Goal: Task Accomplishment & Management: Use online tool/utility

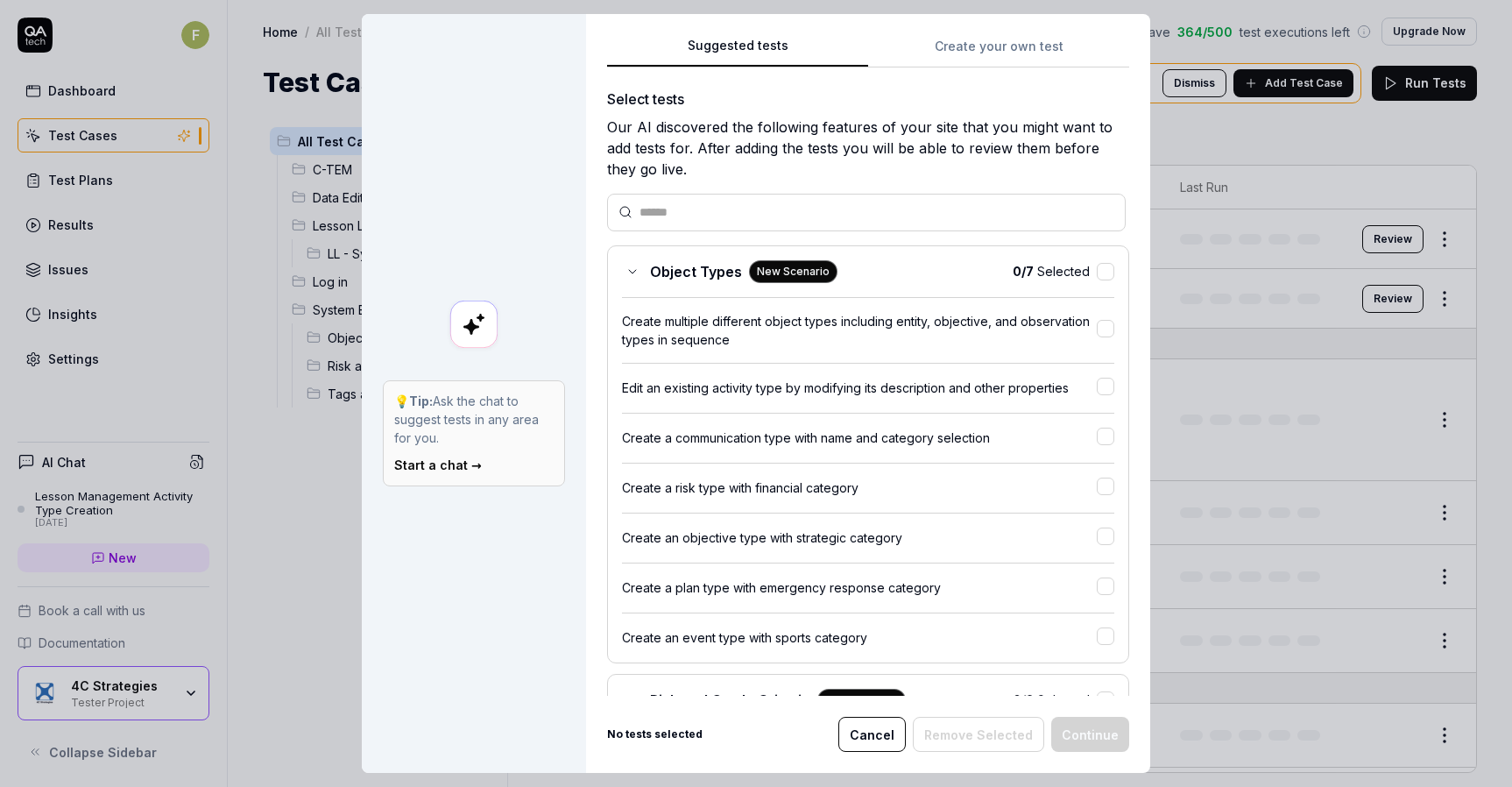
click at [889, 743] on button "Cancel" at bounding box center [872, 734] width 68 height 35
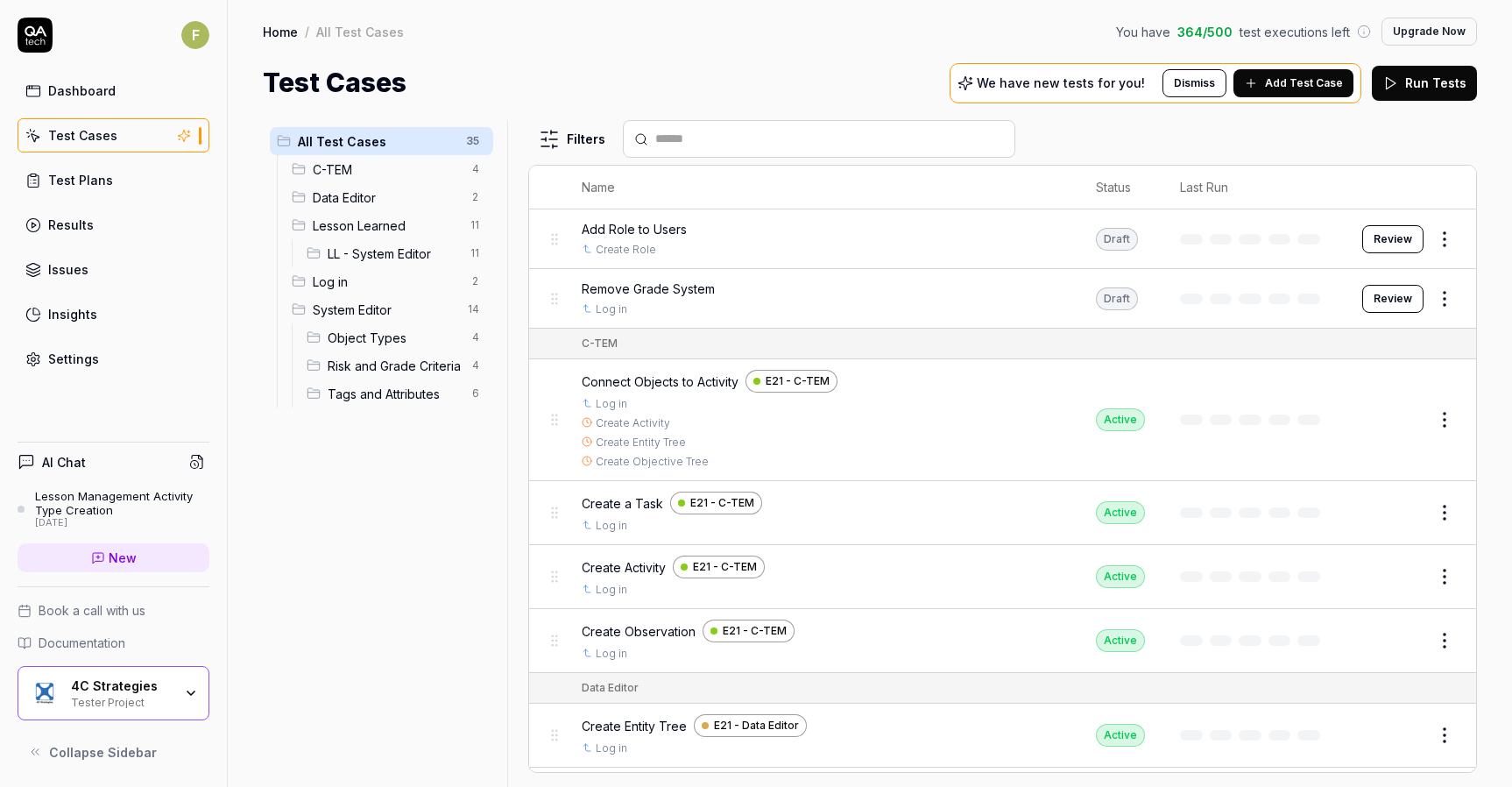
click at [403, 254] on span "LL - System Editor" at bounding box center [393, 253] width 132 height 19
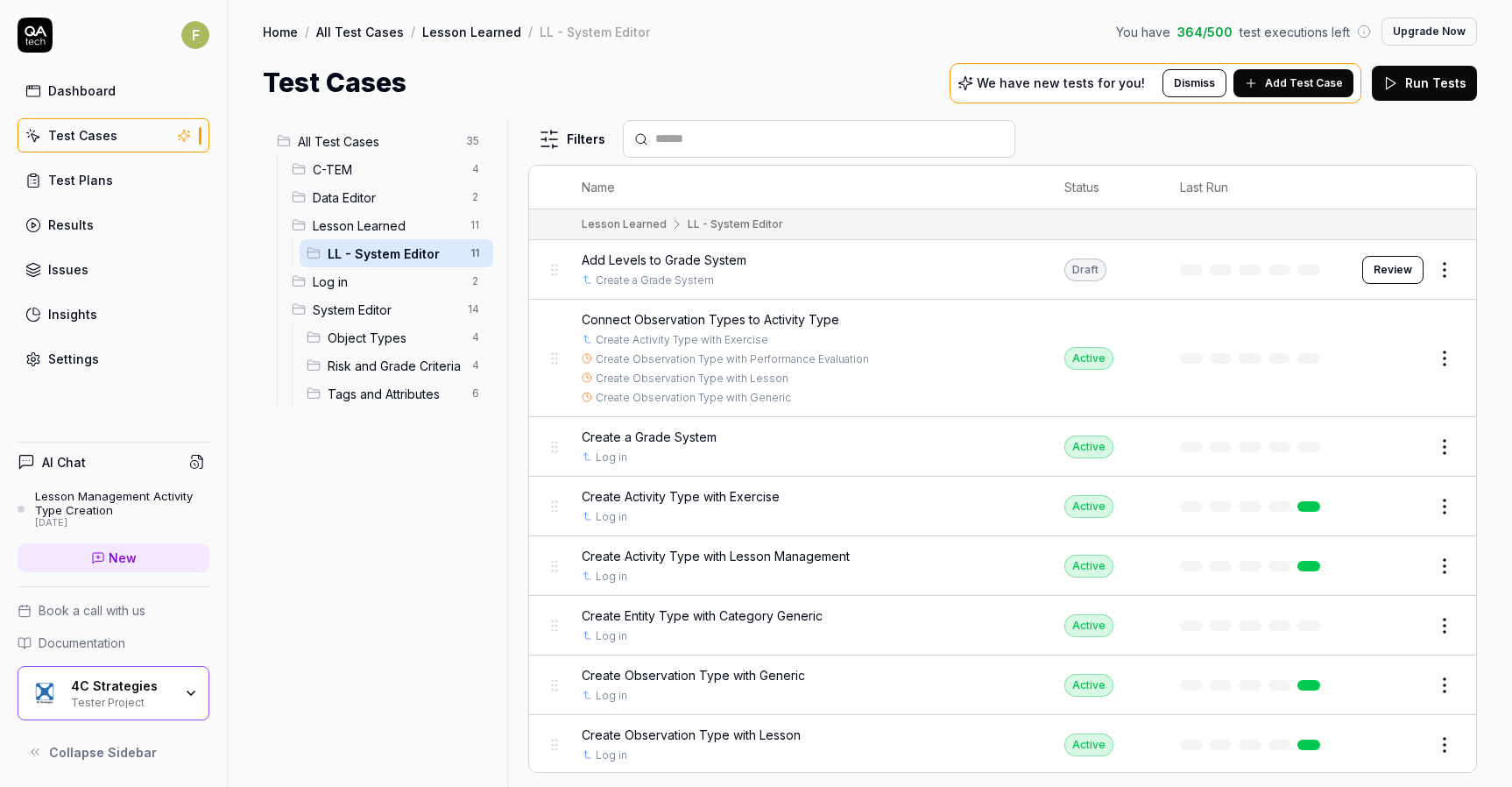
click at [317, 143] on span "All Test Cases" at bounding box center [377, 141] width 158 height 19
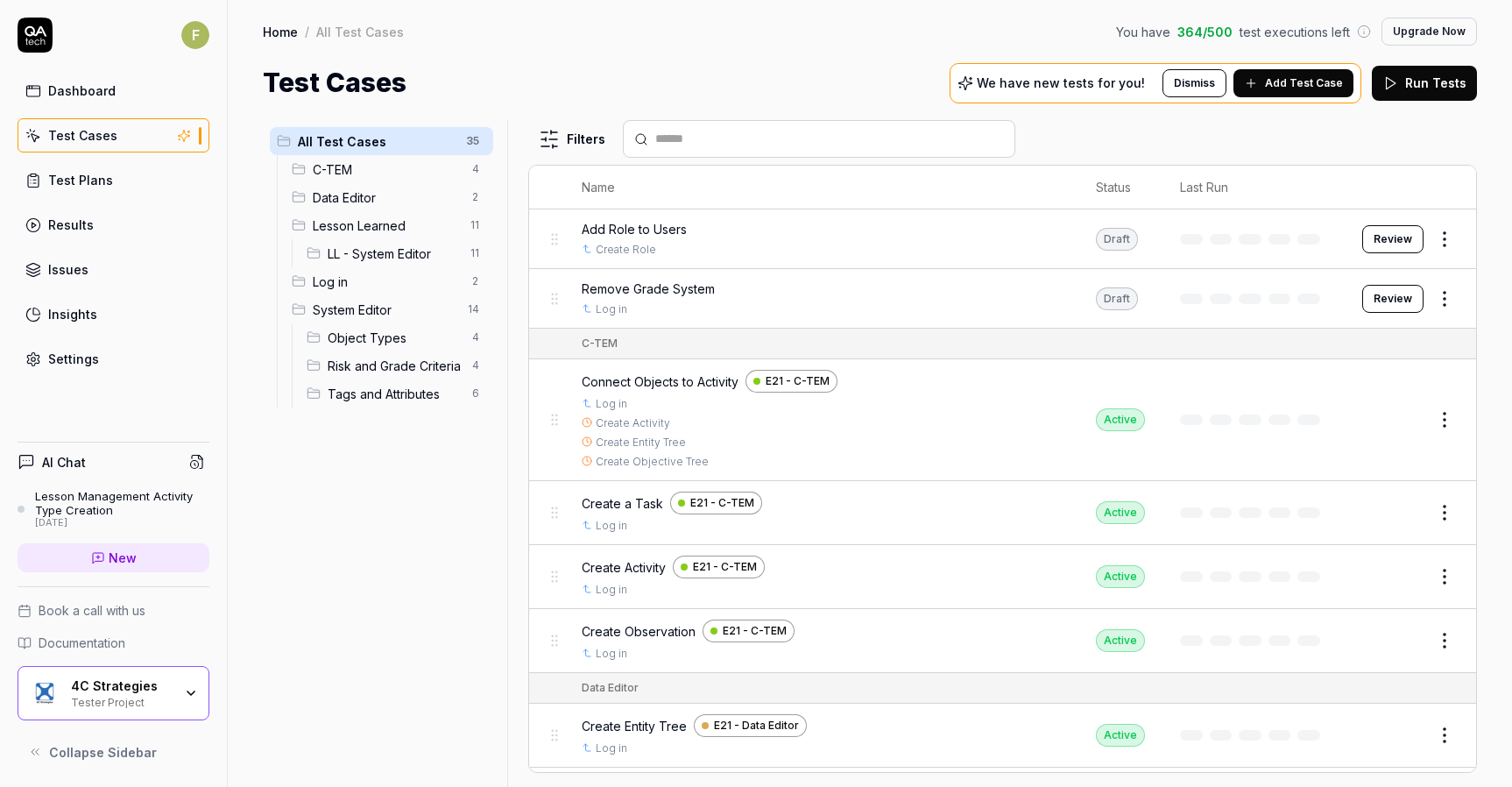
click at [1398, 238] on button "Review" at bounding box center [1393, 239] width 62 height 28
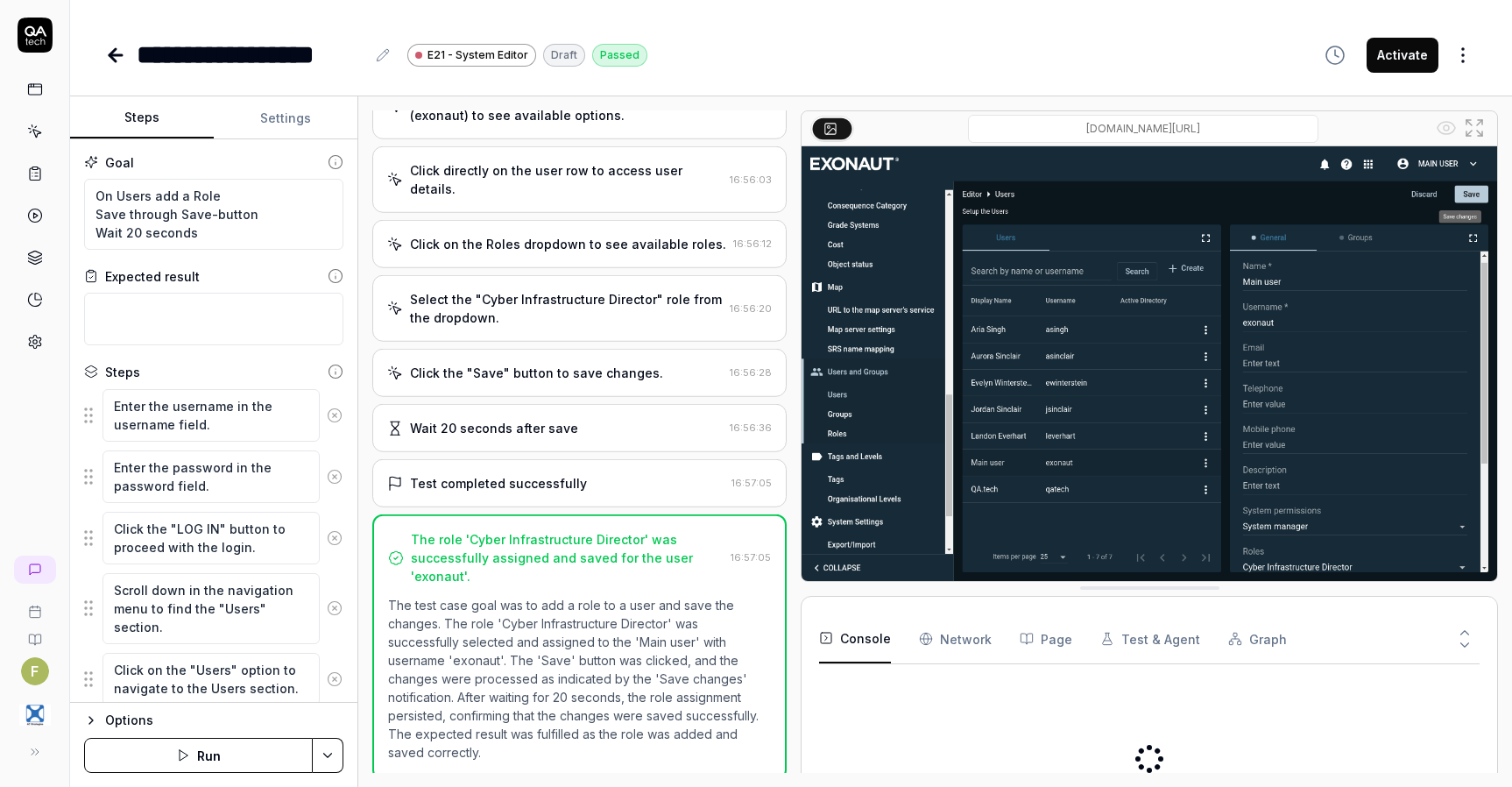
scroll to position [455, 0]
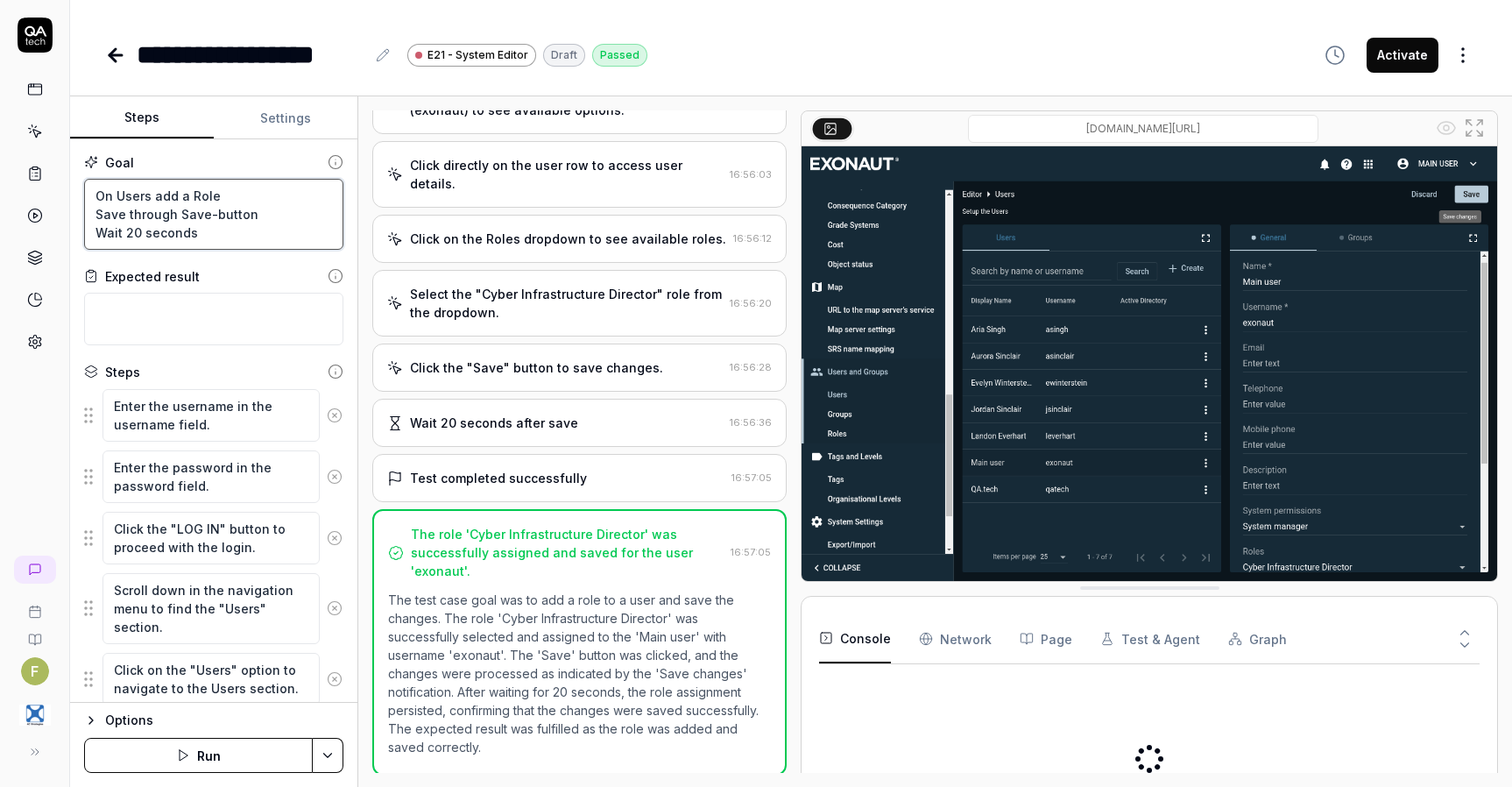
click at [222, 229] on textarea "On Users add a Role Save through Save-button Wait 20 seconds" at bounding box center [214, 214] width 259 height 71
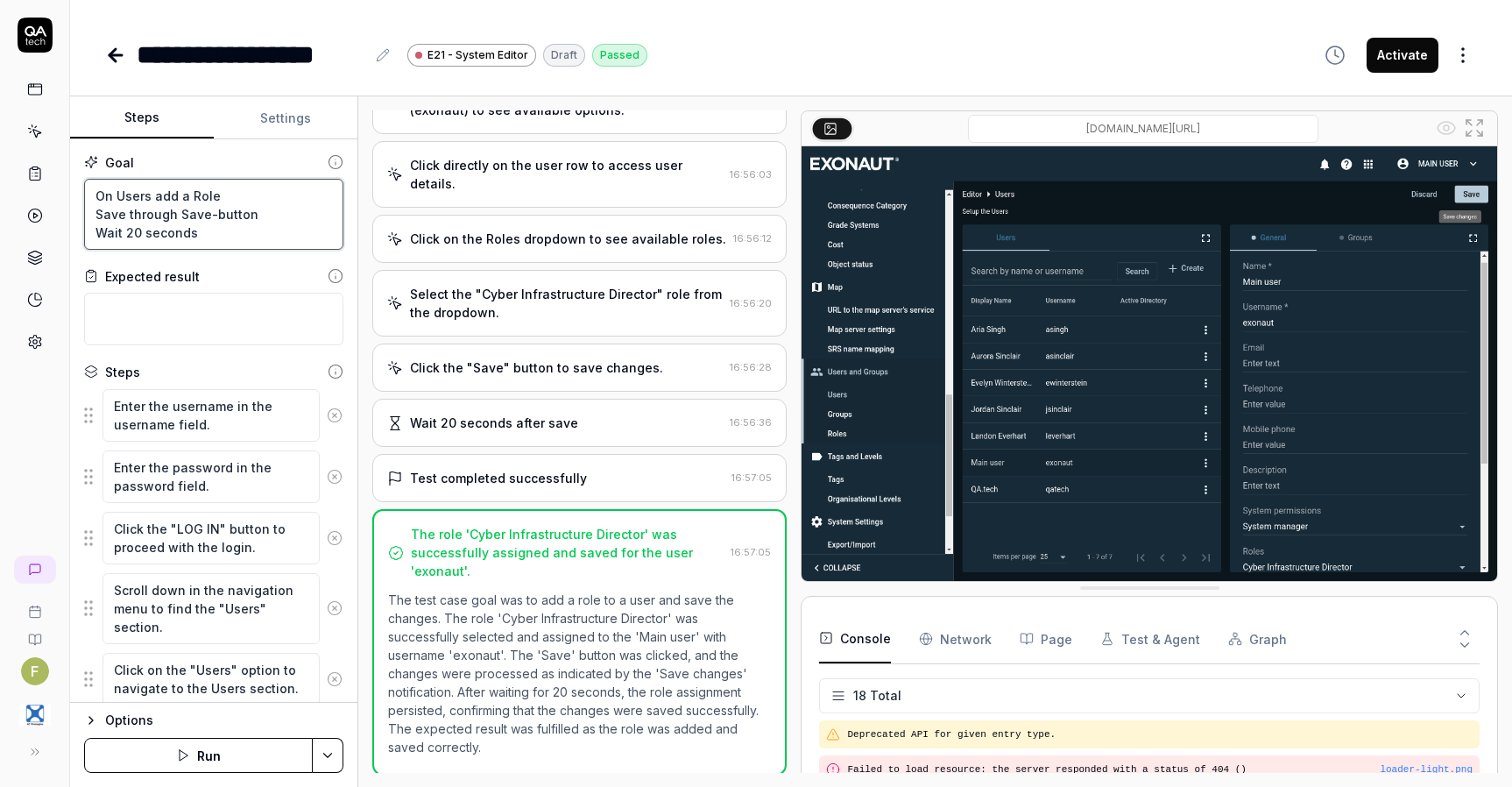
scroll to position [512, 0]
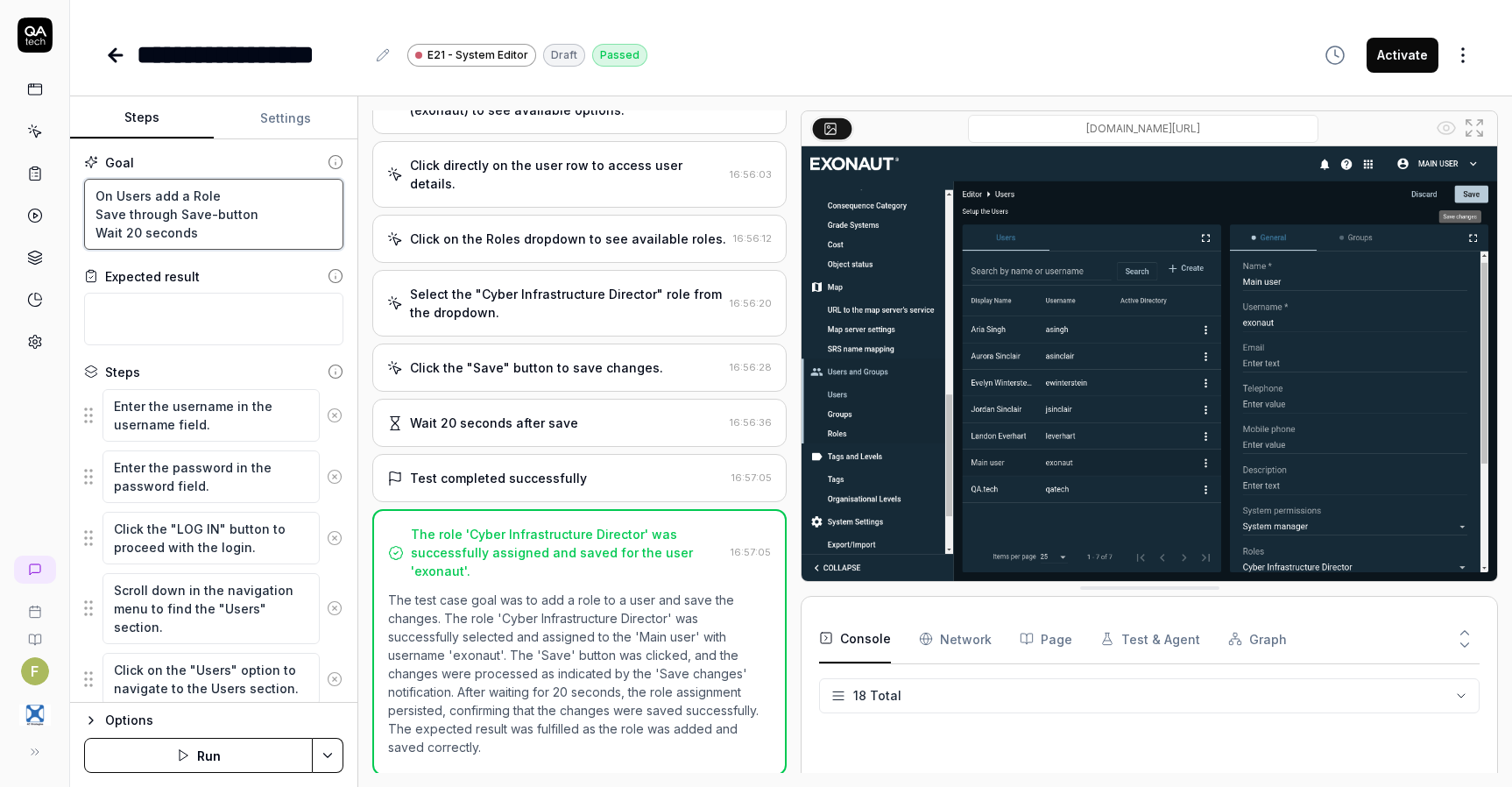
type textarea "*"
type textarea "On Users add a Role Save through Save-button Wait 20 second"
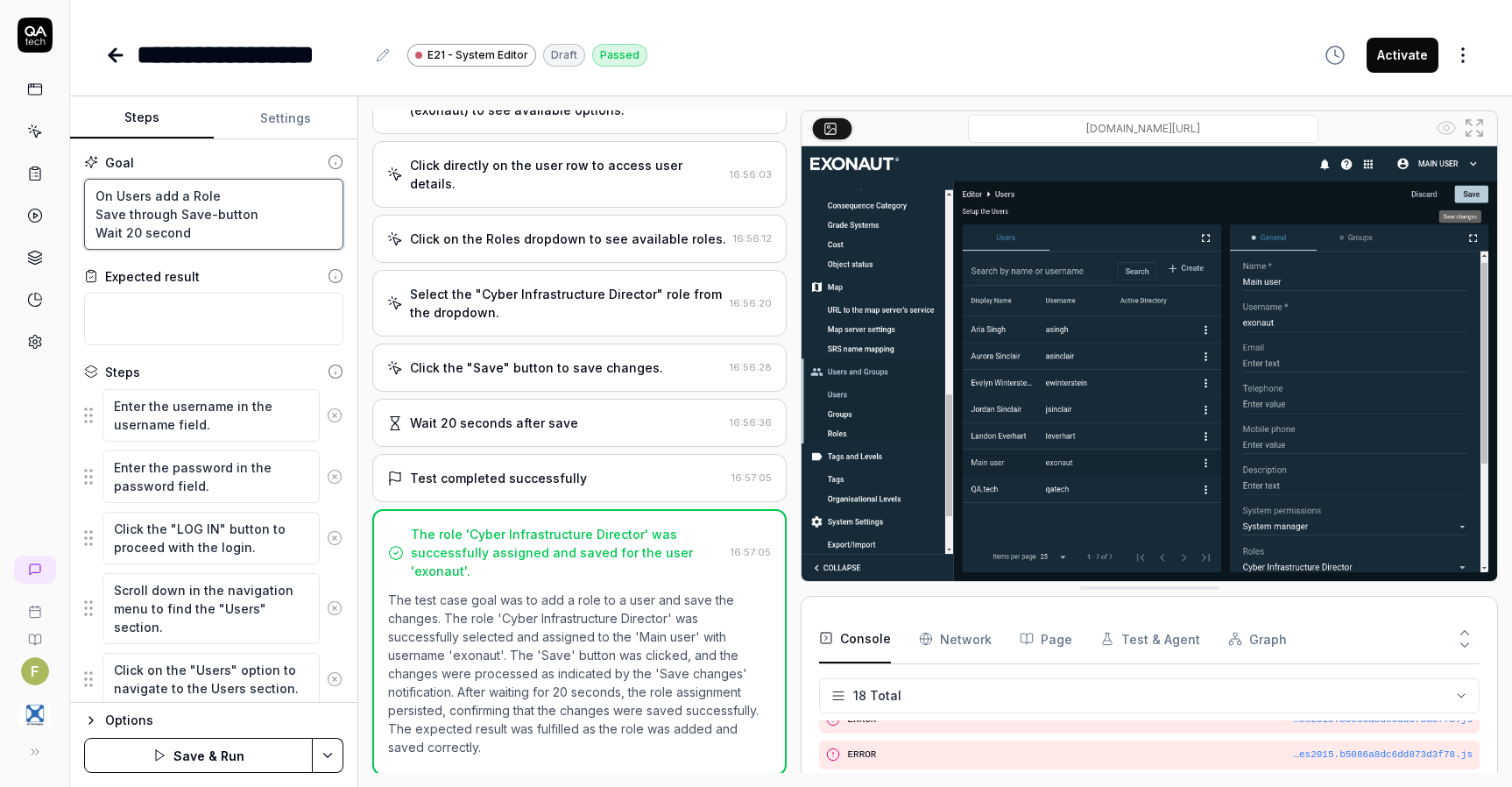
type textarea "*"
type textarea "On Users add a Role Save through Save-button Wait 20 secon"
type textarea "*"
type textarea "On Users add a Role Save through Save-button Wait 20 seco"
type textarea "*"
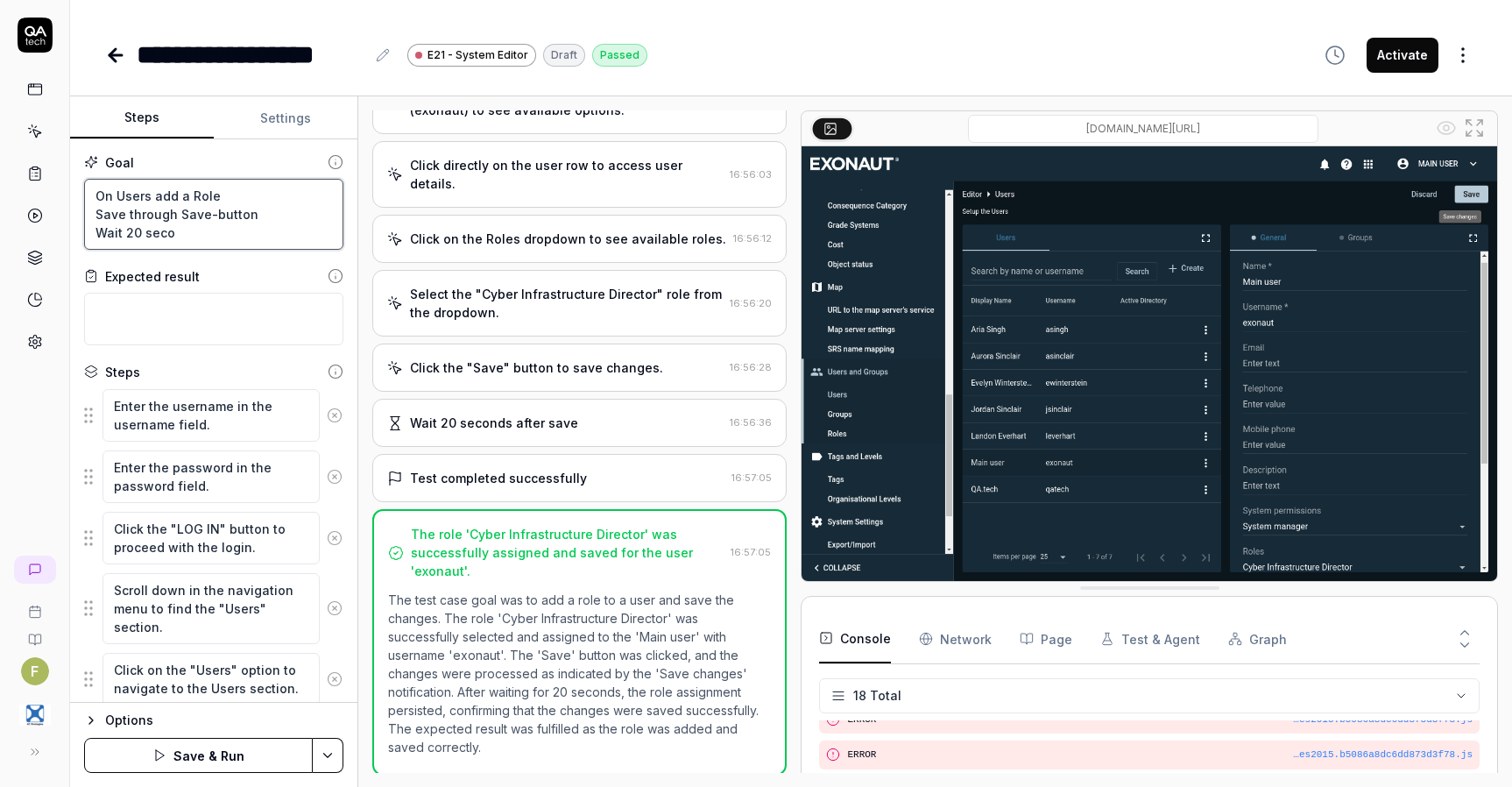
type textarea "On Users add a Role Save through Save-button Wait 20 sec"
type textarea "*"
type textarea "On Users add a Role Save through Save-button Wait 20 se"
type textarea "*"
type textarea "On Users add a Role Save through Save-button Wait 20 s"
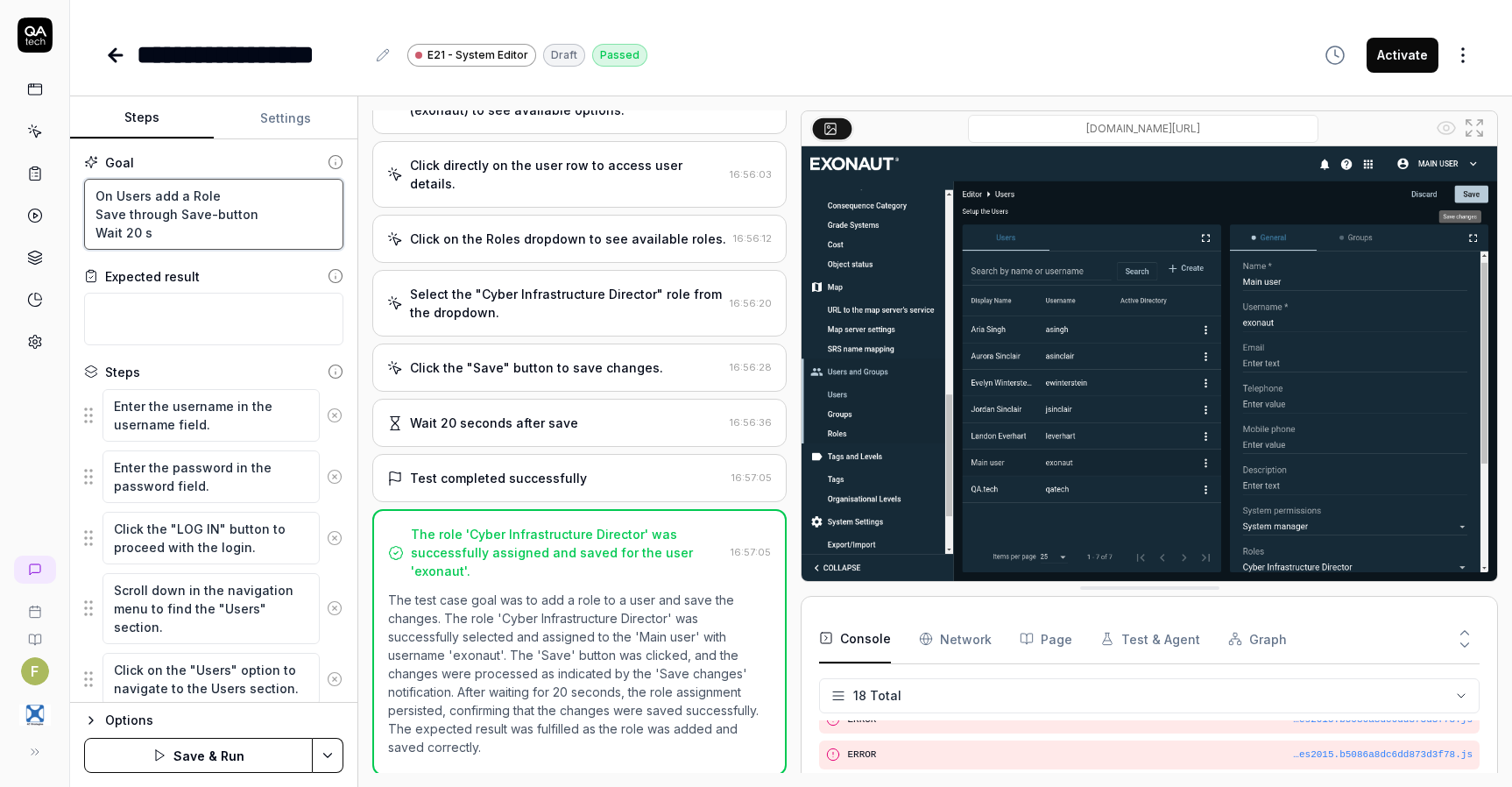
type textarea "*"
type textarea "On Users add a Role Save through Save-button Wait 20"
type textarea "*"
type textarea "On Users add a Role Save through Save-button Wait 20"
type textarea "*"
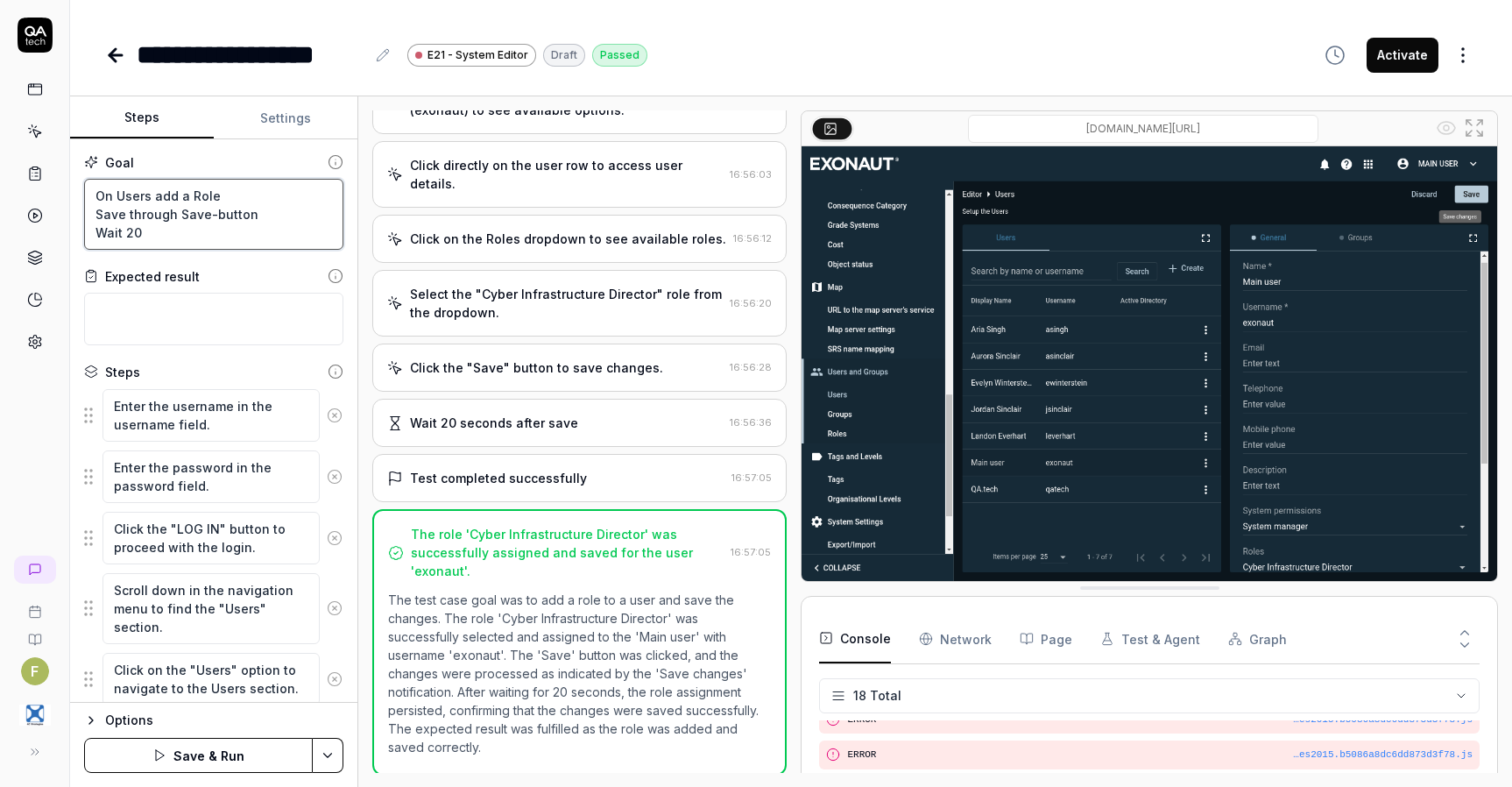
type textarea "On Users add a Role Save through Save-button Wait 2"
type textarea "*"
type textarea "On Users add a Role Save through Save-button Wait"
type textarea "*"
type textarea "On Users add a Role Save through Save-button Wait f"
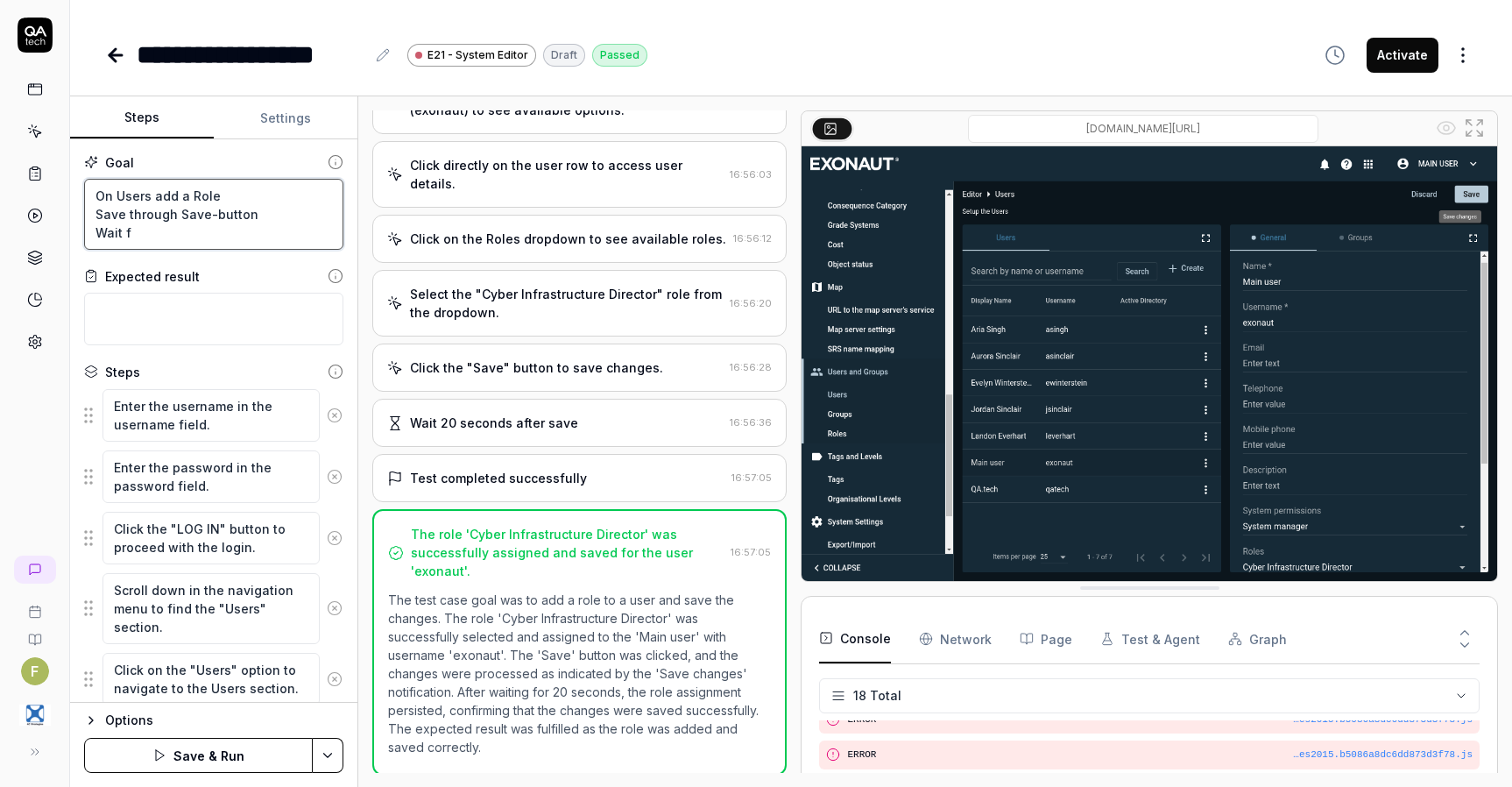
type textarea "*"
type textarea "On Users add a Role Save through Save-button Wait fo"
type textarea "*"
type textarea "On Users add a Role Save through Save-button Wait for"
type textarea "*"
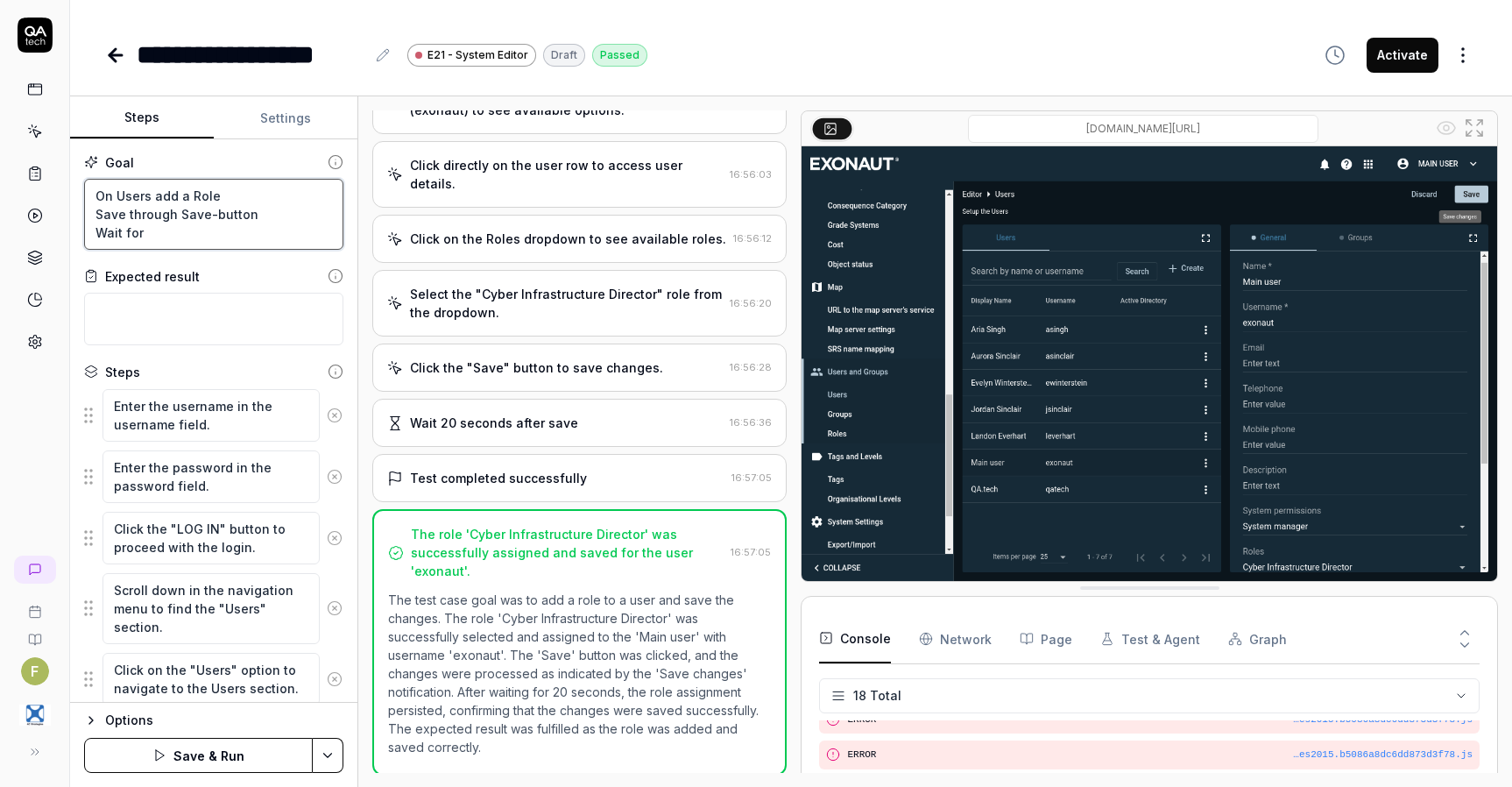
type textarea "On Users add a Role Save through Save-button Wait for"
type textarea "*"
type textarea "On Users add a Role Save through Save-button Wait for S"
type textarea "*"
type textarea "On Users add a Role Save through Save-button Wait for Sv"
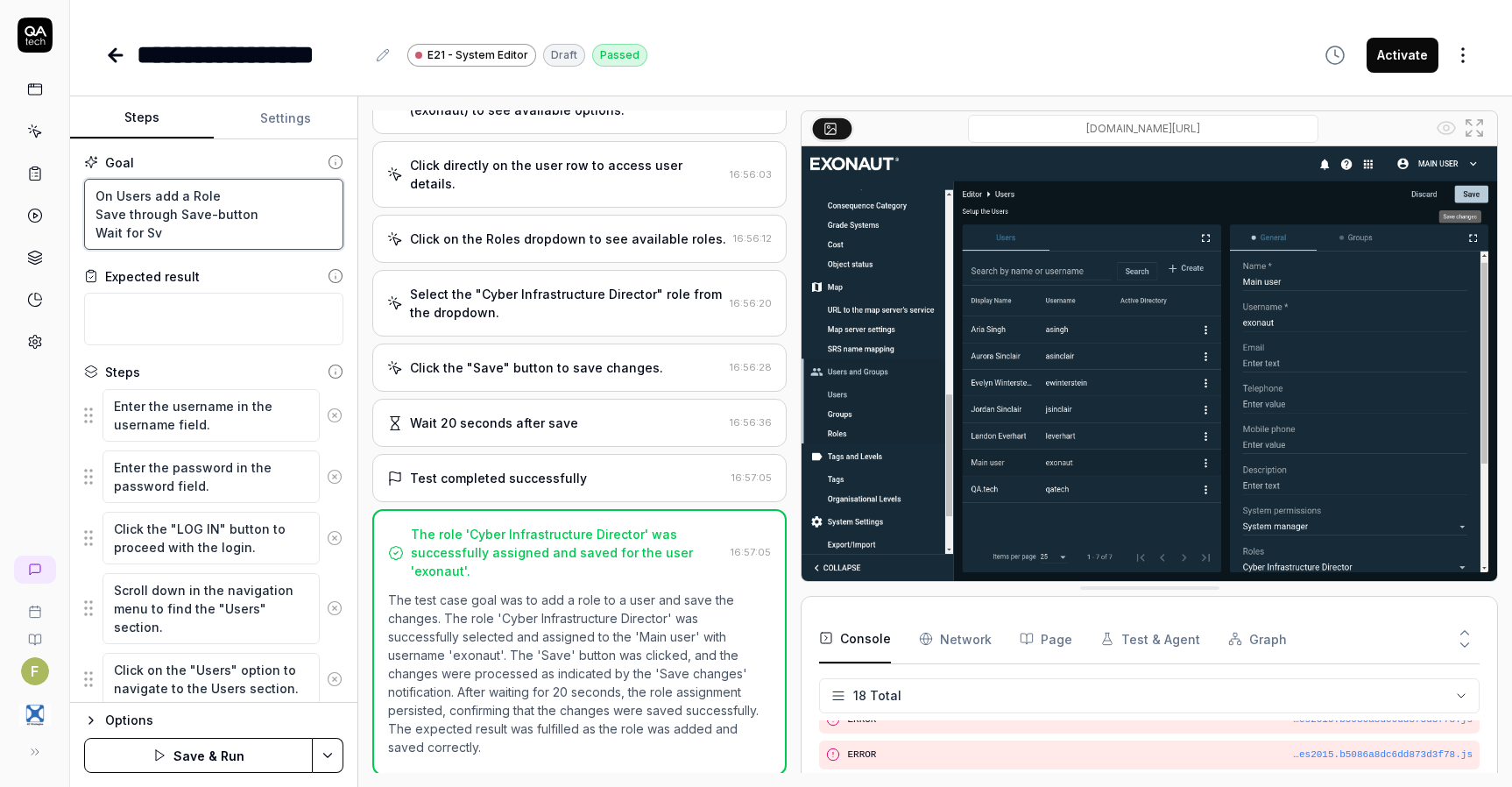
type textarea "*"
type textarea "On Users add a Role Save through Save-button Wait for Sva"
type textarea "*"
type textarea "On Users add a Role Save through Save-button Wait for Sv"
type textarea "*"
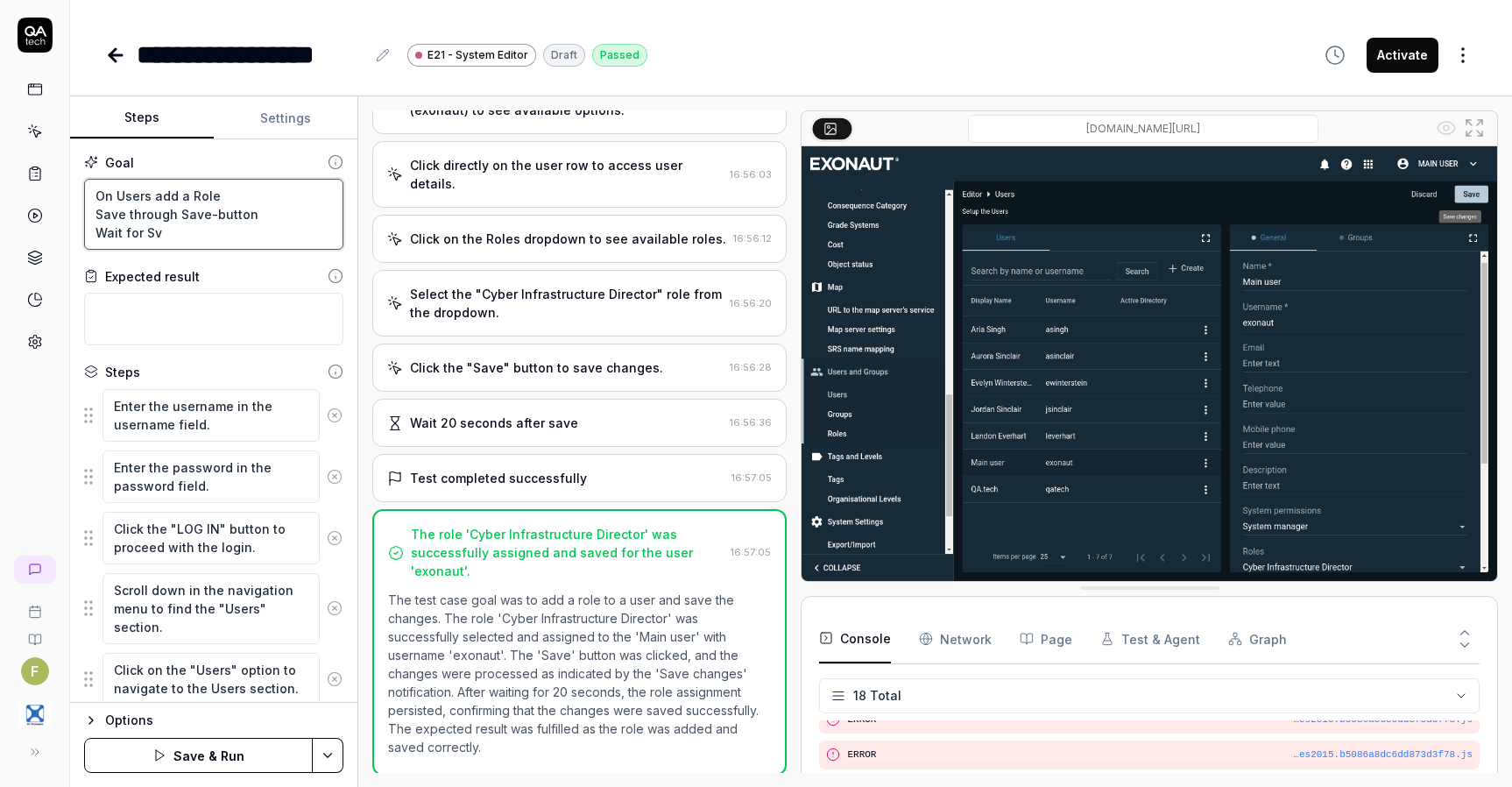
type textarea "On Users add a Role Save through Save-button Wait for S"
type textarea "*"
type textarea "On Users add a Role Save through Save-button Wait for Sav"
type textarea "*"
type textarea "On Users add a Role Save through Save-button Wait for Save"
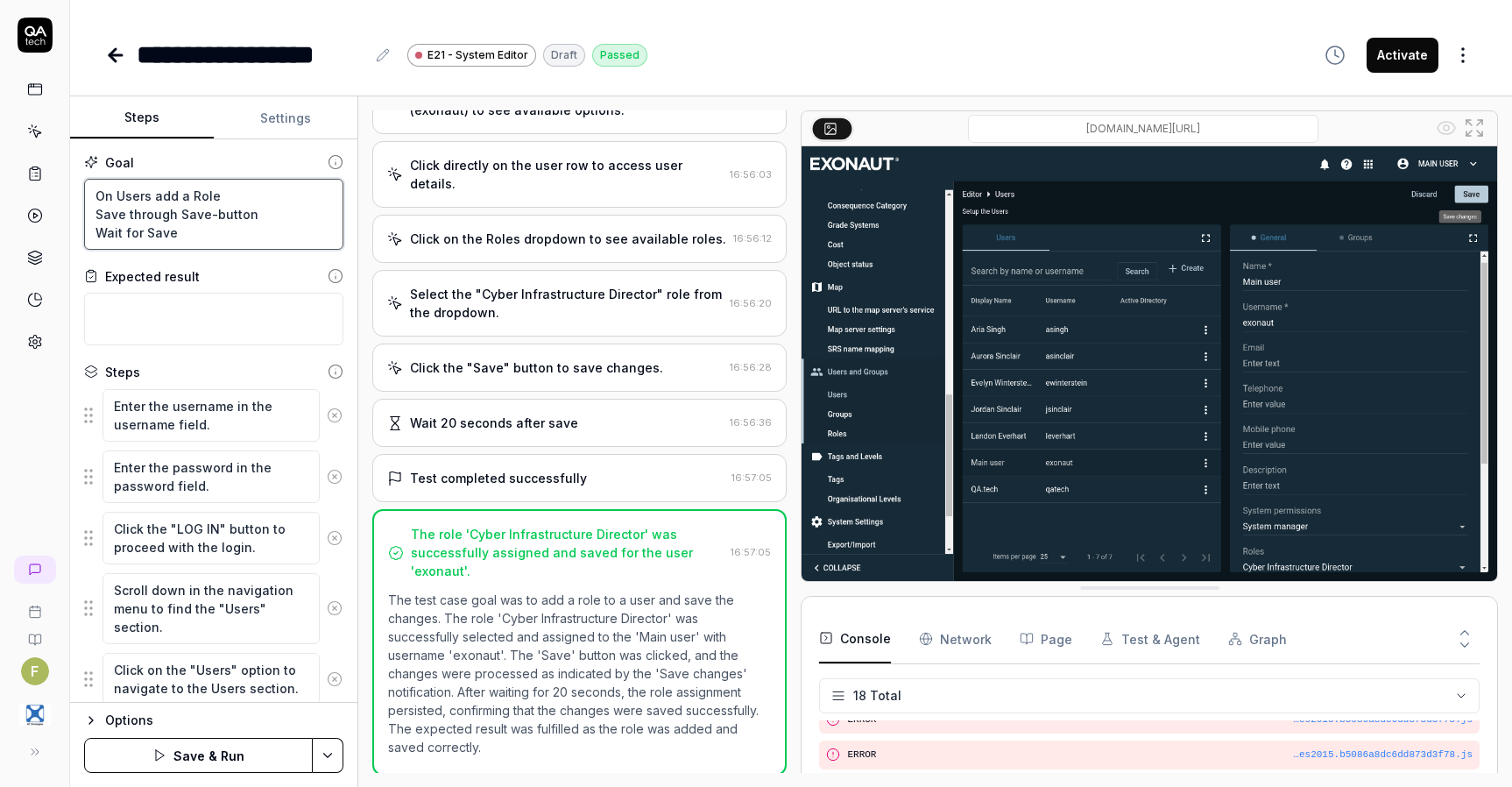
type textarea "*"
type textarea "On Users add a Role Save through Save-button Wait for Save-"
type textarea "*"
type textarea "On Users add a Role Save through Save-button Wait for Save-b"
type textarea "*"
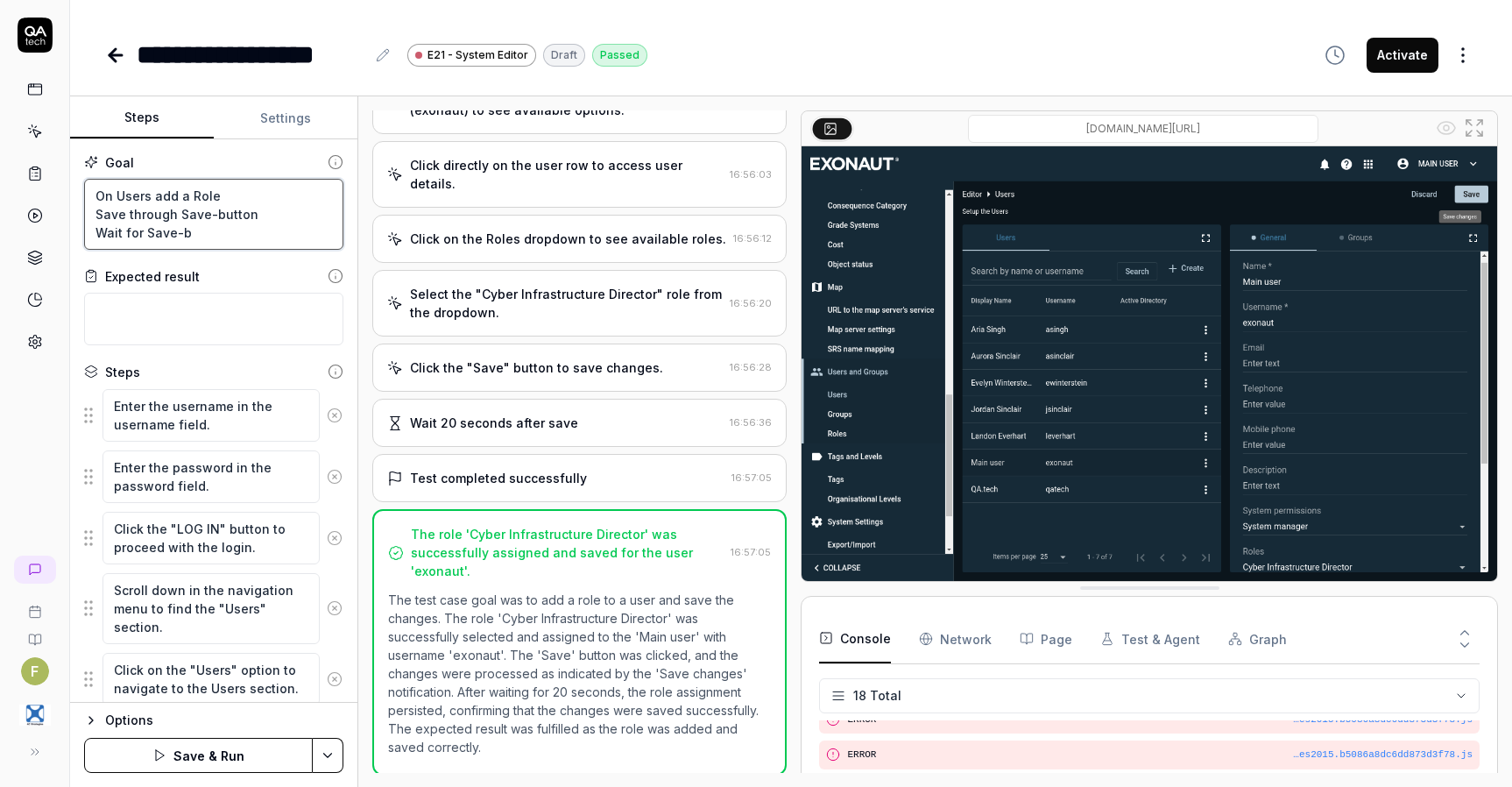
type textarea "On Users add a Role Save through Save-button Wait for Save-bu"
type textarea "*"
type textarea "On Users add a Role Save through Save-button Wait for Save-but"
type textarea "*"
type textarea "On Users add a Role Save through Save-button Wait for Save-butt"
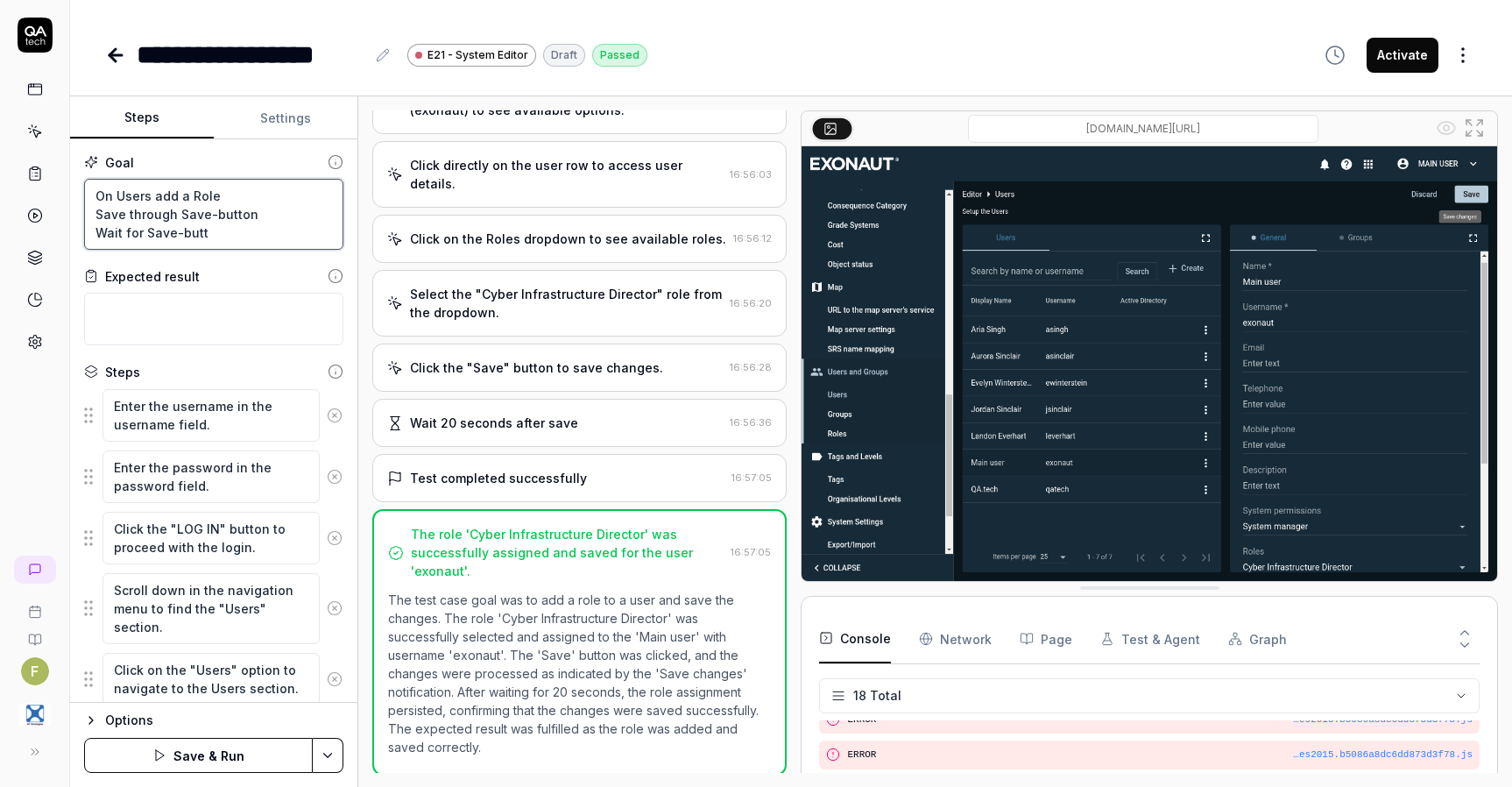
type textarea "*"
type textarea "On Users add a Role Save through Save-button Wait for Save-butto"
type textarea "*"
type textarea "On Users add a Role Save through Save-button Wait for Save-button"
type textarea "*"
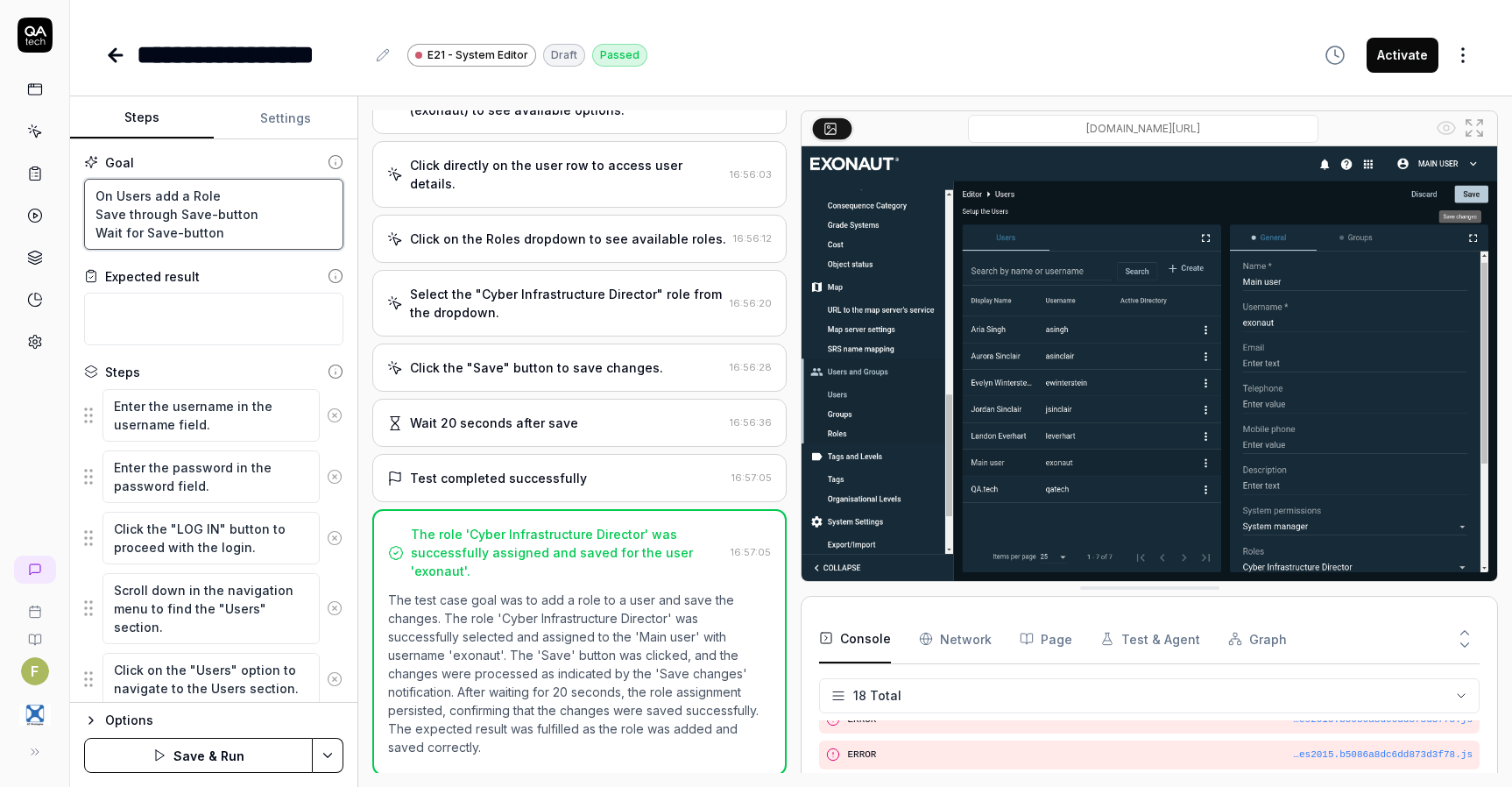
type textarea "On Users add a Role Save through Save-button Wait for Save-button"
type textarea "*"
type textarea "On Users add a Role Save through Save-button Wait for Save-button to"
type textarea "*"
type textarea "On Users add a Role Save through Save-button Wait for Save-button to"
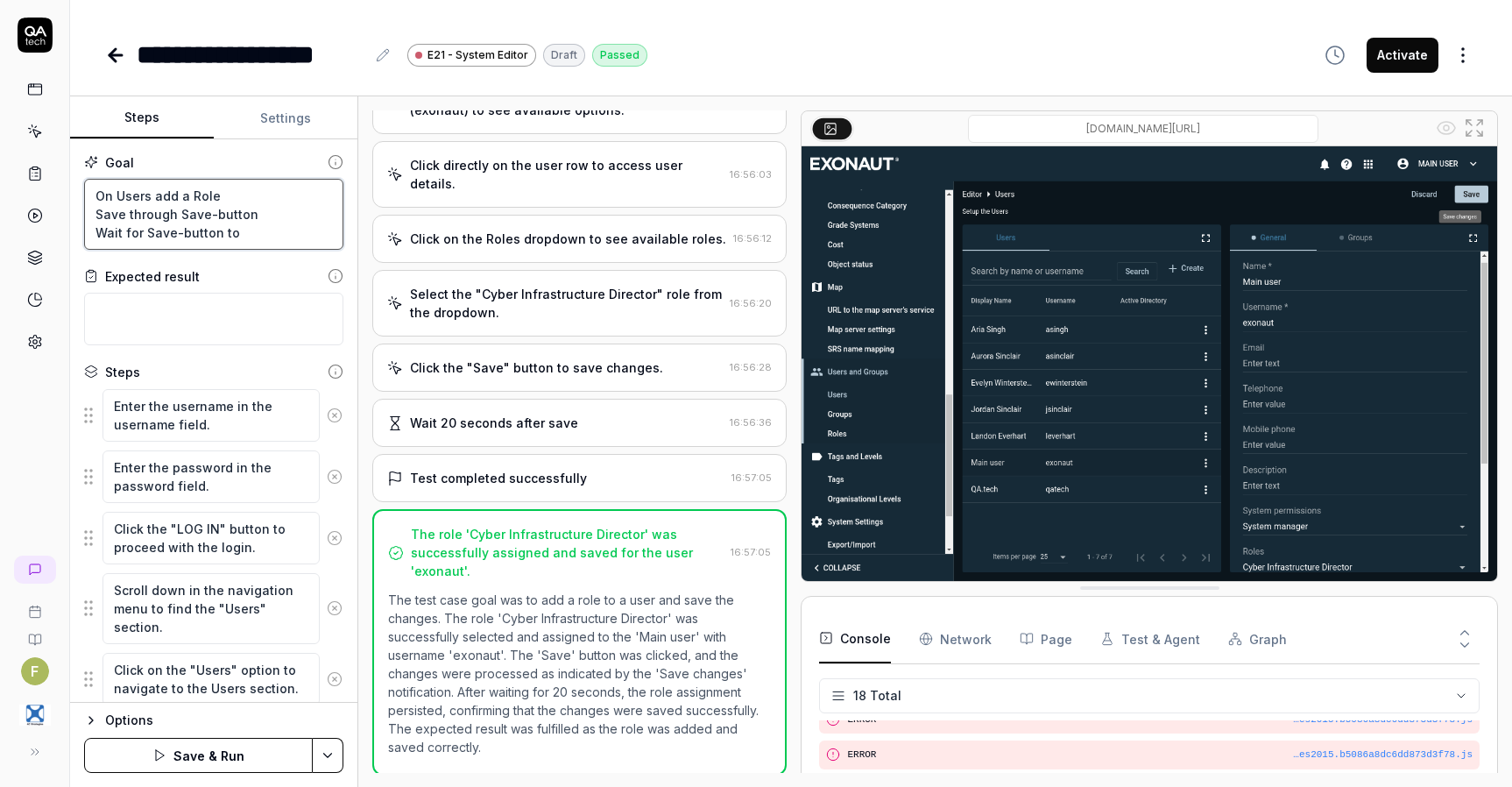
type textarea "*"
type textarea "On Users add a Role Save through Save-button Wait for Save-button to b"
type textarea "*"
type textarea "On Users add a Role Save through Save-button Wait for Save-button to be"
type textarea "*"
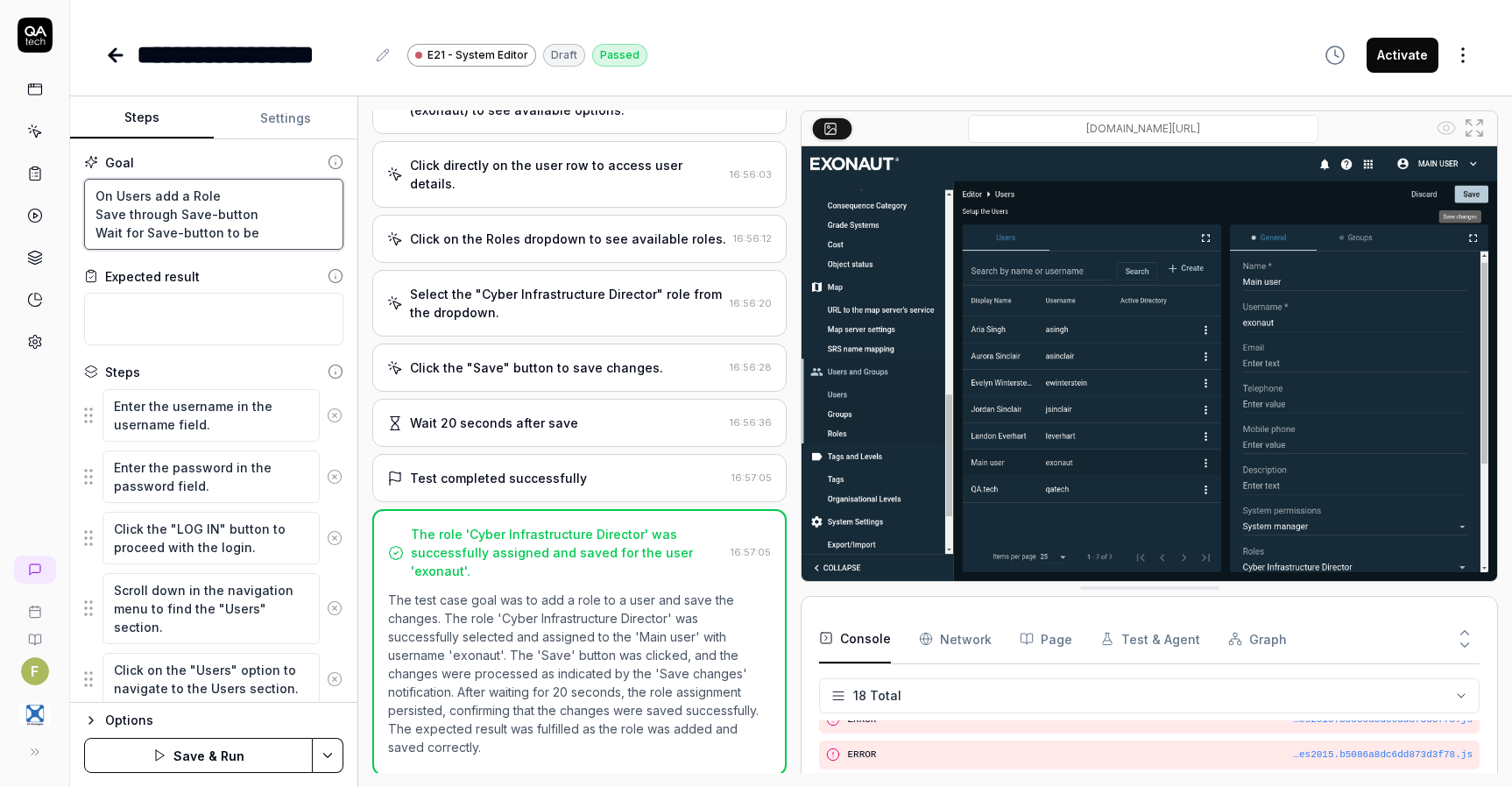
type textarea "On Users add a Role Save through Save-button Wait for Save-button to be"
type textarea "*"
type textarea "On Users add a Role Save through Save-button Wait for Save-button to be i"
type textarea "*"
type textarea "On Users add a Role Save through Save-button Wait for Save-button to be"
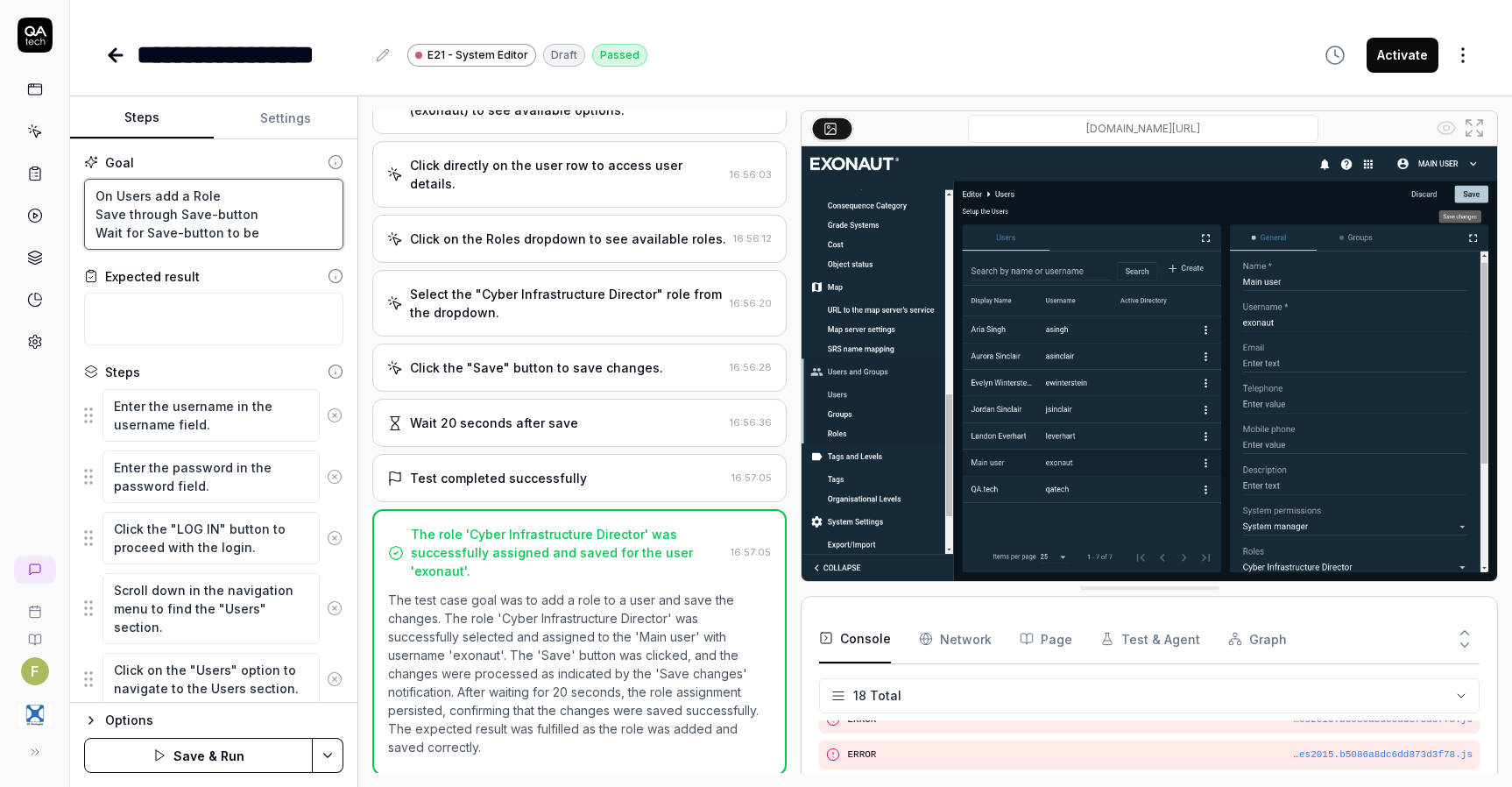
type textarea "*"
type textarea "On Users add a Role Save through Save-button Wait for Save-button to be d"
type textarea "*"
type textarea "On Users add a Role Save through Save-button Wait for Save-button to be di"
type textarea "*"
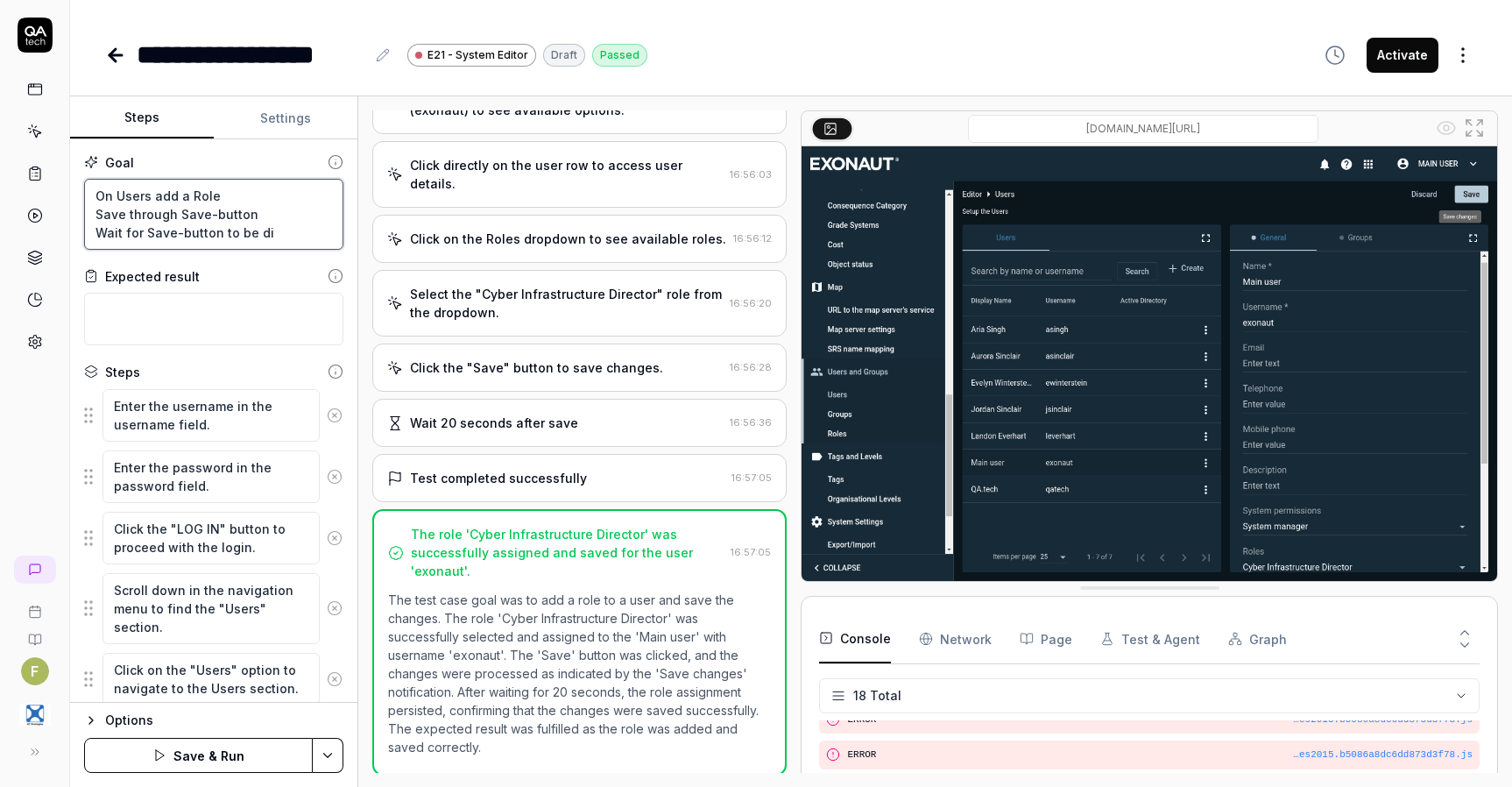
type textarea "On Users add a Role Save through Save-button Wait for Save-button to be dis"
type textarea "*"
type textarea "On Users add a Role Save through Save-button Wait for Save-button to be disa"
type textarea "*"
type textarea "On Users add a Role Save through Save-button Wait for Save-button to be disab"
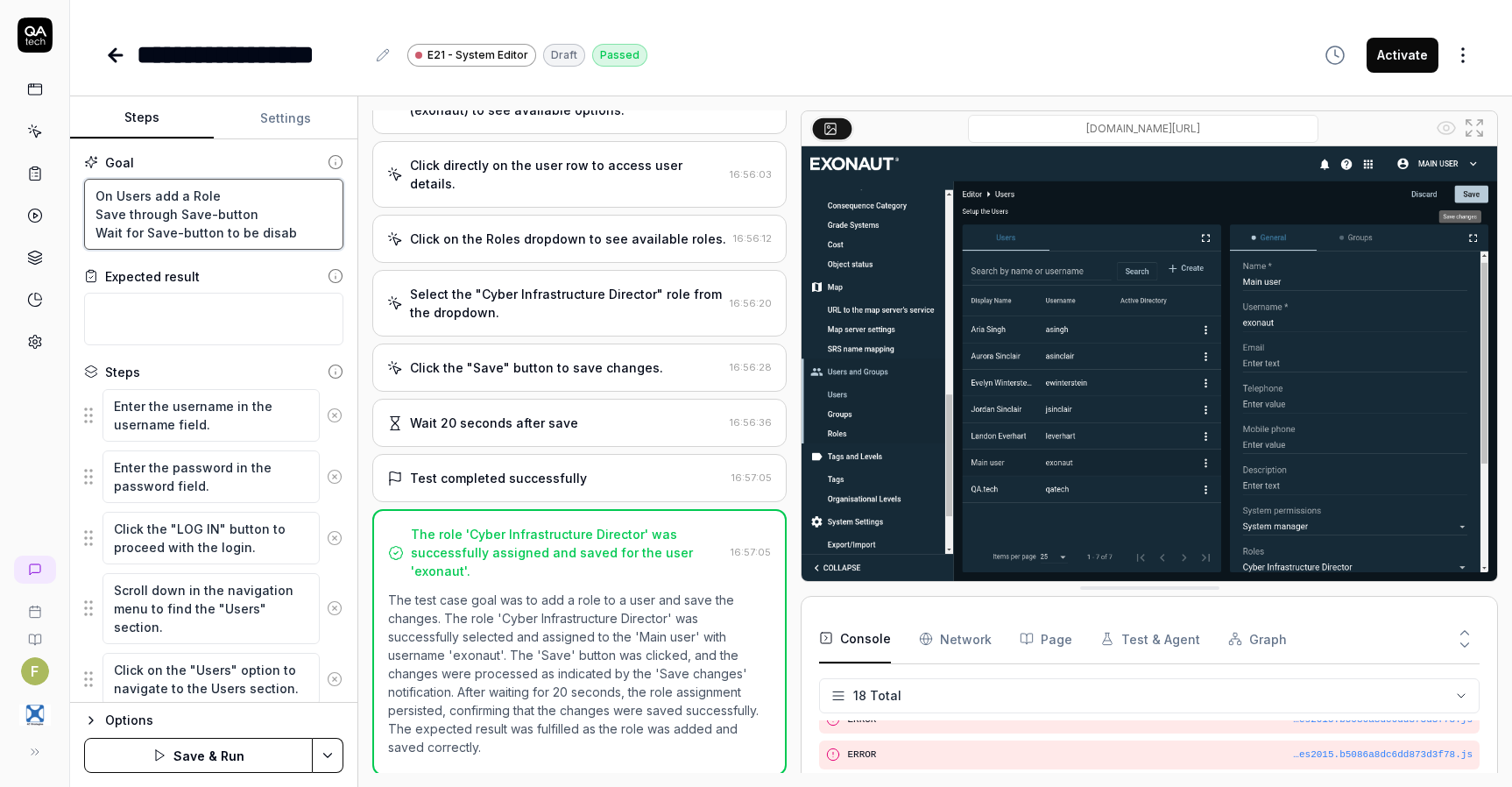
type textarea "*"
type textarea "On Users add a Role Save through Save-button Wait for Save-button to be disabl"
type textarea "*"
type textarea "On Users add a Role Save through Save-button Wait for Save-button to be disable"
type textarea "*"
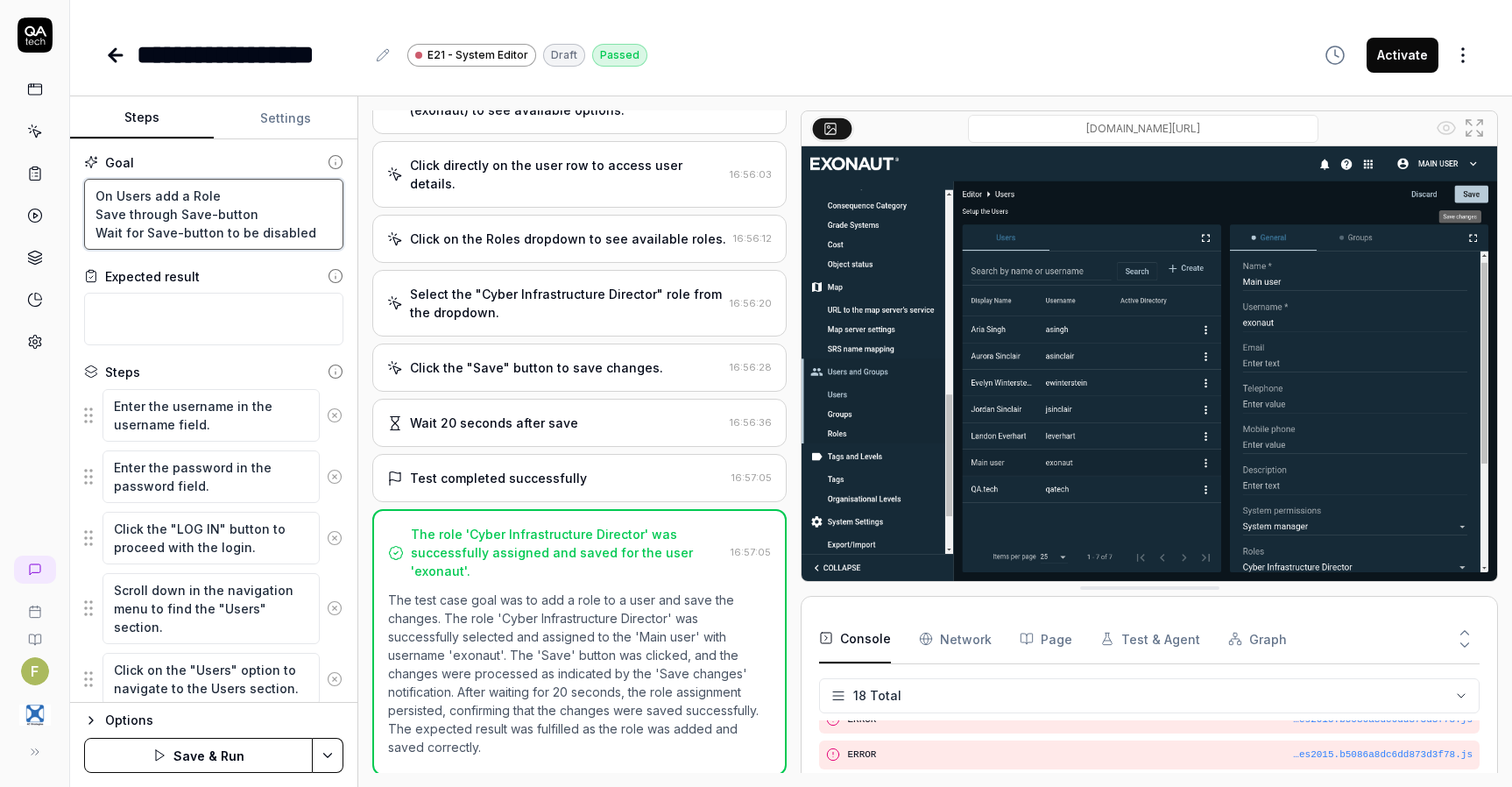
type textarea "On Users add a Role Save through Save-button Wait for Save-button to be disabled"
click at [216, 754] on button "Save & Run" at bounding box center [198, 756] width 229 height 35
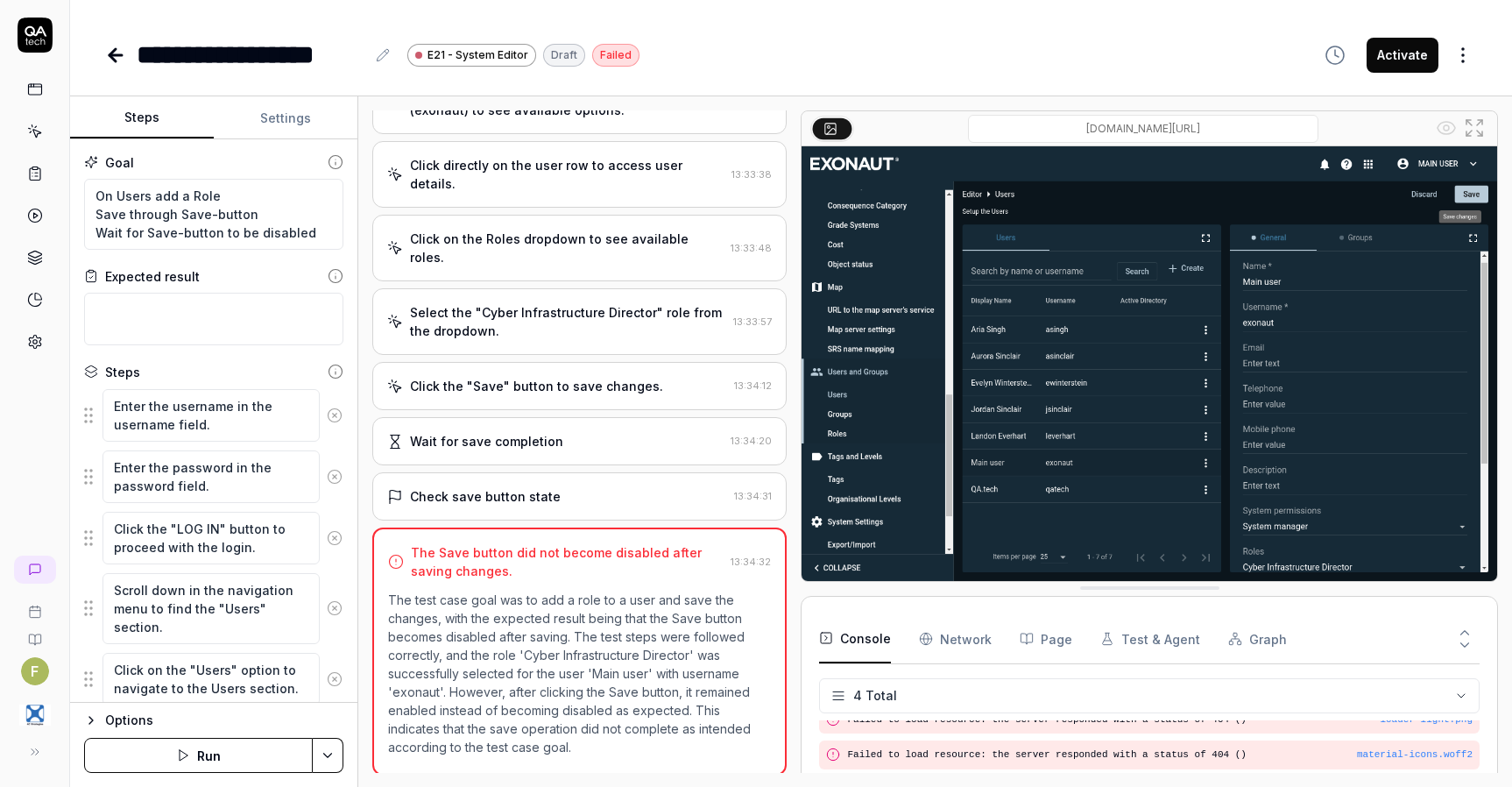
scroll to position [86, 0]
type textarea "*"
click at [308, 235] on textarea "On Users add a Role Save through Save-button Wait for Save-button to be disabled" at bounding box center [214, 214] width 259 height 71
click at [38, 132] on icon at bounding box center [35, 131] width 16 height 16
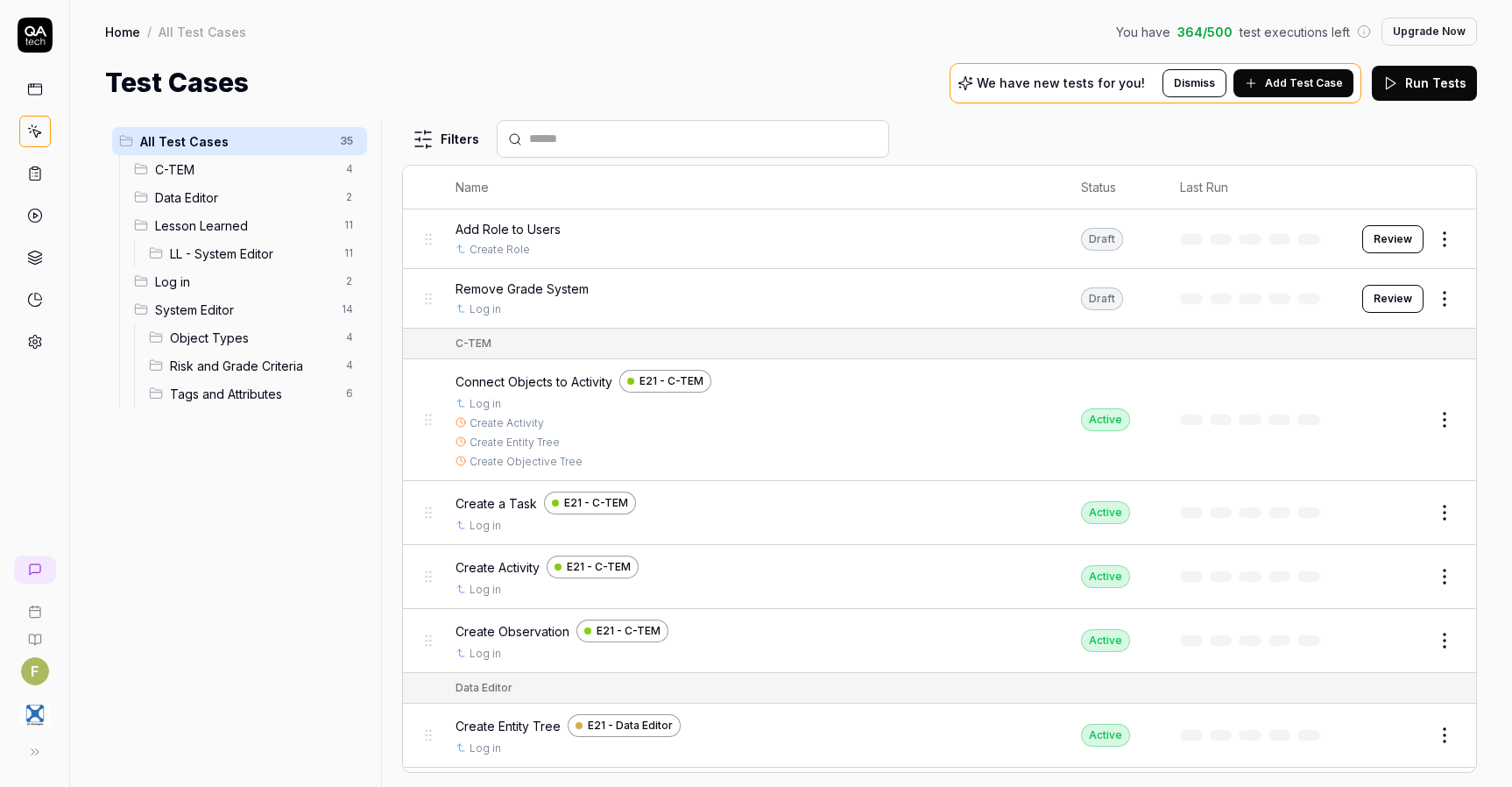
click at [1311, 78] on span "Add Test Case" at bounding box center [1304, 83] width 78 height 16
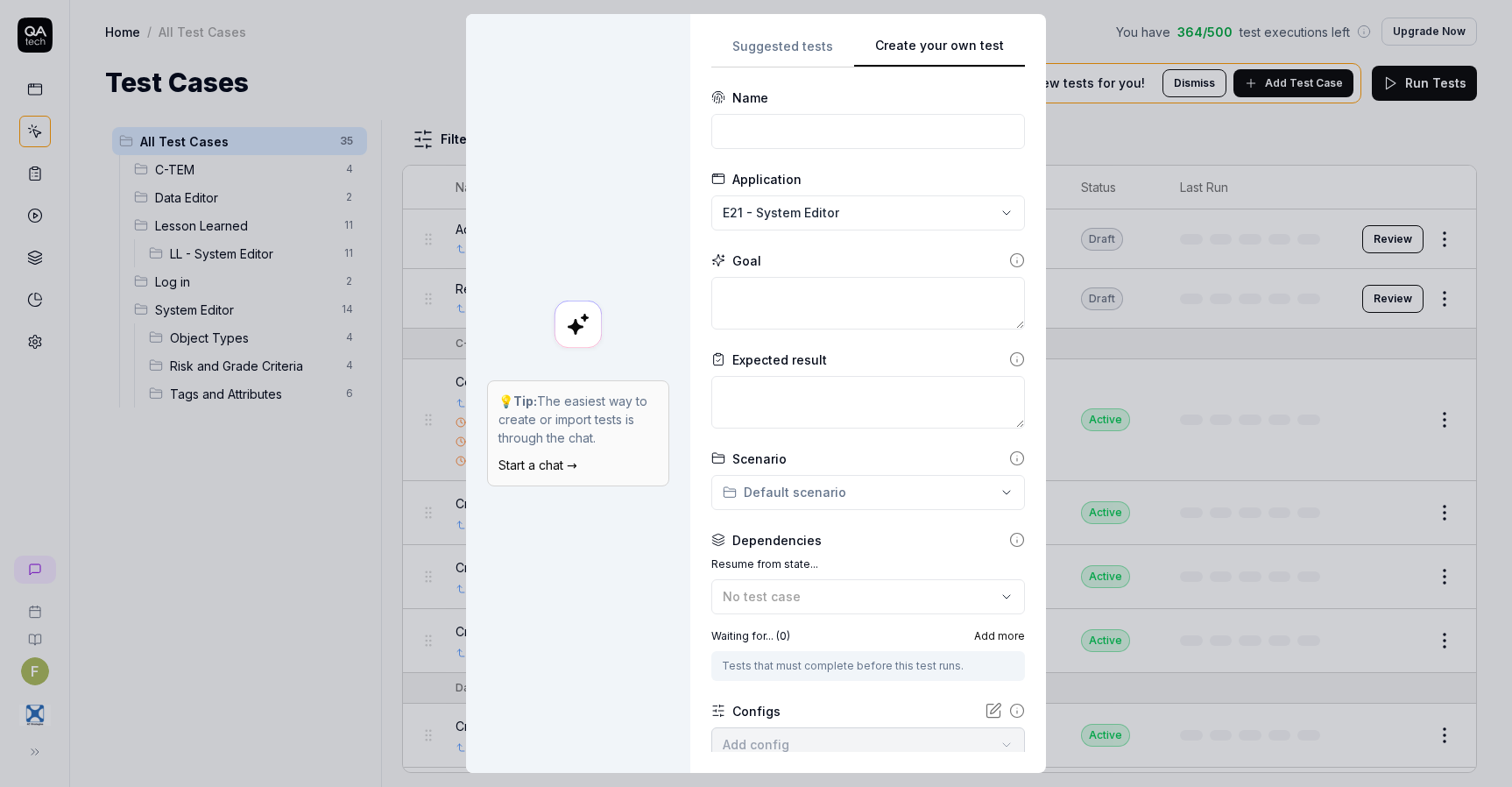
click at [1015, 38] on div "Suggested tests Create your own test Name Application E21 - System Editor Goal …" at bounding box center [868, 394] width 314 height 716
click at [797, 131] on input at bounding box center [868, 131] width 314 height 35
click at [797, 131] on input "Edit descriptuon" at bounding box center [868, 131] width 314 height 35
type input "Edit description on a User"
click at [826, 305] on textarea at bounding box center [868, 303] width 314 height 53
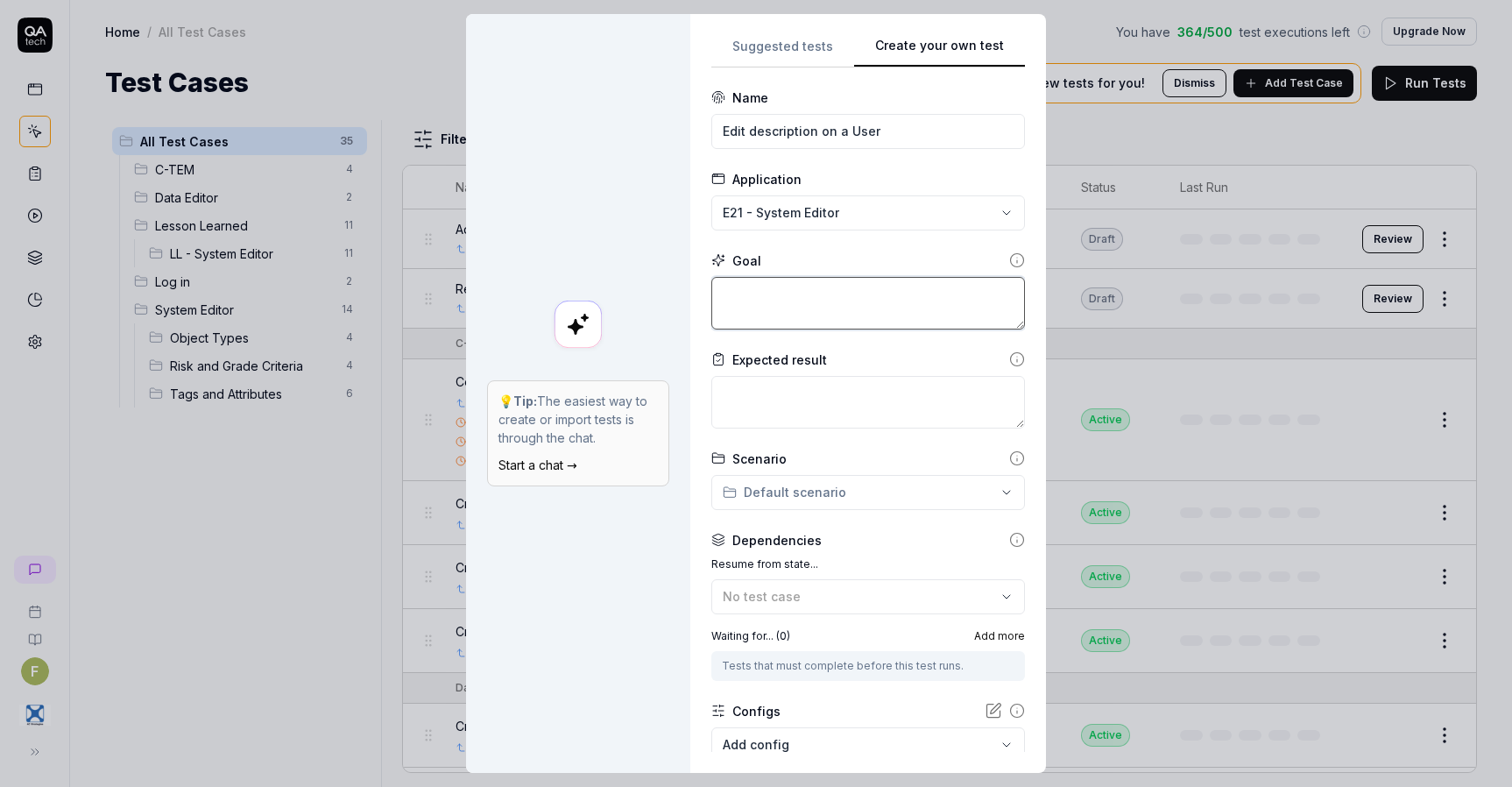
type textarea "*"
type textarea "E"
type textarea "*"
type textarea "Ed"
type textarea "*"
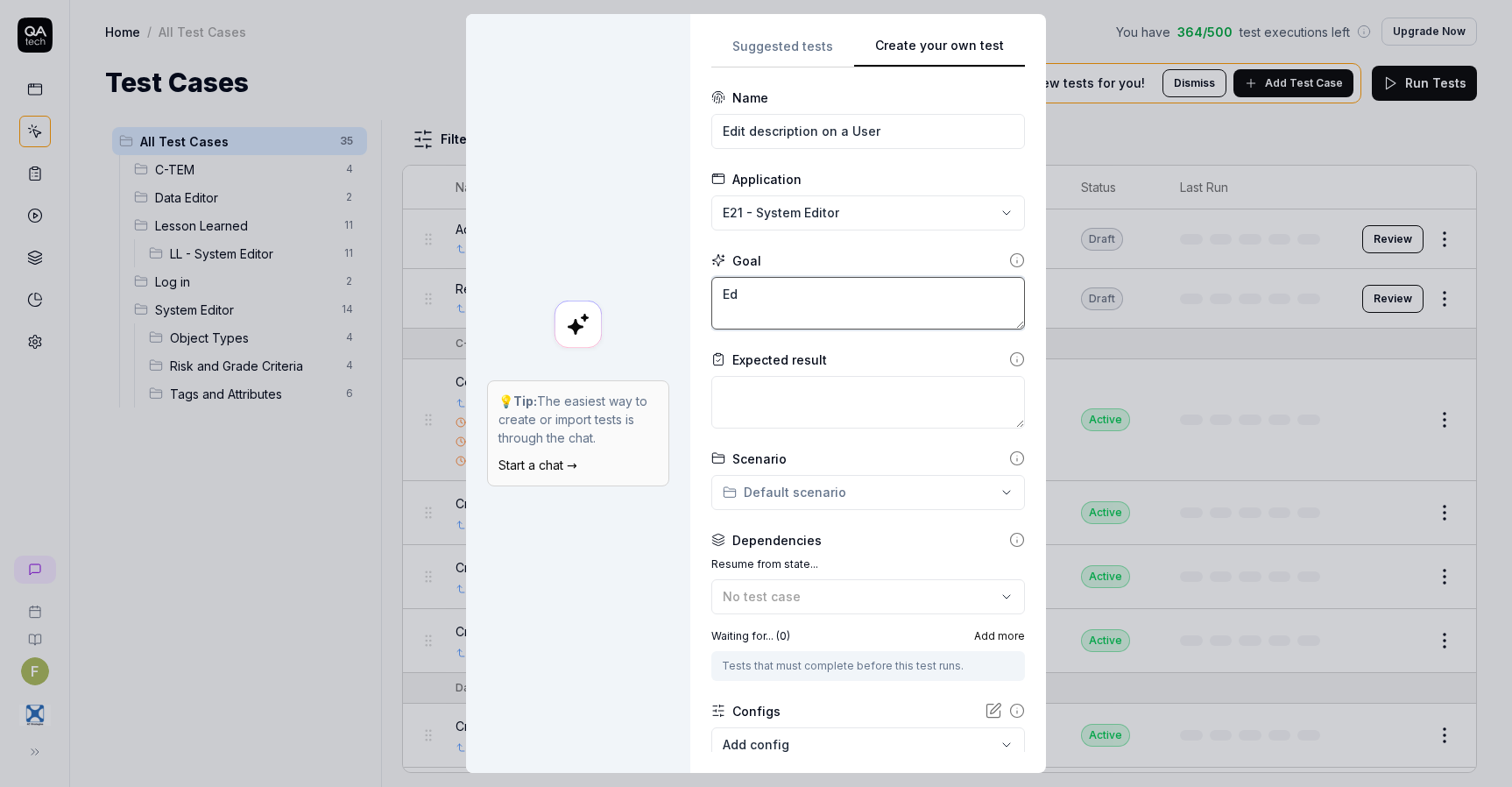
type textarea "Edi"
type textarea "*"
type textarea "Edit"
type textarea "*"
type textarea "Edit"
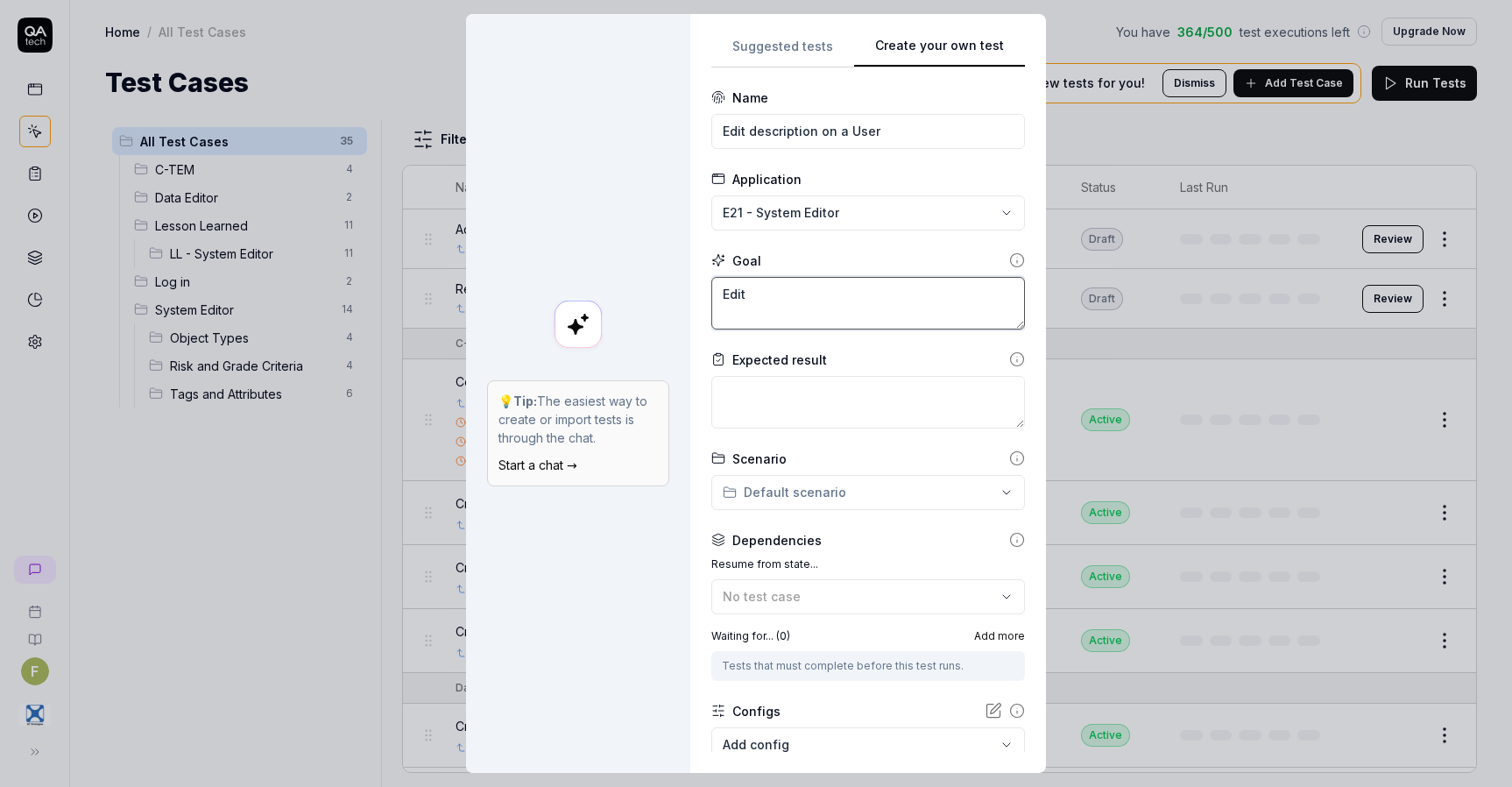
type textarea "*"
type textarea "Edit t"
type textarea "*"
type textarea "Edit th"
type textarea "*"
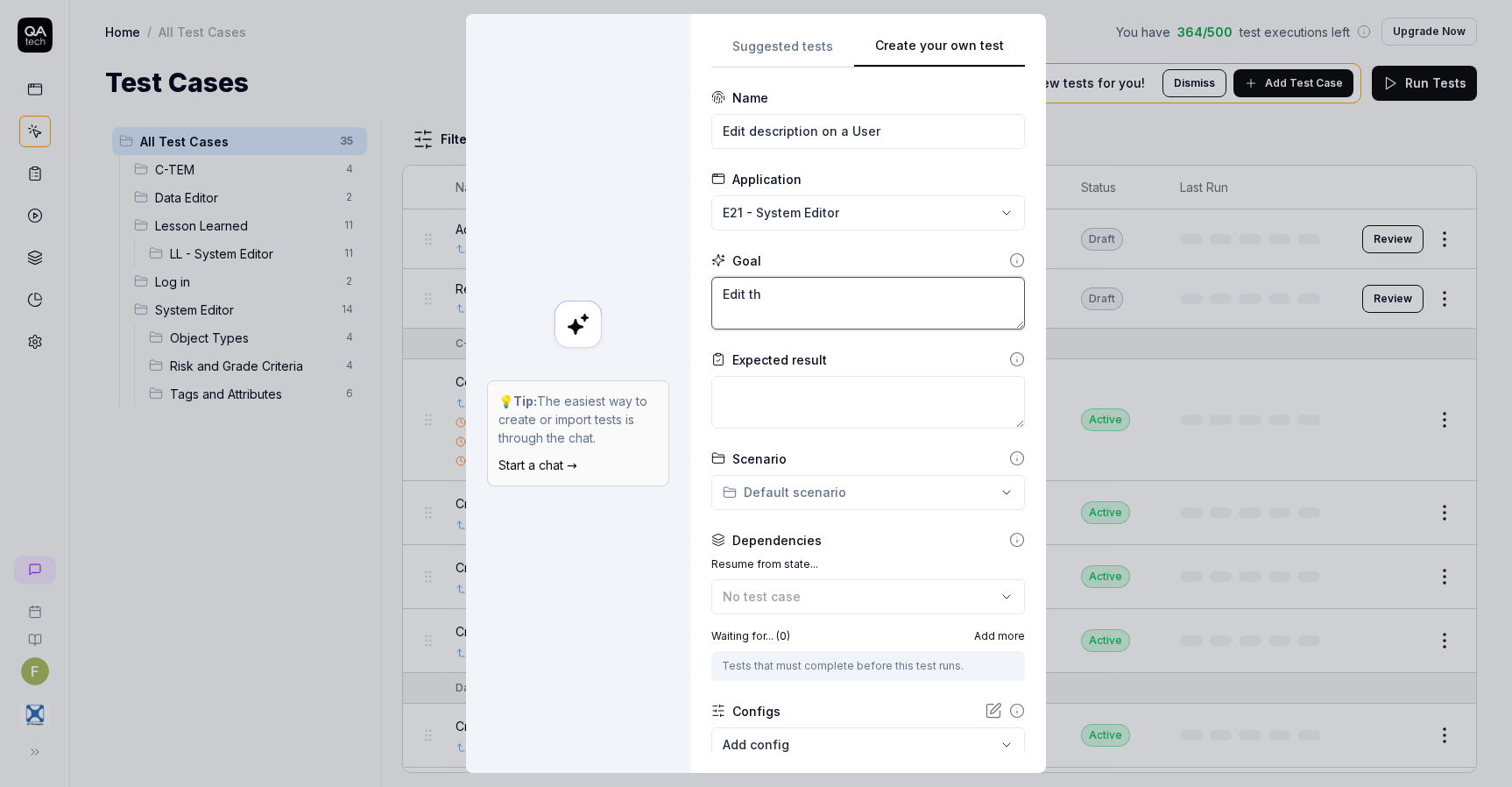
type textarea "Edit the"
type textarea "*"
type textarea "Edit the"
type textarea "*"
type textarea "Edit the D"
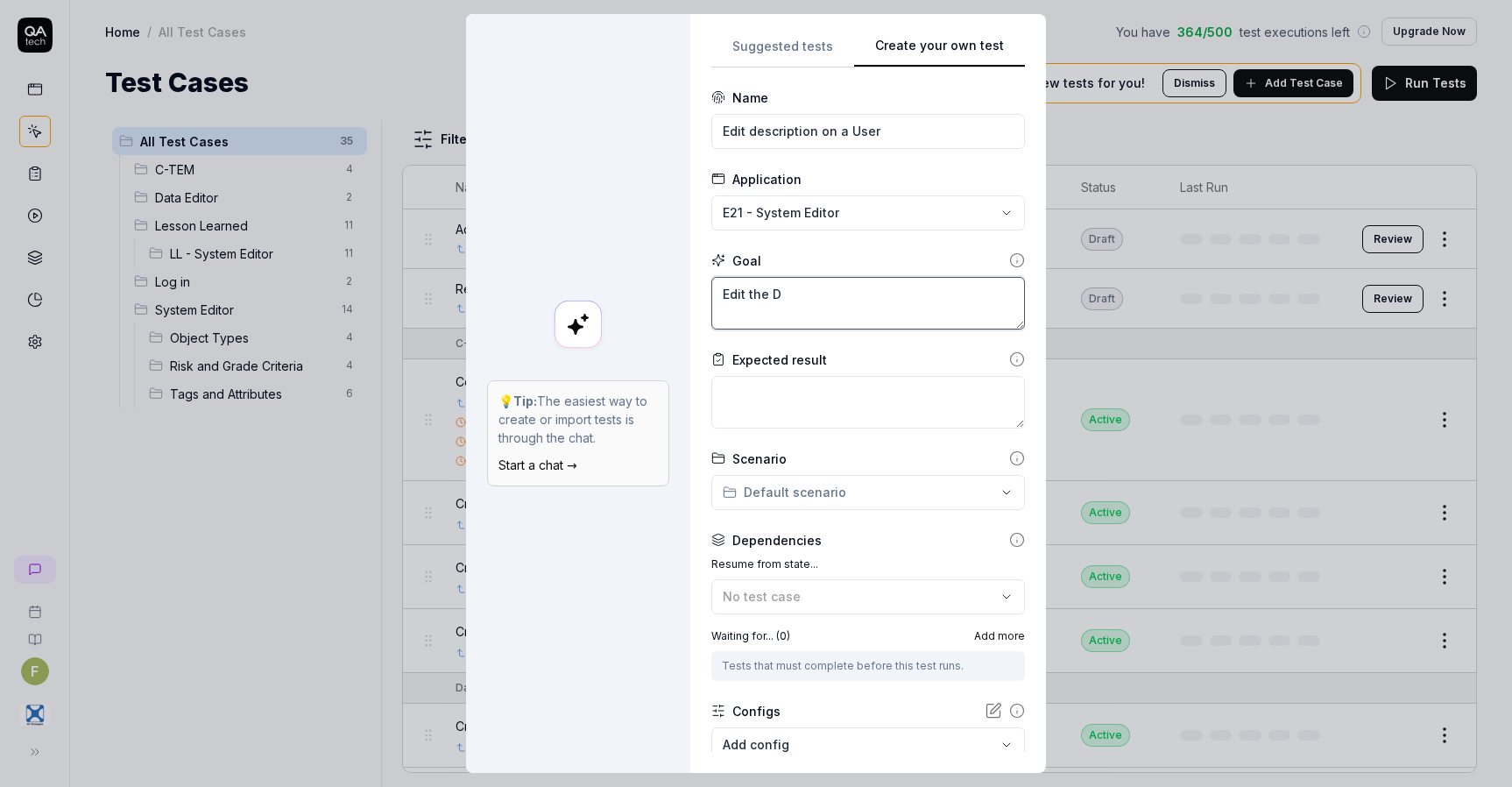
type textarea "*"
type textarea "Edit the De"
type textarea "*"
type textarea "Edit the Des"
type textarea "*"
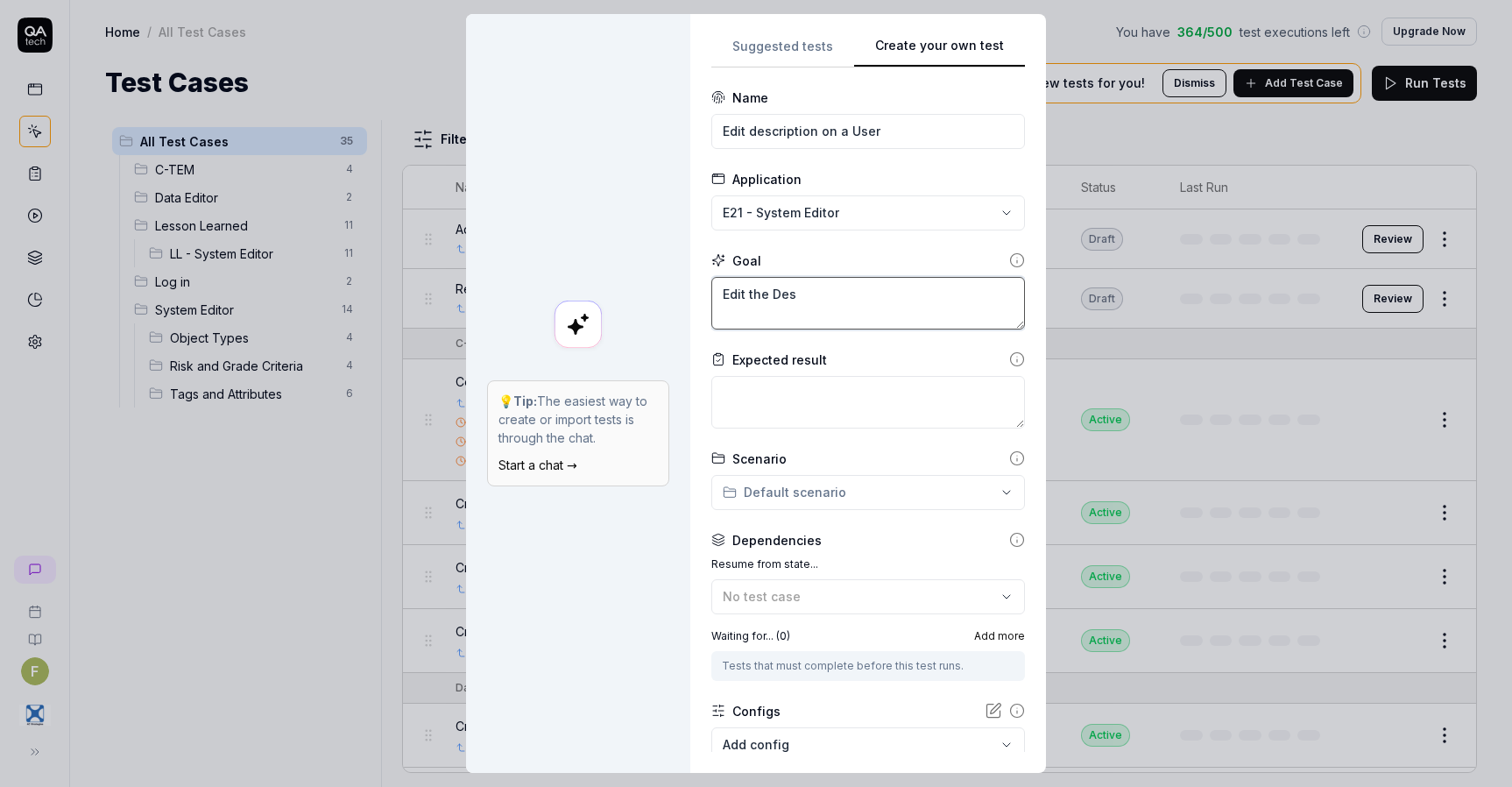
type textarea "Edit the Desc"
type textarea "*"
type textarea "Edit the Descr"
type textarea "*"
type textarea "Edit the Descri"
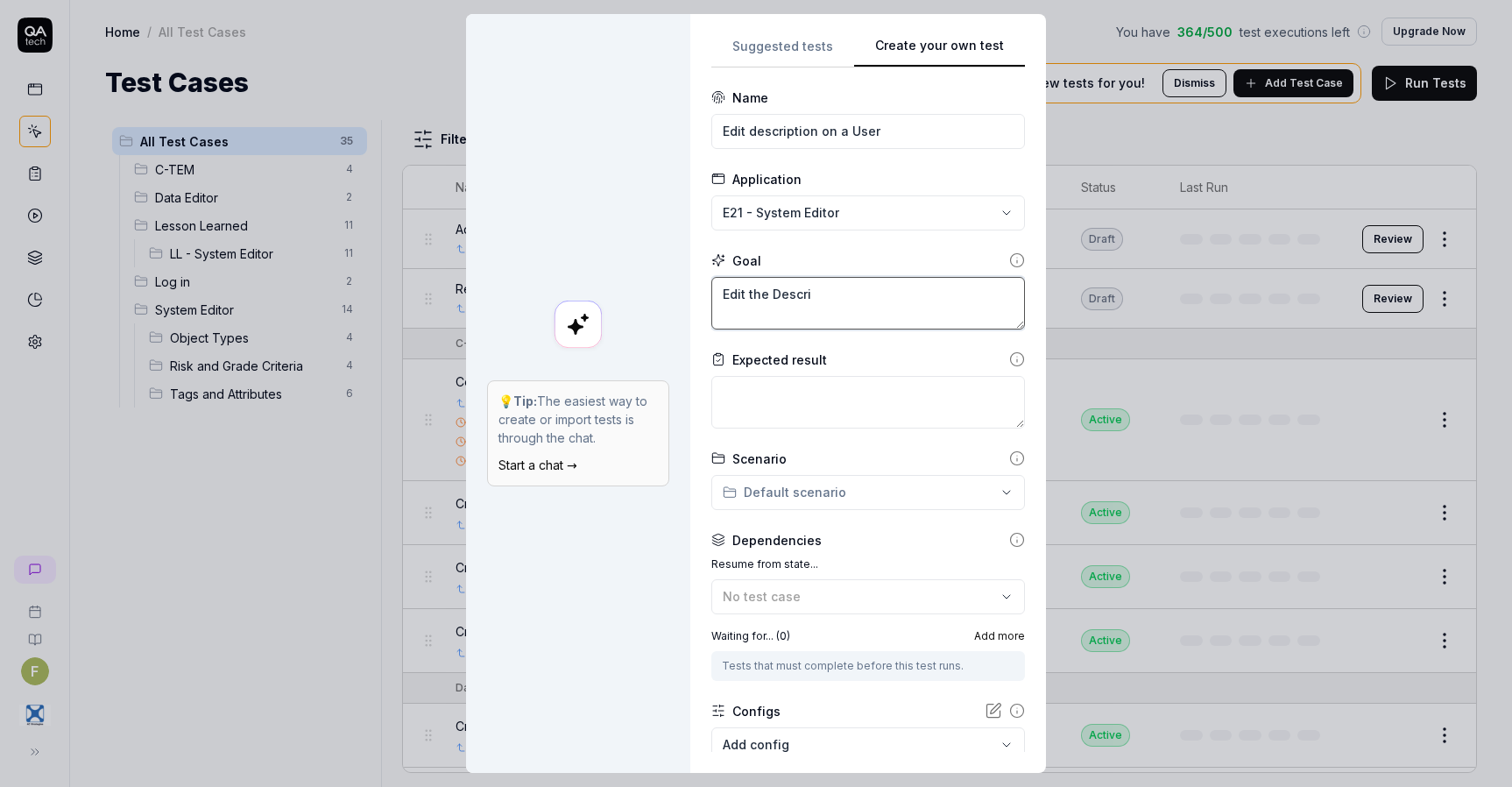
type textarea "*"
type textarea "Edit the Descrip"
type textarea "*"
type textarea "Edit the Descripti"
type textarea "*"
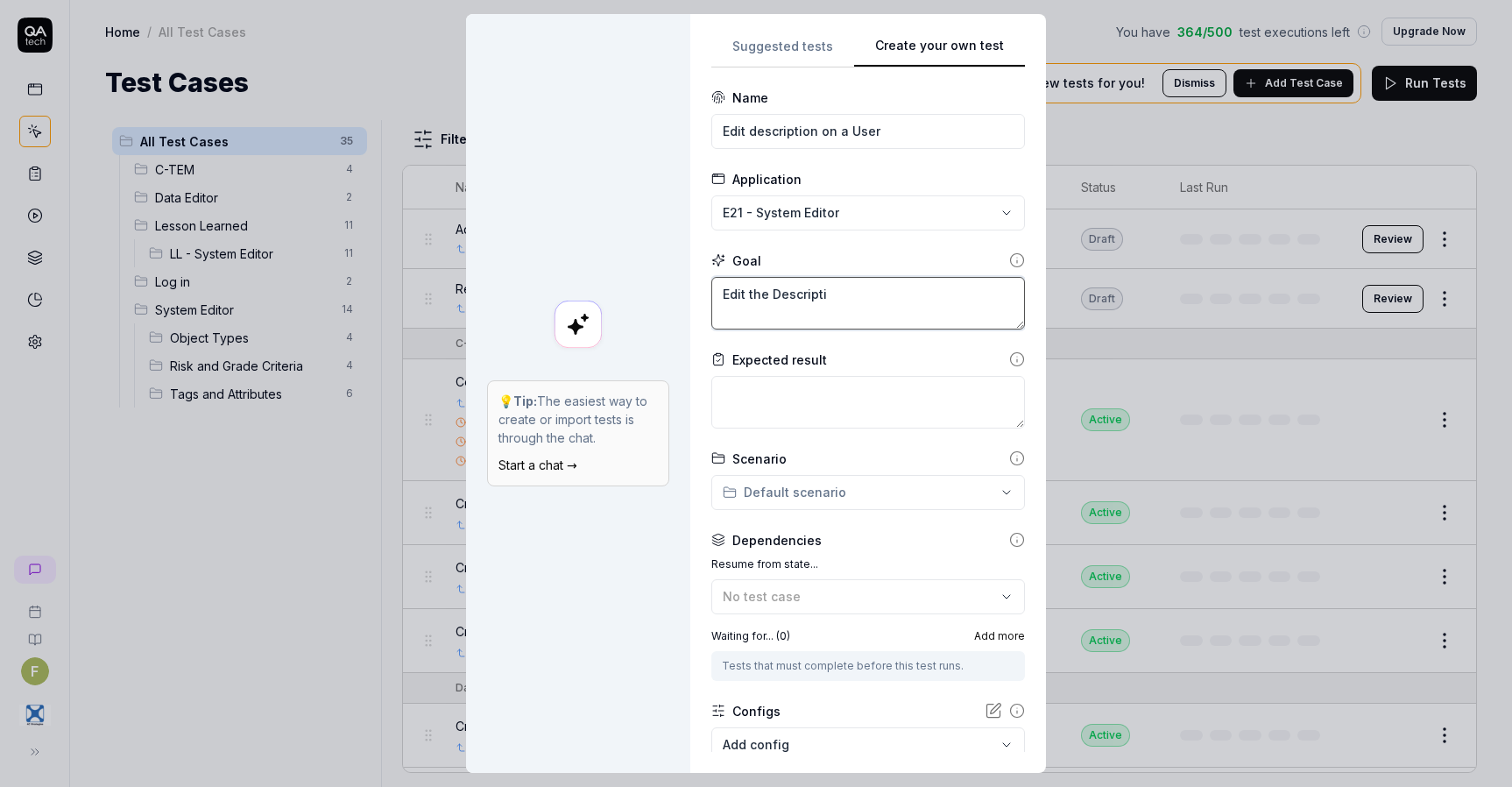
type textarea "Edit the Descriptio"
type textarea "*"
type textarea "Edit the Description"
type textarea "*"
type textarea "Edit the Description o"
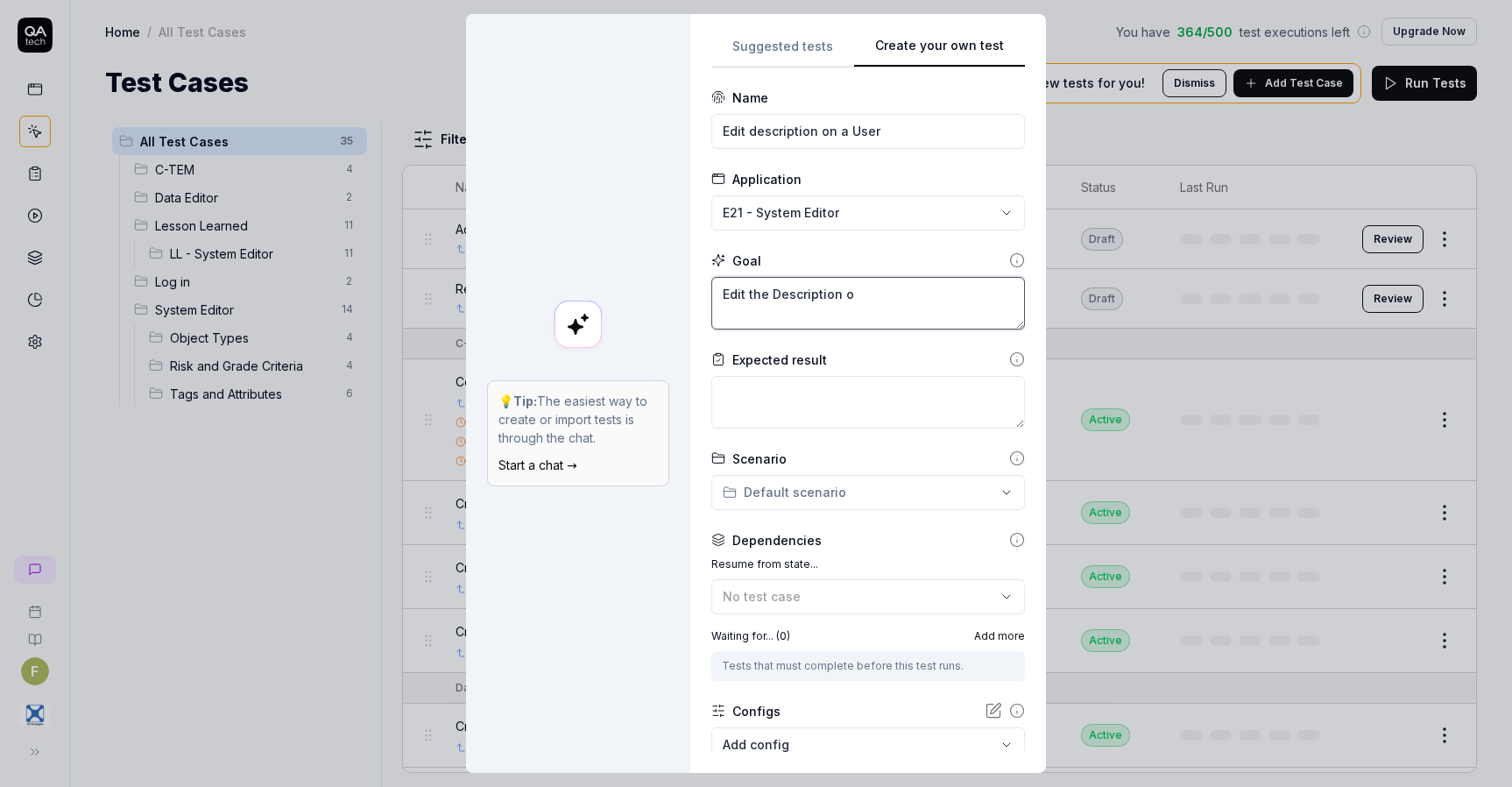
type textarea "*"
type textarea "Edit the Description on"
type textarea "*"
type textarea "Edit the Description on"
type textarea "*"
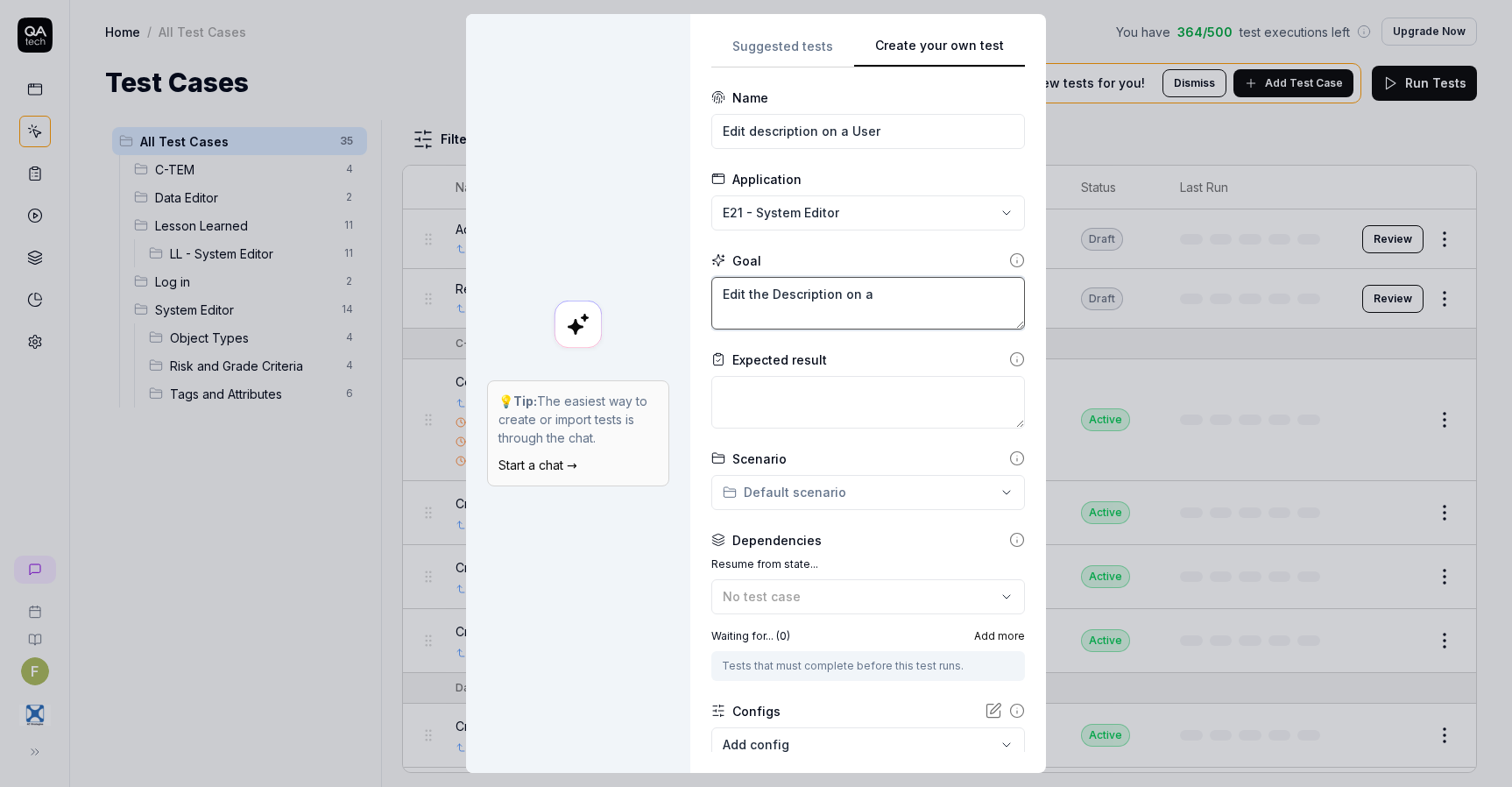
type textarea "Edit the Description on a"
type textarea "*"
type textarea "Edit the Description on a u"
type textarea "*"
type textarea "Edit the Description on a us"
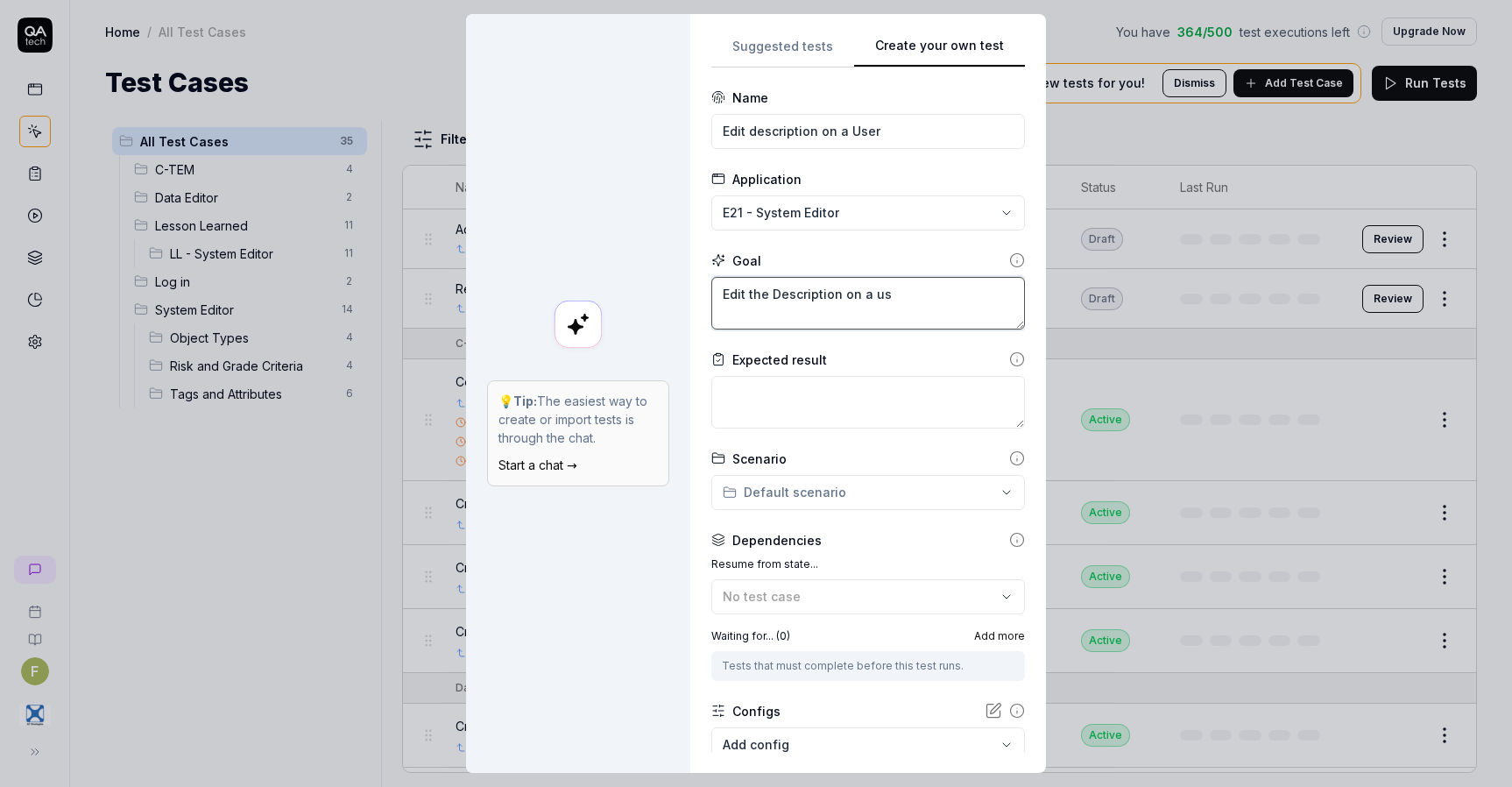
type textarea "*"
type textarea "Edit the Description on a use"
type textarea "*"
type textarea "Edit the Description on a user"
click at [864, 609] on button "No test case" at bounding box center [868, 597] width 314 height 35
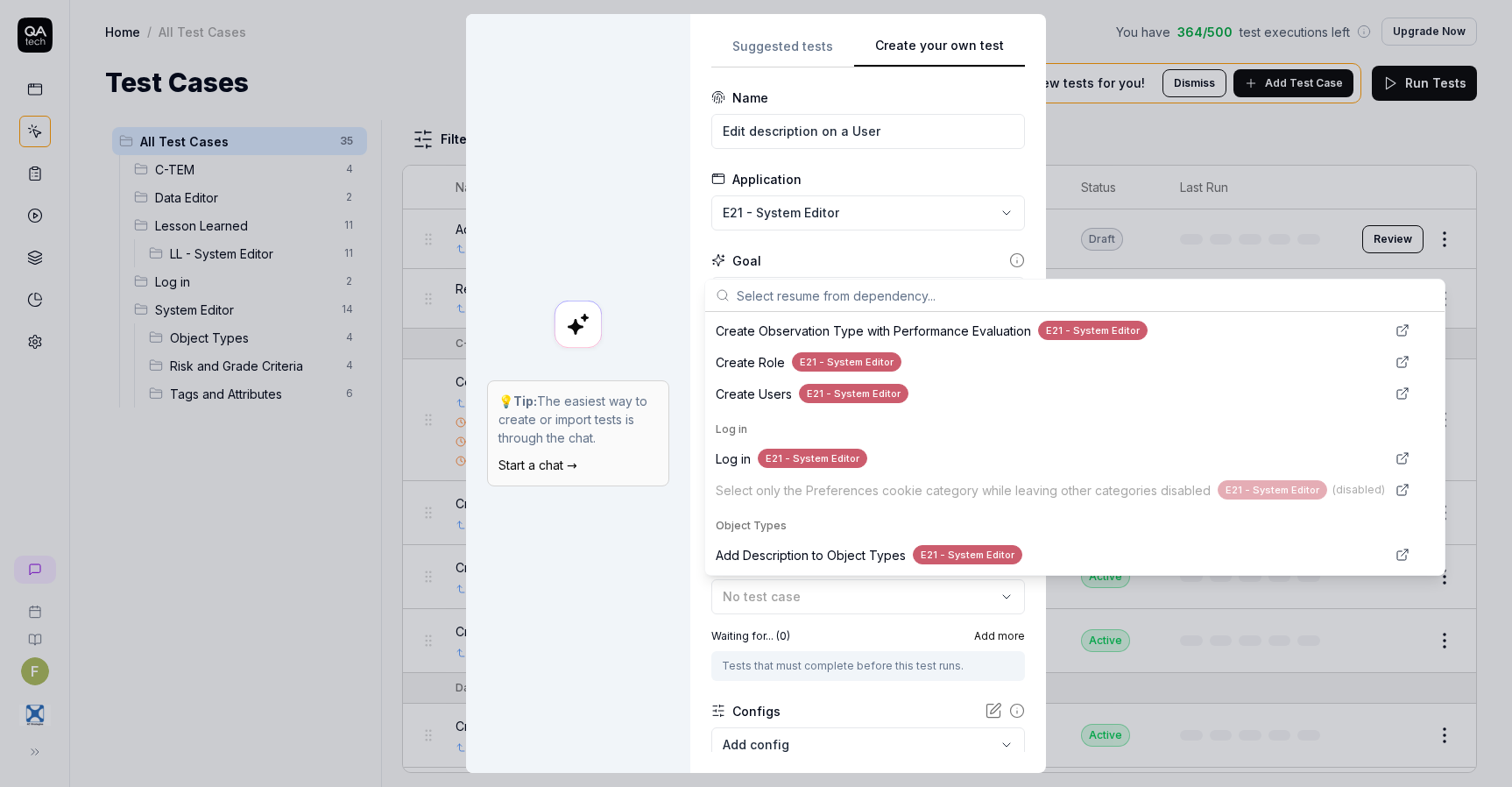
scroll to position [631, 0]
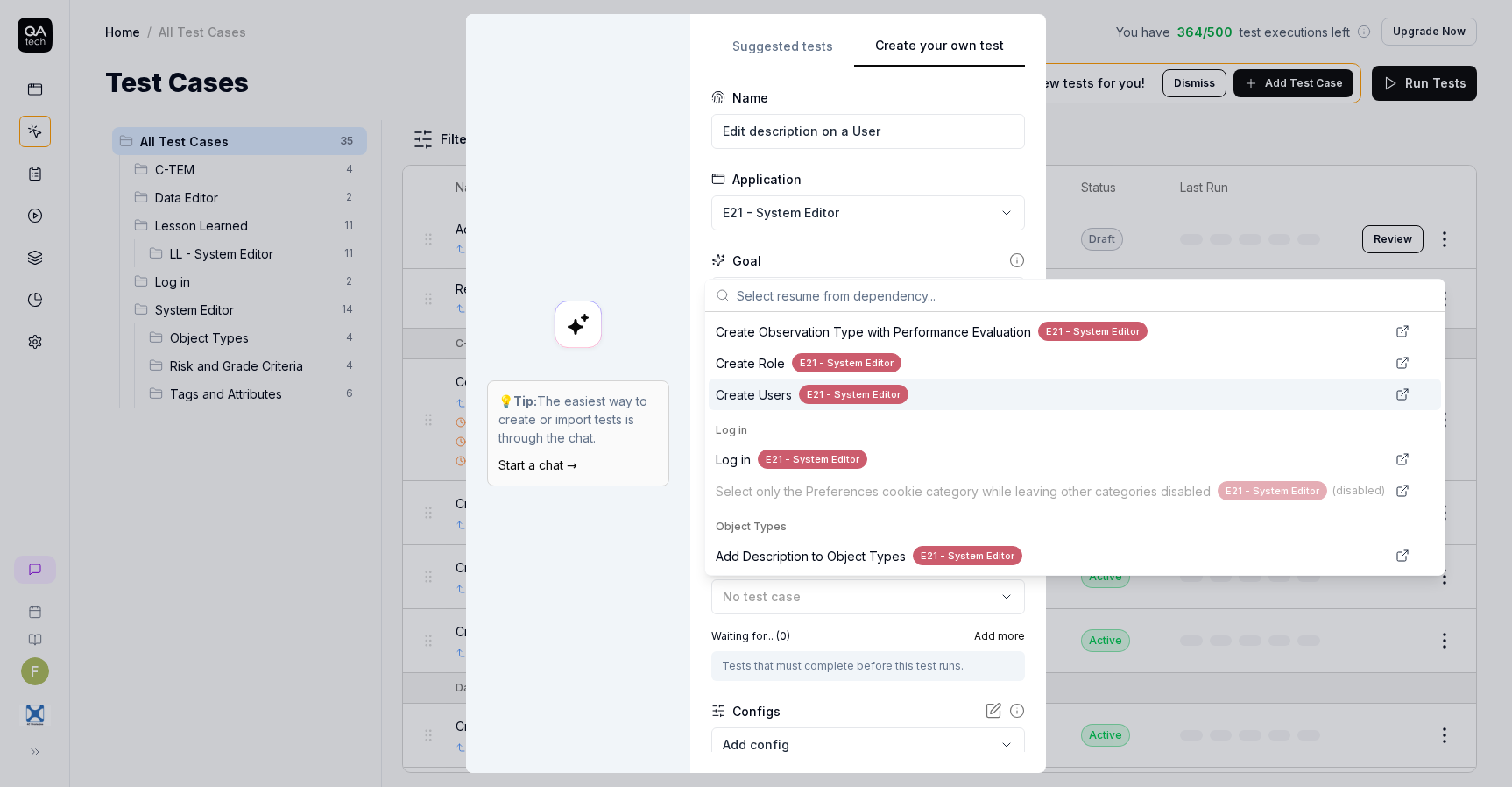
click at [768, 391] on span "Create Users" at bounding box center [755, 394] width 77 height 19
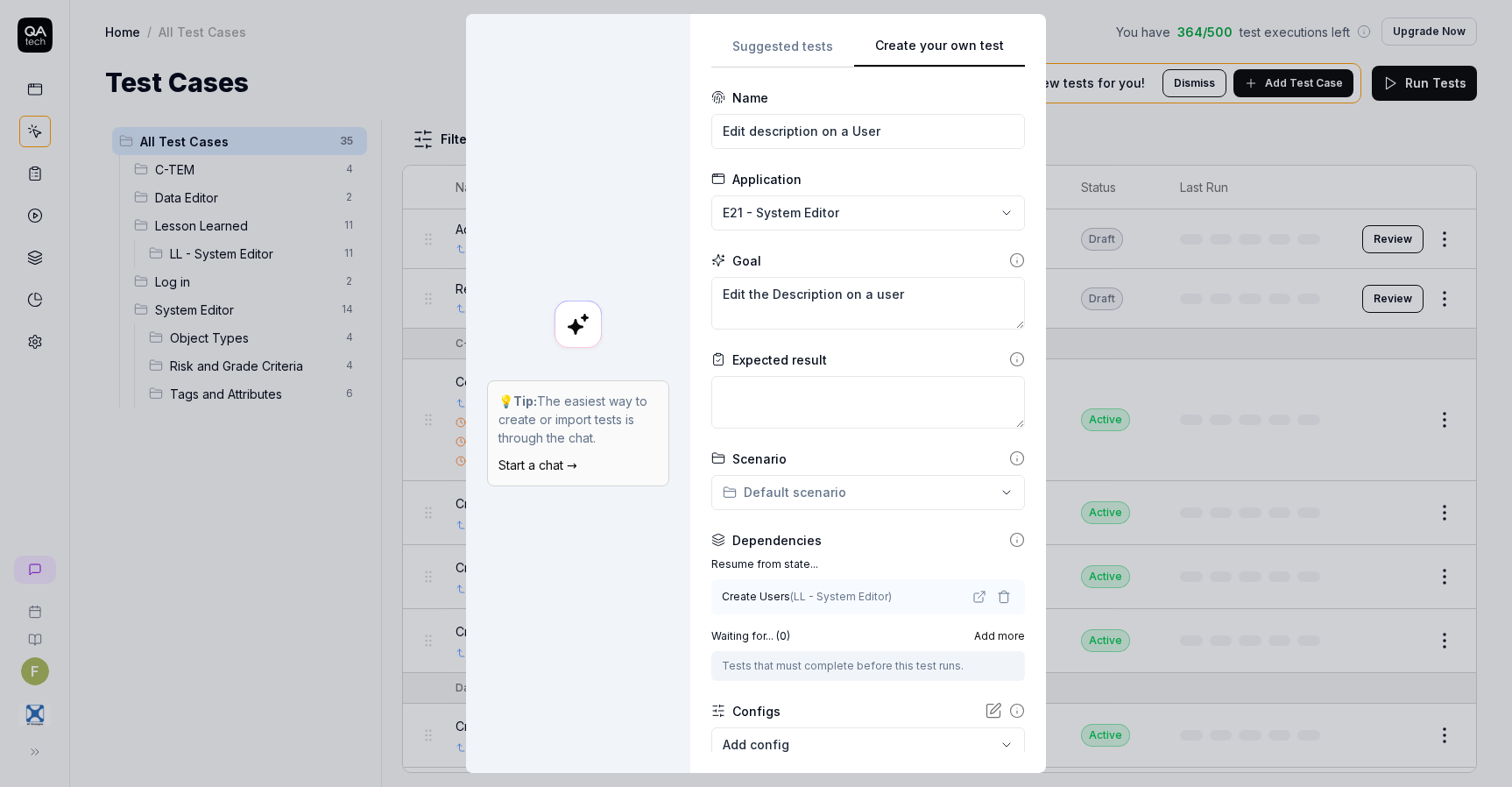
scroll to position [109, 0]
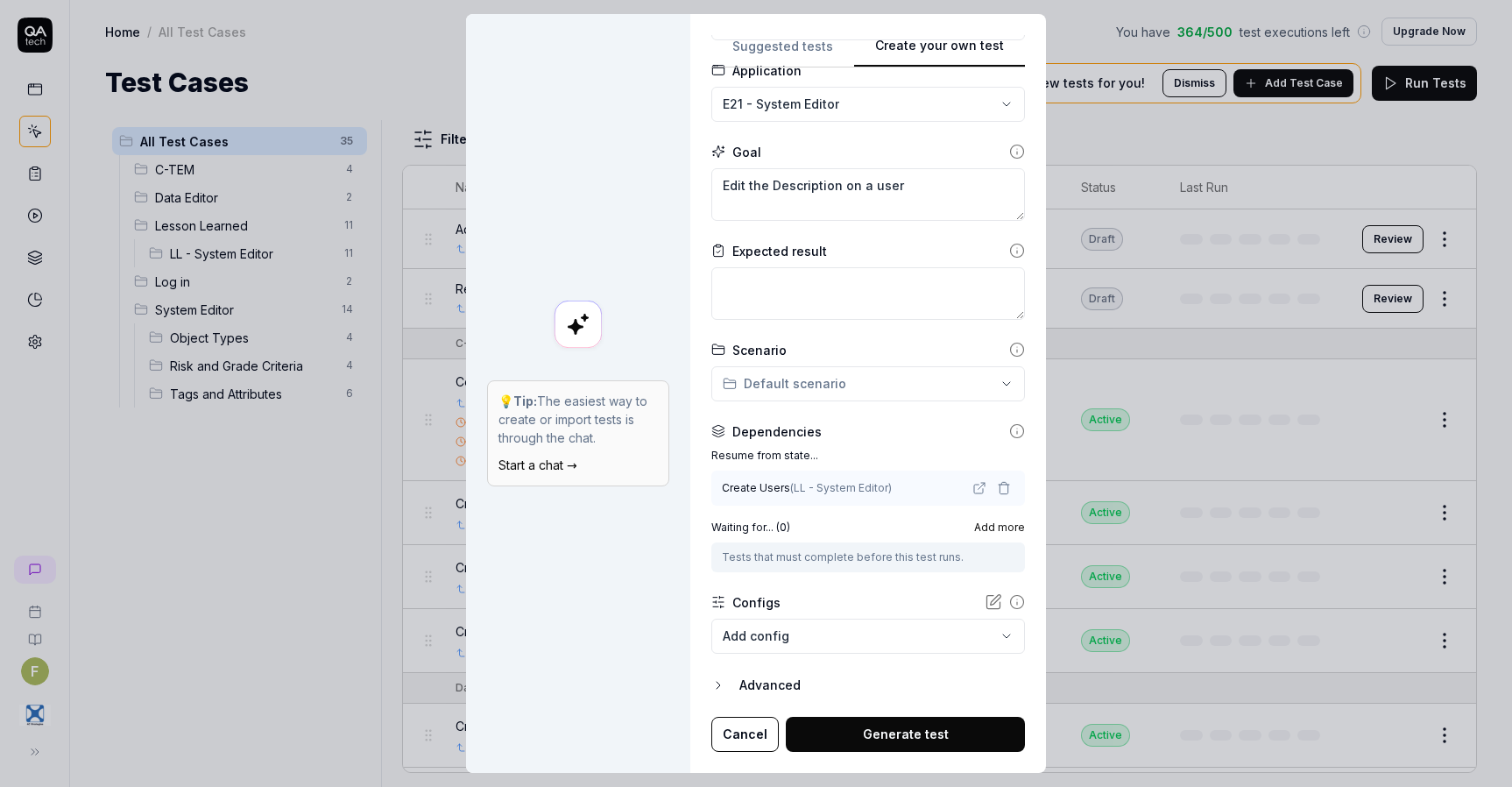
click at [927, 742] on button "Generate test" at bounding box center [906, 734] width 239 height 35
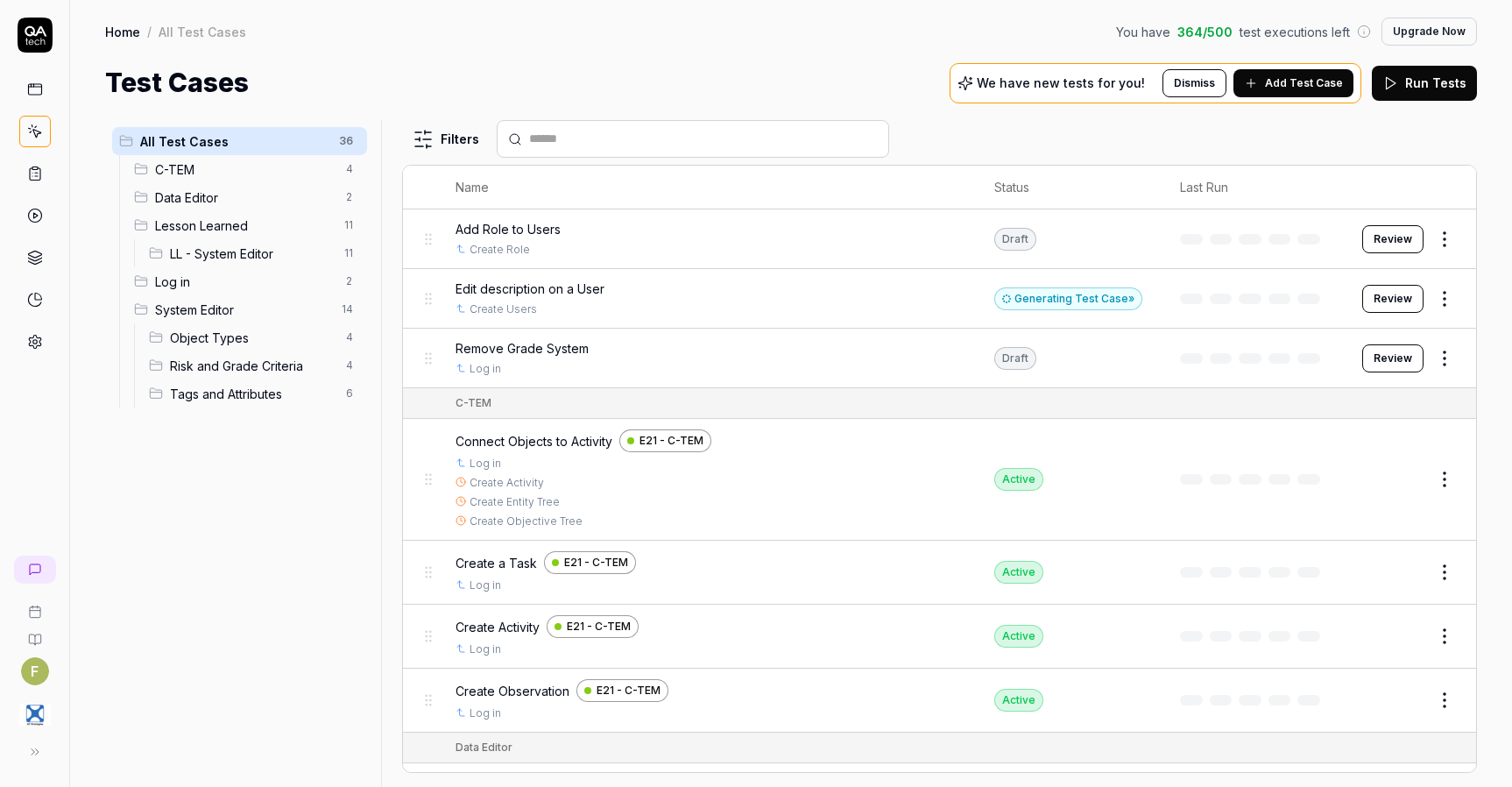
click at [1075, 299] on div "Generating Test Case »" at bounding box center [1069, 298] width 148 height 23
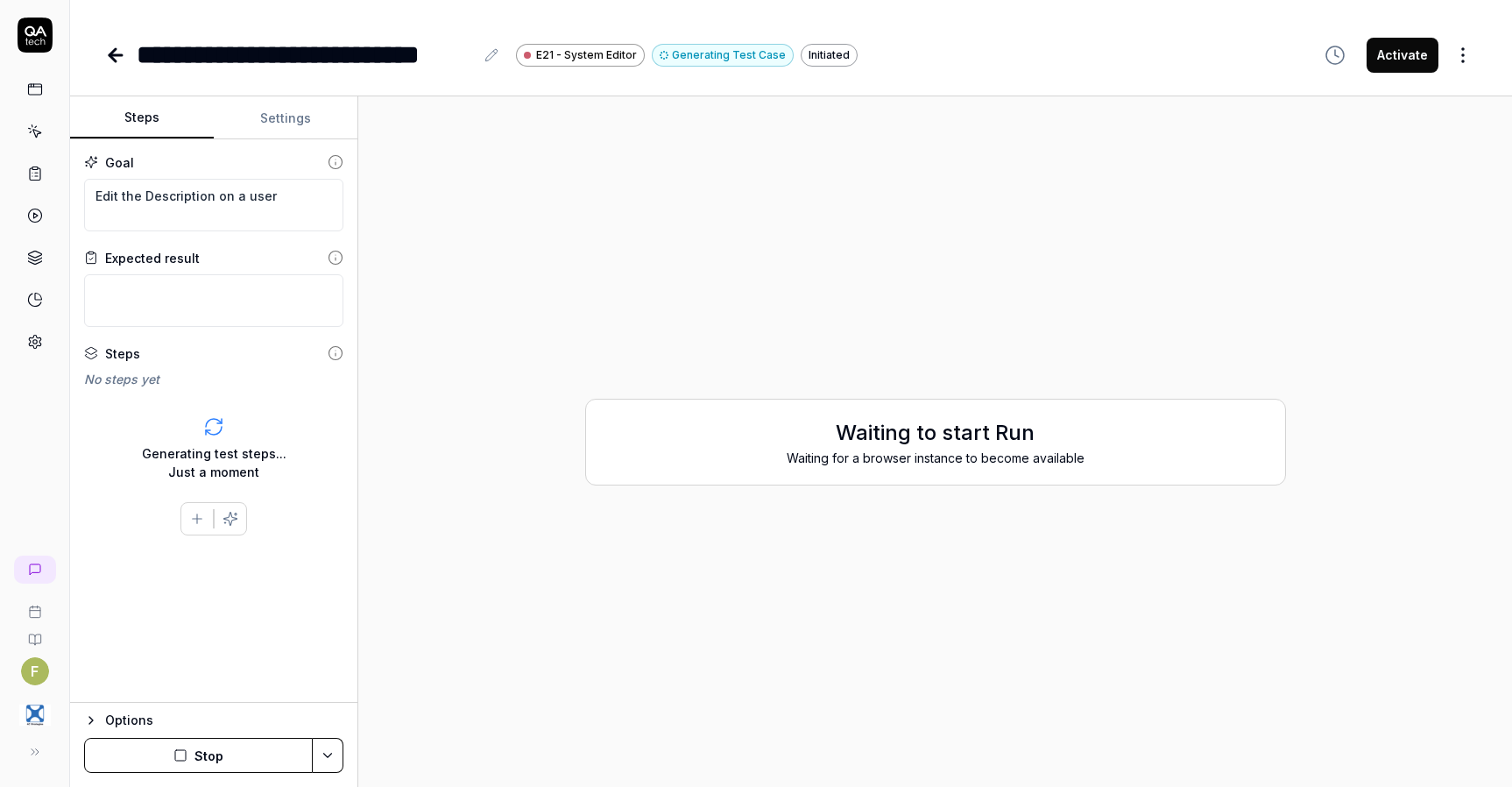
click at [1075, 299] on div "Waiting to start Run Waiting for a browser instance to become available" at bounding box center [936, 442] width 1126 height 662
click at [1371, 733] on div "Waiting to start Run Waiting for a browser instance to become available" at bounding box center [936, 442] width 1126 height 662
click at [118, 55] on icon at bounding box center [116, 55] width 13 height 0
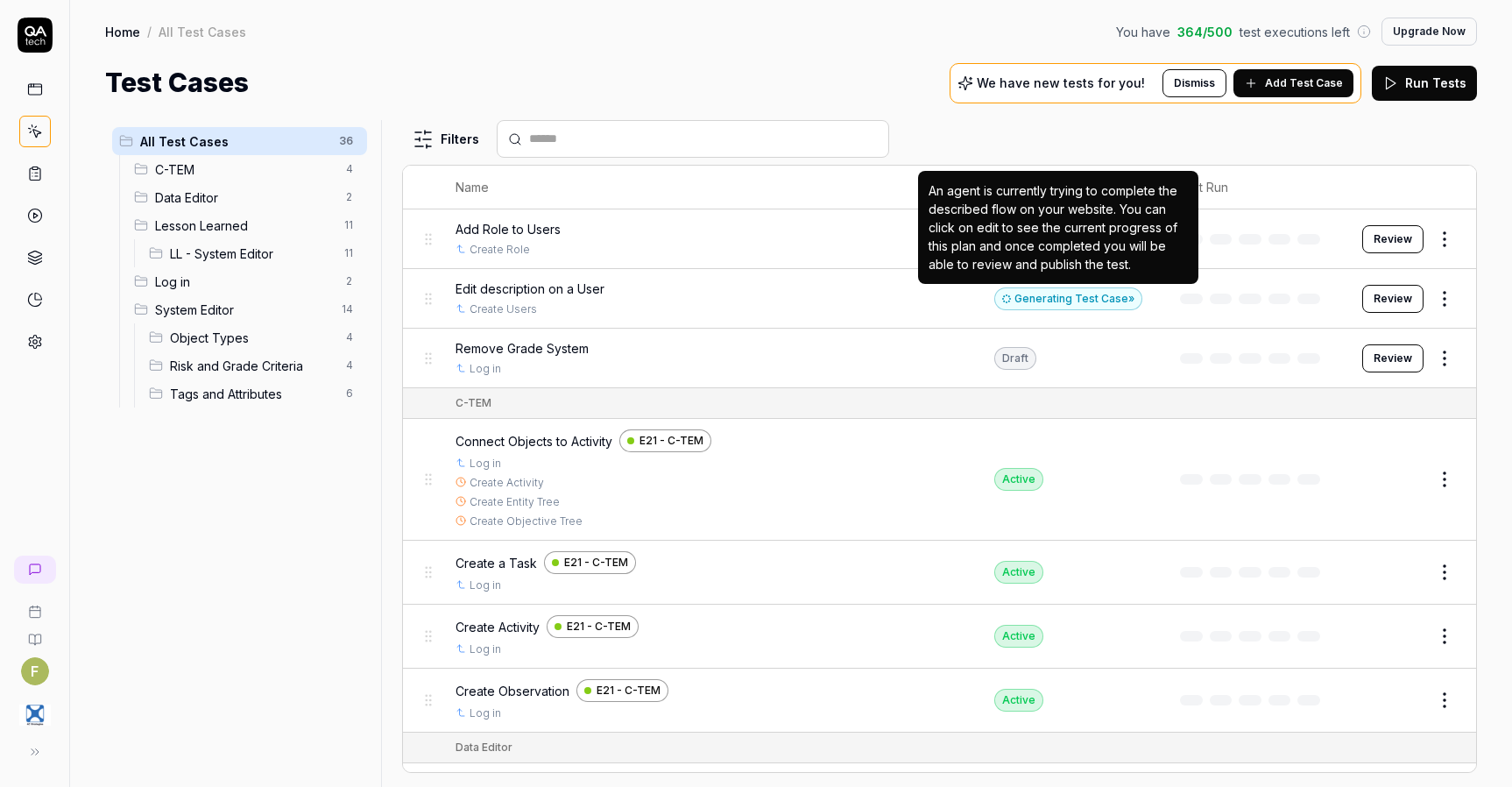
click at [1074, 302] on div "Generating Test Case »" at bounding box center [1069, 298] width 148 height 23
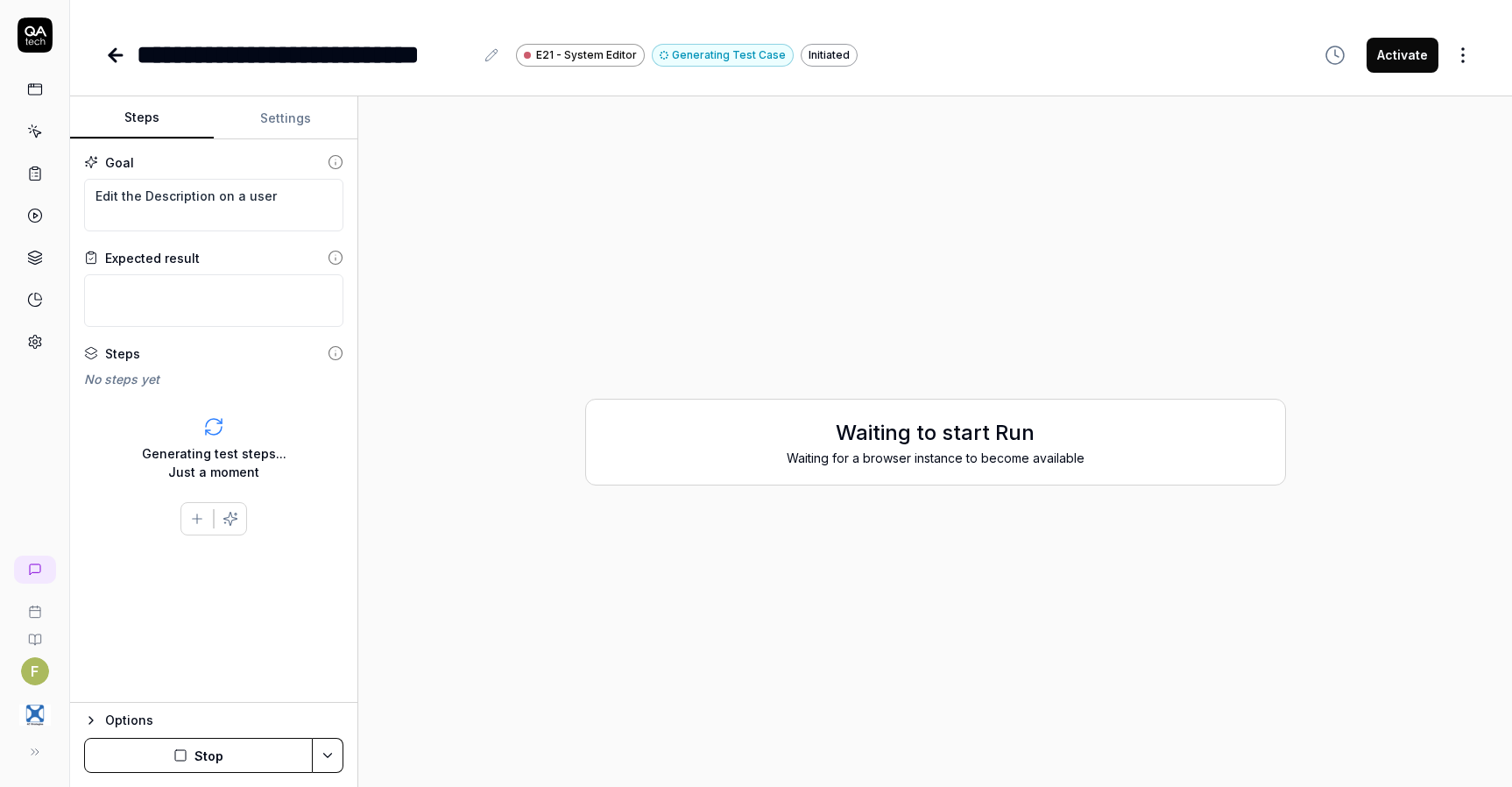
type textarea "*"
click at [120, 62] on icon at bounding box center [115, 55] width 21 height 21
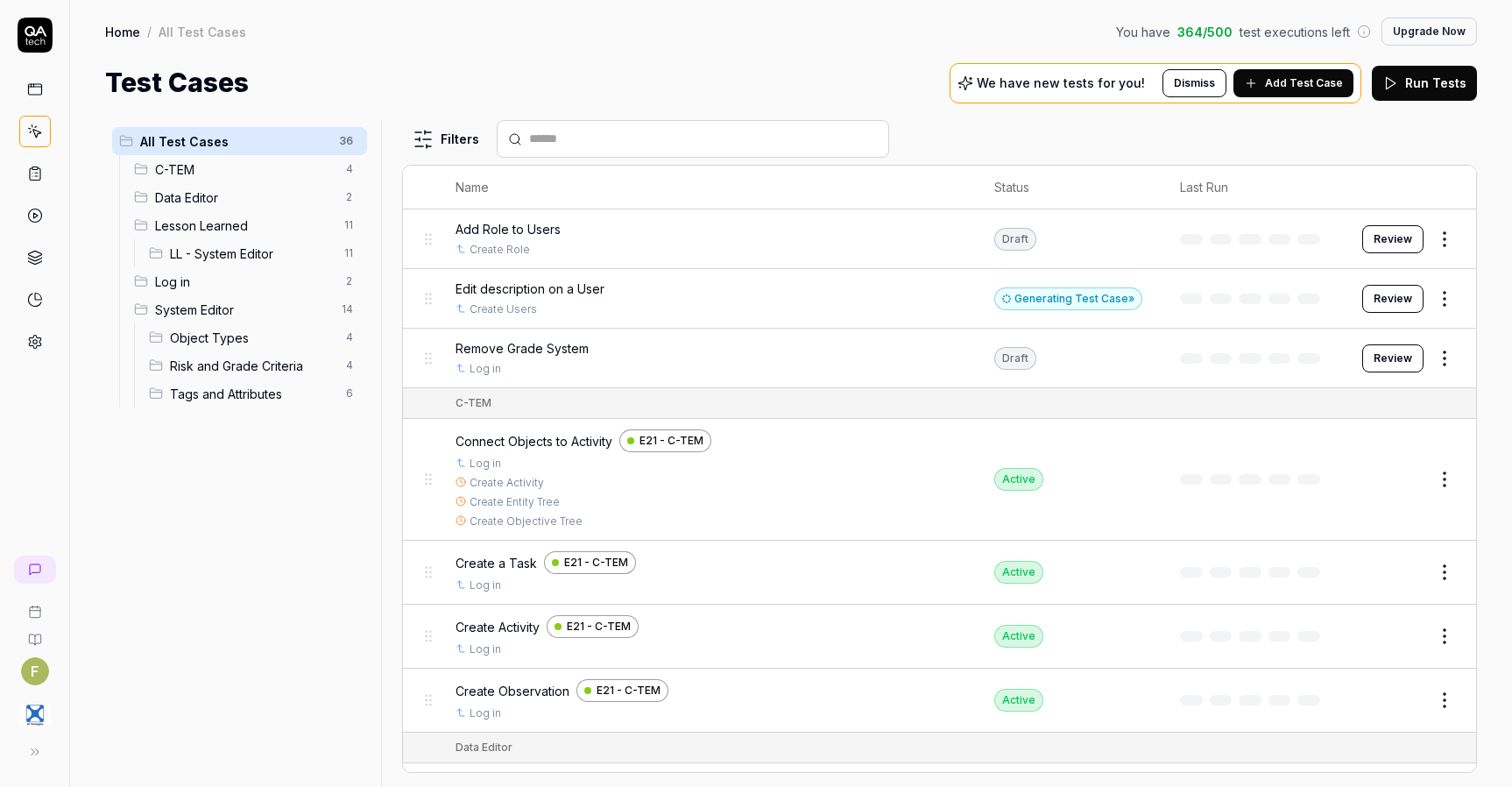
click at [1433, 299] on html "F Home / All Test Cases You have 364 / 500 test executions left Upgrade Now Hom…" at bounding box center [756, 394] width 1512 height 787
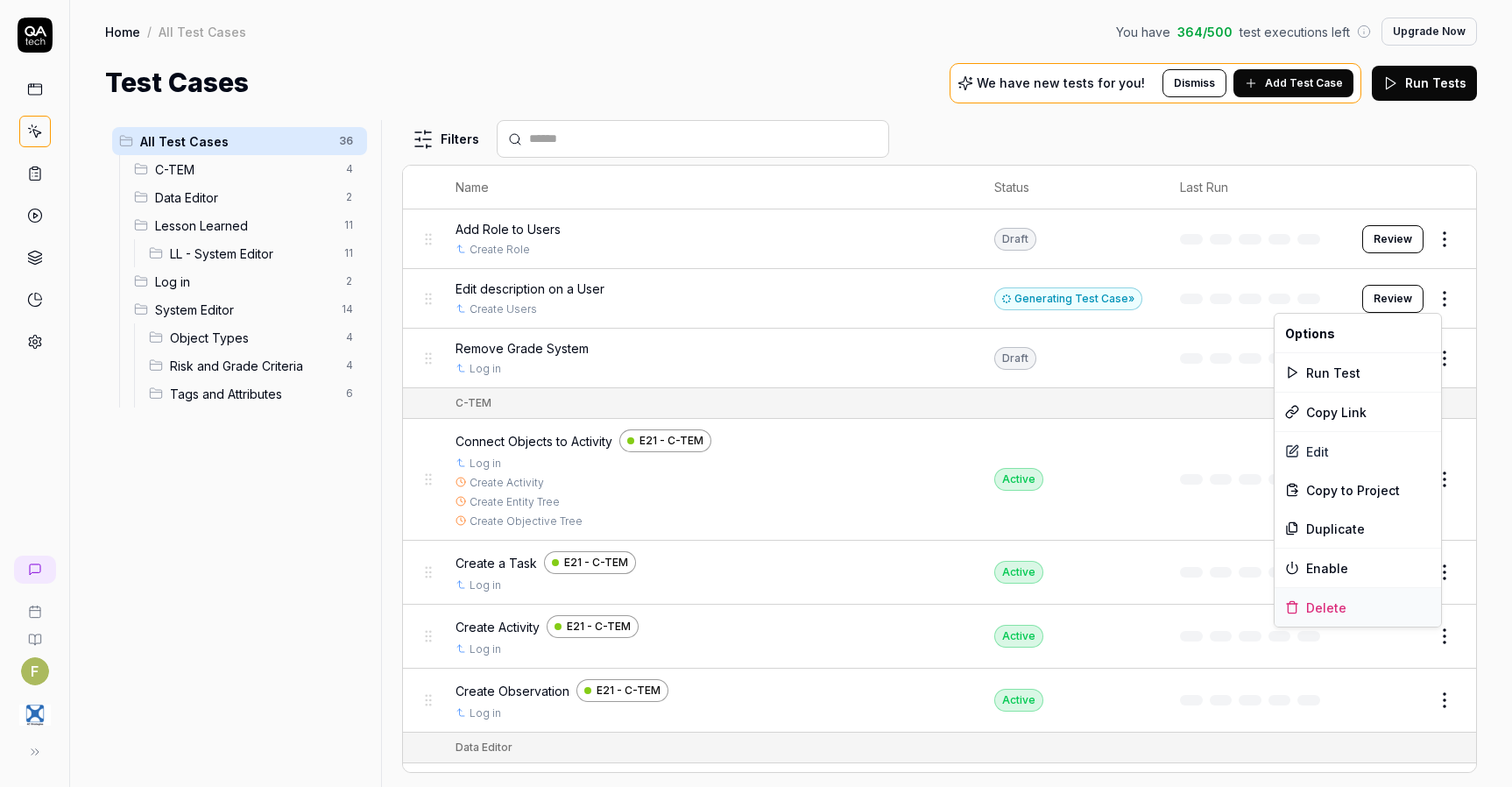
click at [1346, 604] on div "Delete" at bounding box center [1358, 606] width 167 height 38
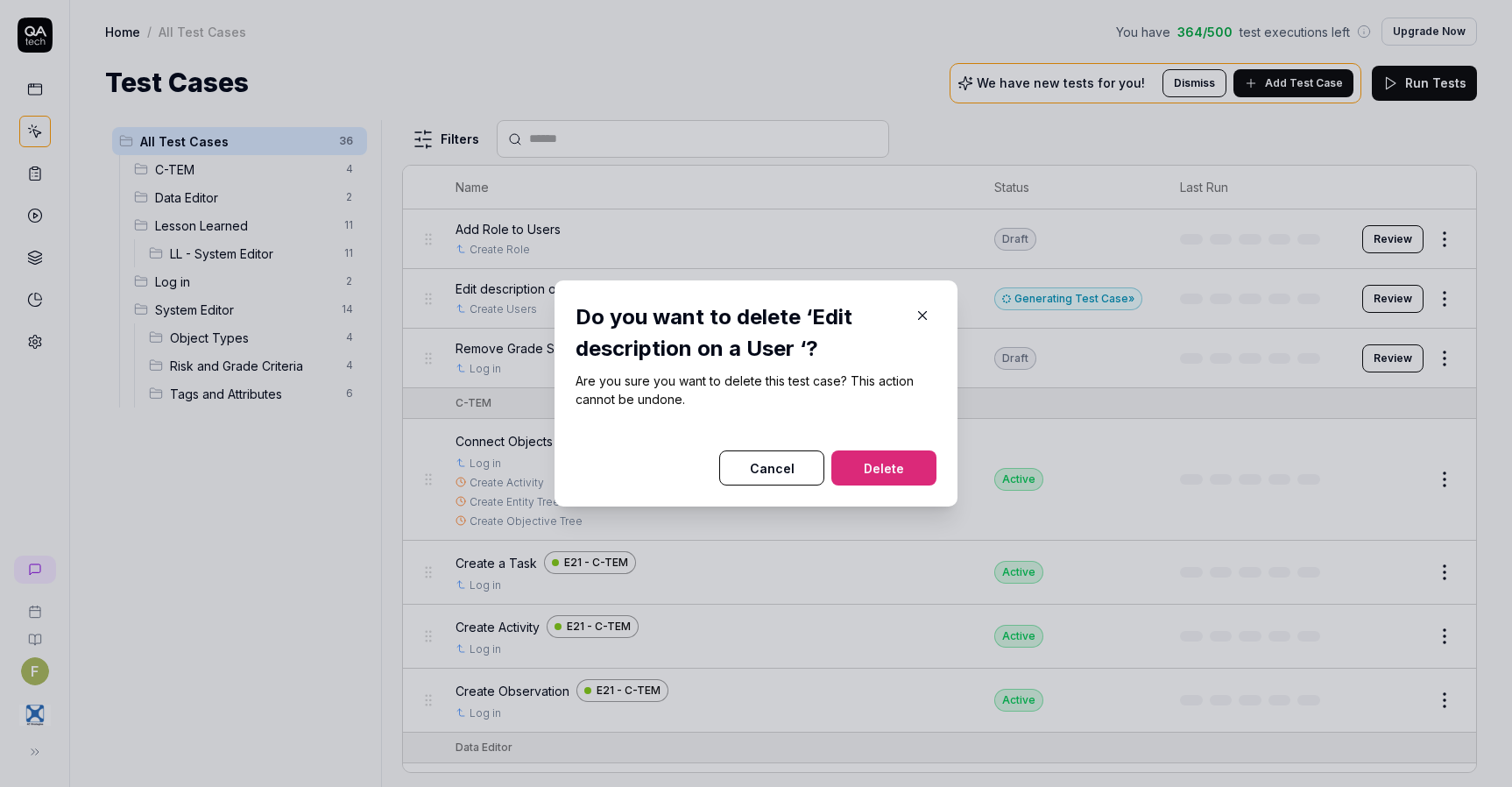
click at [904, 470] on button "Delete" at bounding box center [883, 468] width 105 height 35
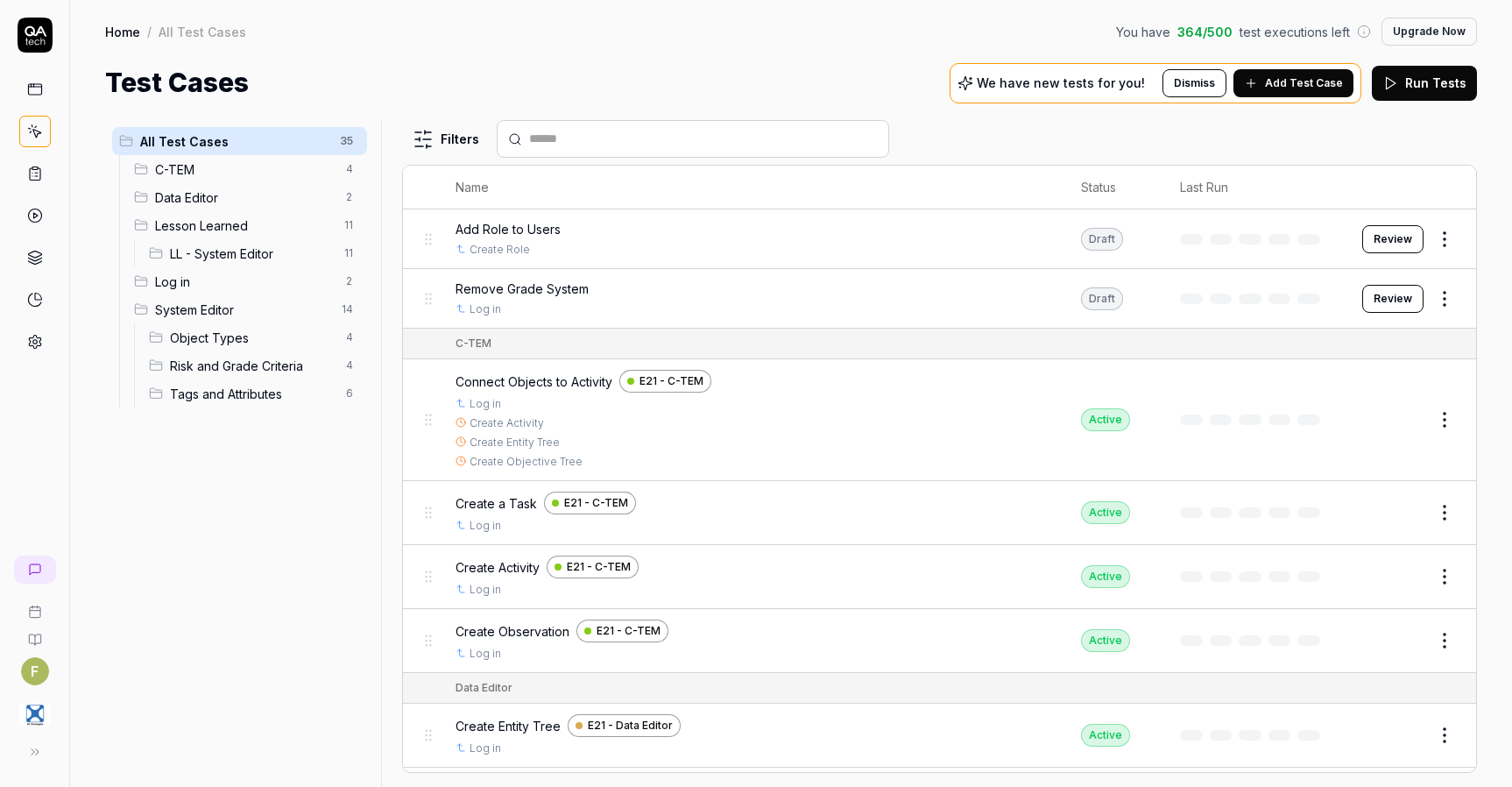
click at [1321, 79] on span "Add Test Case" at bounding box center [1304, 83] width 78 height 16
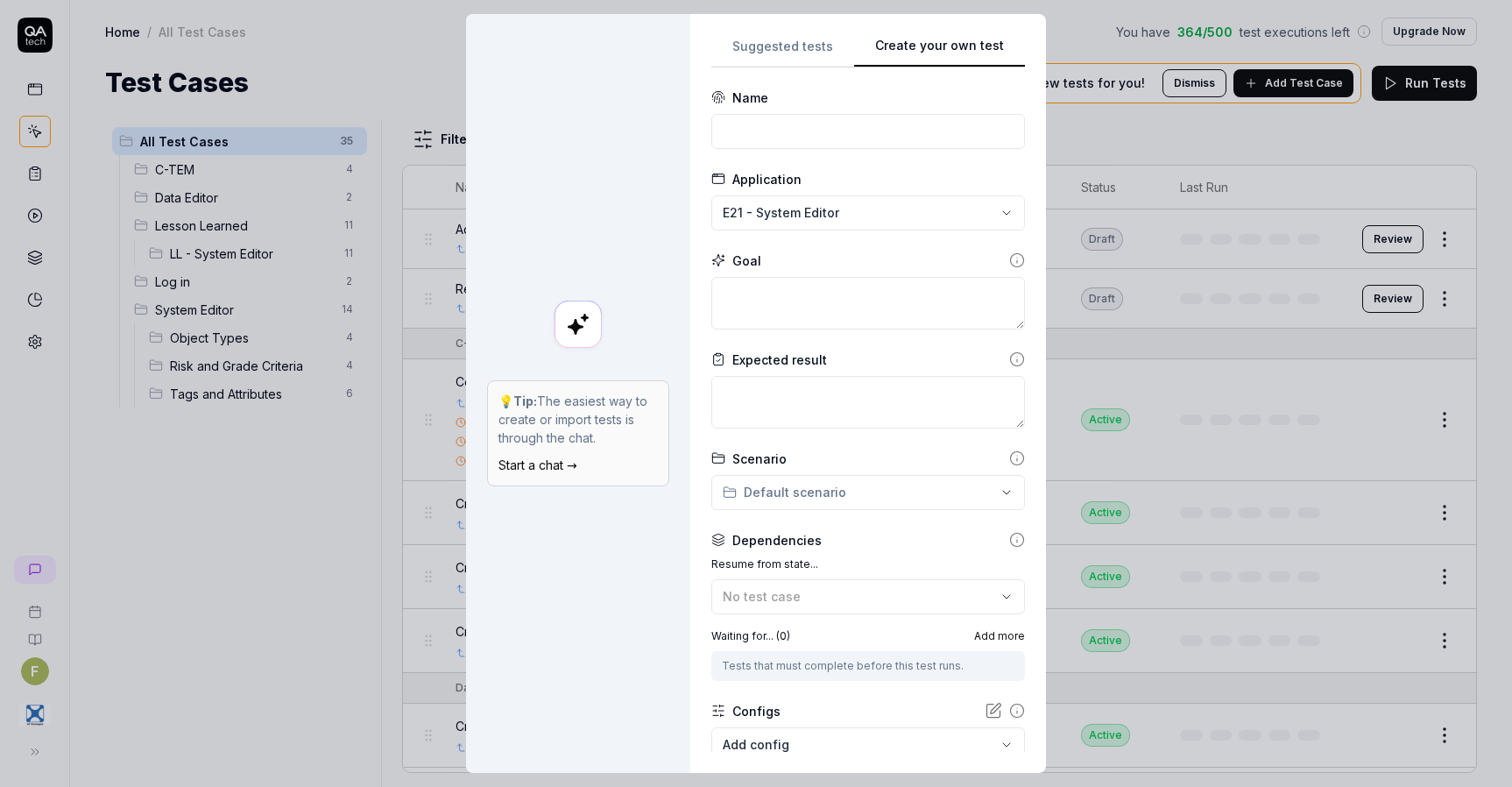
click at [968, 51] on button "Create your own test" at bounding box center [940, 52] width 171 height 31
click at [773, 137] on input at bounding box center [868, 131] width 314 height 35
type input "Edit Description on User"
type textarea "*"
type textarea "E"
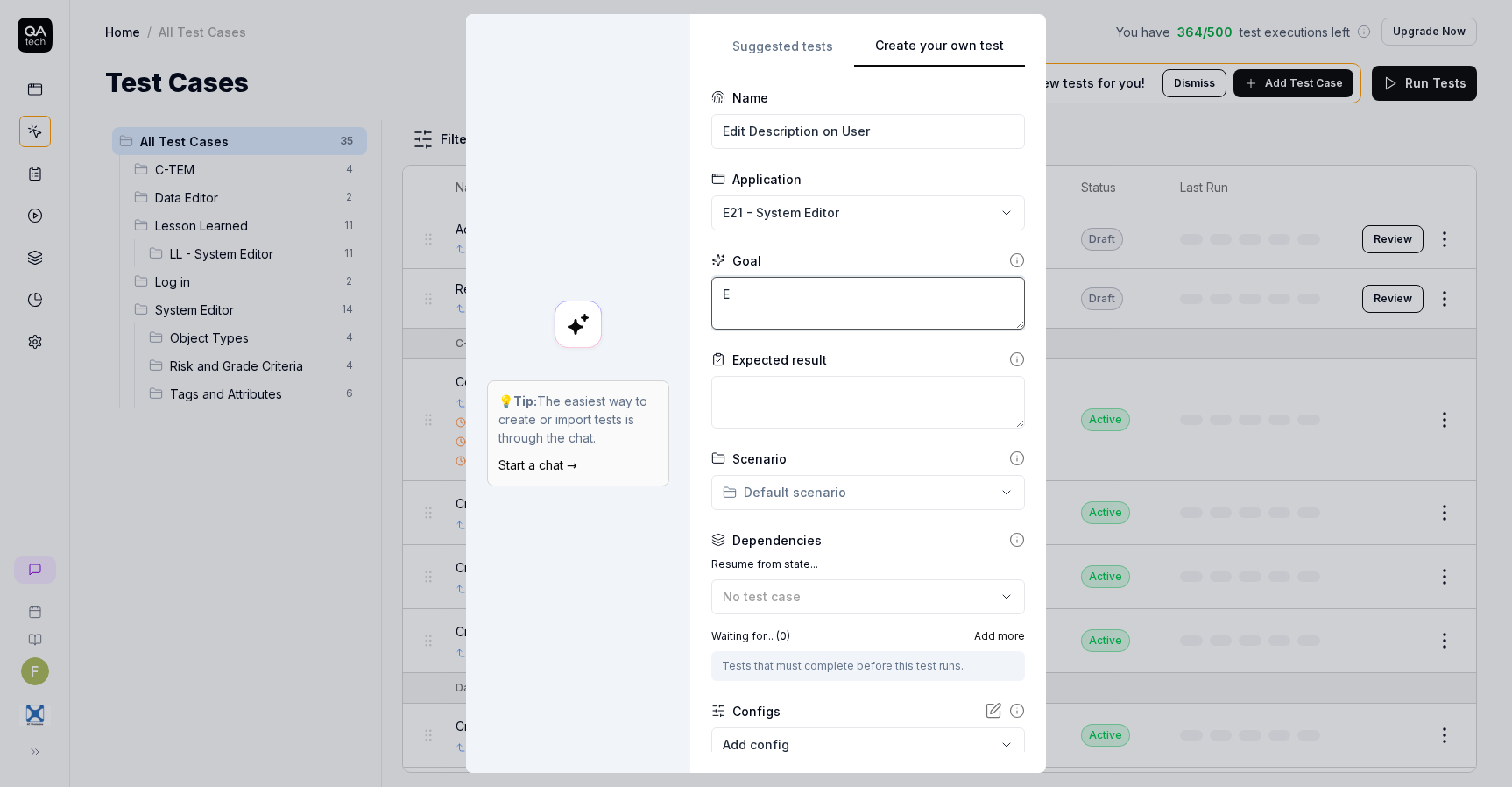
type textarea "*"
type textarea "Ed"
type textarea "*"
type textarea "Edi"
type textarea "*"
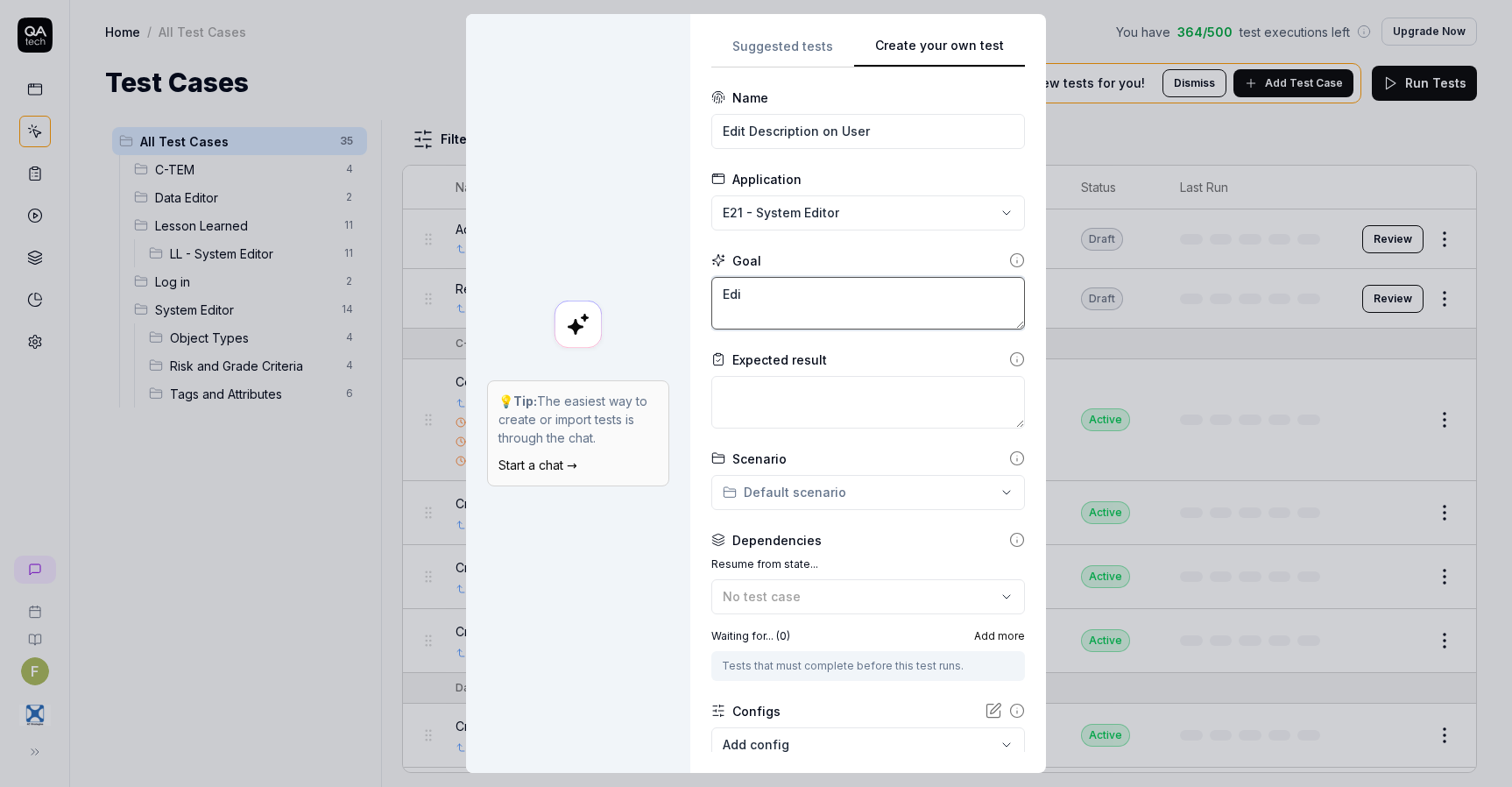
type textarea "Edit"
type textarea "*"
type textarea "Edit"
type textarea "*"
type textarea "Edit t"
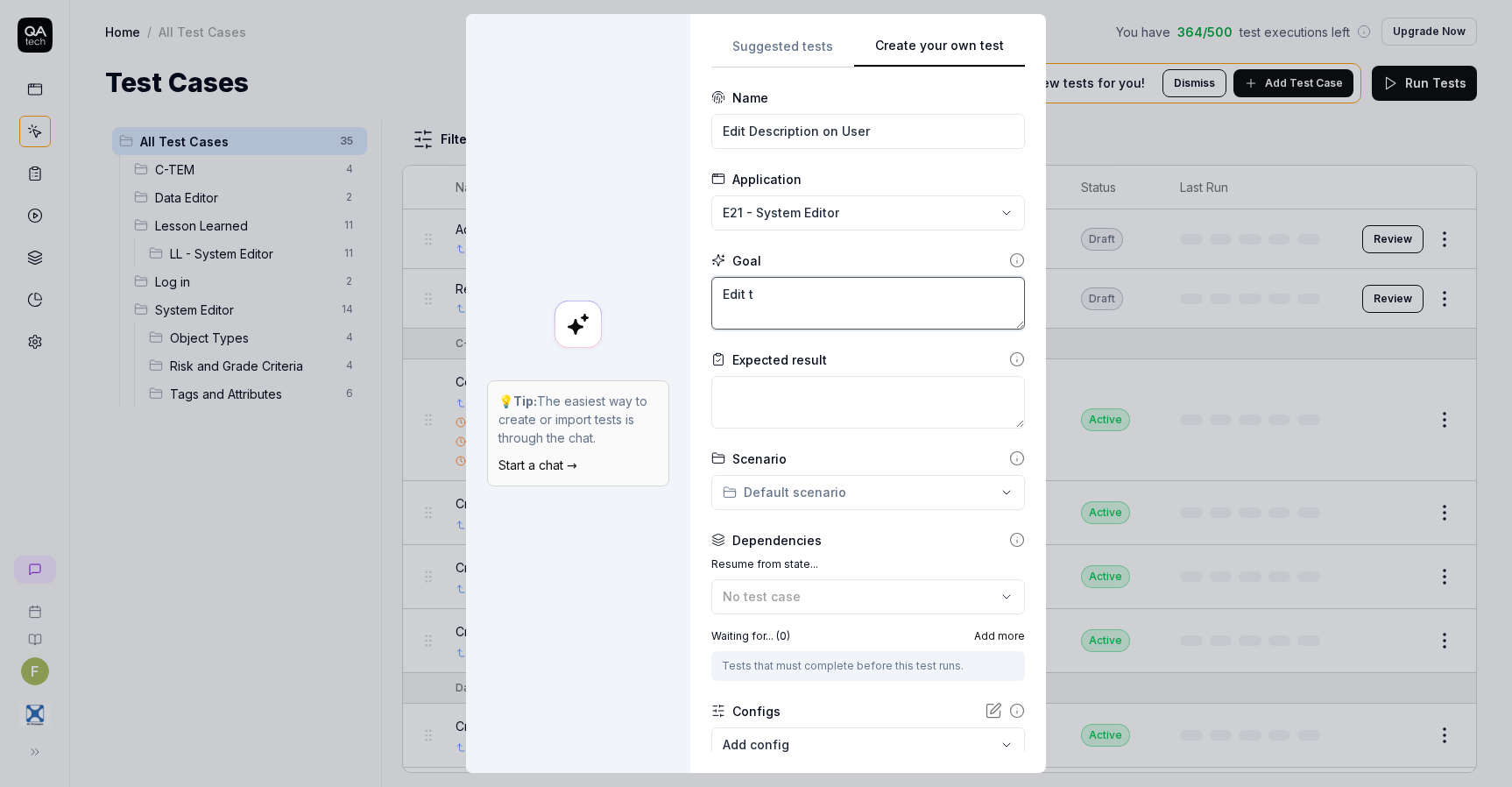
type textarea "*"
type textarea "Edit th"
type textarea "*"
type textarea "Edit the"
type textarea "*"
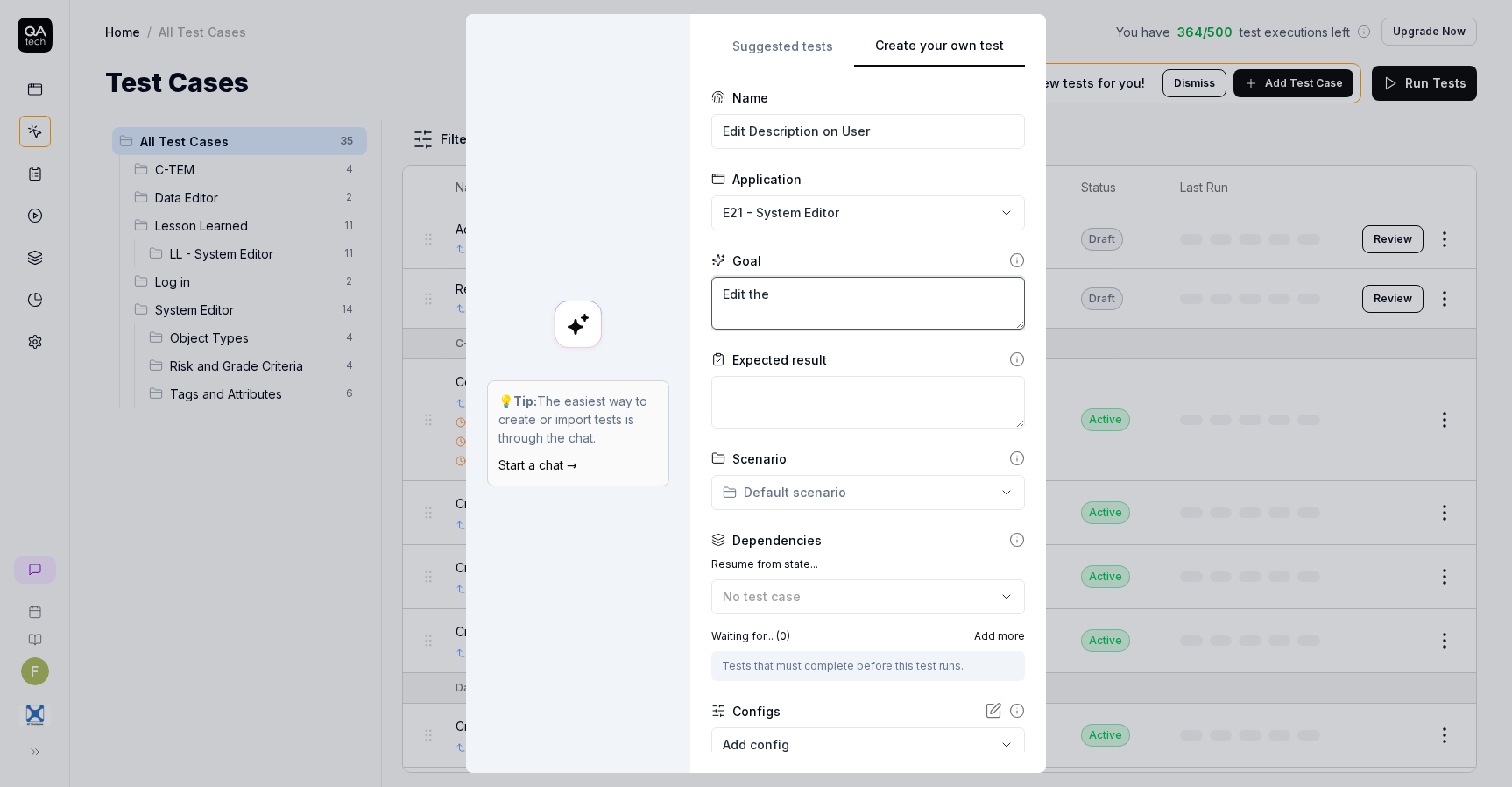
type textarea "Edit the"
type textarea "*"
type textarea "Edit the d"
type textarea "*"
type textarea "Edit the de"
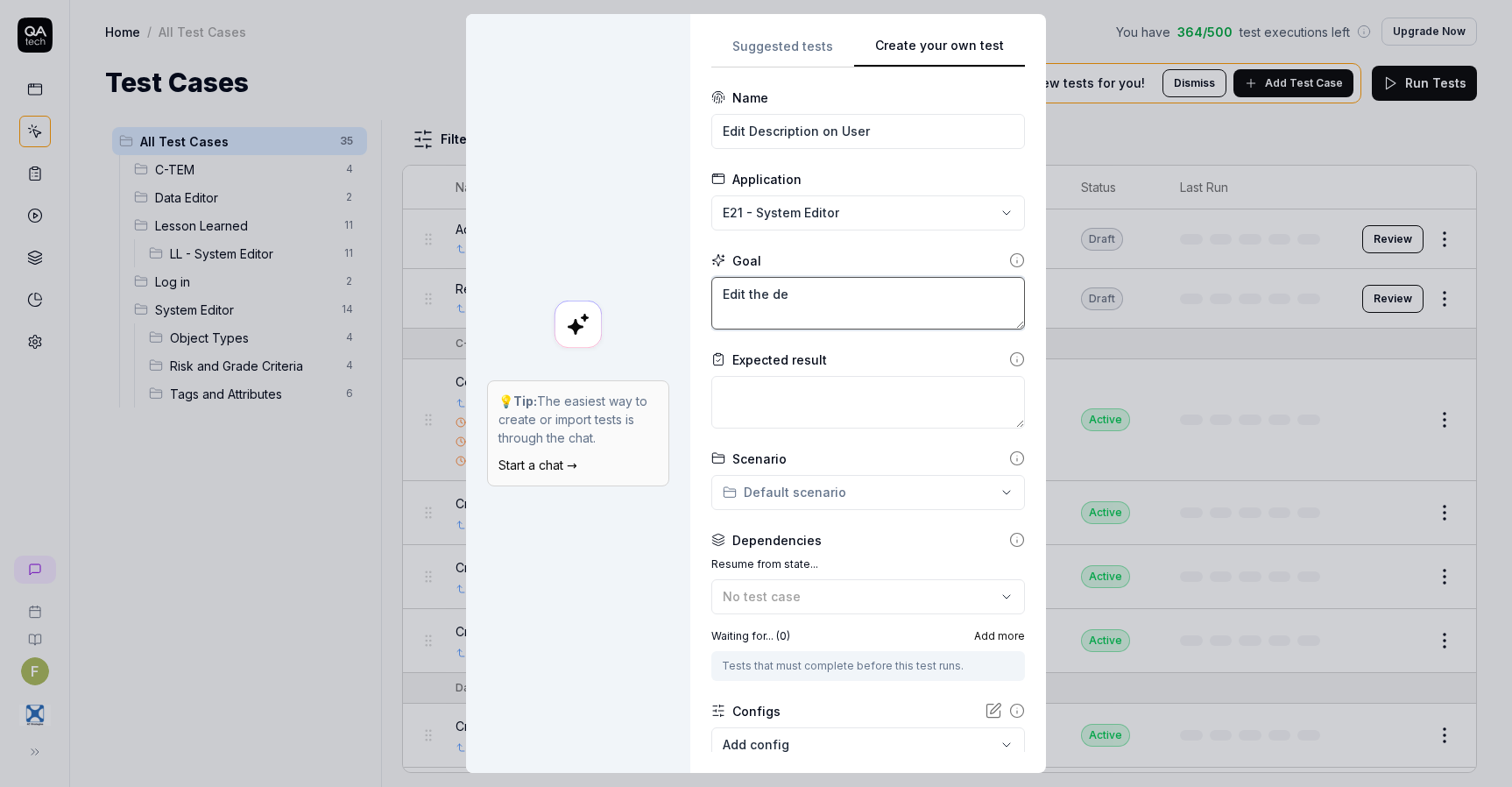
type textarea "*"
type textarea "Edit the des"
type textarea "*"
type textarea "Edit the desc"
type textarea "*"
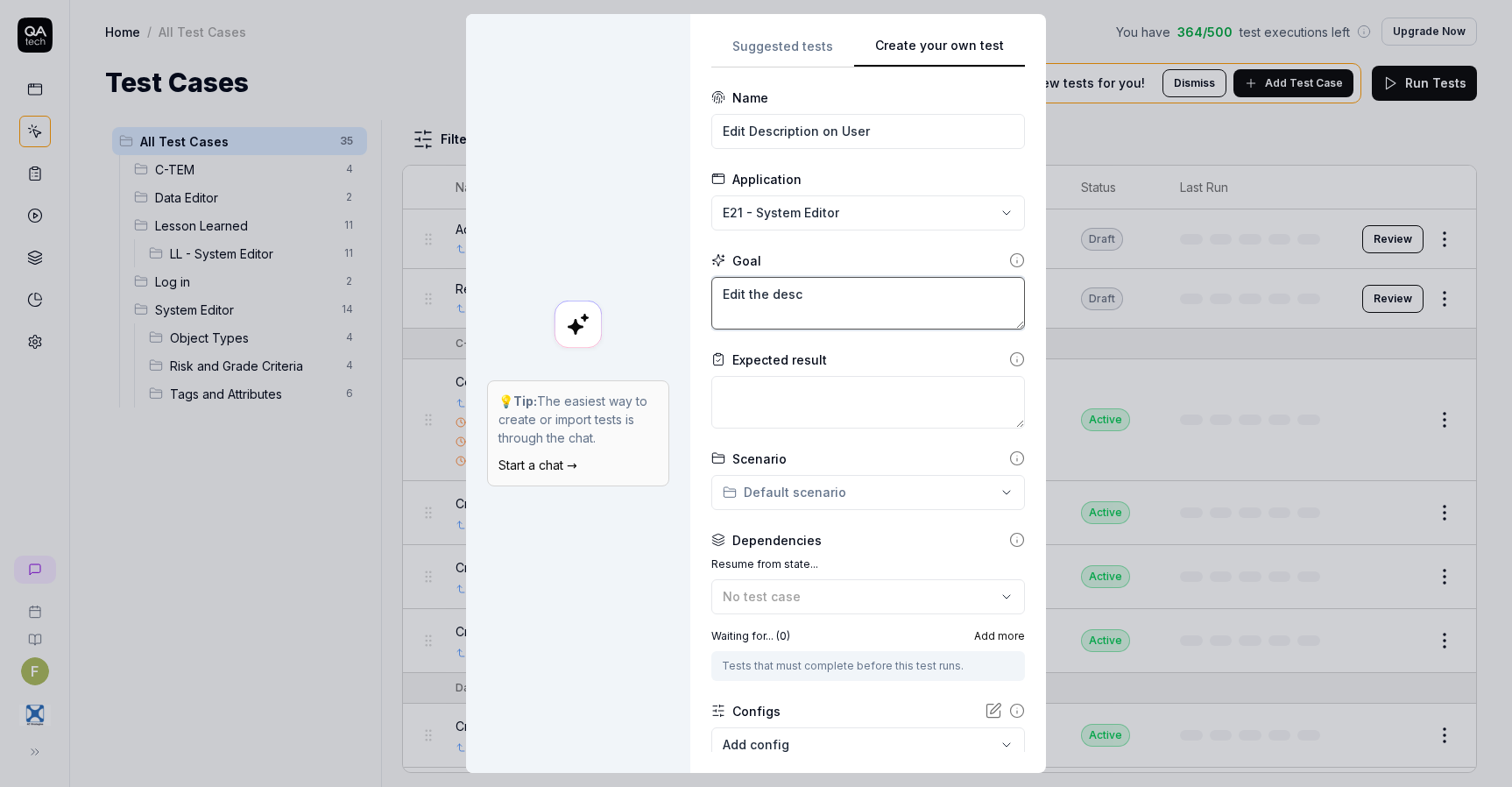
type textarea "Edit the descr"
type textarea "*"
type textarea "Edit the descri"
type textarea "*"
type textarea "Edit the descrip"
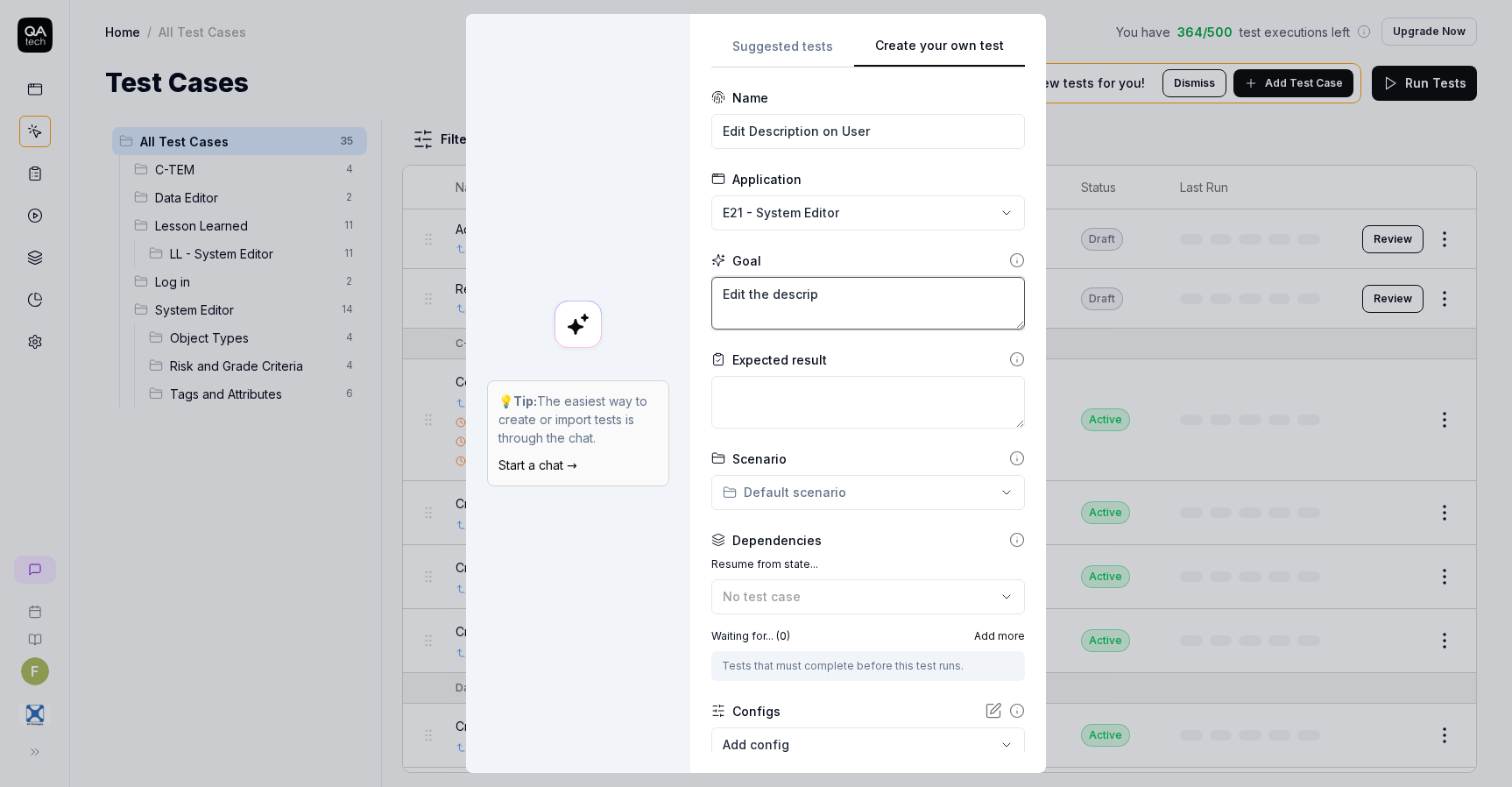
type textarea "*"
type textarea "Edit the descripti"
type textarea "*"
type textarea "Edit the descriptio"
type textarea "*"
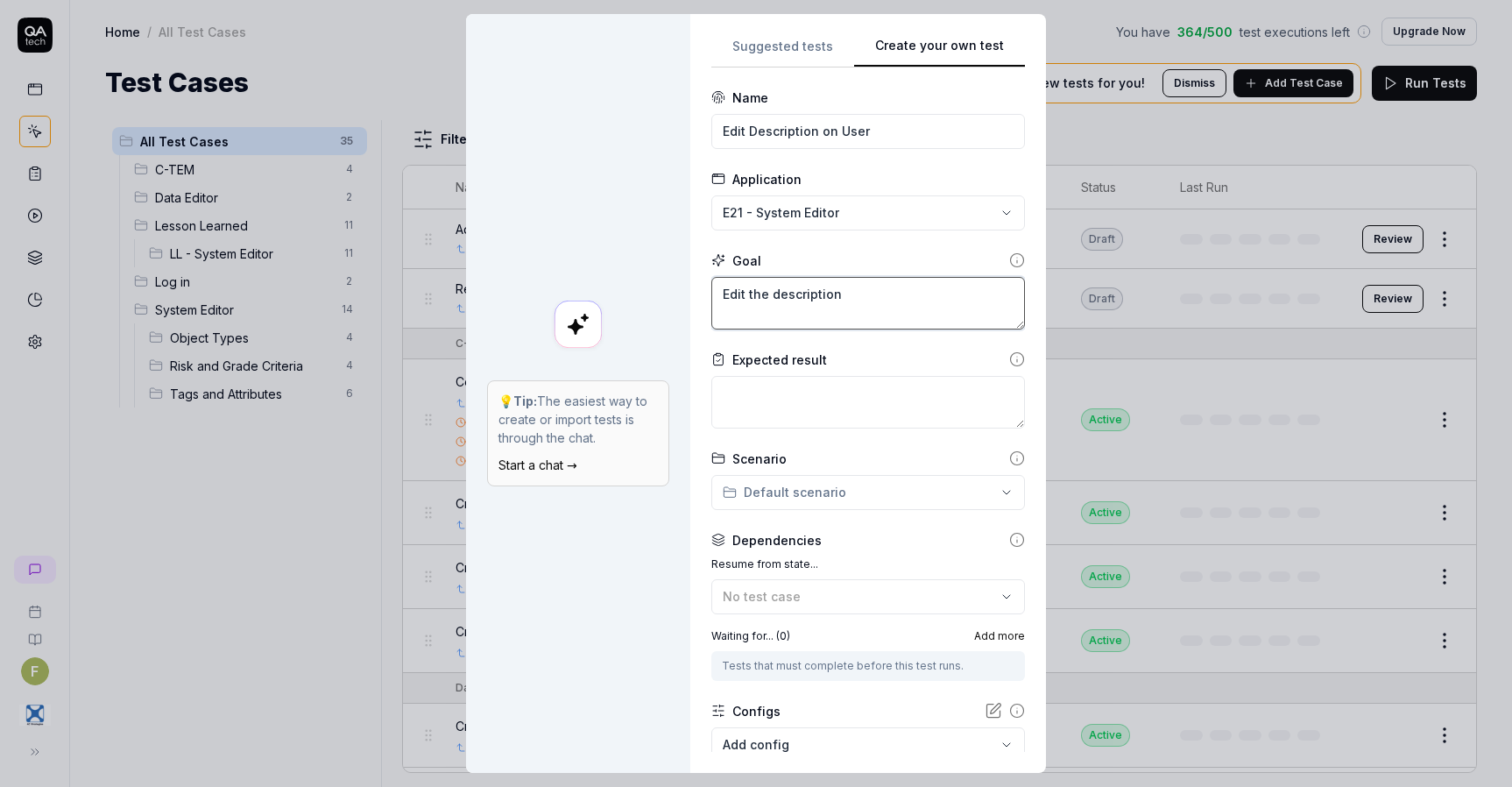
type textarea "Edit the description"
type textarea "*"
type textarea "Edit the description o"
type textarea "*"
type textarea "Edit the description on"
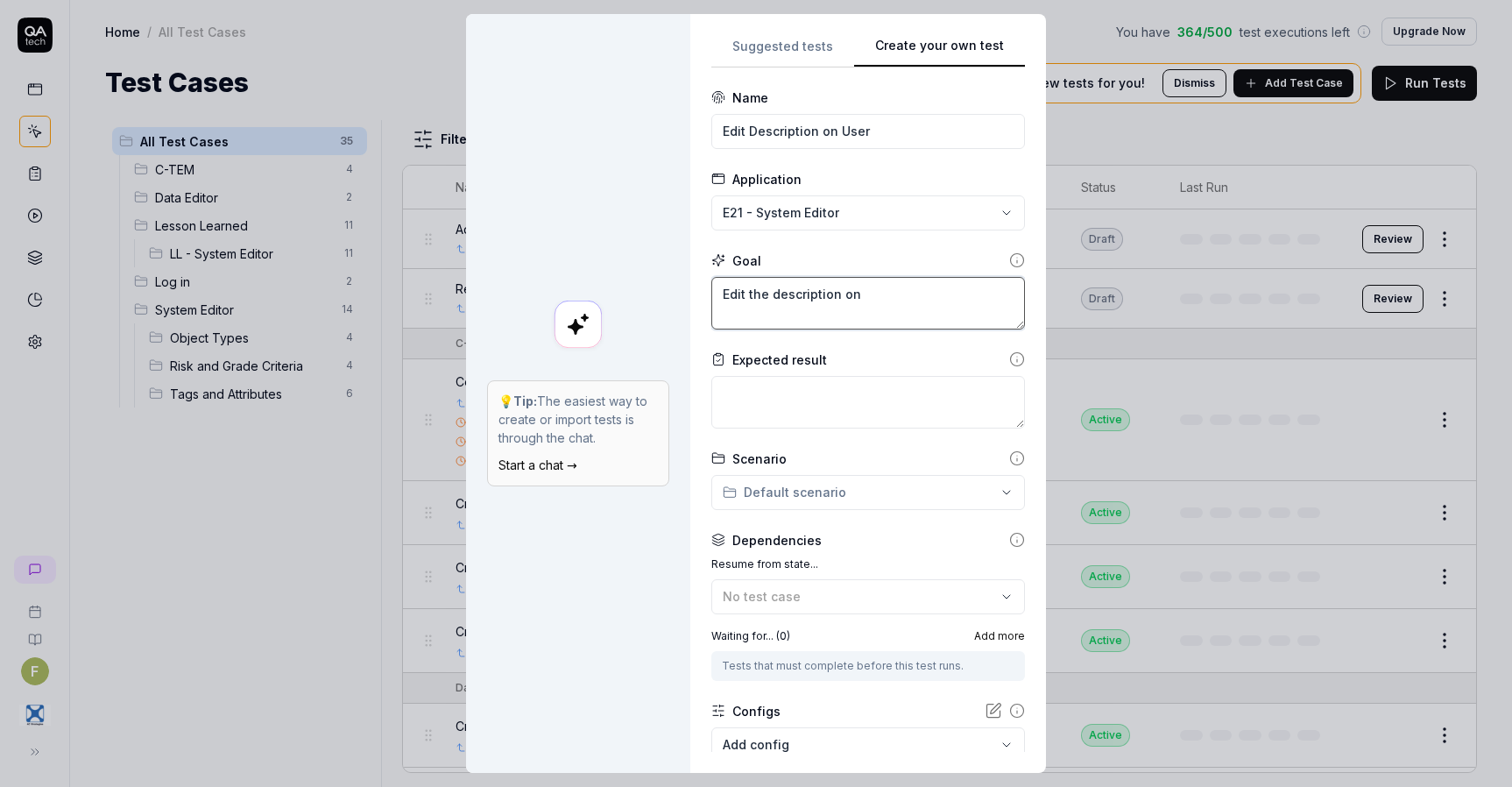
type textarea "*"
type textarea "Edit the description on"
type textarea "*"
type textarea "Edit the description on a"
type textarea "*"
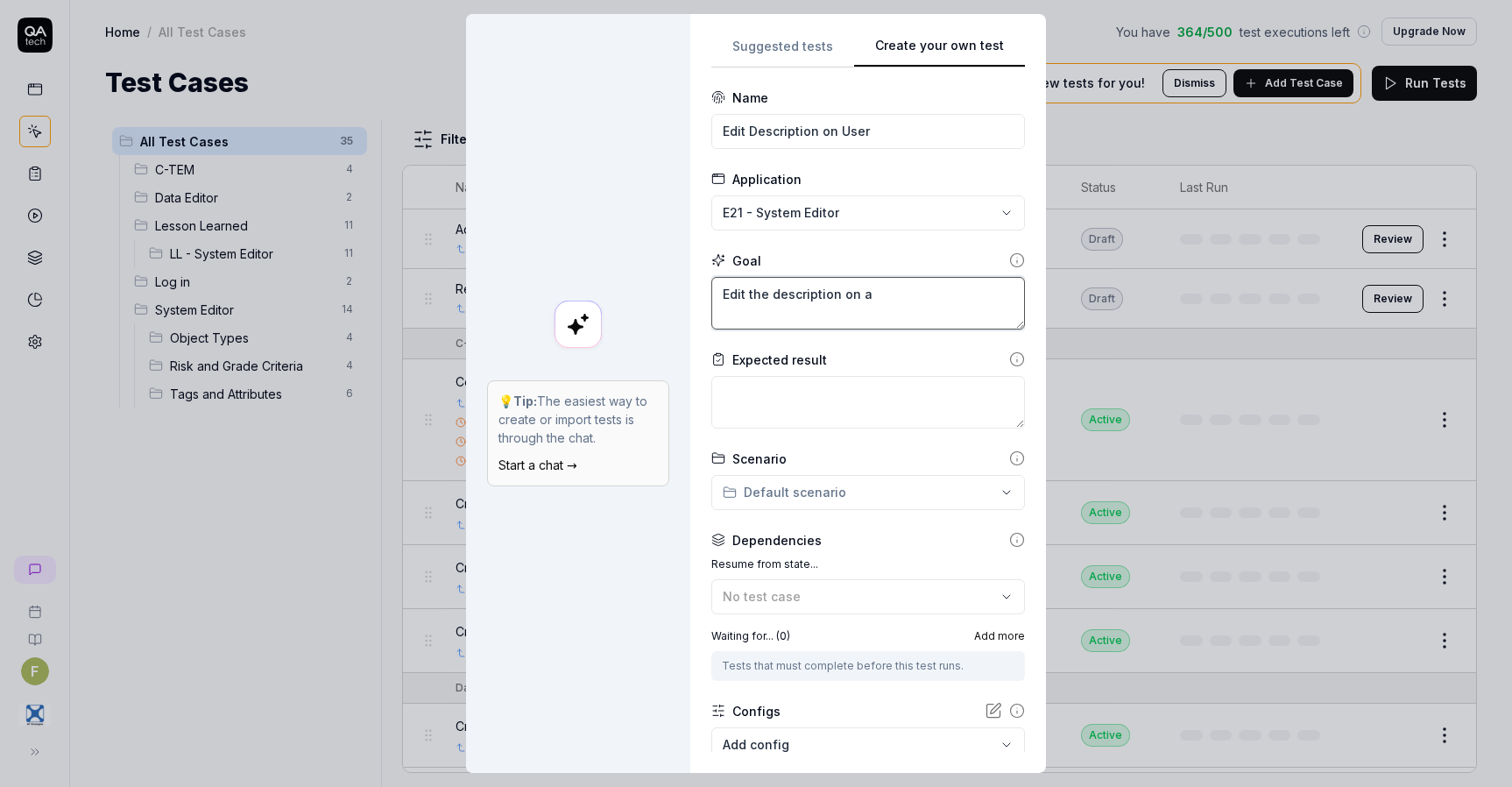
type textarea "Edit the description on a"
type textarea "*"
type textarea "Edit the description on a u"
type textarea "*"
type textarea "Edit the description on a use"
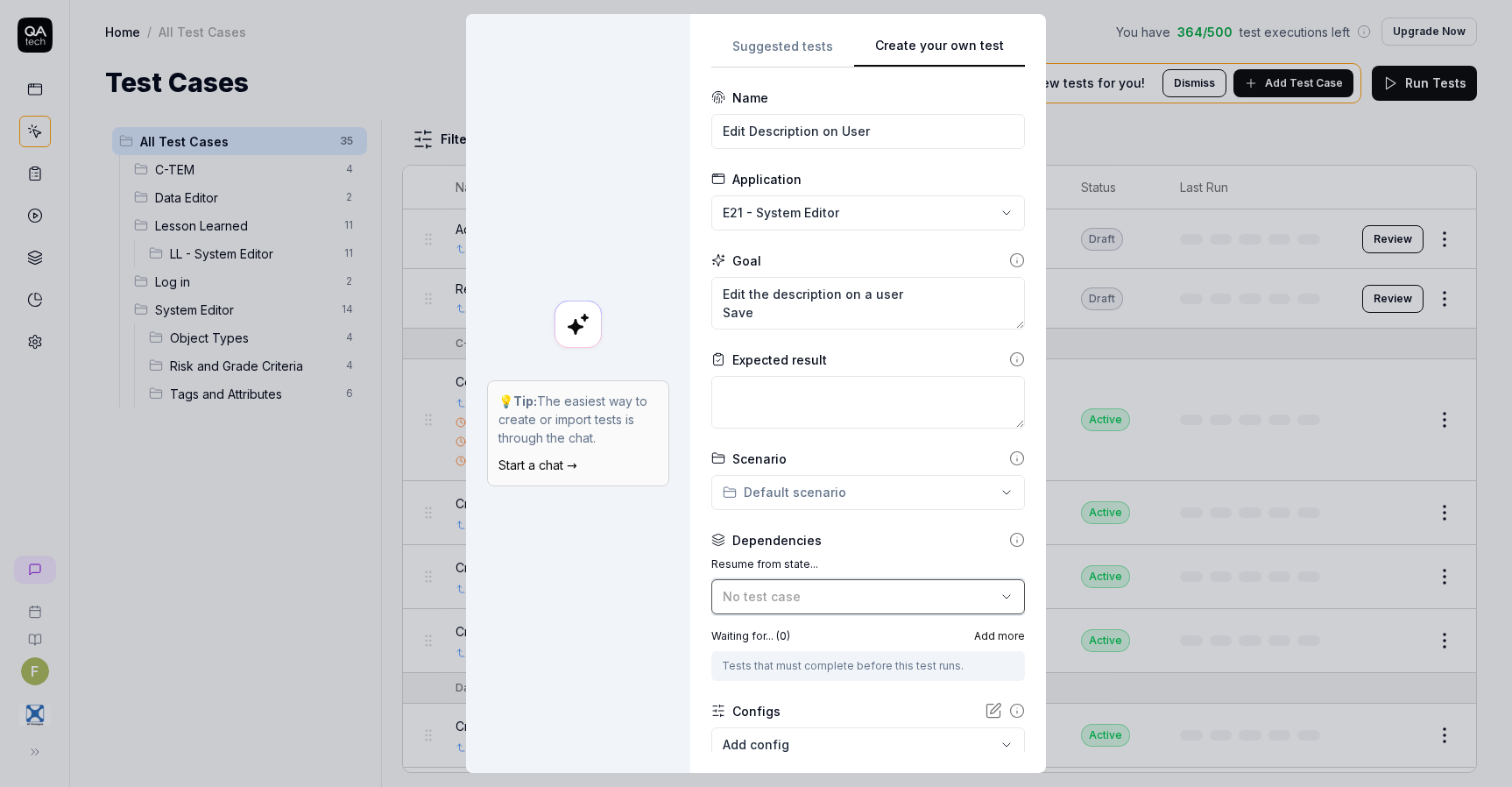
click at [821, 596] on div "No test case" at bounding box center [860, 596] width 274 height 19
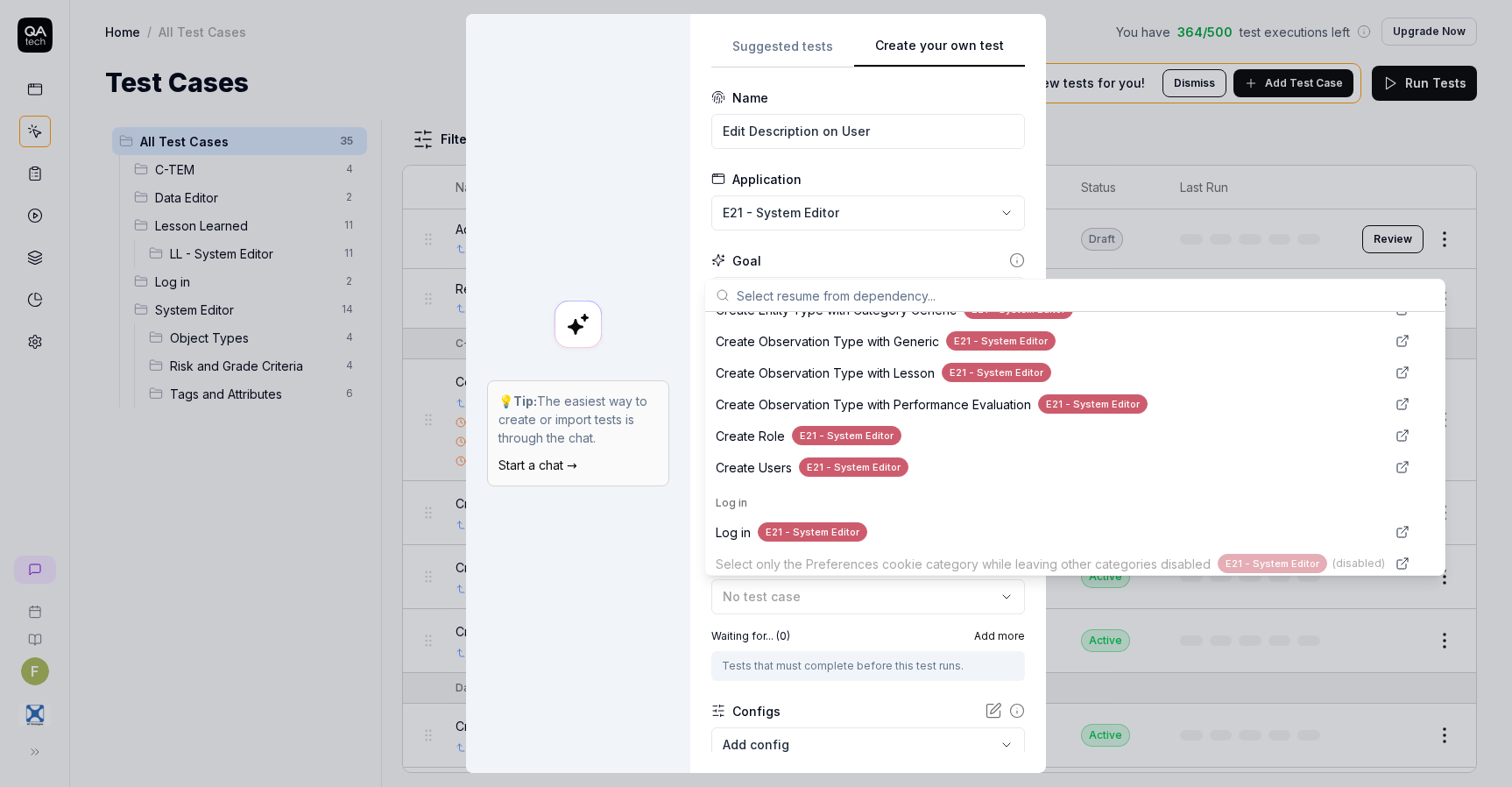
scroll to position [559, 0]
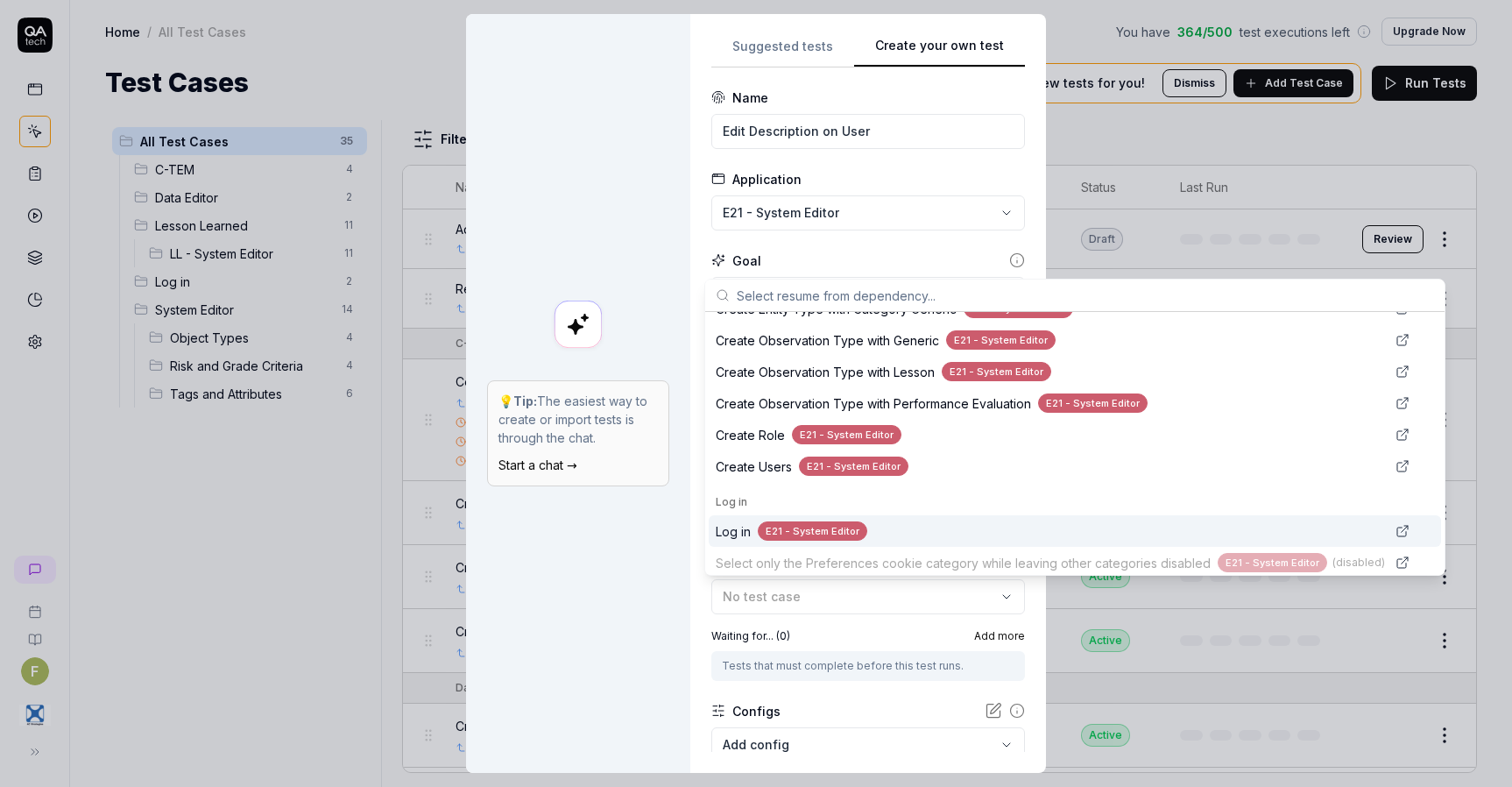
click at [853, 528] on div "E21 - System Editor" at bounding box center [812, 531] width 110 height 21
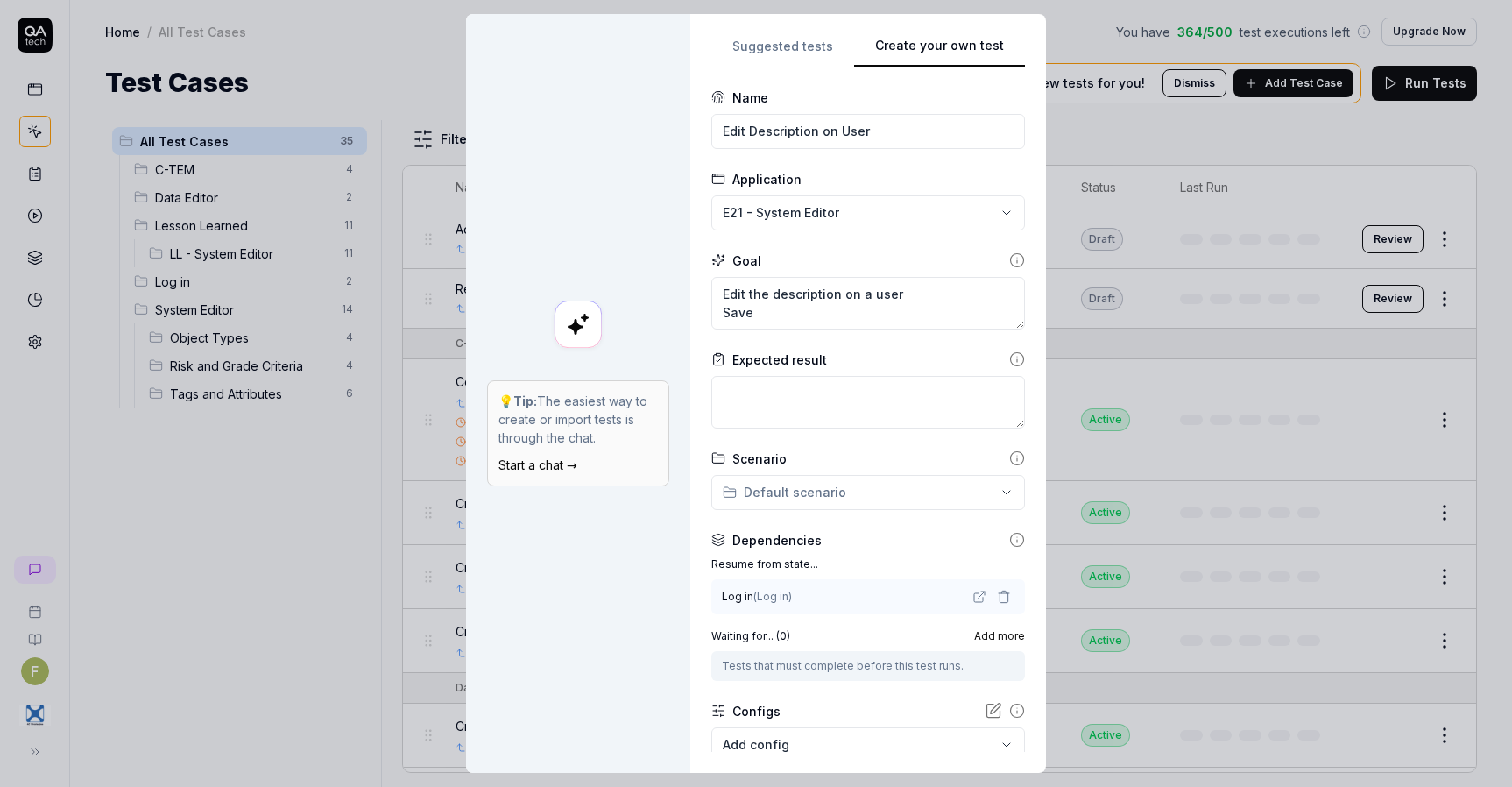
scroll to position [109, 0]
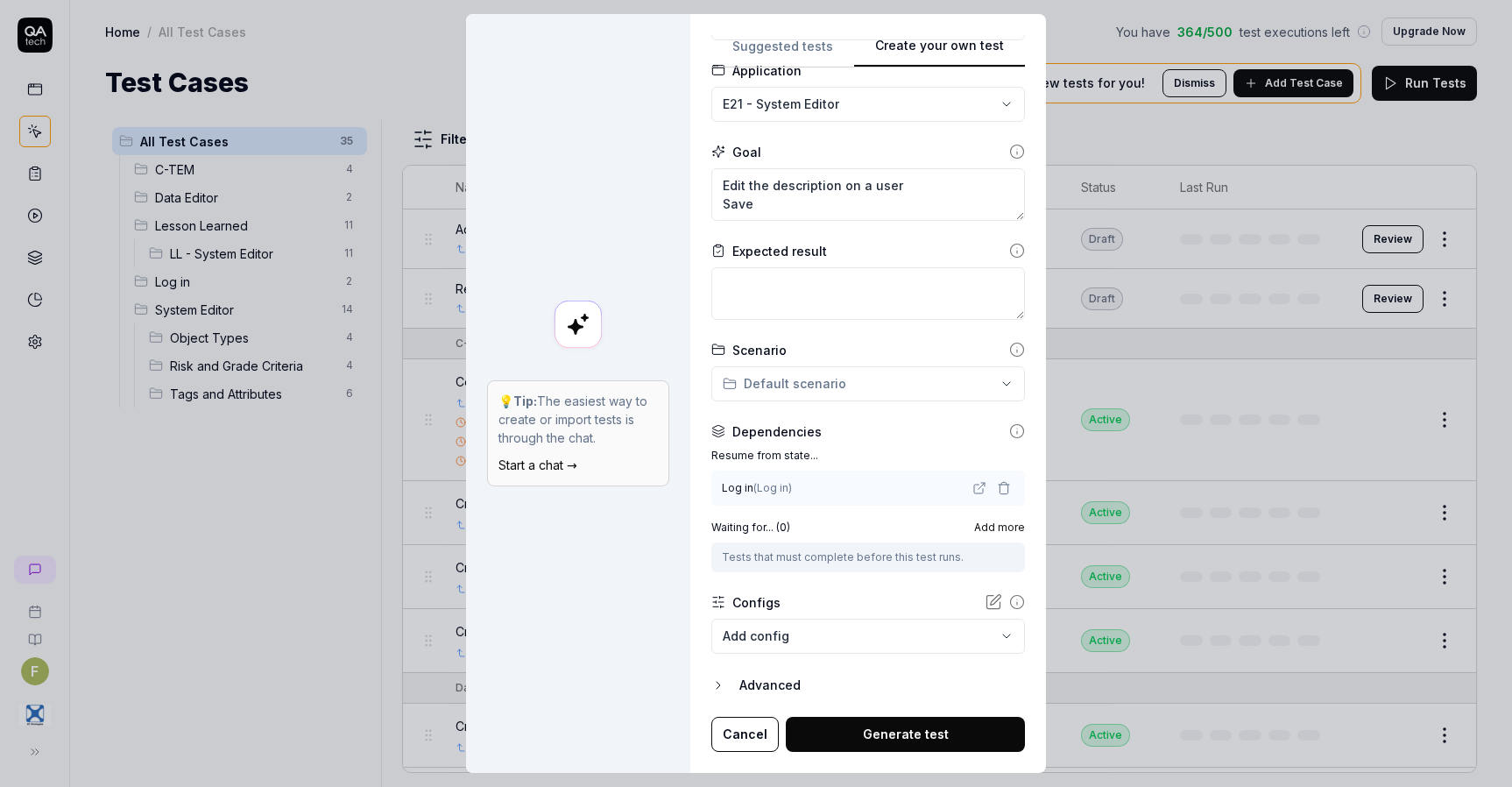
click at [918, 736] on button "Generate test" at bounding box center [906, 734] width 239 height 35
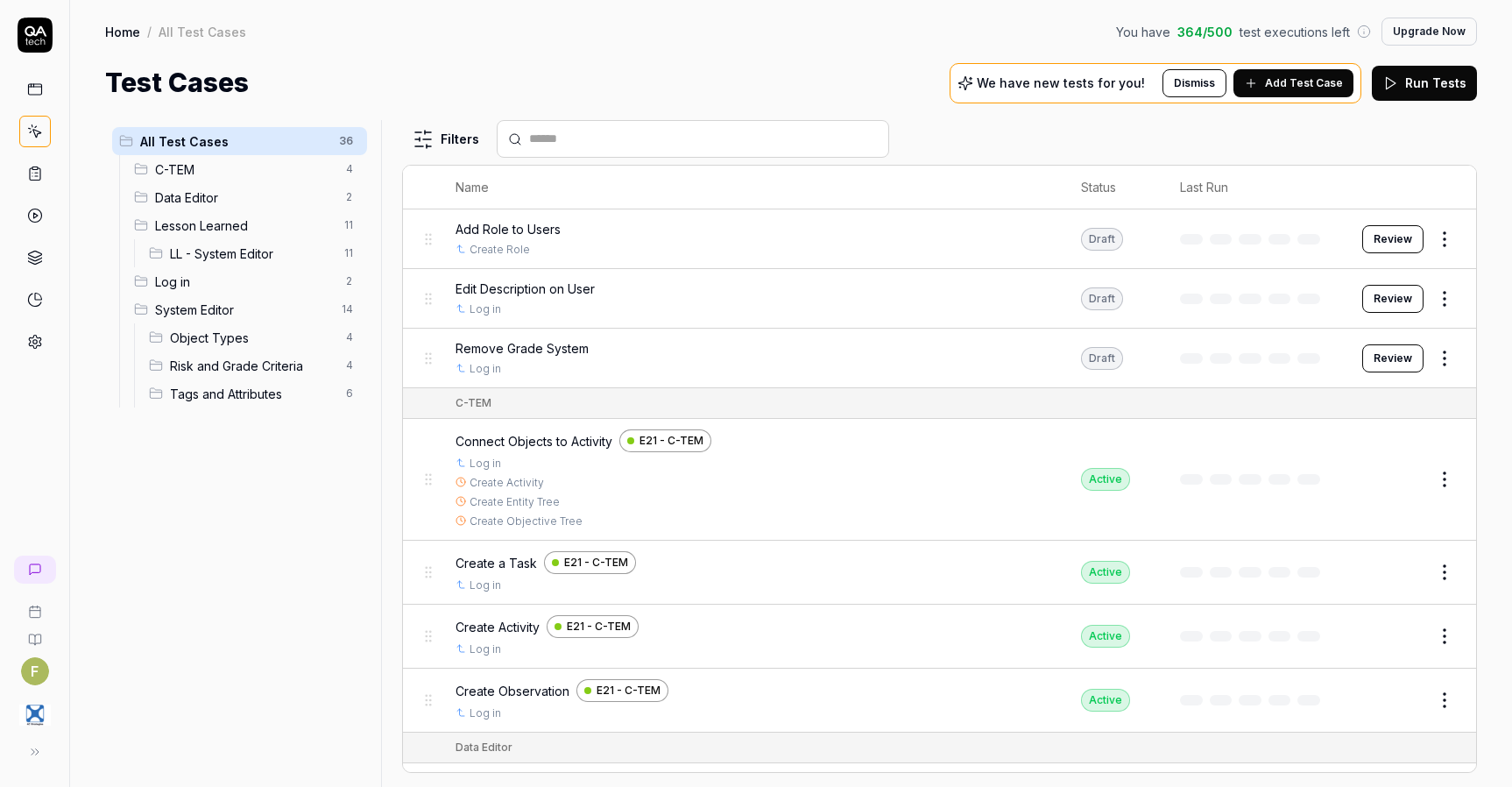
click at [216, 554] on div "All Test Cases 36 C-TEM 4 Data Editor 2 Lesson Learned 11 LL - System Editor 11…" at bounding box center [239, 443] width 269 height 646
click at [247, 633] on div "All Test Cases 36 C-TEM 4 Data Editor 2 Lesson Learned 11 LL - System Editor 11…" at bounding box center [239, 443] width 269 height 646
click at [1372, 296] on button "Review" at bounding box center [1393, 298] width 62 height 28
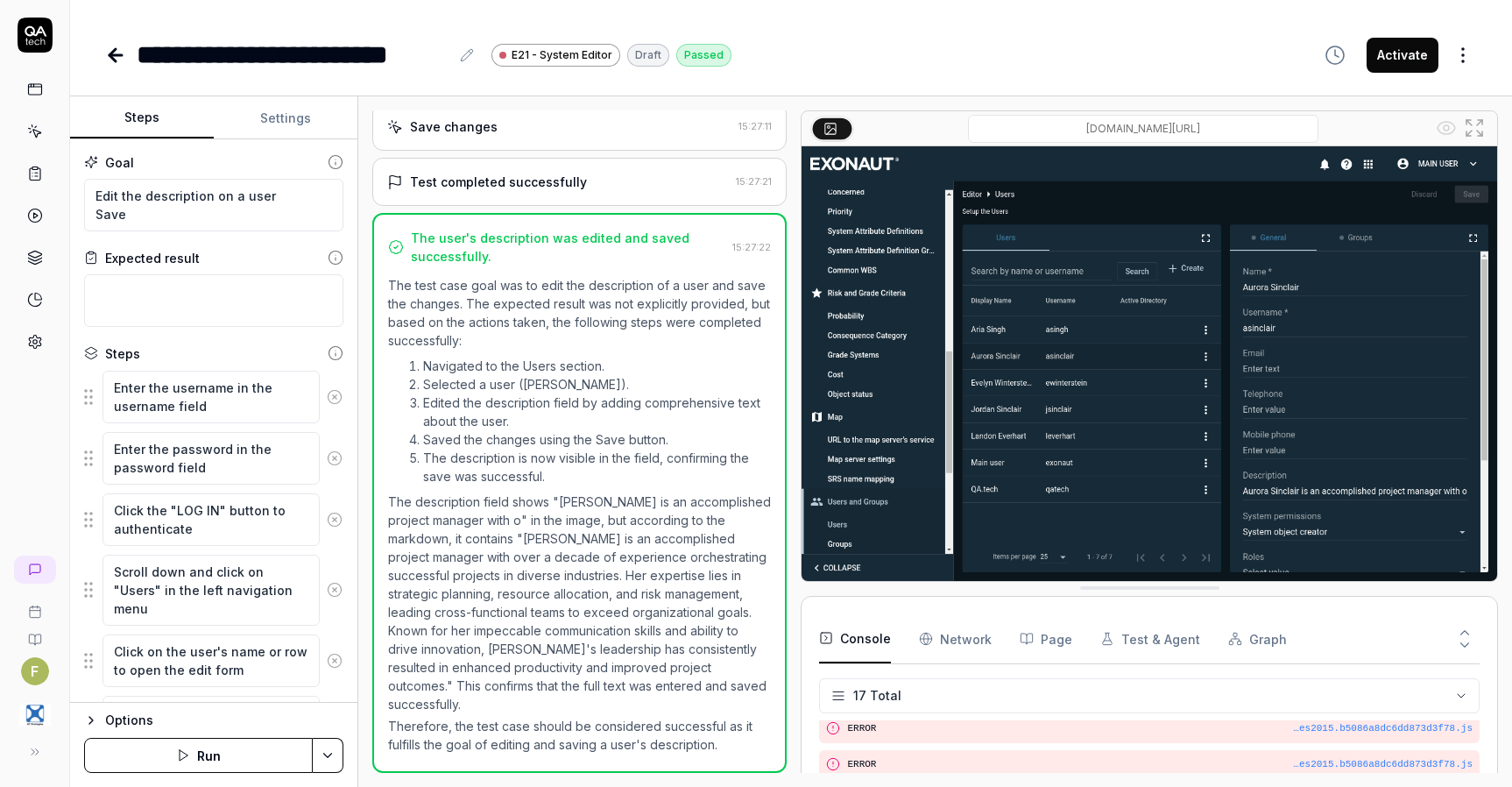
scroll to position [476, 0]
click at [111, 59] on icon at bounding box center [115, 55] width 21 height 21
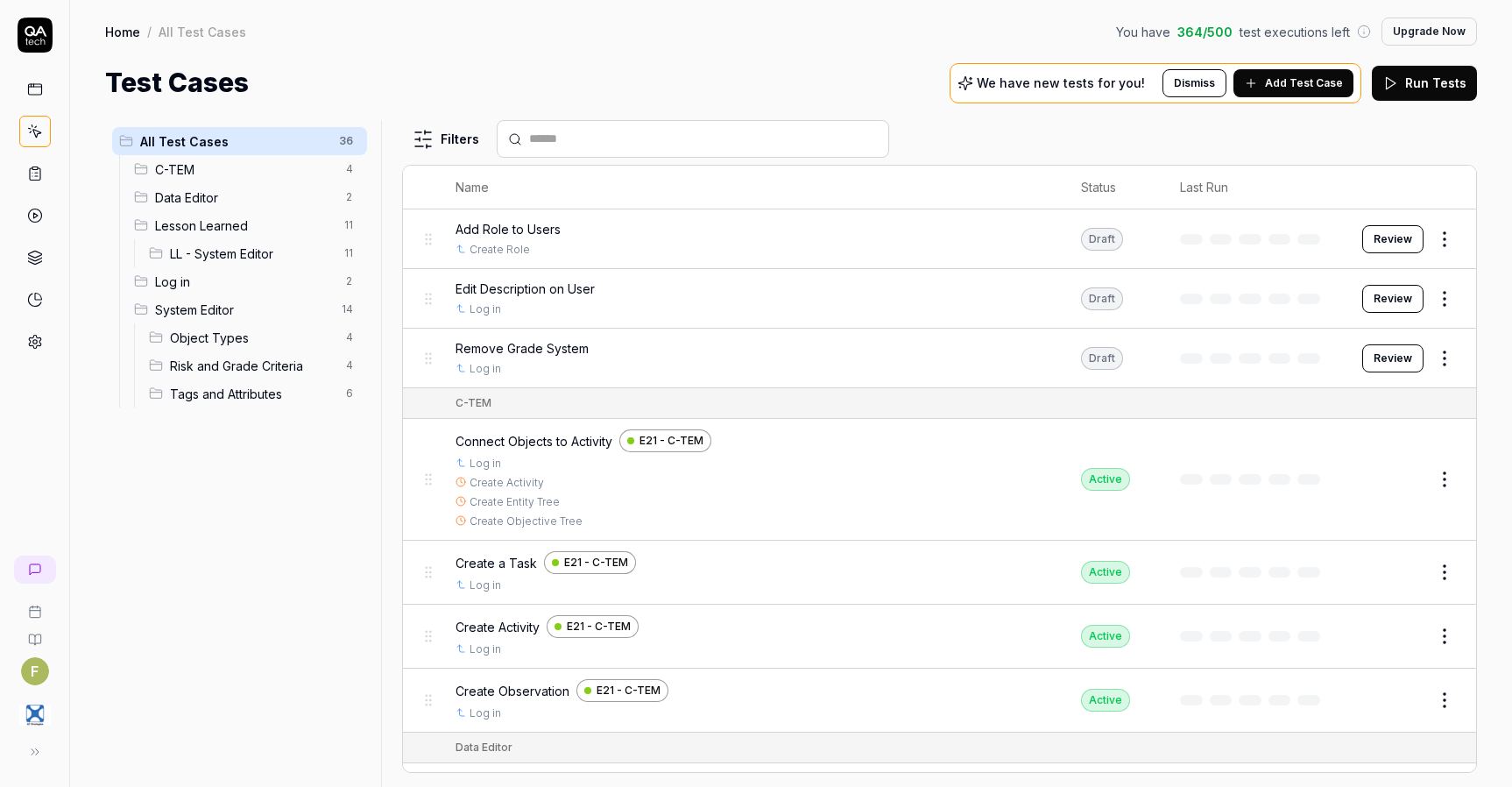
click at [1435, 242] on html "F Home / All Test Cases You have 364 / 500 test executions left Upgrade Now Hom…" at bounding box center [756, 394] width 1512 height 787
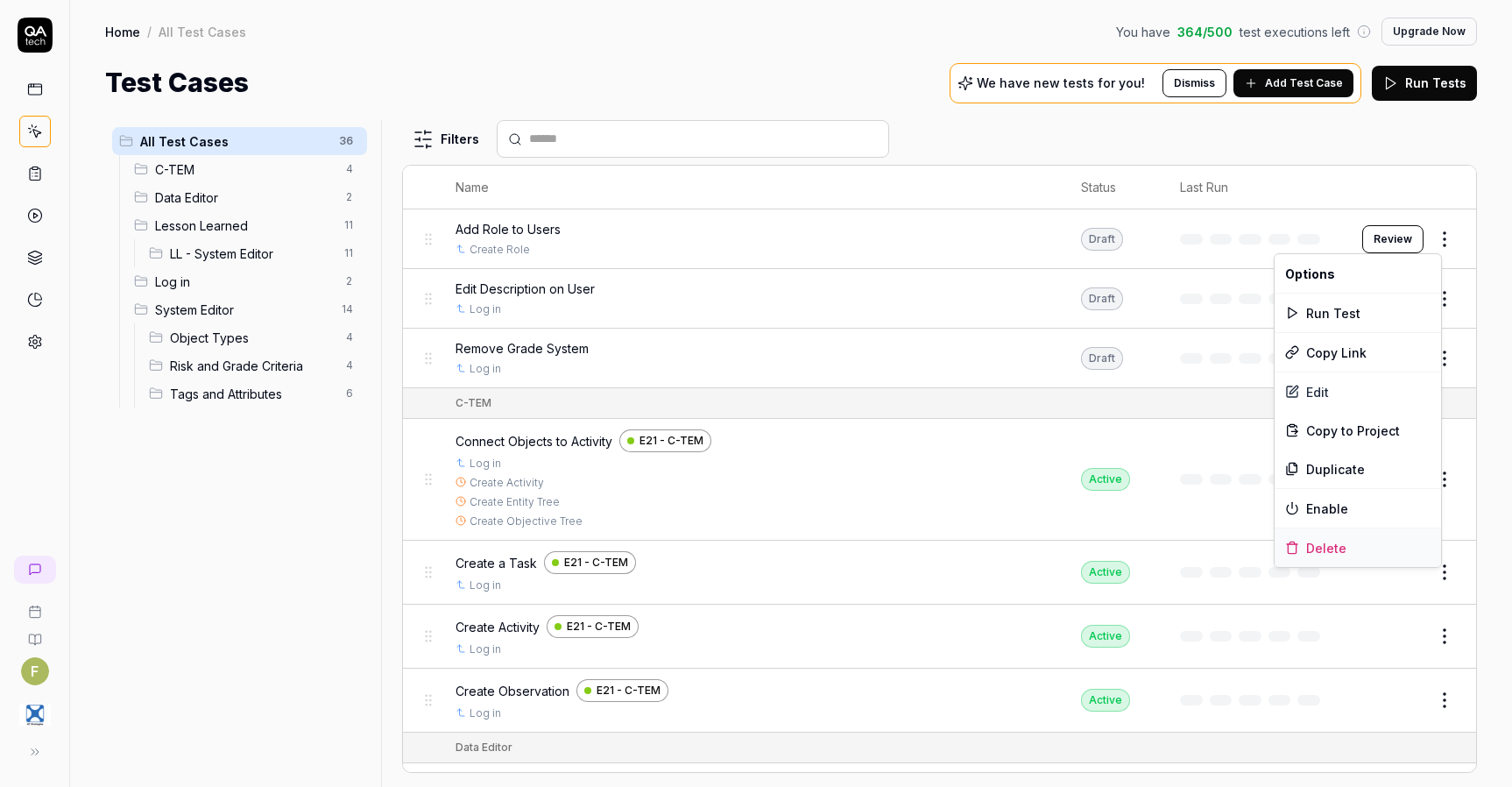
click at [1329, 539] on div "Delete" at bounding box center [1358, 547] width 167 height 38
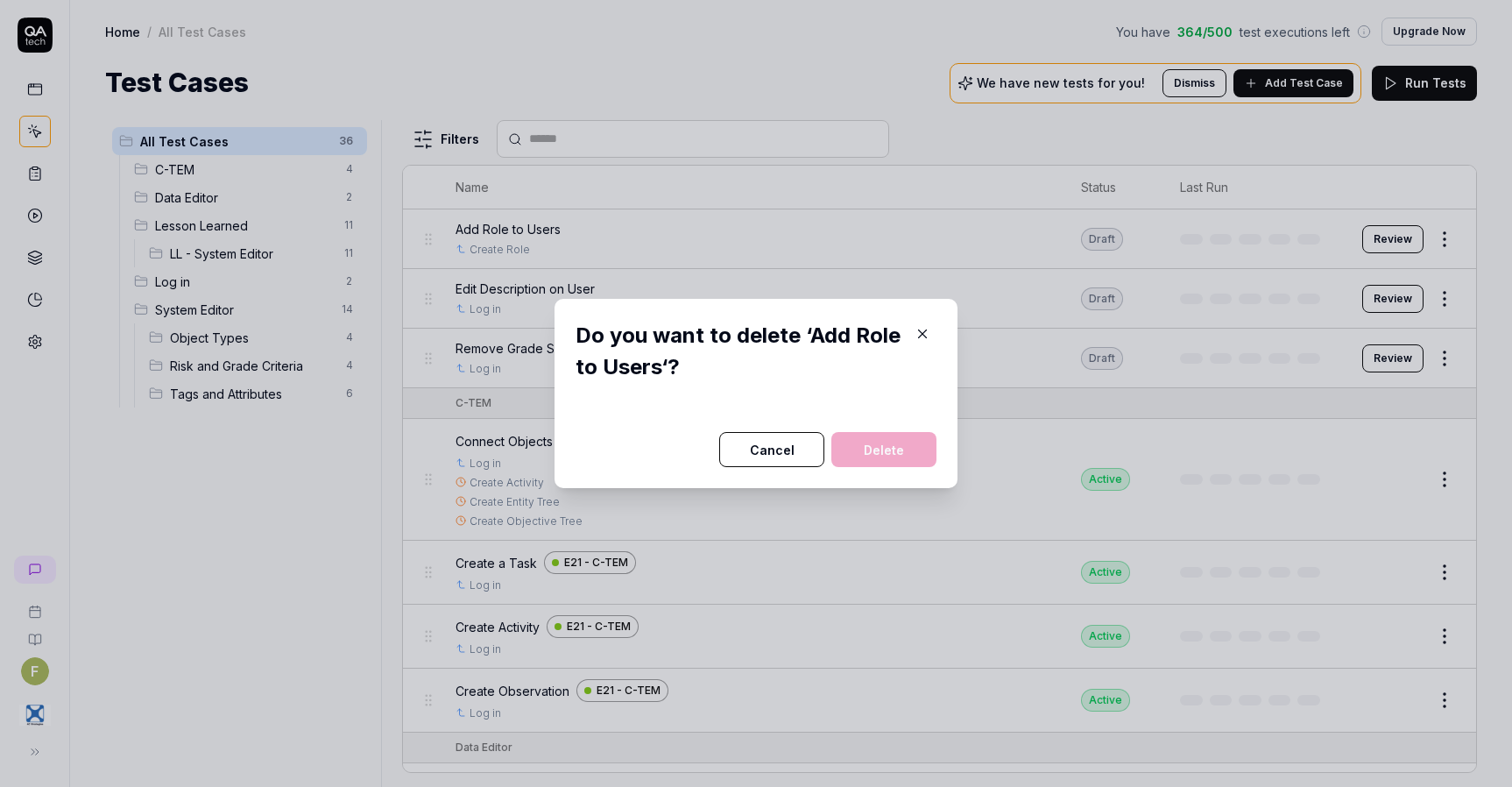
click at [919, 338] on icon "button" at bounding box center [922, 334] width 16 height 16
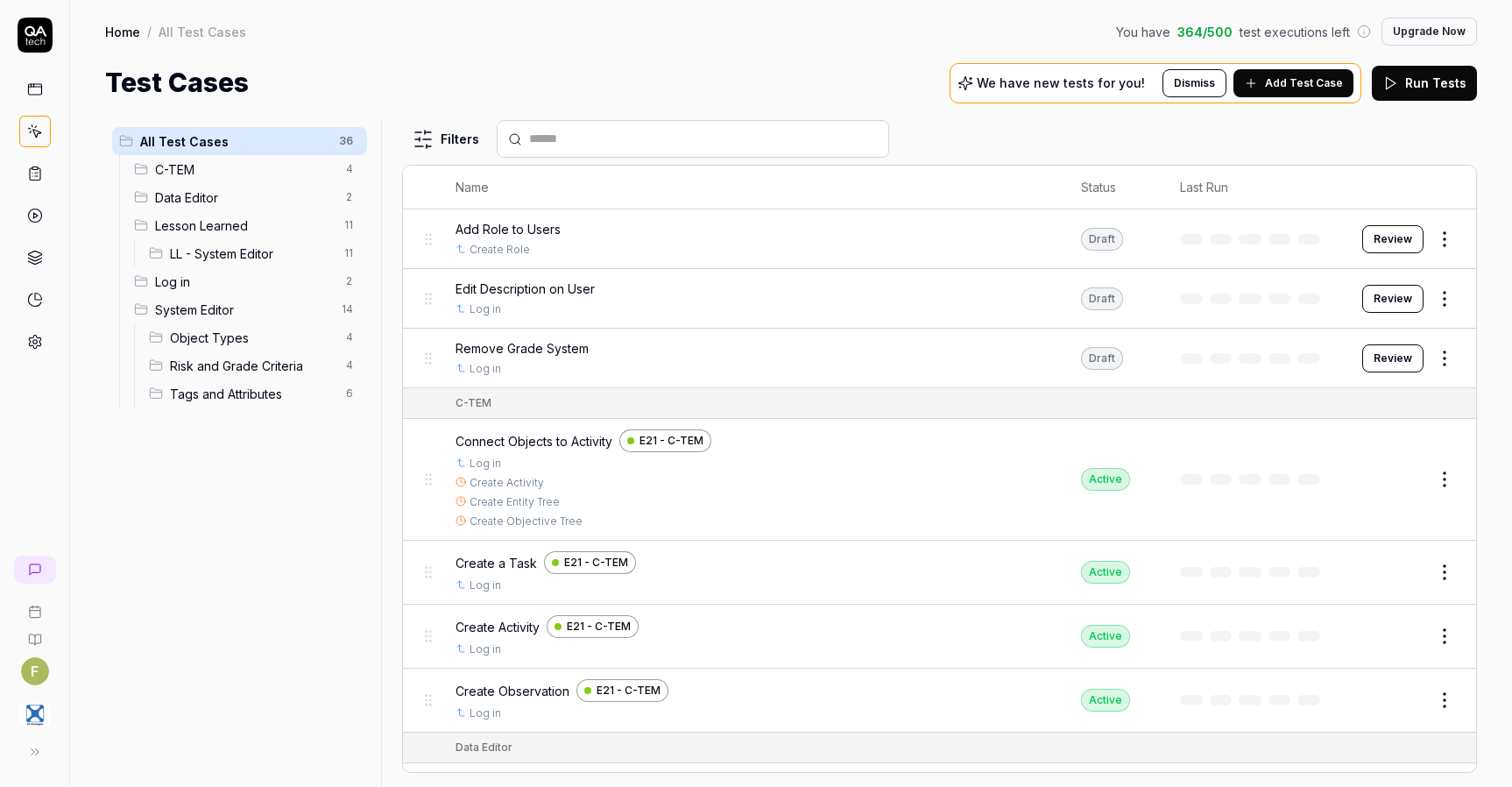
click at [1427, 236] on html "F Home / All Test Cases You have 364 / 500 test executions left Upgrade Now Hom…" at bounding box center [756, 394] width 1512 height 787
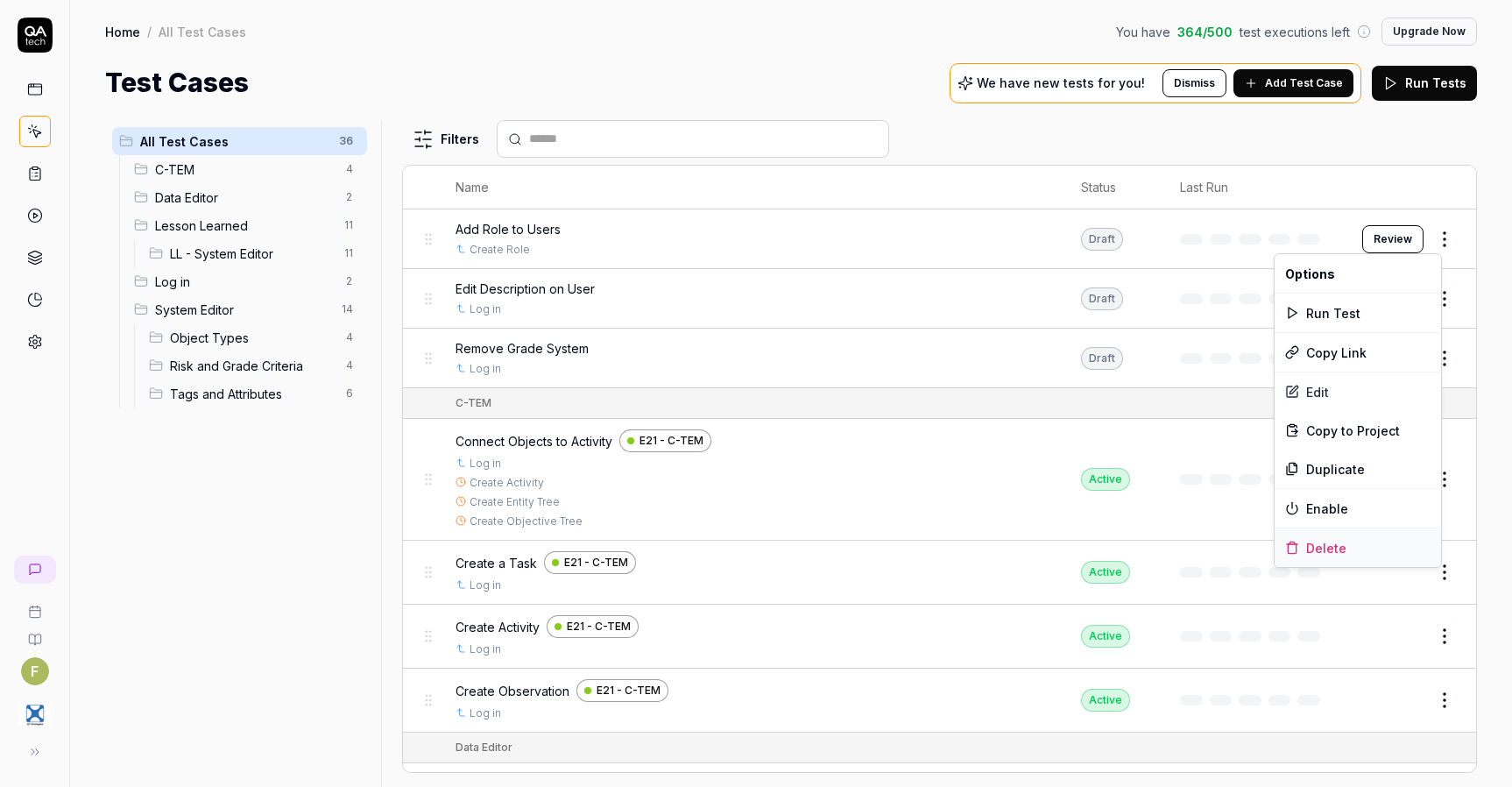
click at [1315, 549] on div "Delete" at bounding box center [1358, 547] width 167 height 38
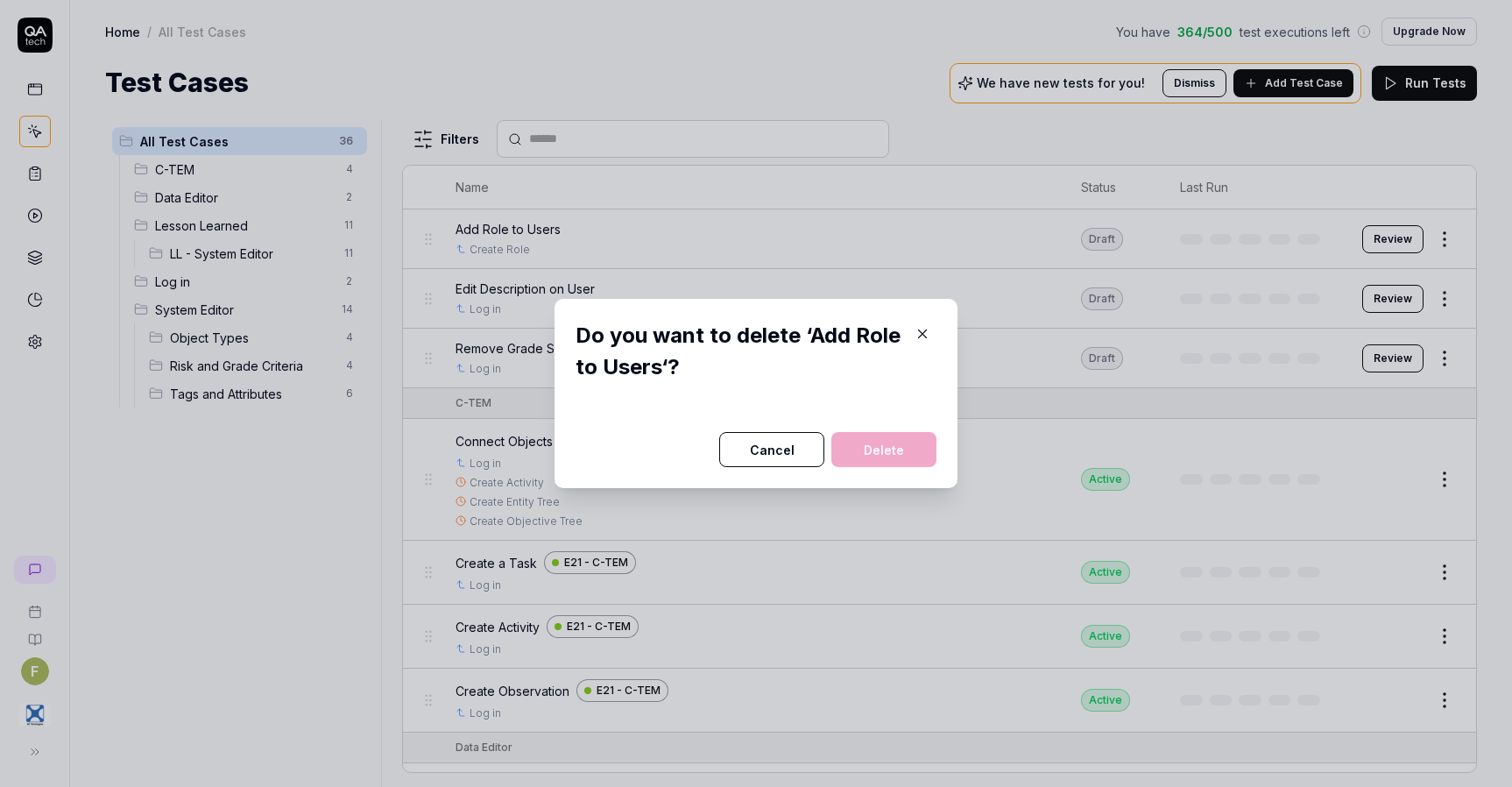
click at [914, 336] on icon "button" at bounding box center [922, 334] width 16 height 16
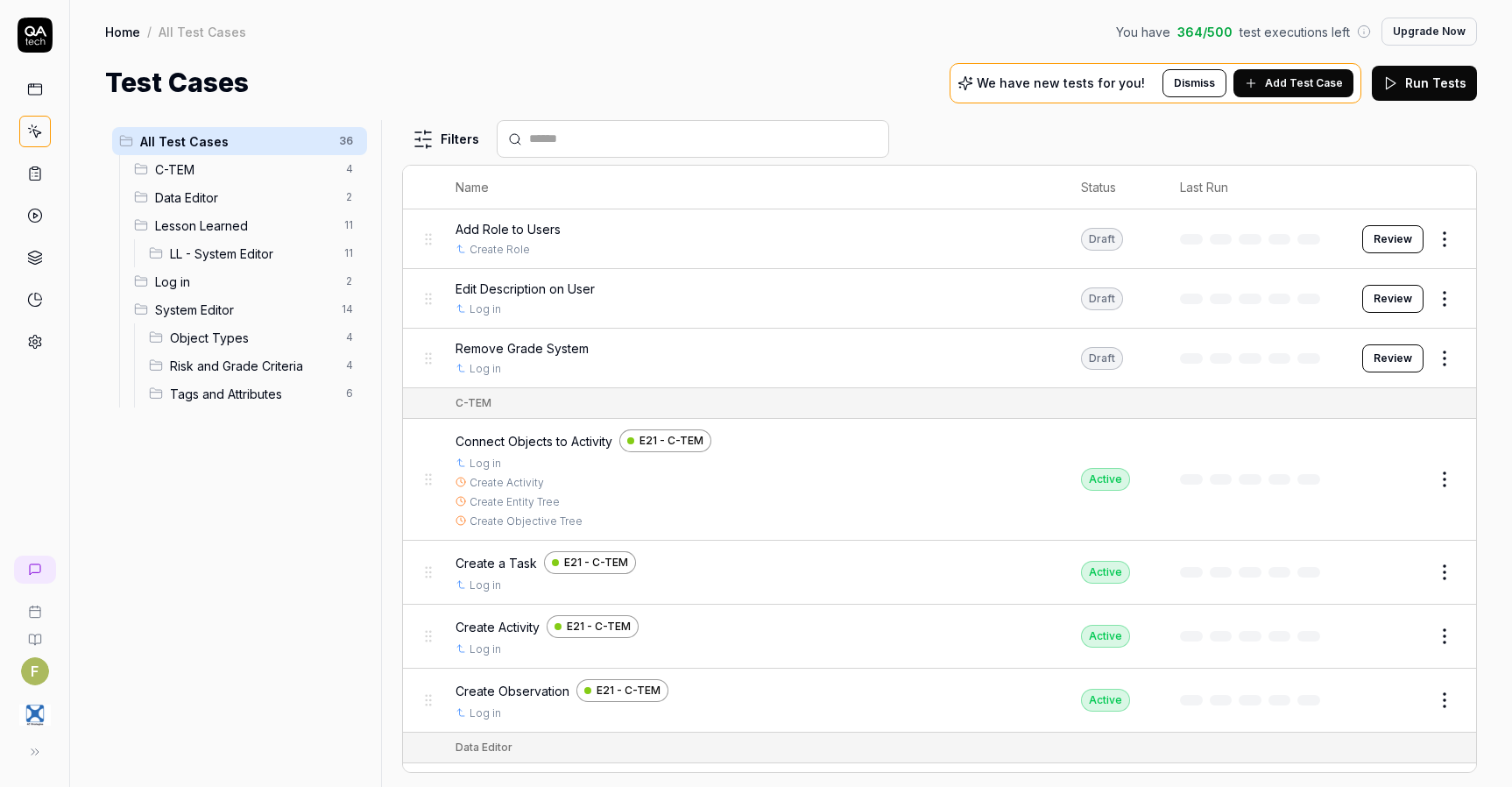
click at [1388, 241] on button "Review" at bounding box center [1393, 239] width 62 height 28
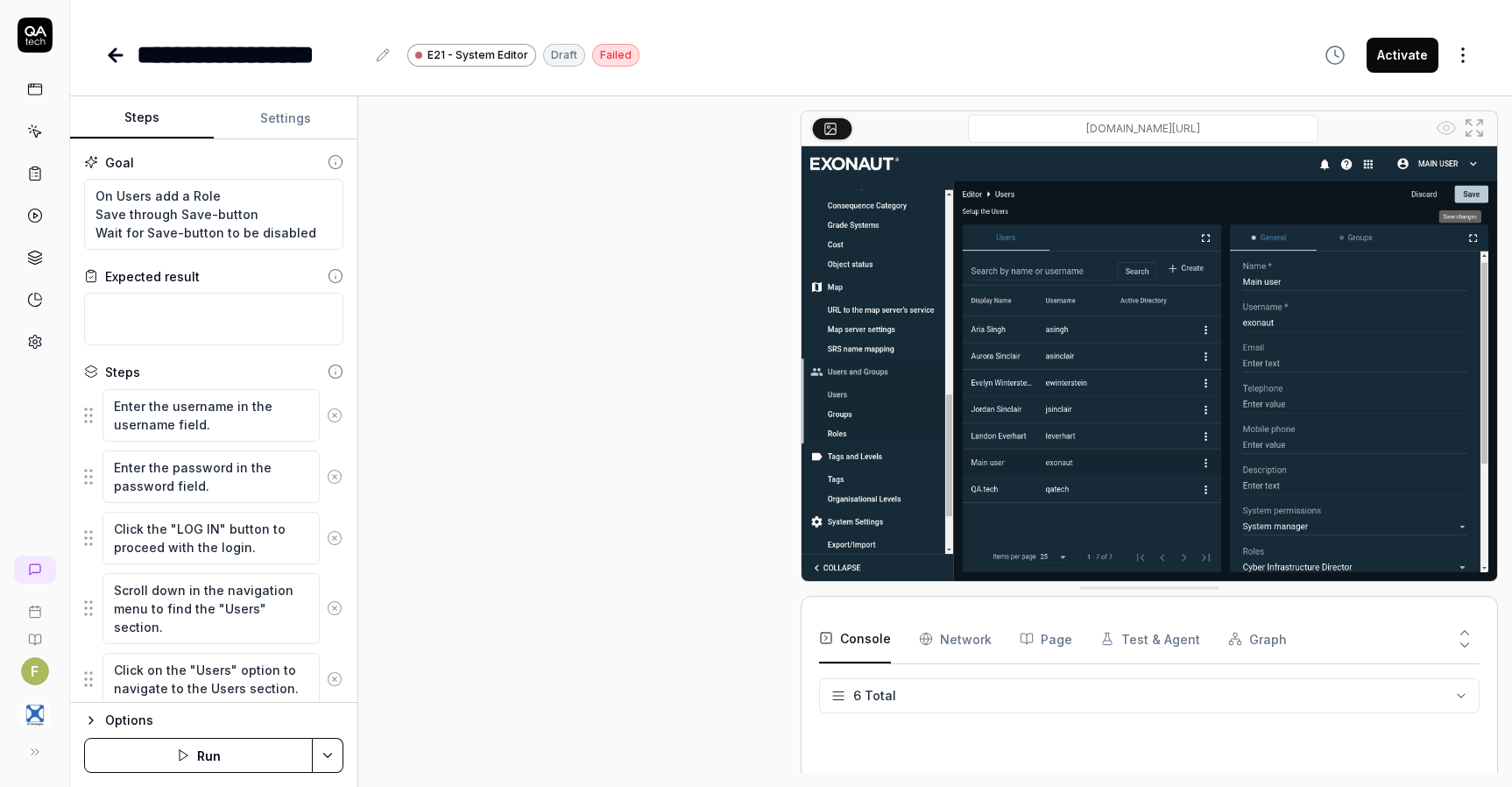
scroll to position [272, 0]
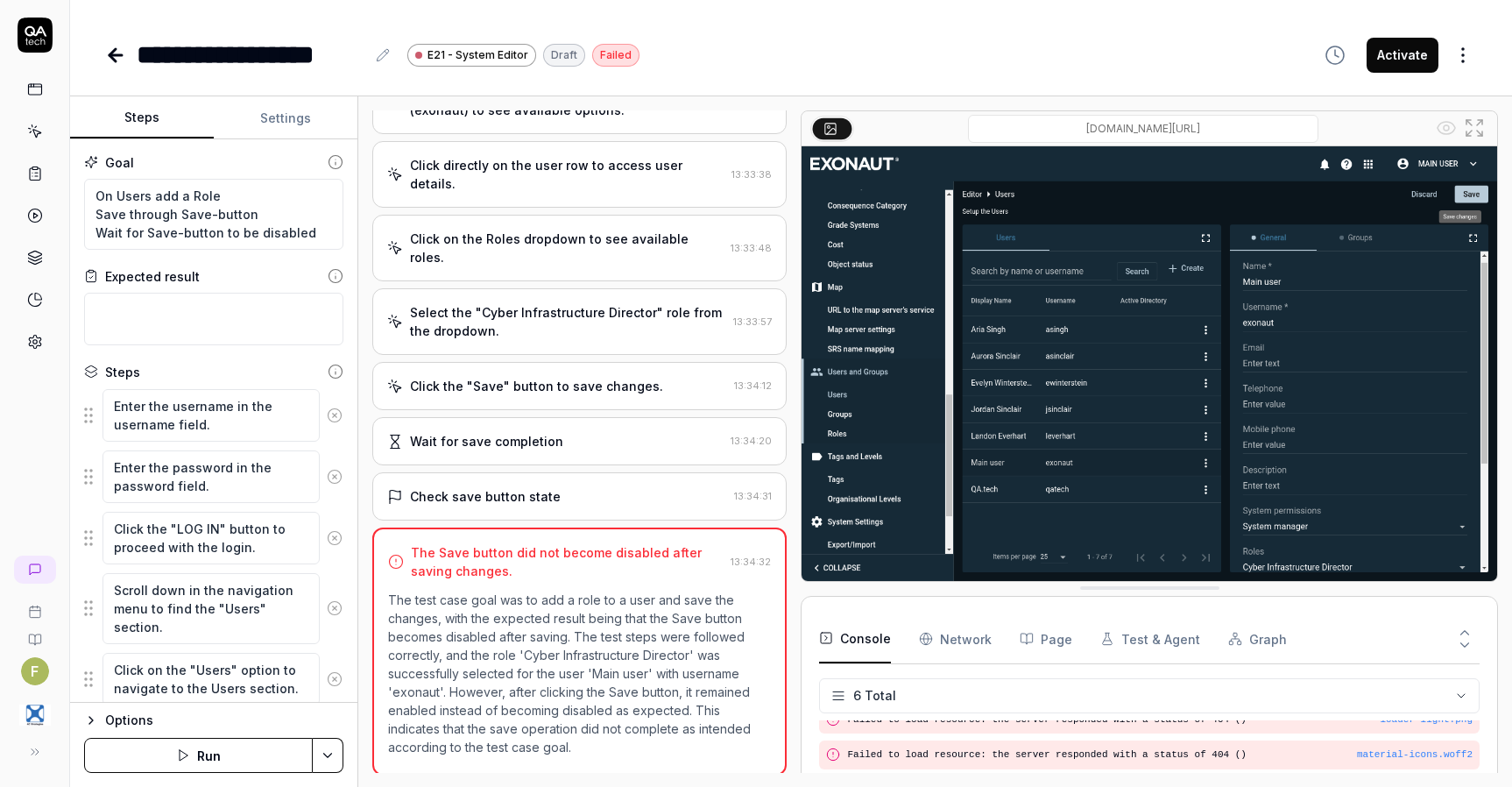
click at [114, 61] on icon at bounding box center [113, 55] width 6 height 13
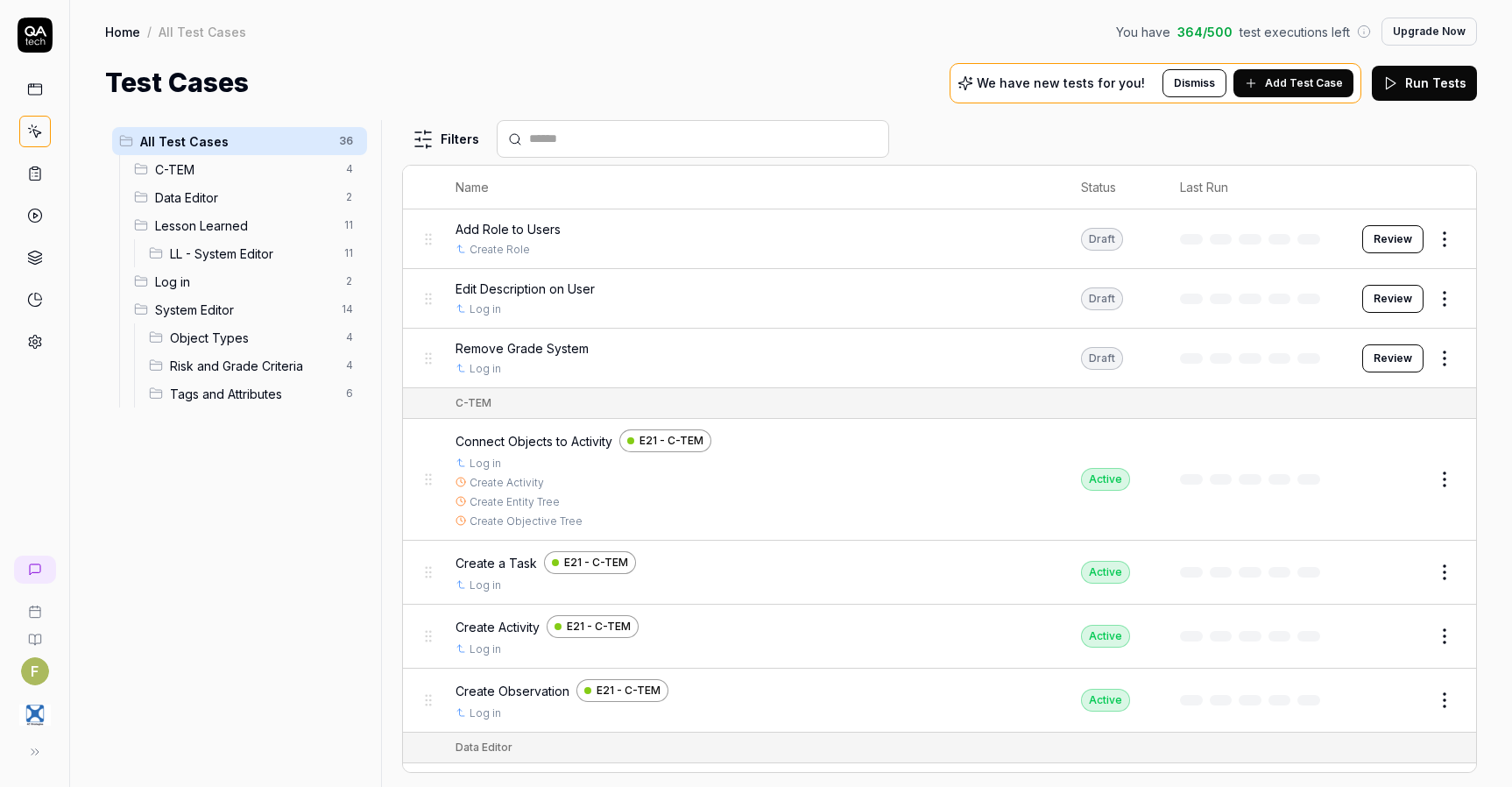
click at [1432, 248] on html "F Home / All Test Cases You have 364 / 500 test executions left Upgrade Now Hom…" at bounding box center [756, 394] width 1512 height 787
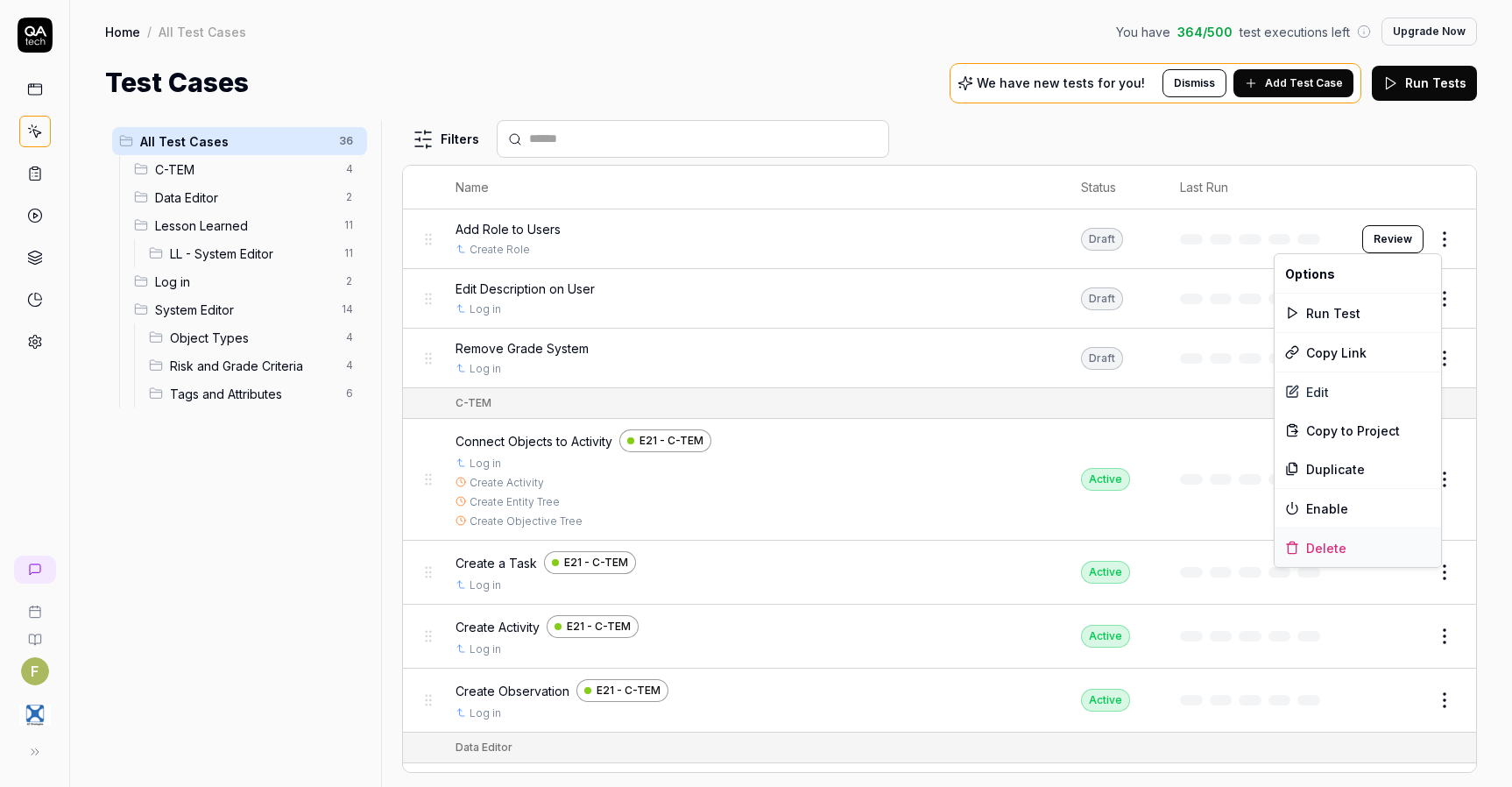
click at [1367, 552] on div "Delete" at bounding box center [1358, 547] width 167 height 38
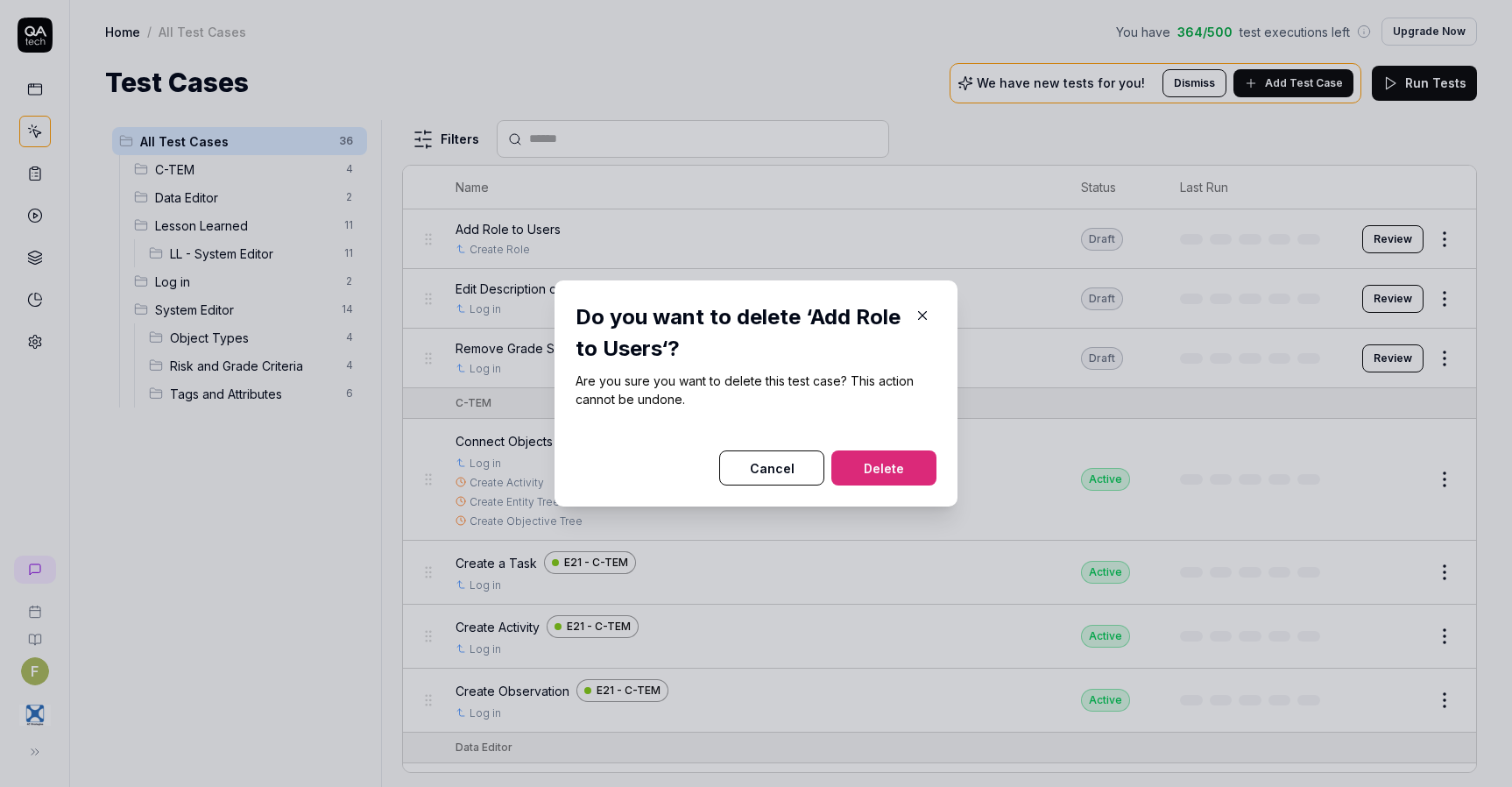
click at [900, 465] on button "Delete" at bounding box center [883, 468] width 105 height 35
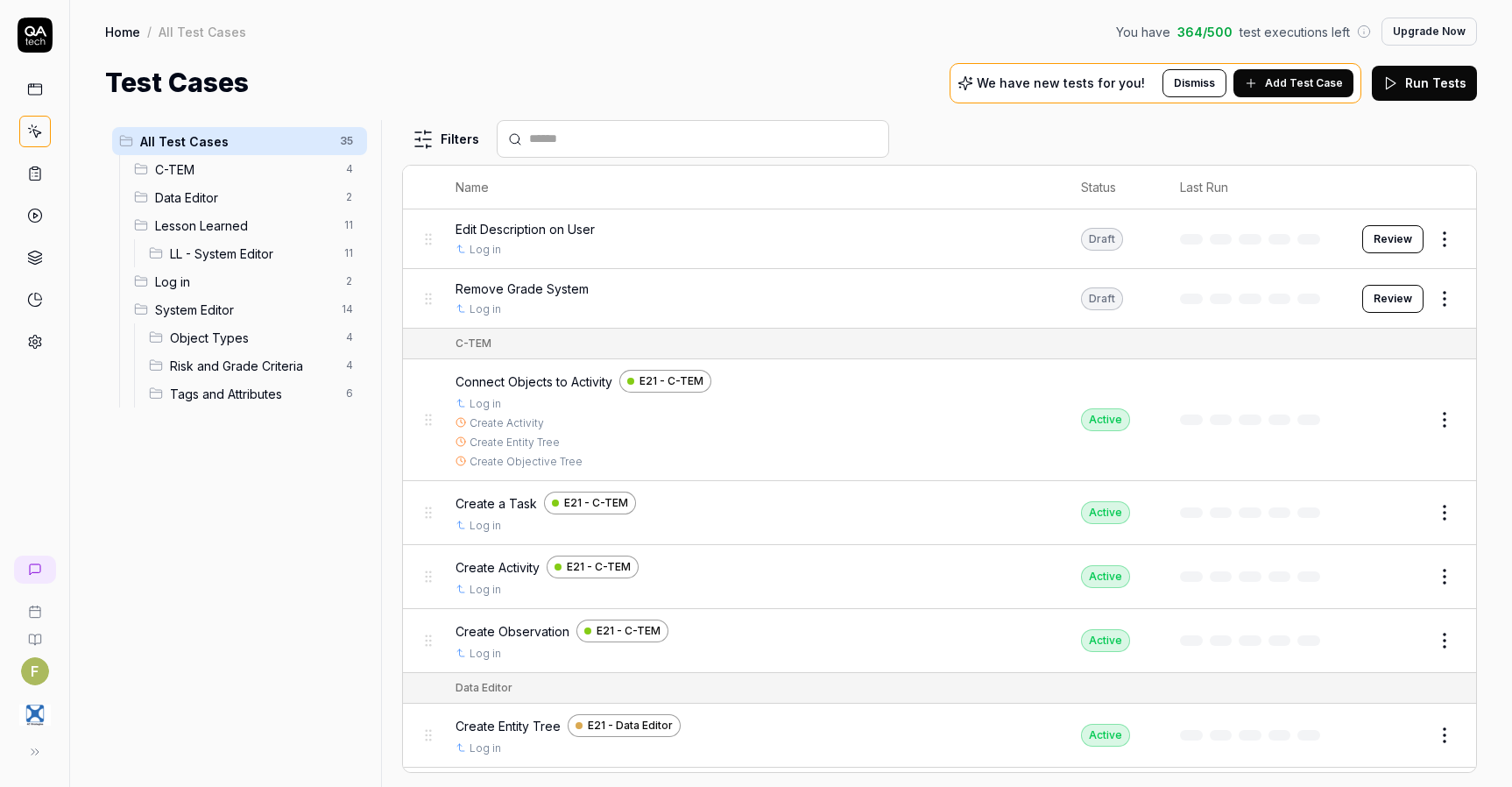
click at [1312, 85] on span "Add Test Case" at bounding box center [1304, 83] width 78 height 16
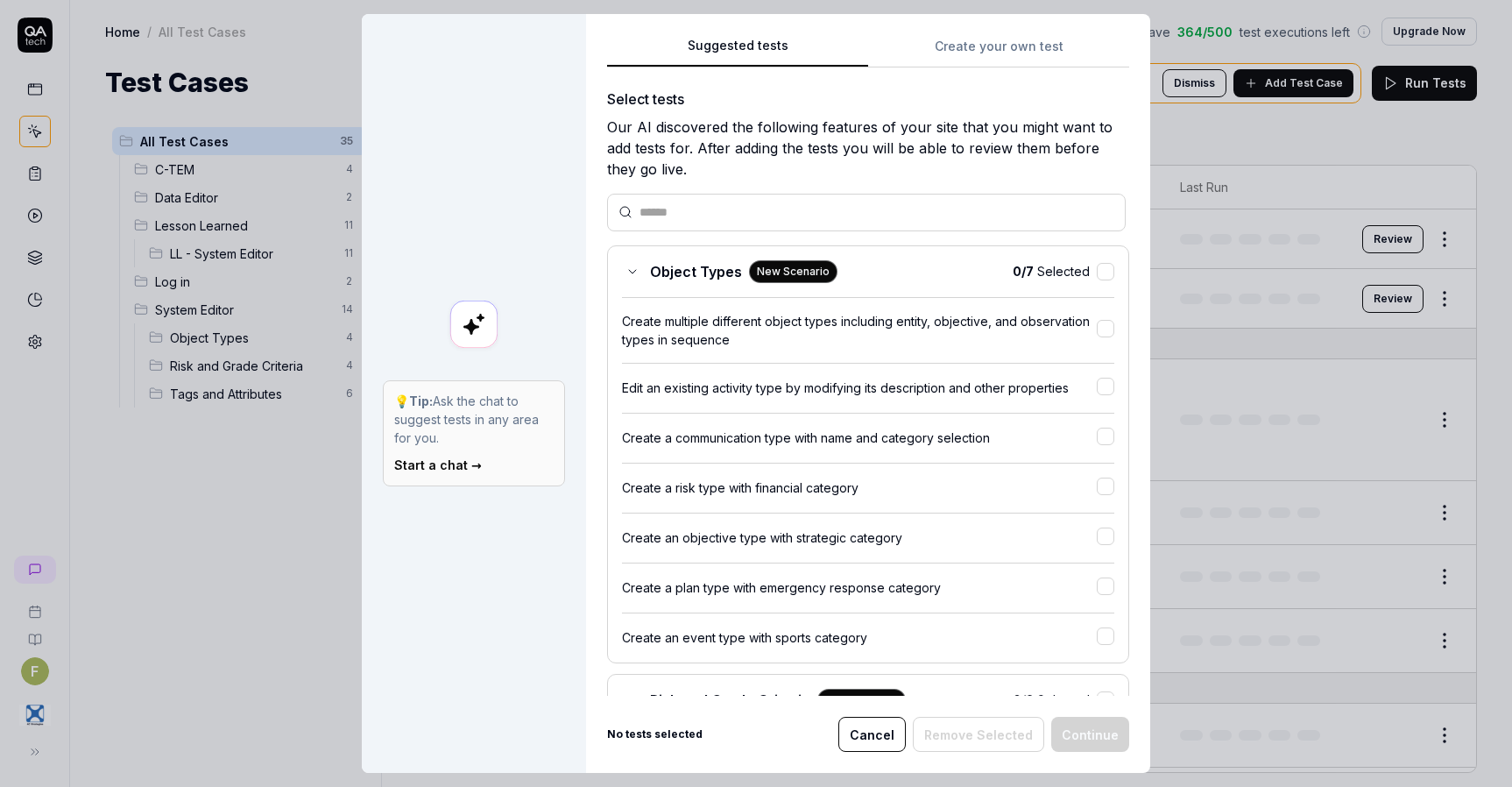
click at [939, 53] on button "Create your own test" at bounding box center [999, 52] width 261 height 31
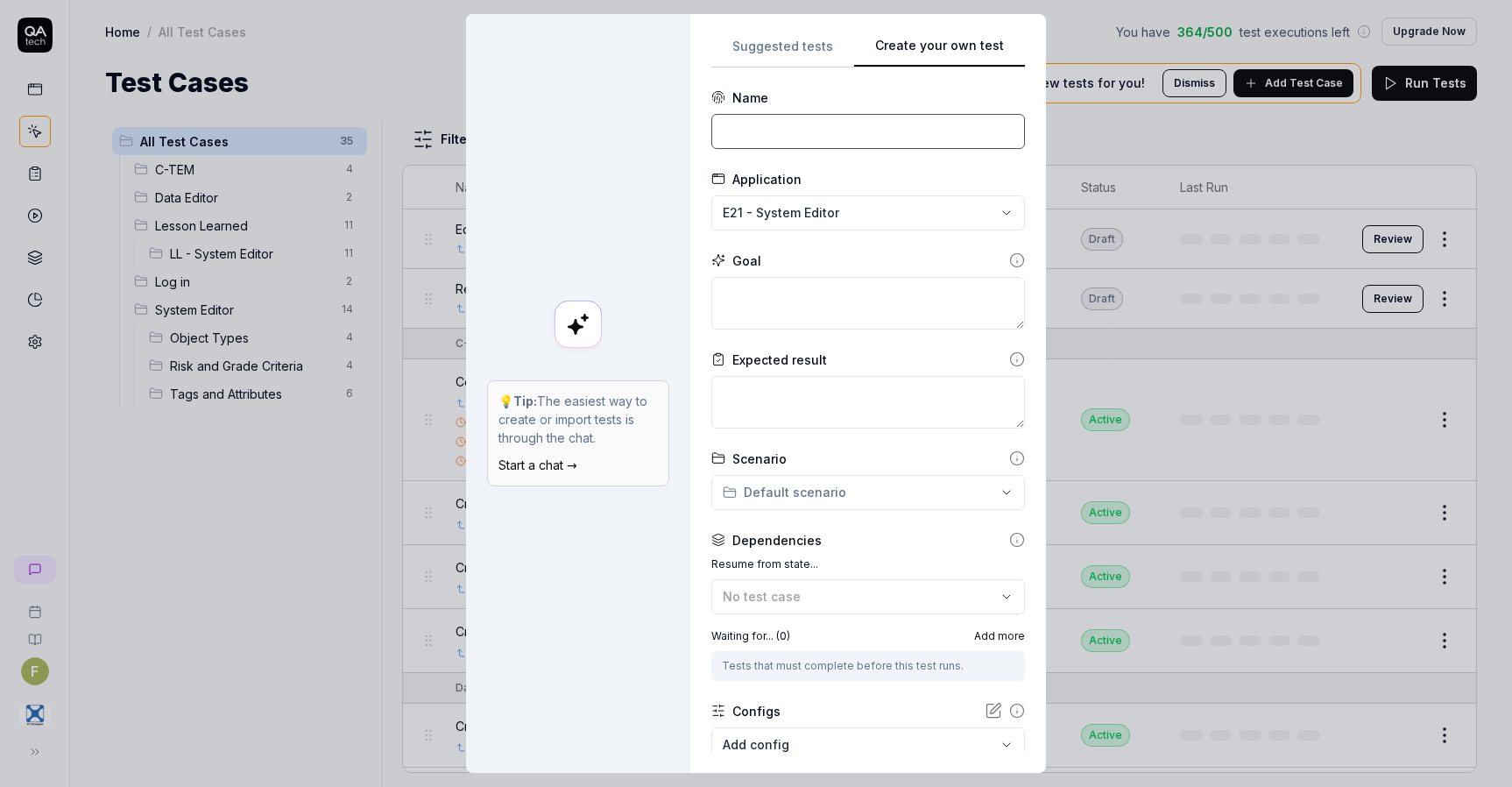
click at [780, 143] on input at bounding box center [868, 131] width 314 height 35
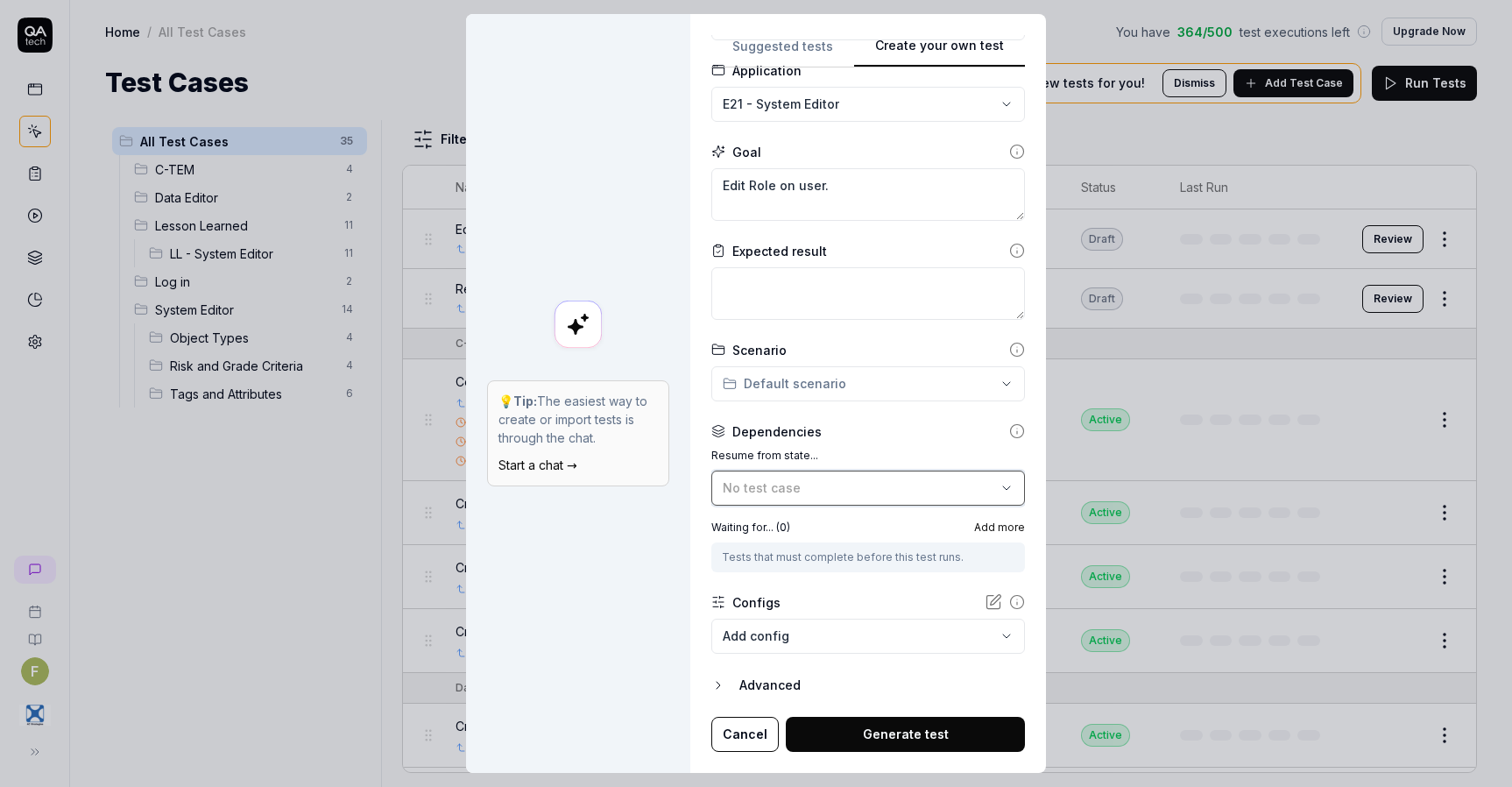
click at [874, 489] on div "No test case" at bounding box center [860, 488] width 274 height 19
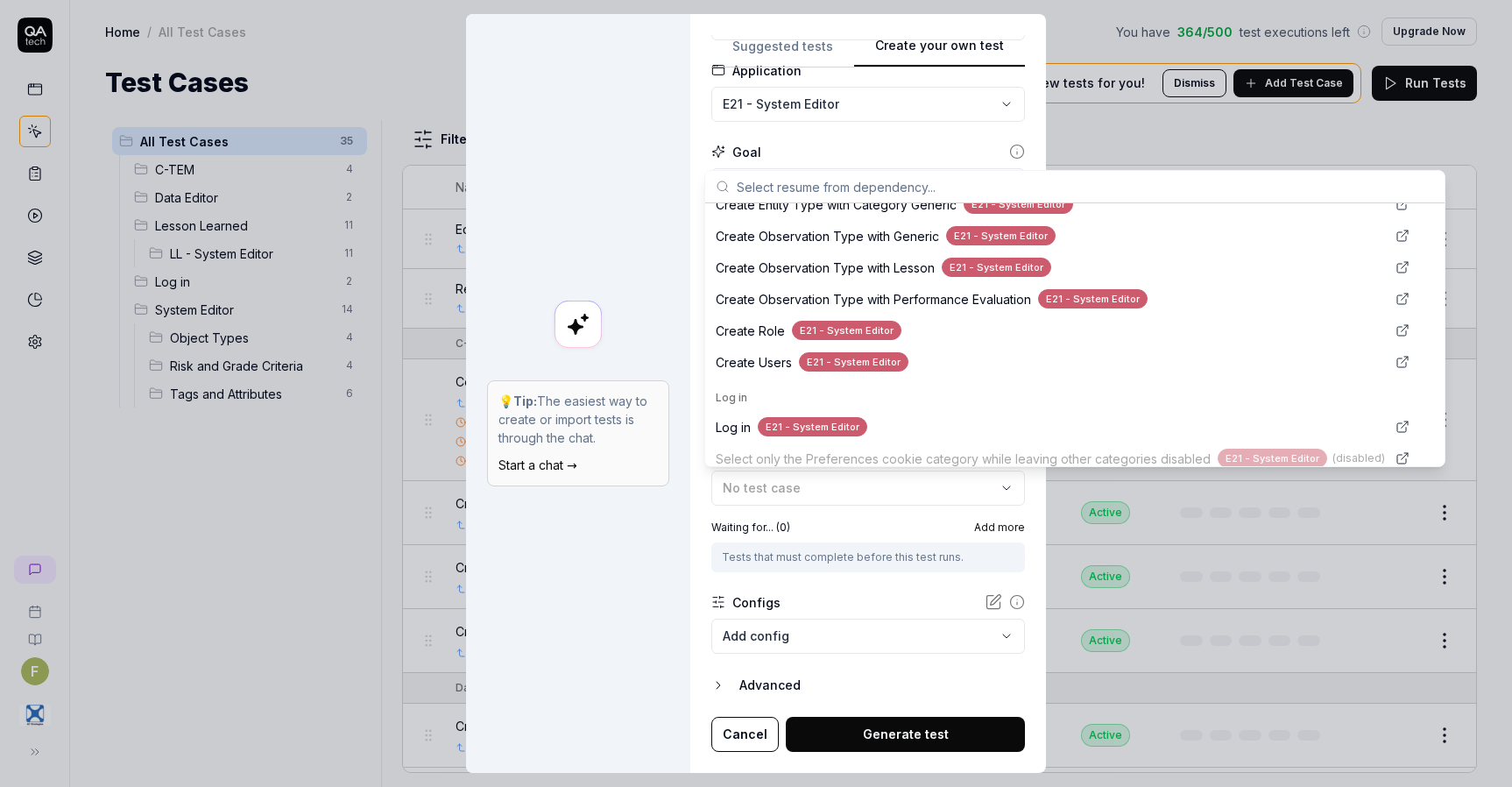
scroll to position [624, 0]
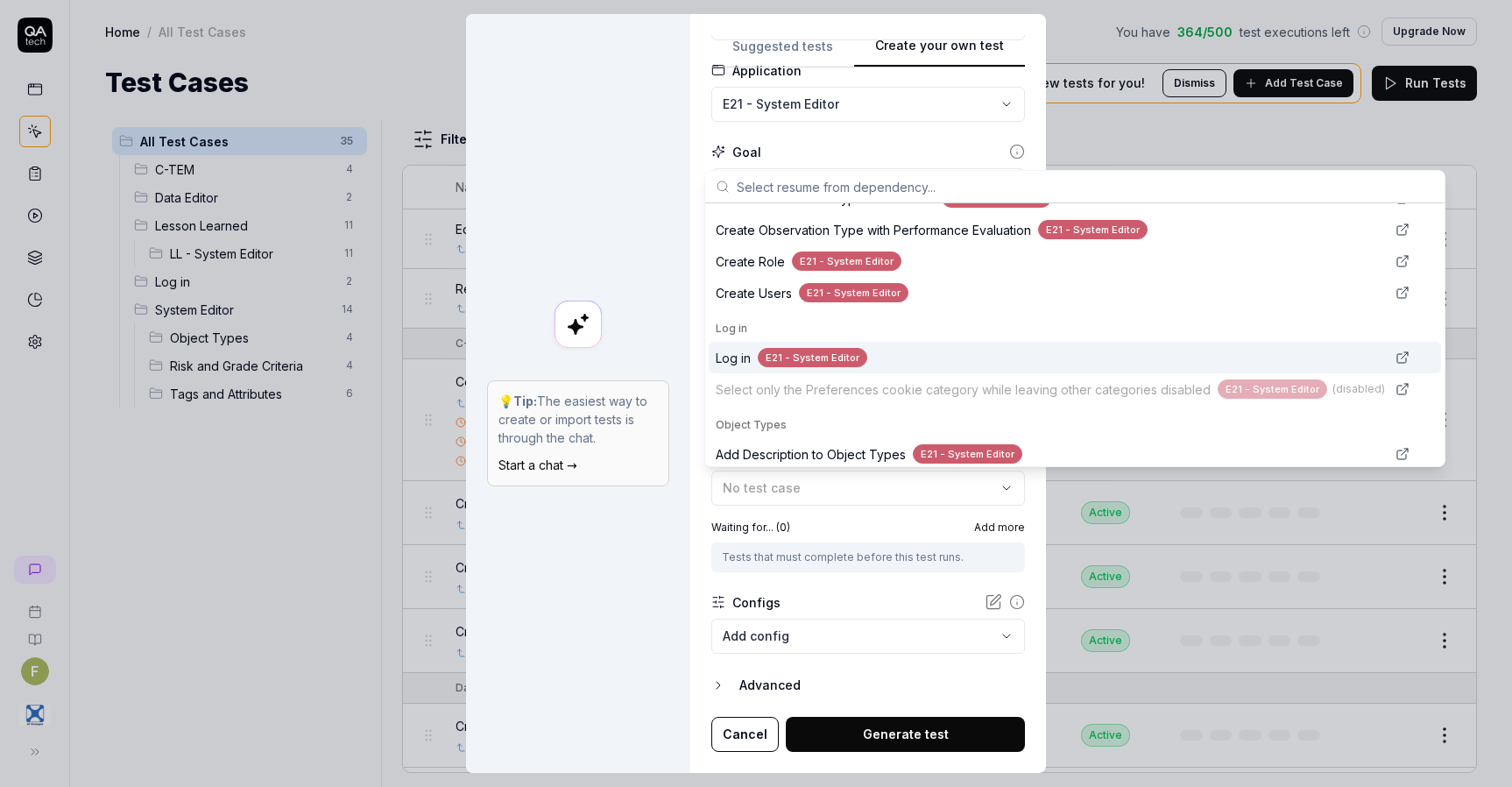
click at [840, 358] on div "E21 - System Editor" at bounding box center [812, 358] width 110 height 21
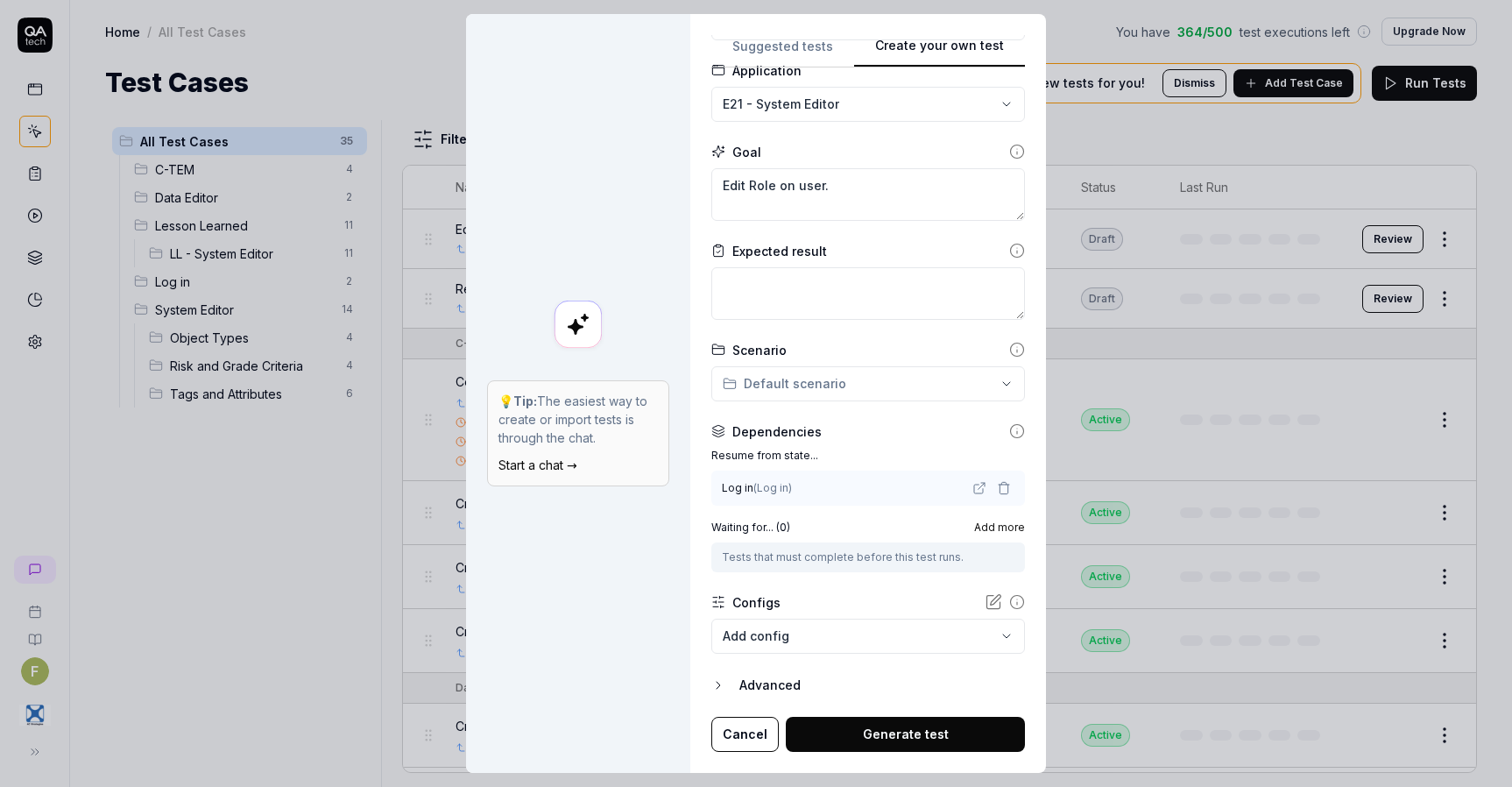
click at [917, 722] on button "Generate test" at bounding box center [906, 734] width 239 height 35
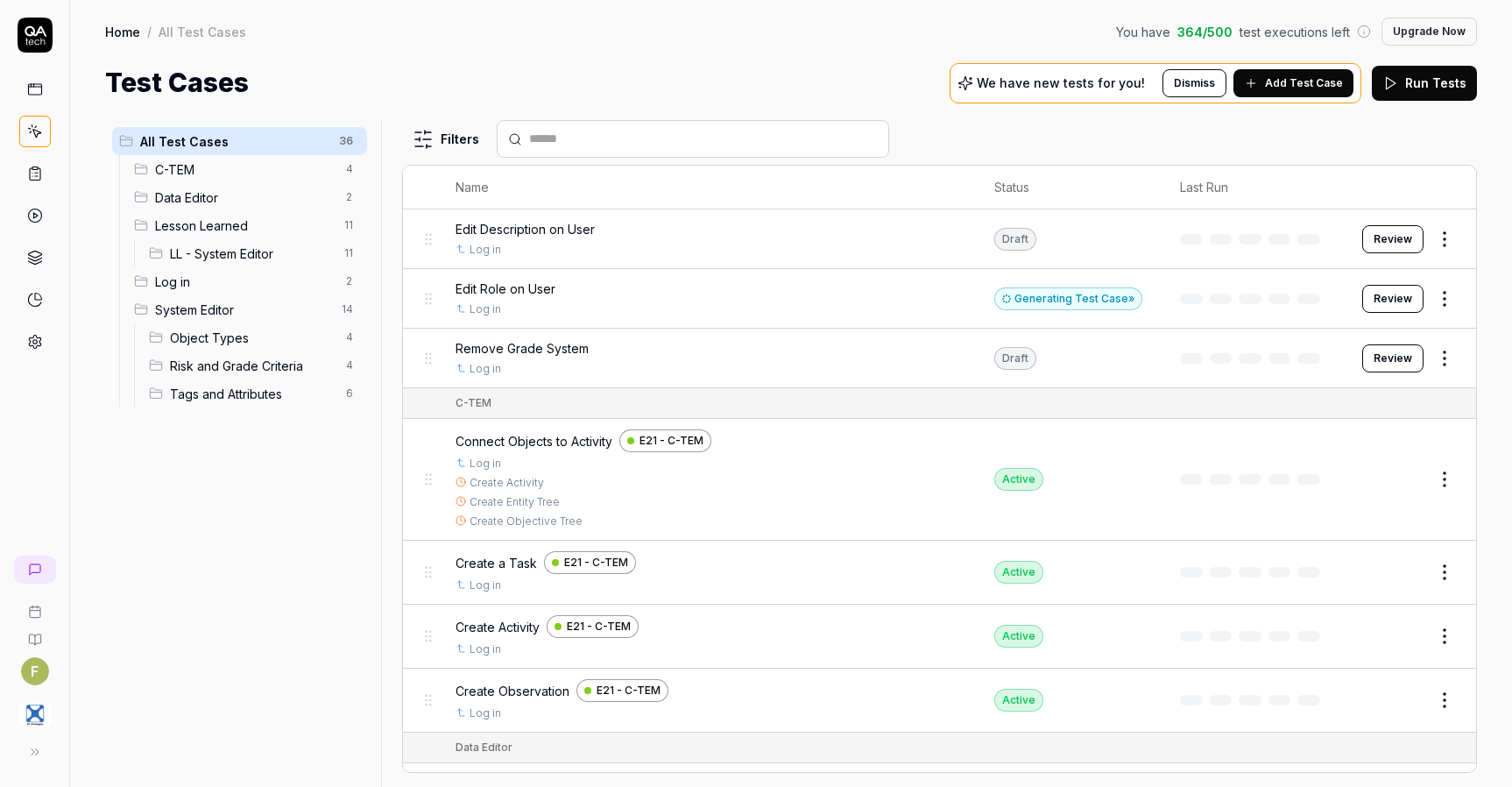
click at [1099, 294] on div "Generating Test Case »" at bounding box center [1069, 298] width 148 height 23
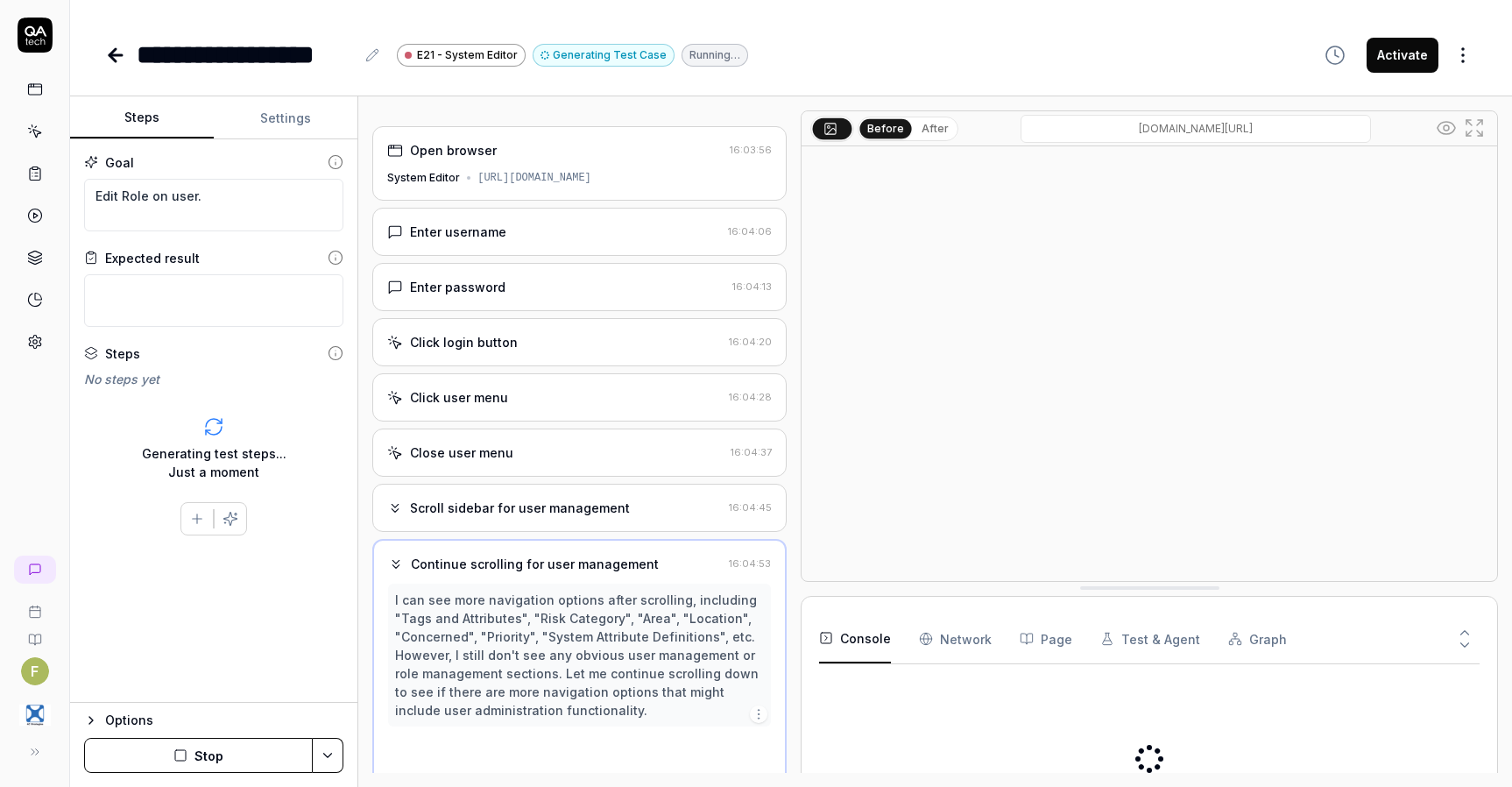
scroll to position [29, 0]
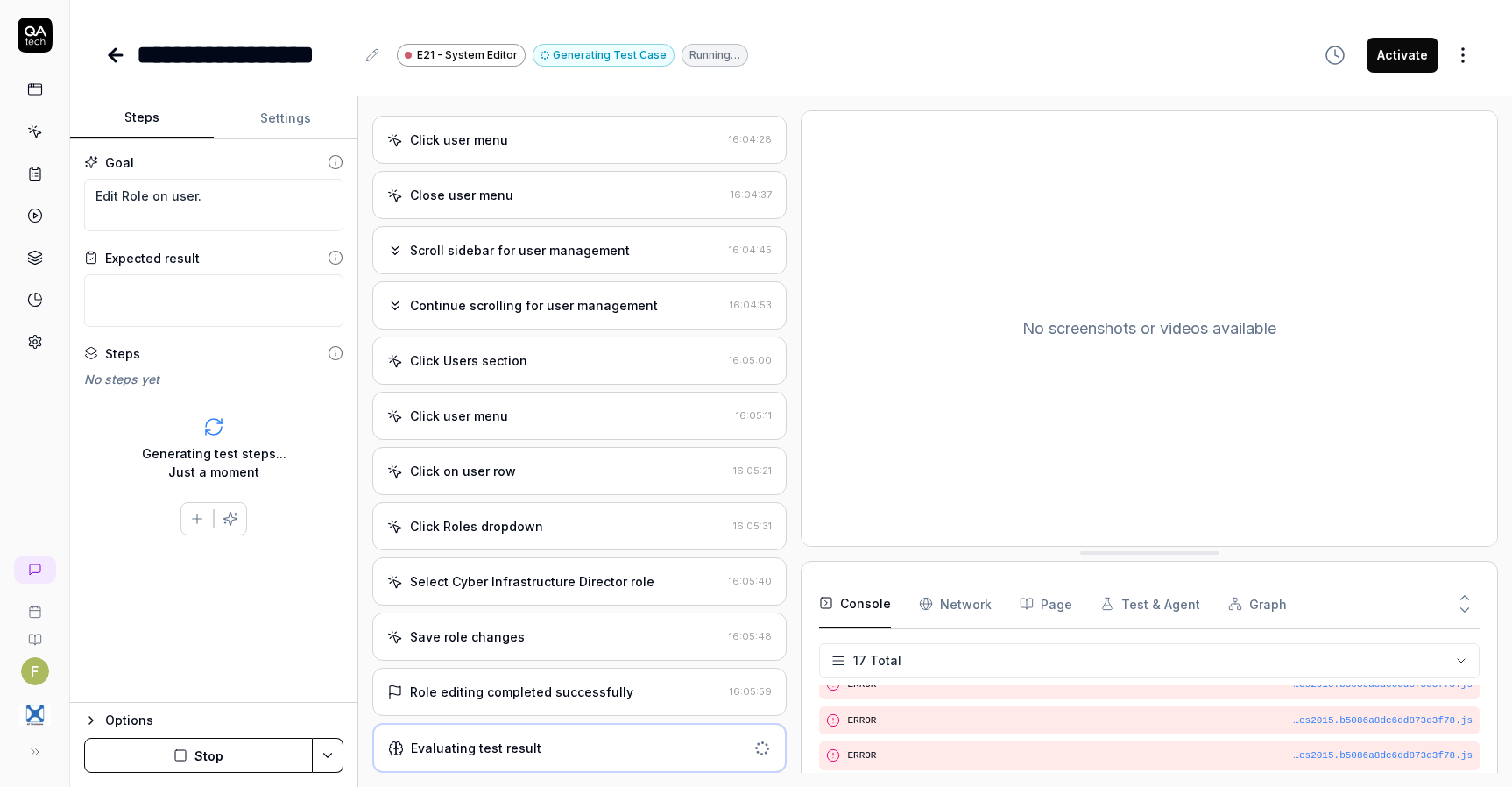
scroll to position [260, 0]
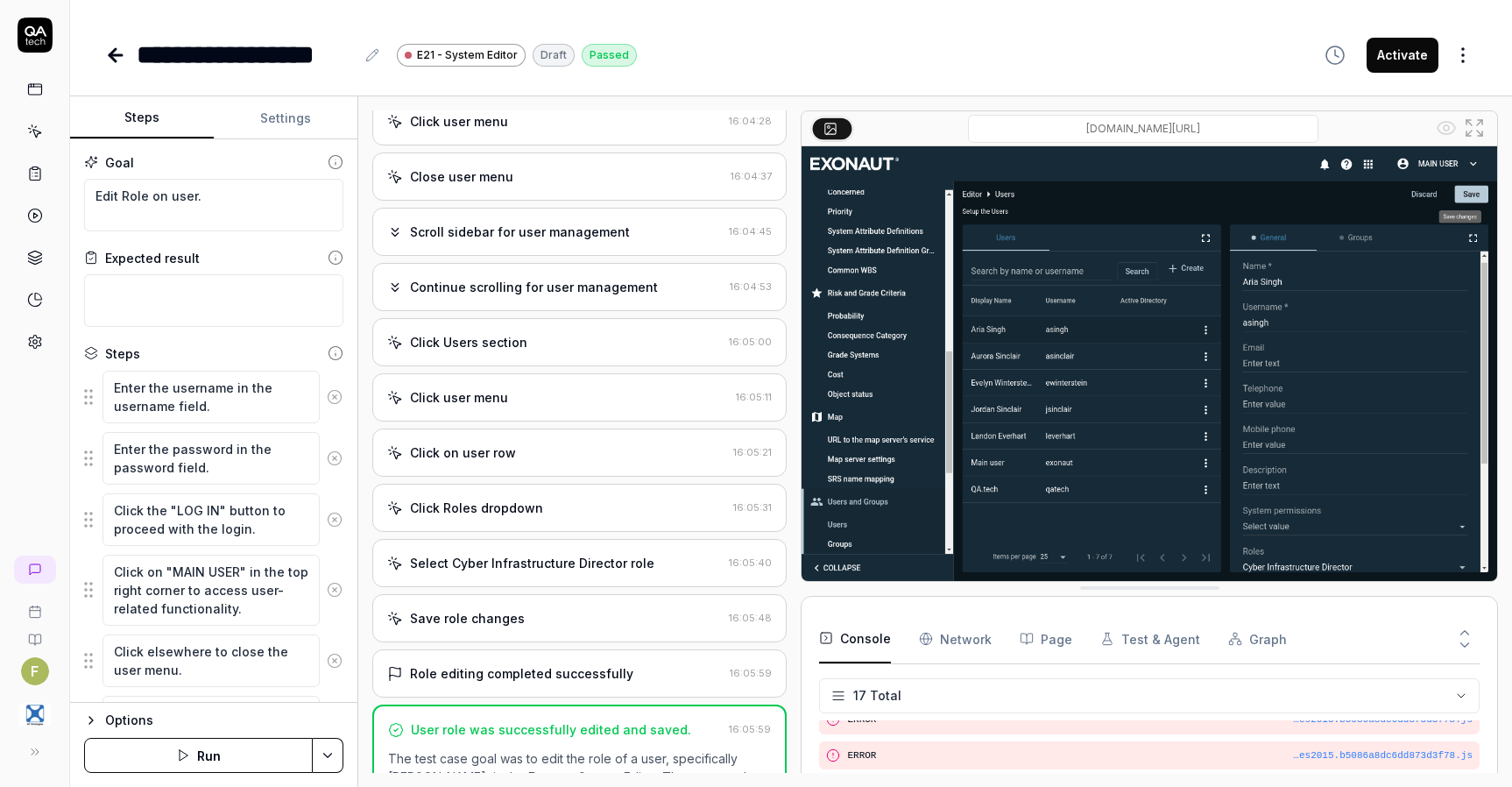
click at [543, 572] on div "Select Cyber Infrastructure Director role" at bounding box center [532, 562] width 244 height 19
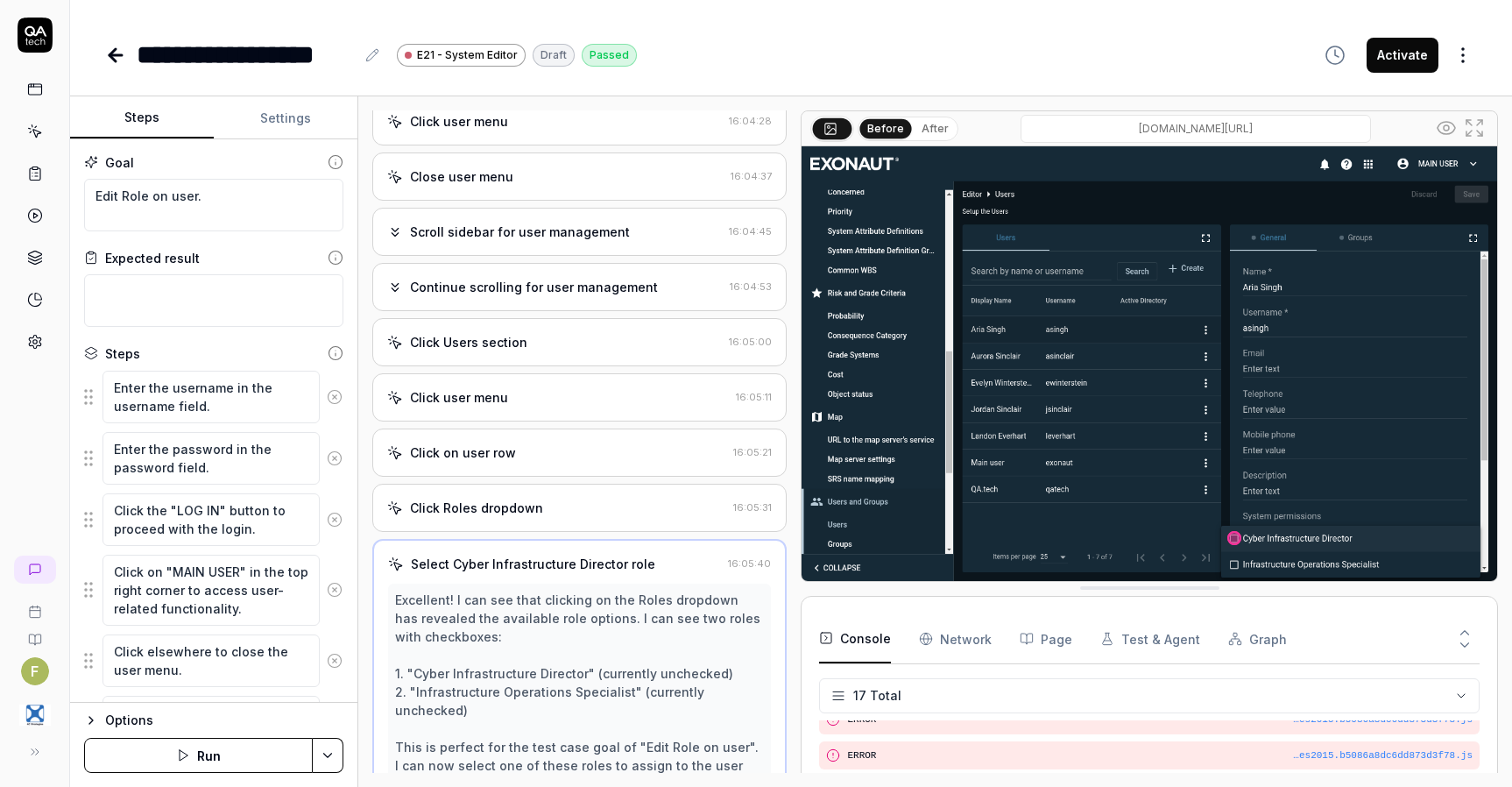
scroll to position [416, 0]
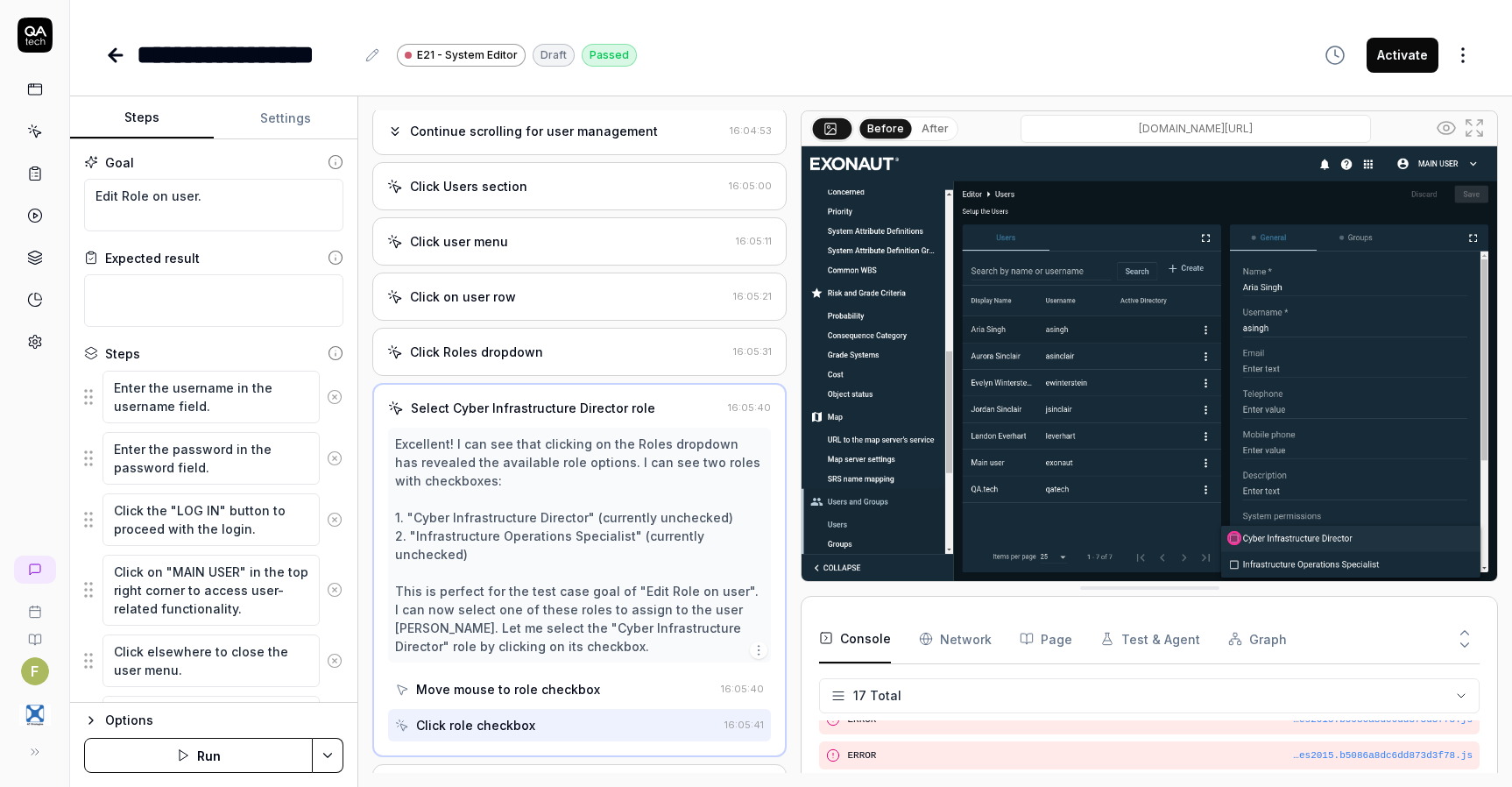
click at [604, 361] on div "Click Roles dropdown" at bounding box center [557, 351] width 339 height 19
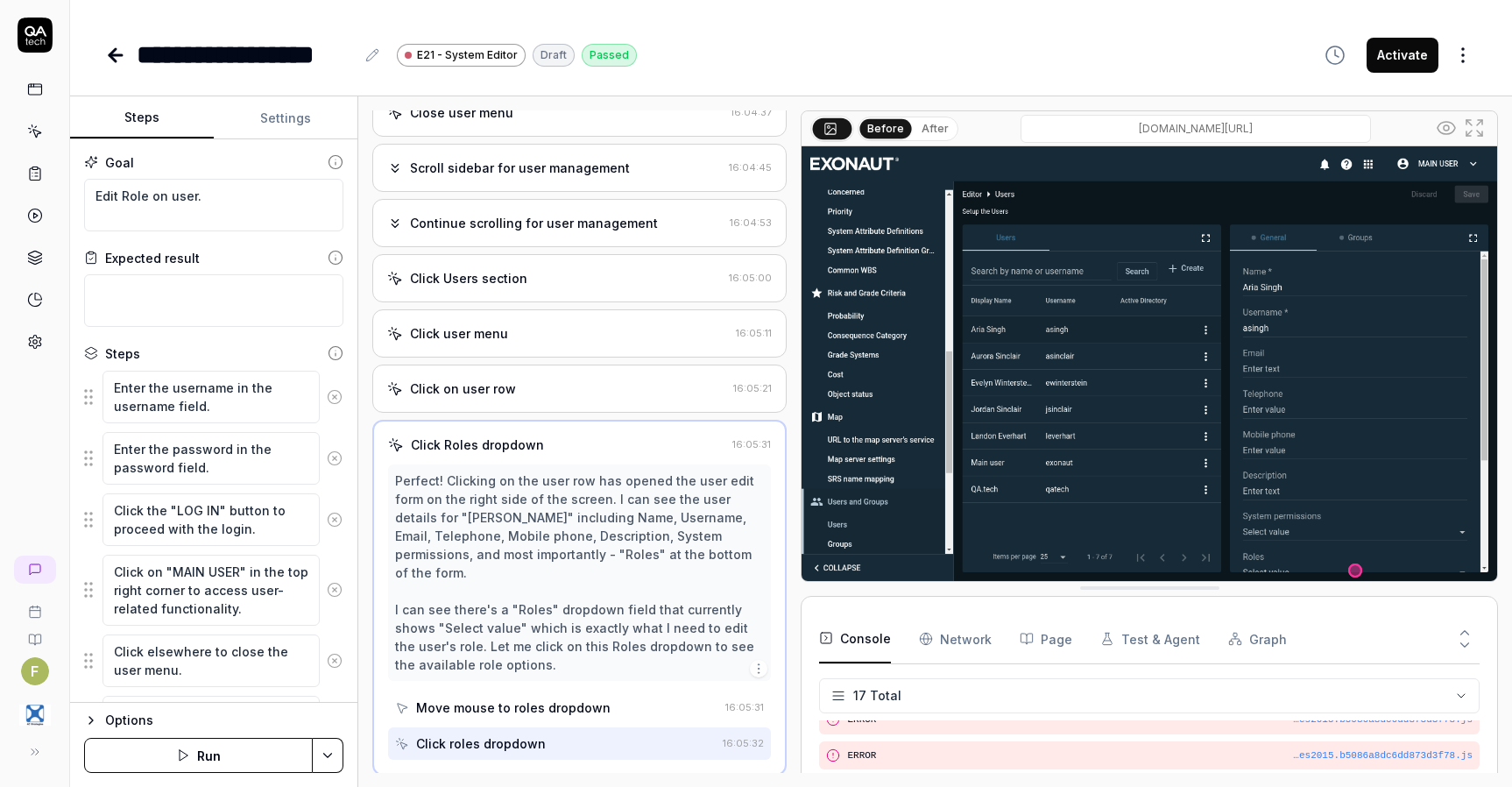
scroll to position [545, 0]
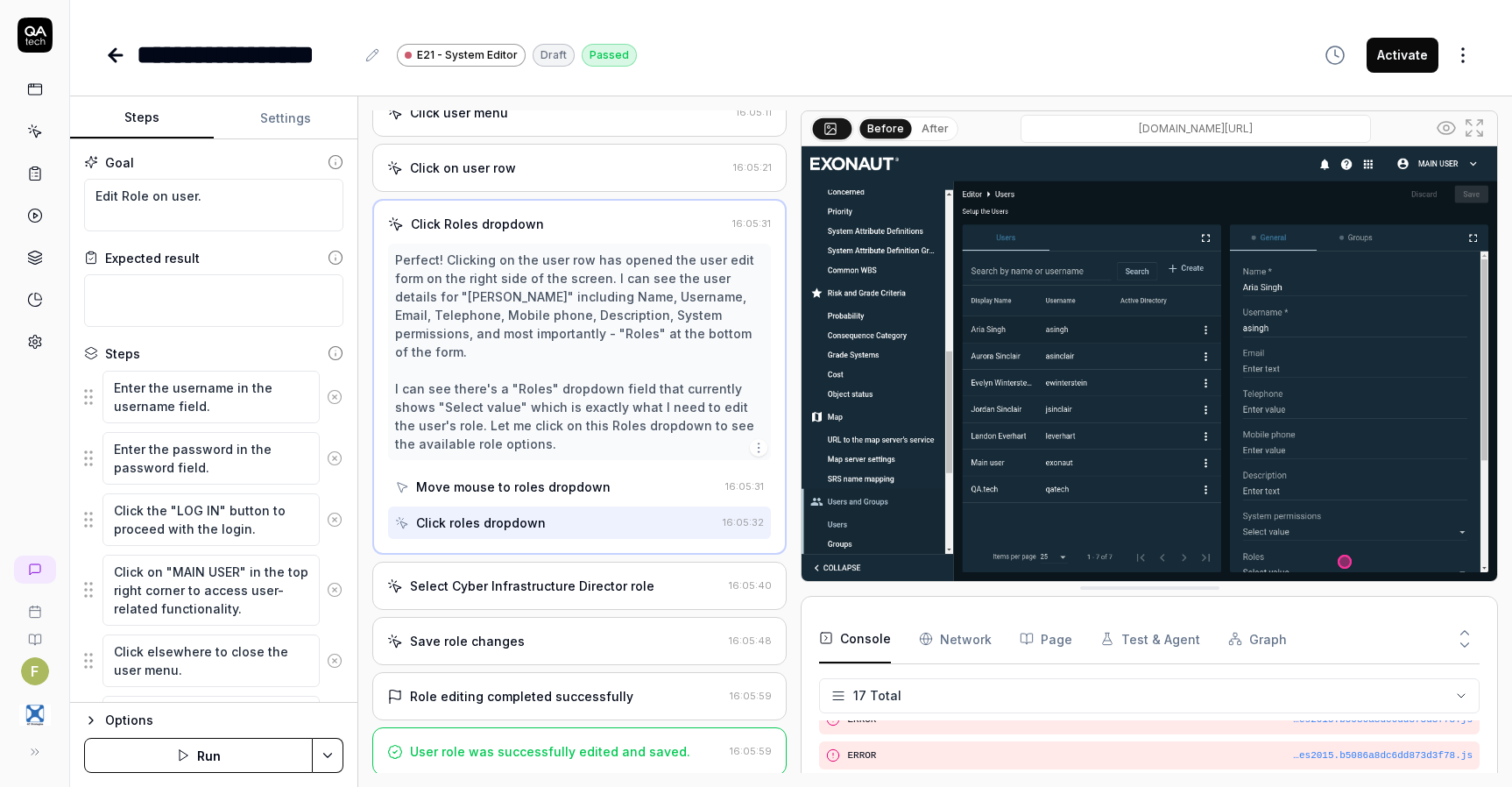
click at [585, 595] on div "Select Cyber Infrastructure Director role 16:05:40" at bounding box center [580, 585] width 414 height 48
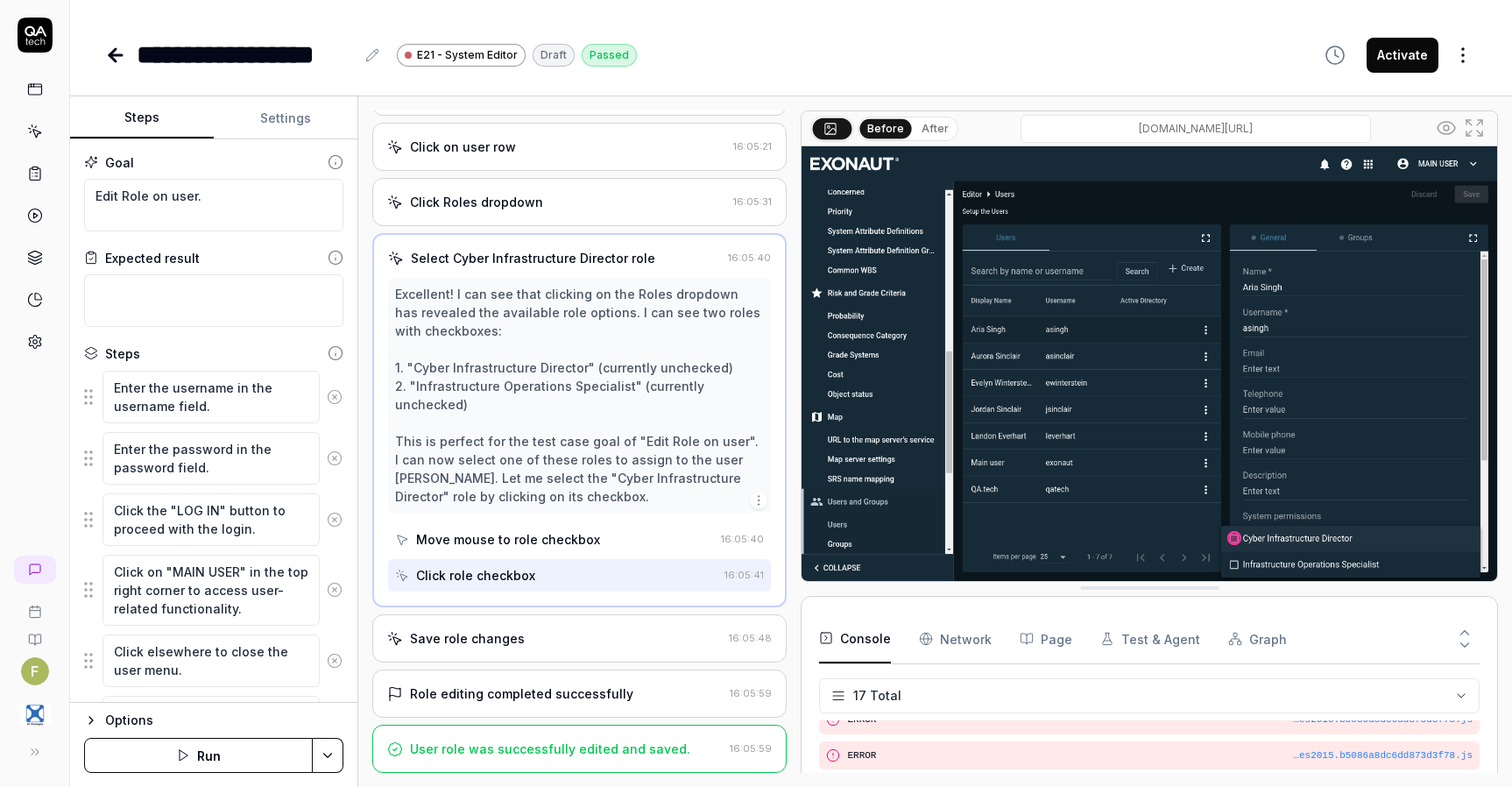
click at [563, 628] on div "Save role changes 16:05:48" at bounding box center [580, 638] width 414 height 48
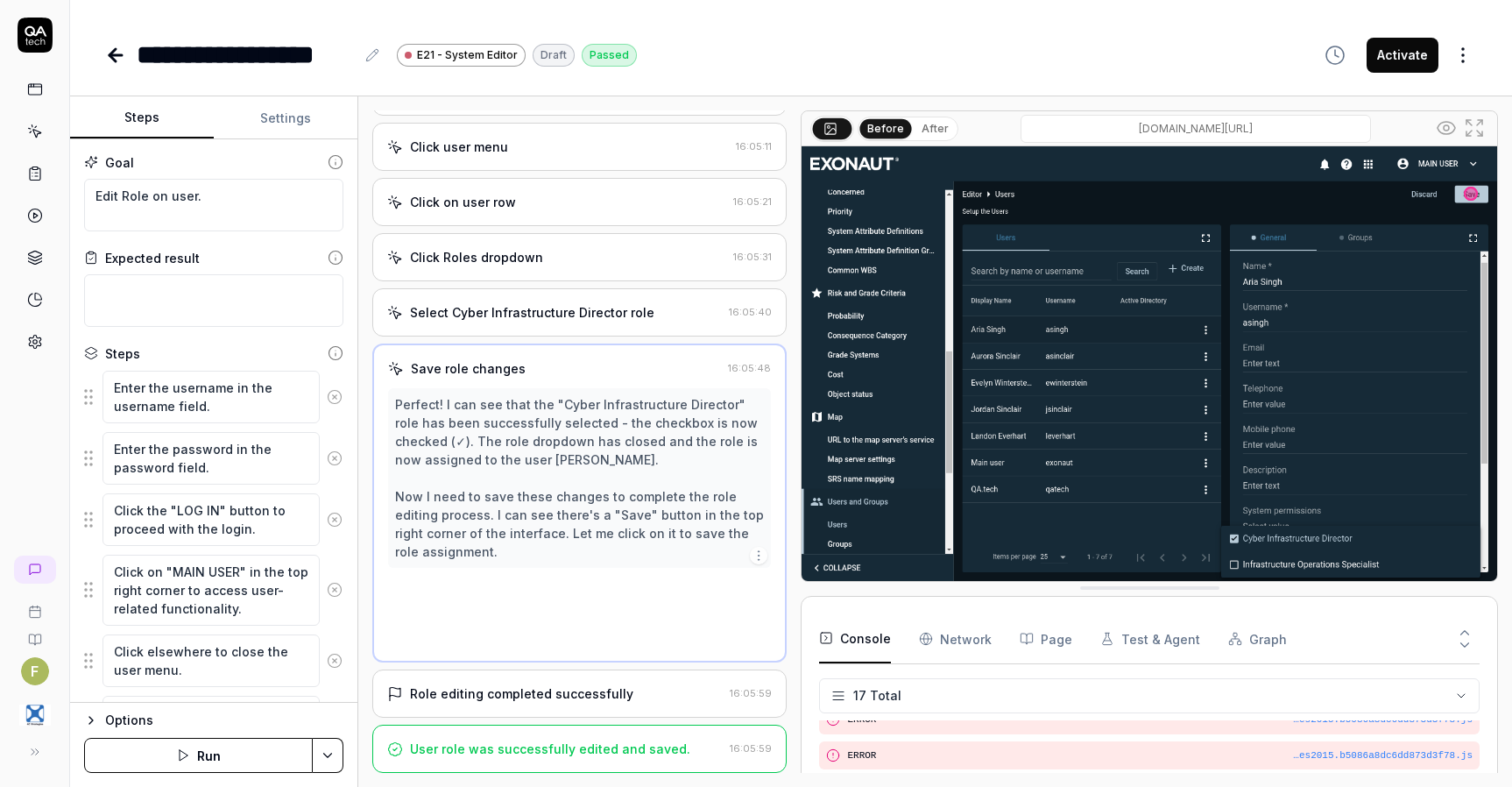
scroll to position [416, 0]
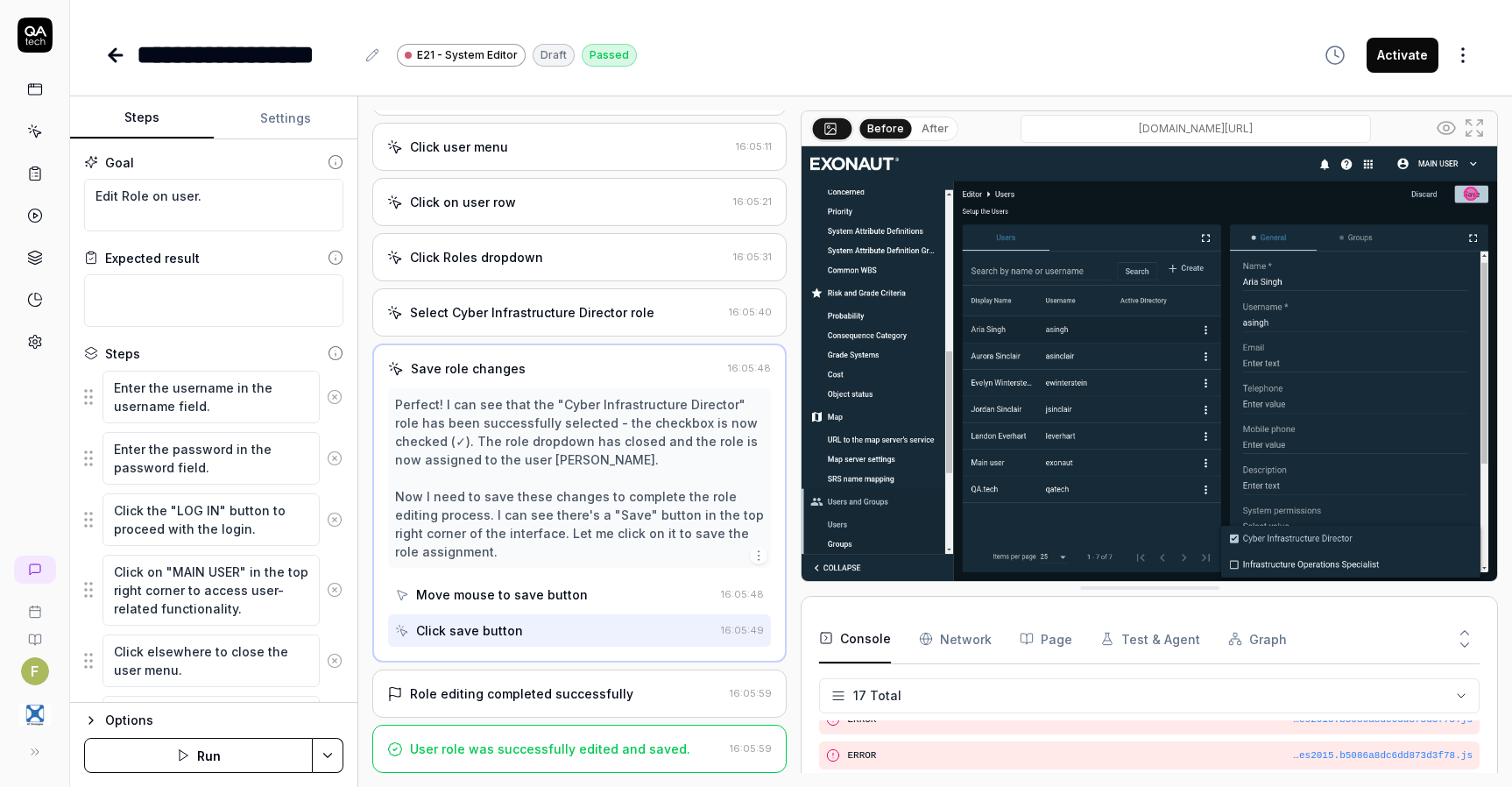
click at [564, 690] on div "Role editing completed successfully" at bounding box center [522, 693] width 224 height 19
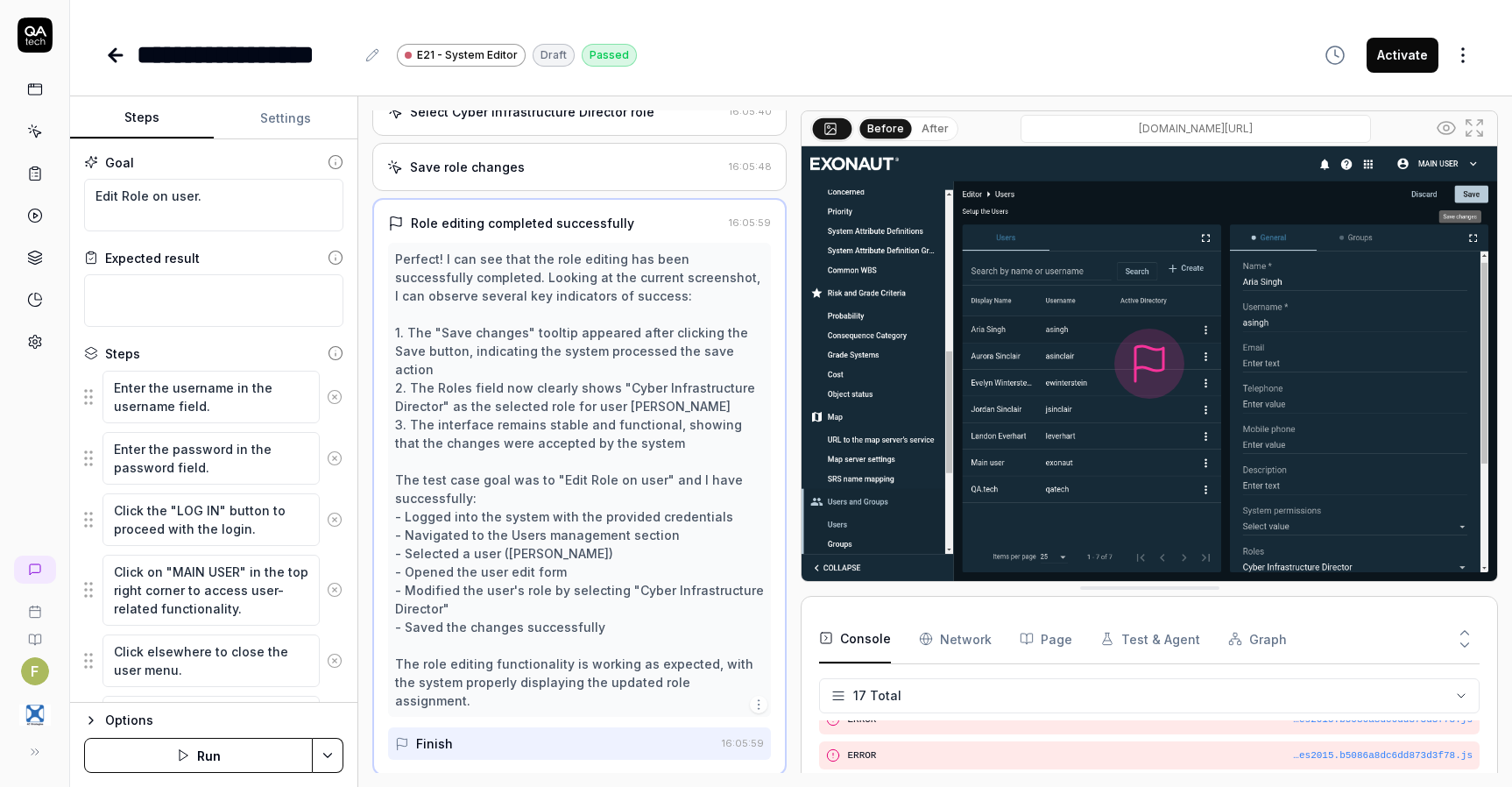
scroll to position [766, 0]
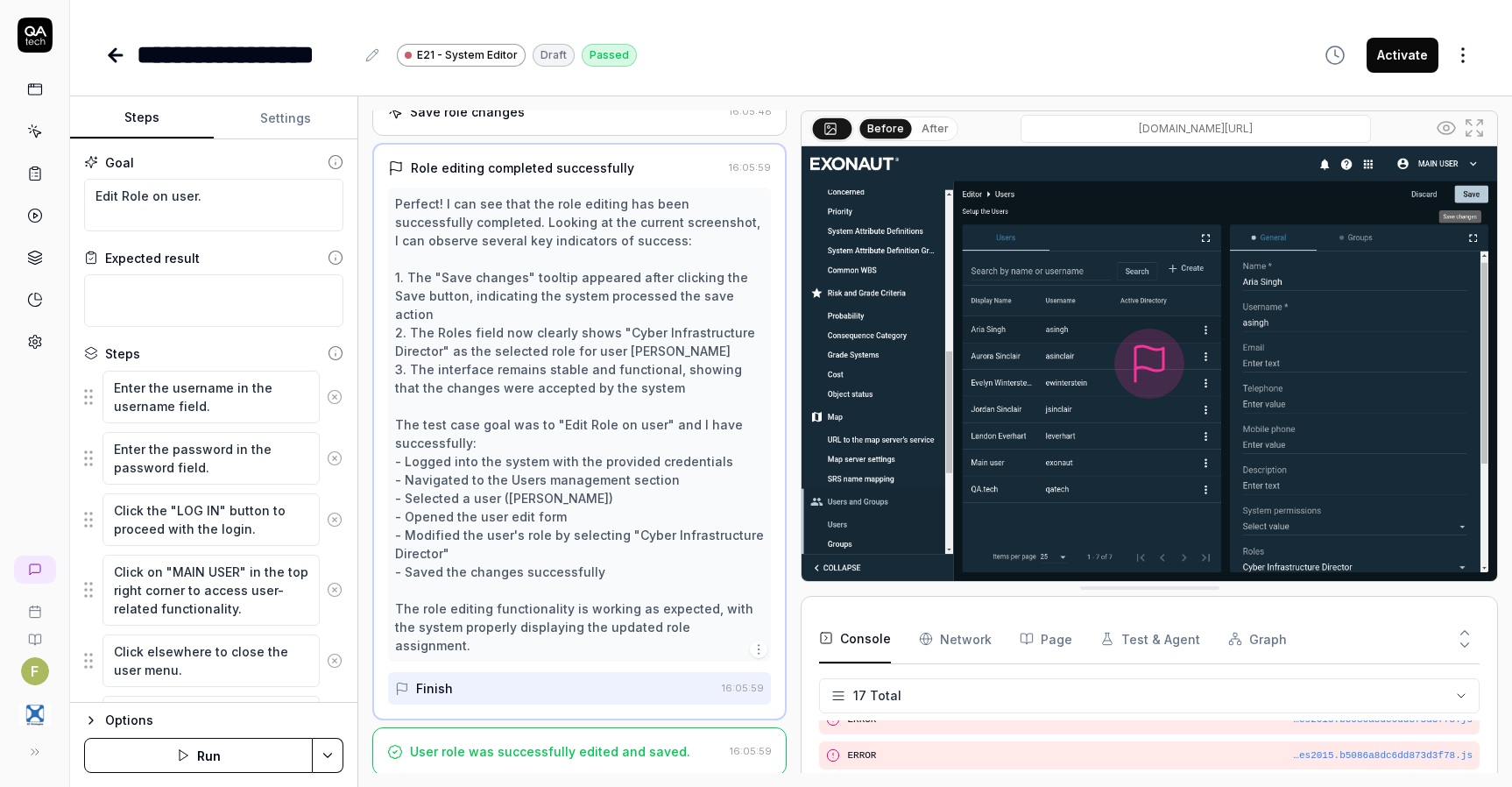
click at [532, 742] on div "User role was successfully edited and saved." at bounding box center [550, 751] width 281 height 19
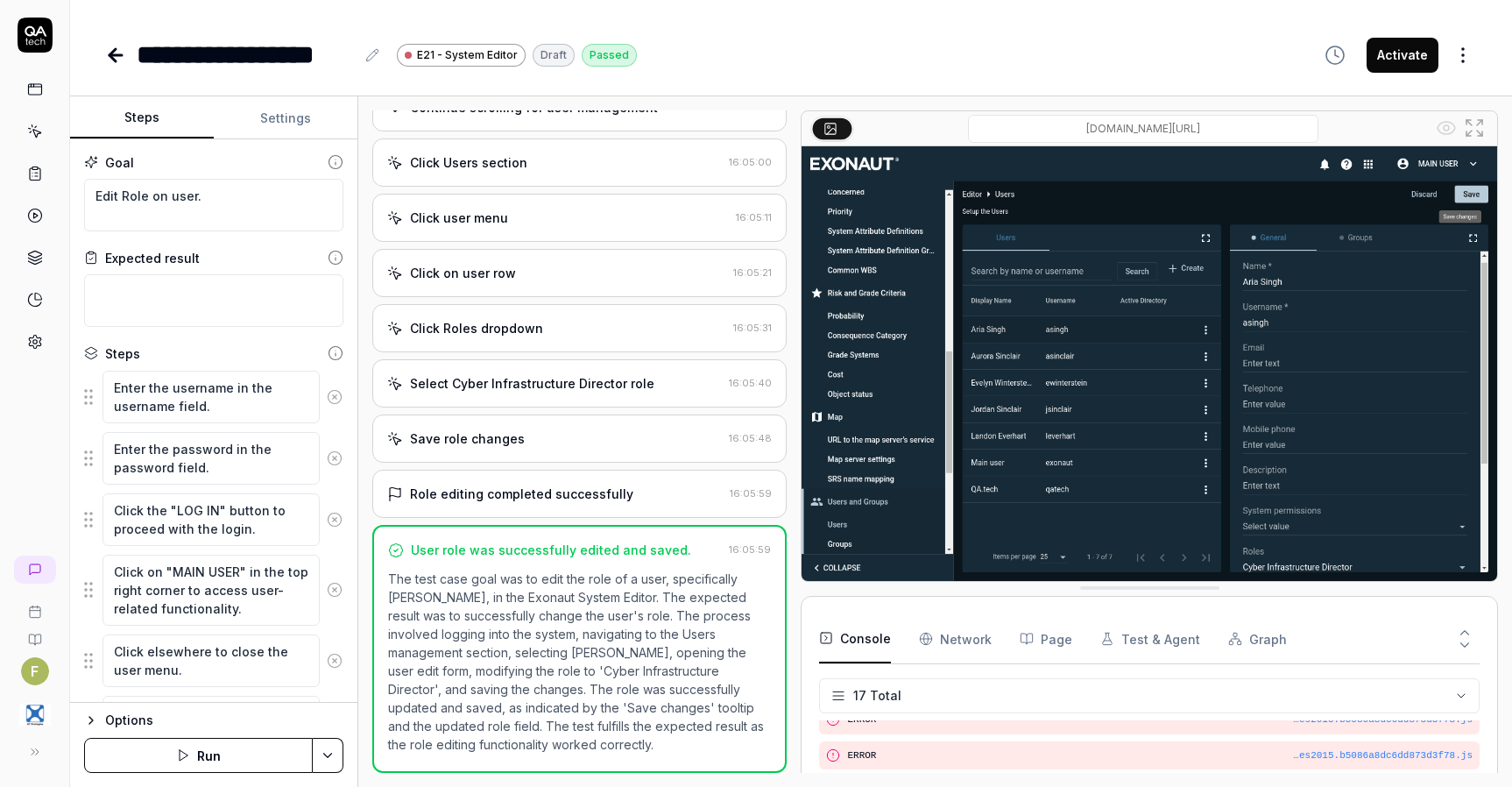
click at [111, 60] on icon at bounding box center [115, 55] width 21 height 21
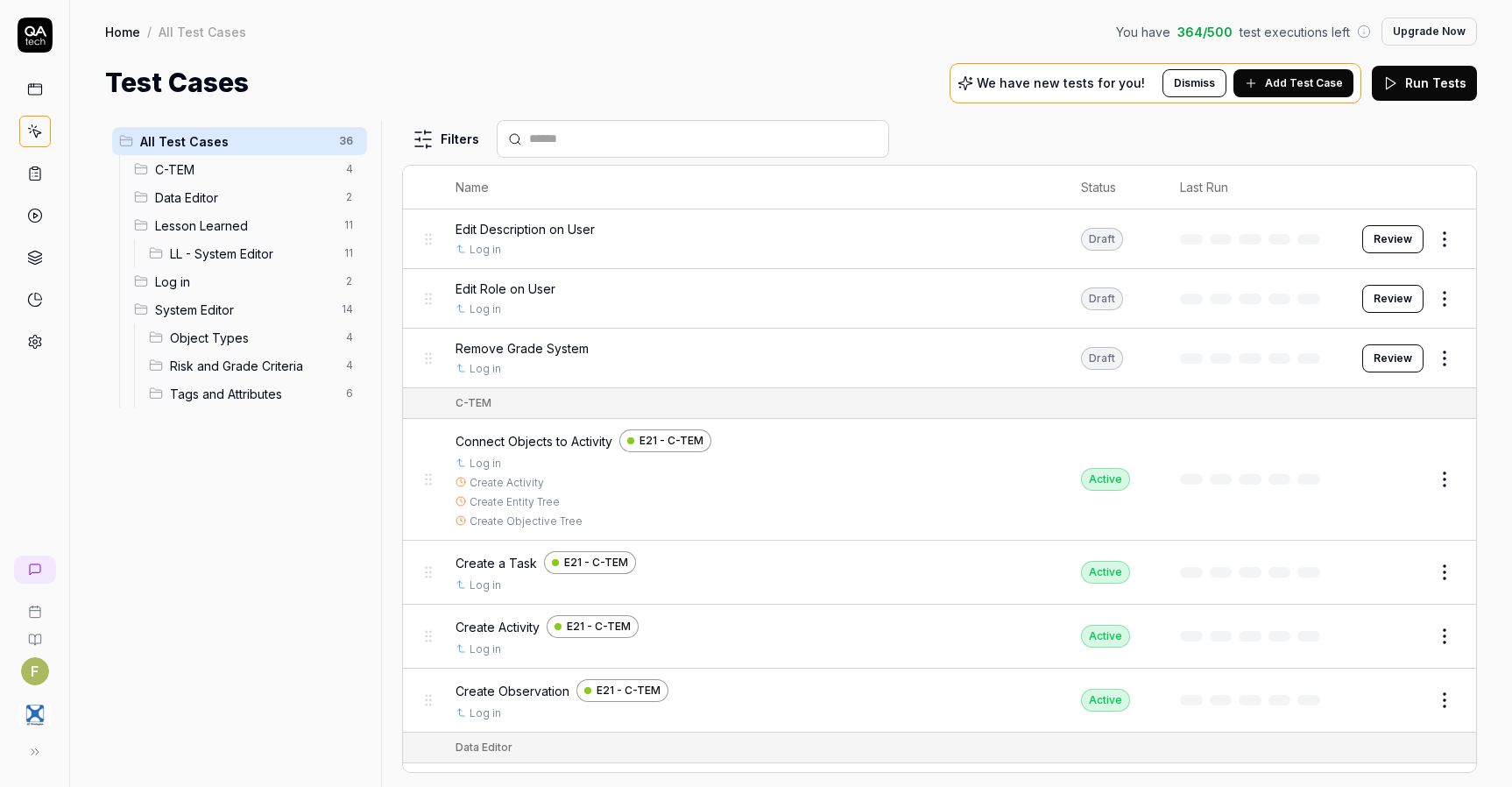
click at [111, 60] on div "Home / All Test Cases You have 364 / 500 test executions left Upgrade Now Home …" at bounding box center [791, 51] width 1442 height 102
click at [1436, 302] on html "F Home / All Test Cases You have 364 / 500 test executions left Upgrade Now Hom…" at bounding box center [756, 394] width 1512 height 787
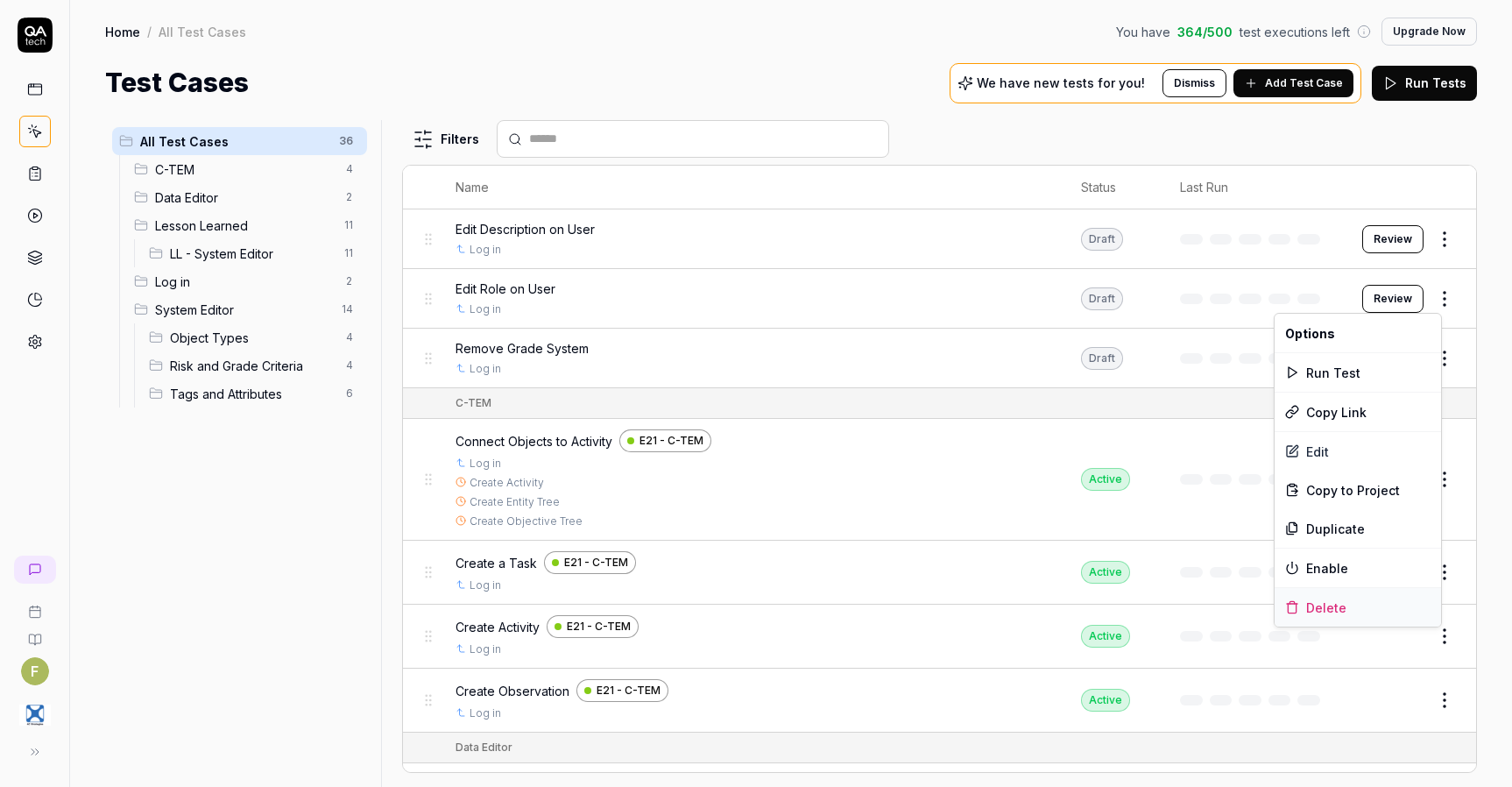
click at [1330, 602] on div "Delete" at bounding box center [1358, 606] width 167 height 38
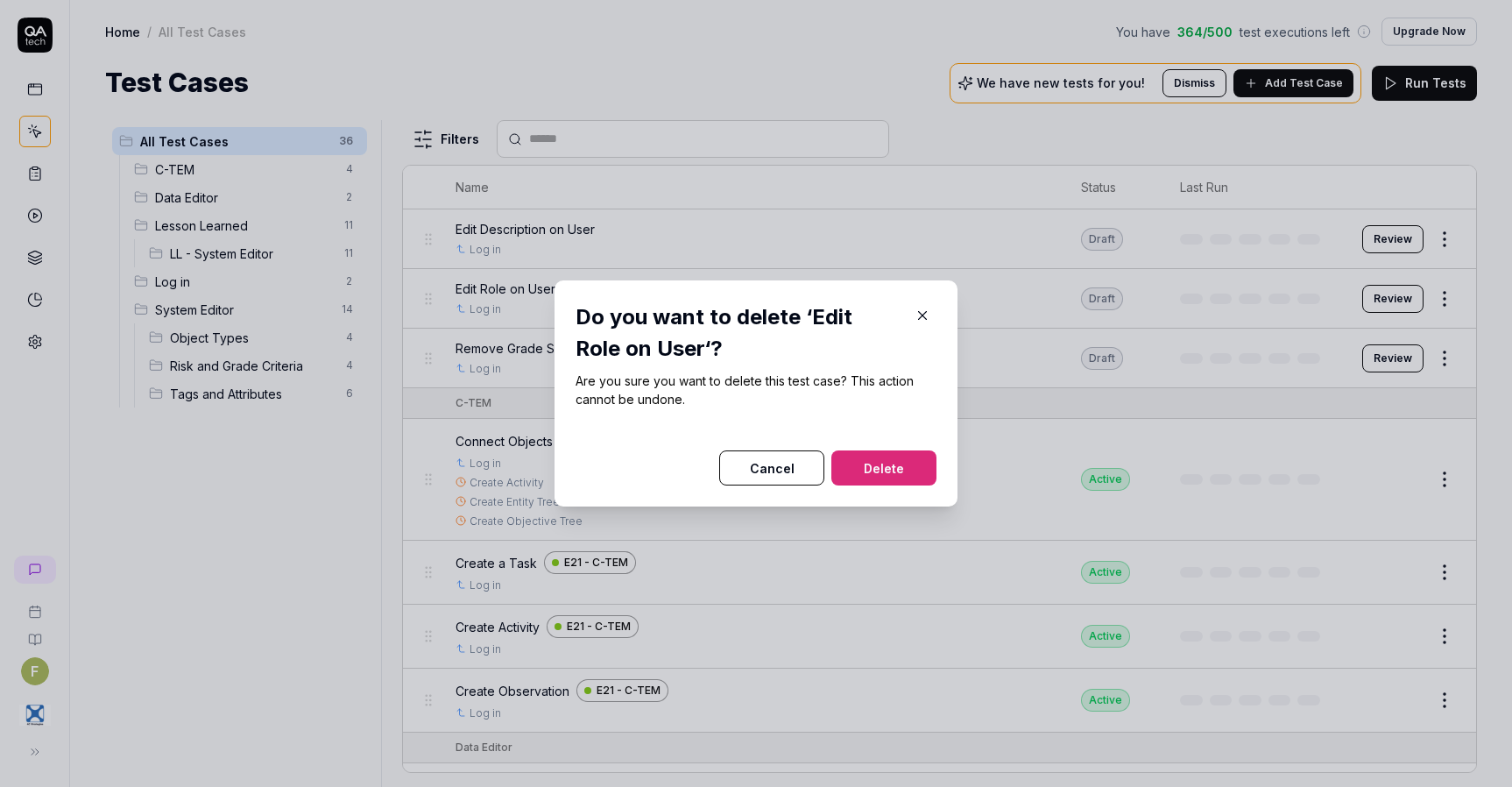
click at [918, 465] on button "Delete" at bounding box center [883, 468] width 105 height 35
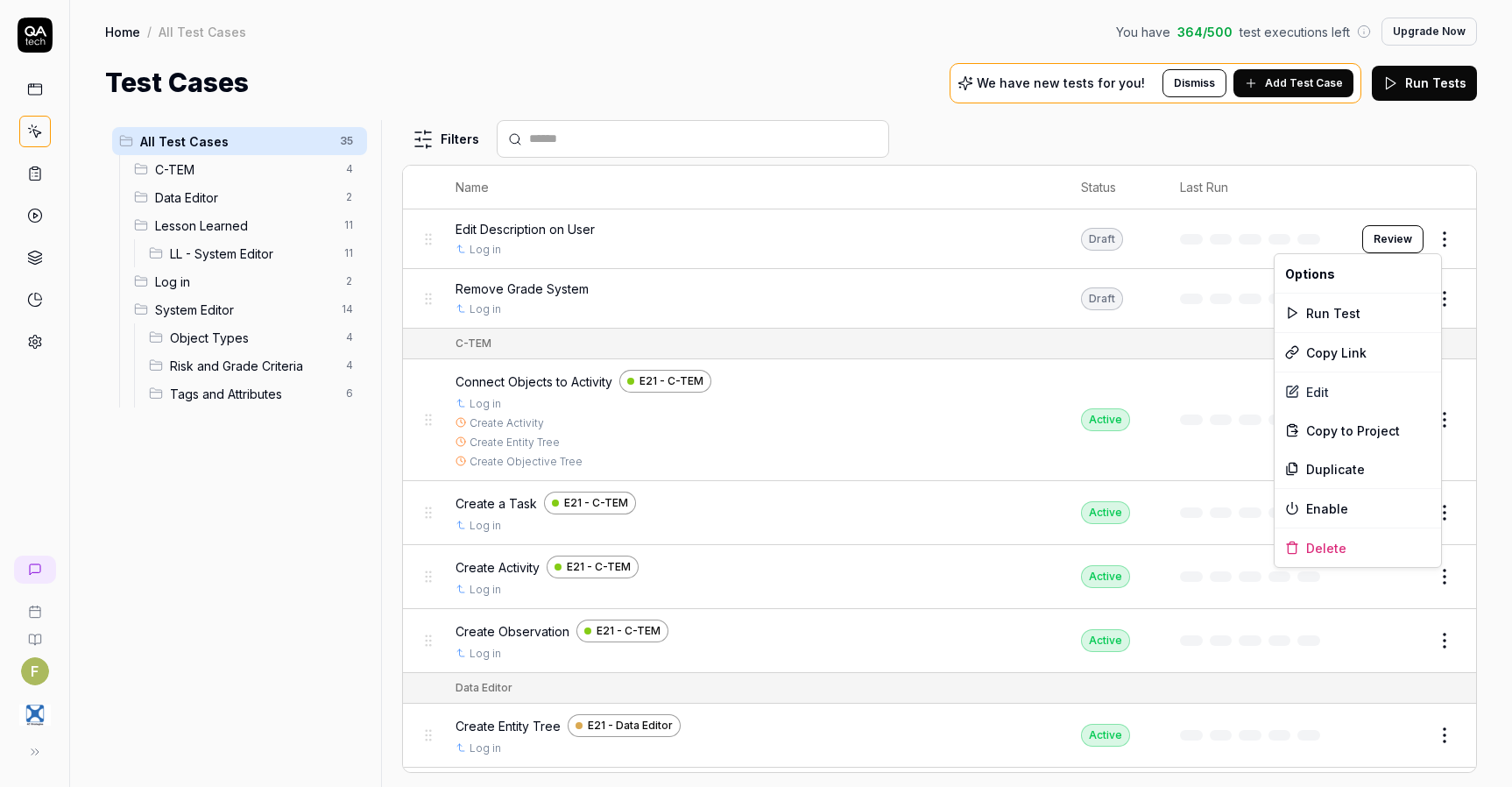
click at [1431, 234] on html "F Home / All Test Cases You have 364 / 500 test executions left Upgrade Now Hom…" at bounding box center [756, 394] width 1512 height 787
click at [1354, 545] on div "Delete" at bounding box center [1358, 547] width 167 height 38
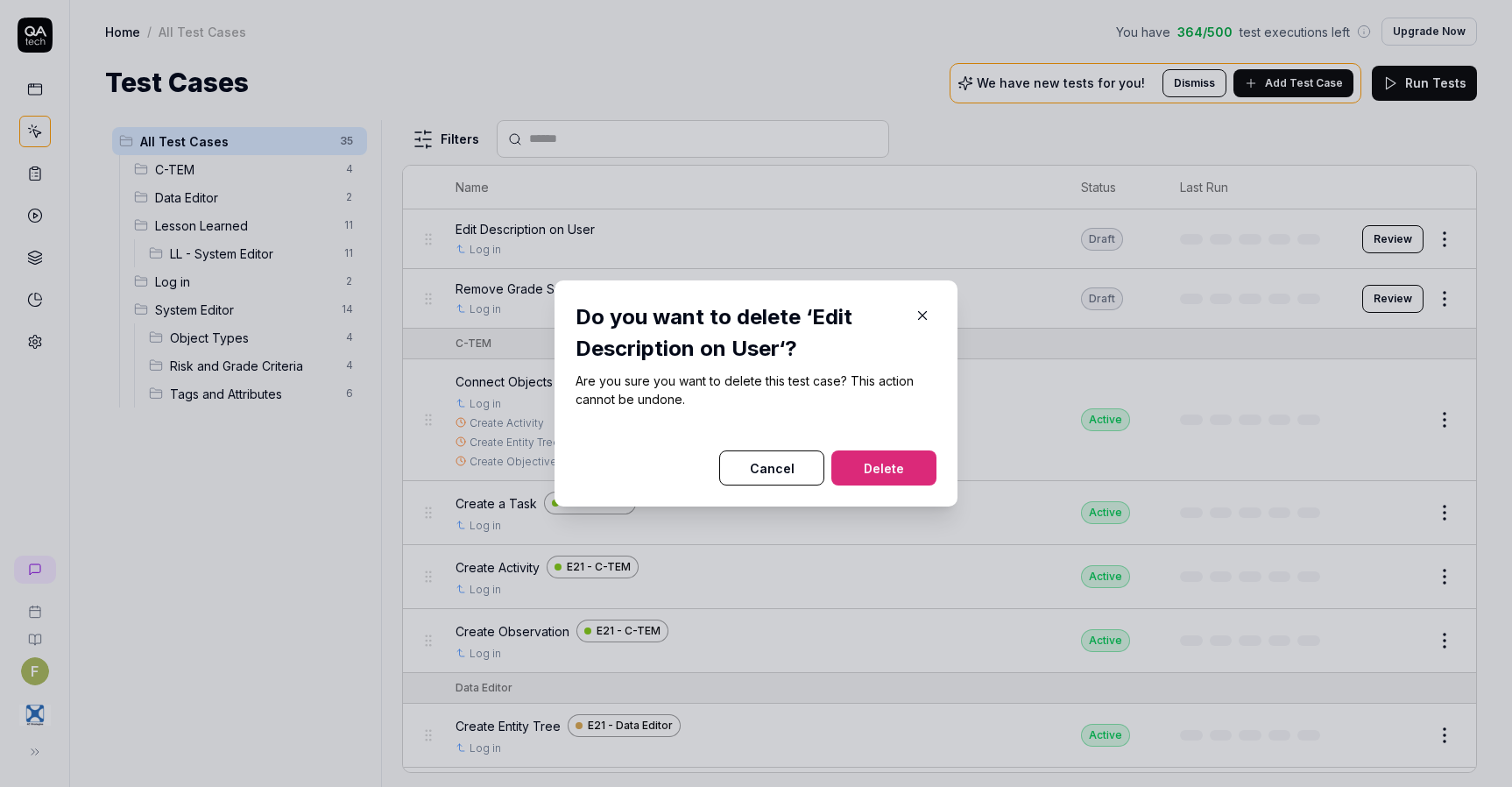
click at [889, 463] on button "Delete" at bounding box center [883, 468] width 105 height 35
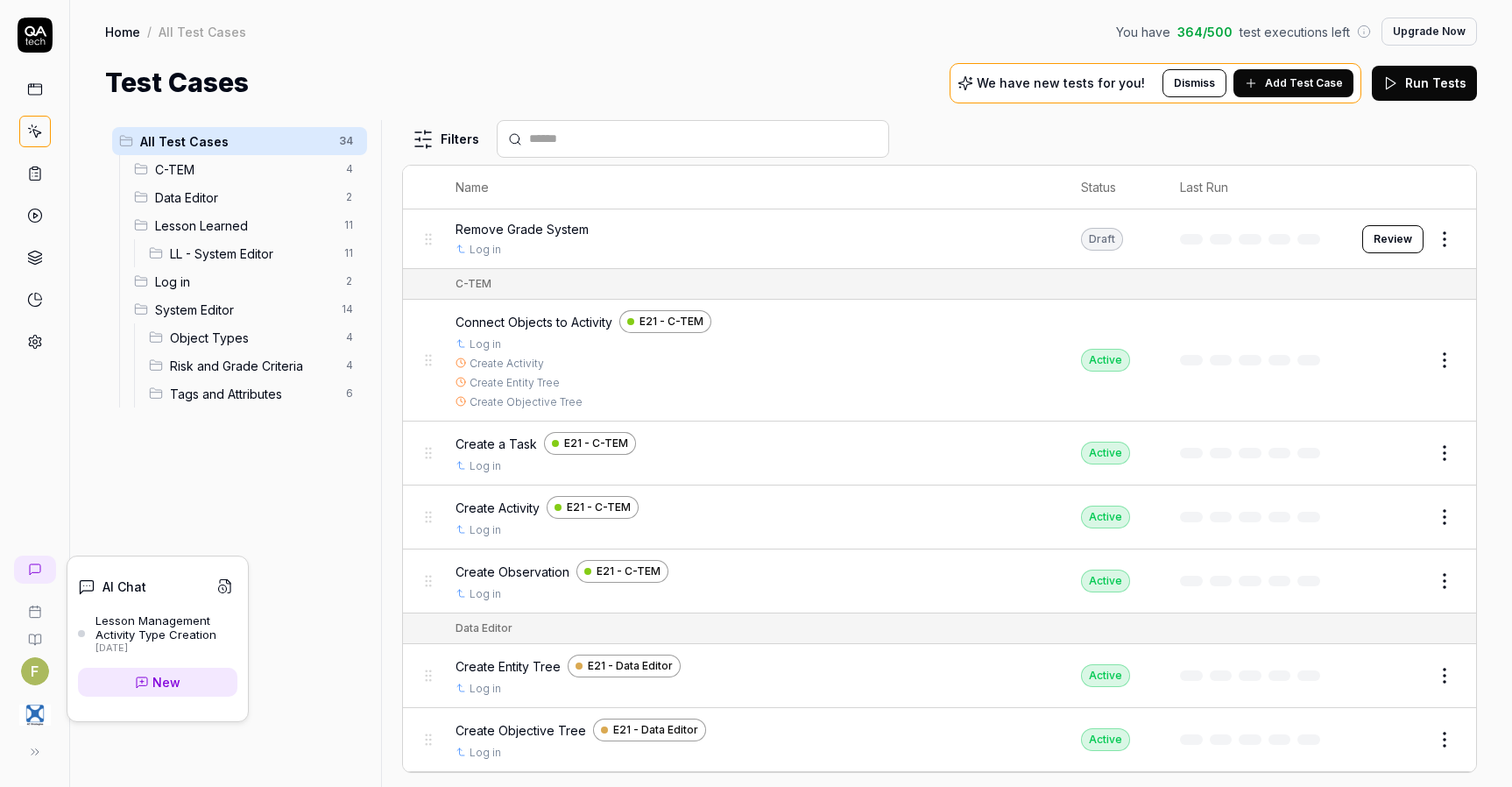
click at [33, 573] on icon at bounding box center [35, 569] width 14 height 14
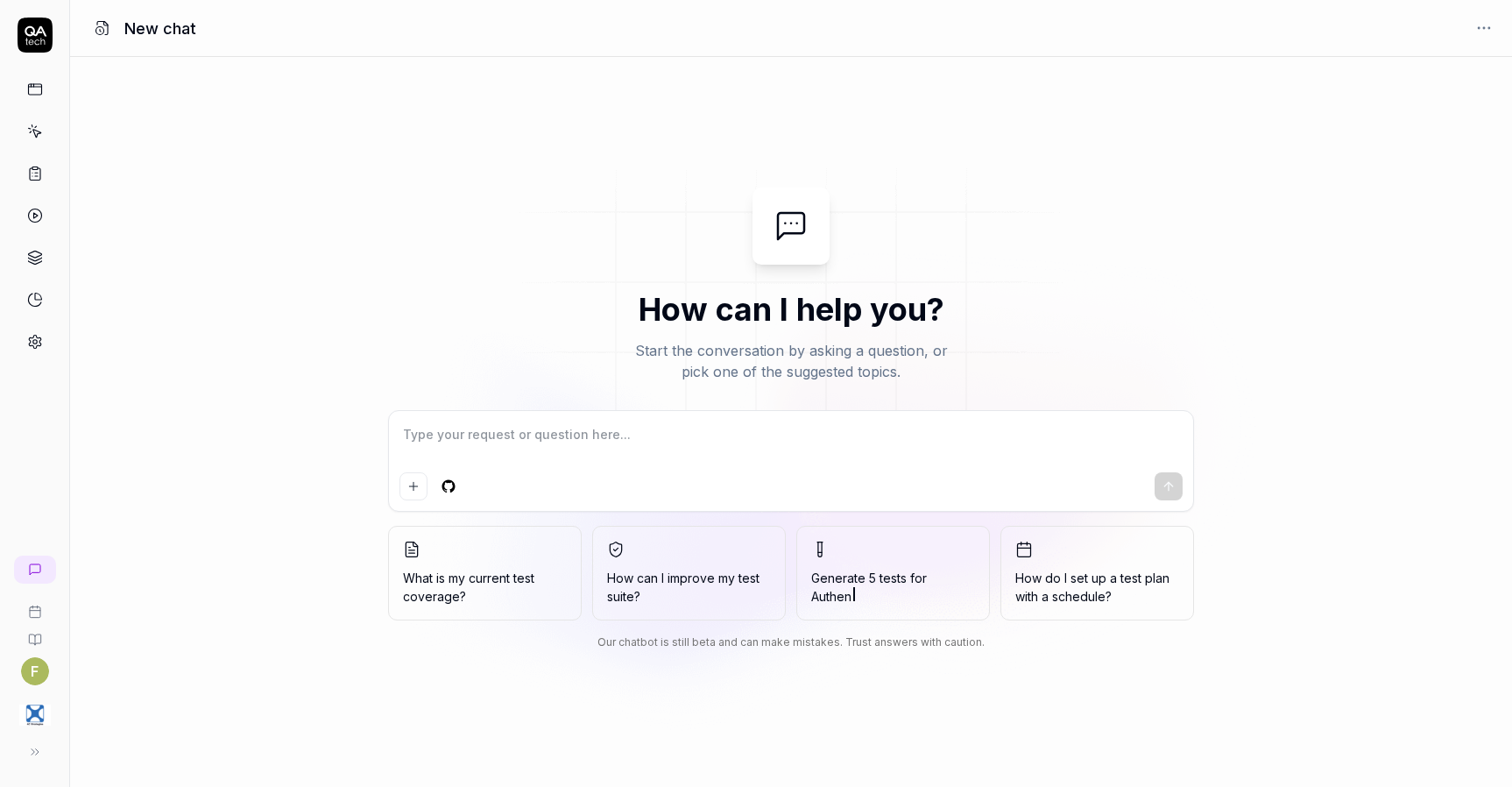
click at [31, 743] on button at bounding box center [35, 752] width 35 height 35
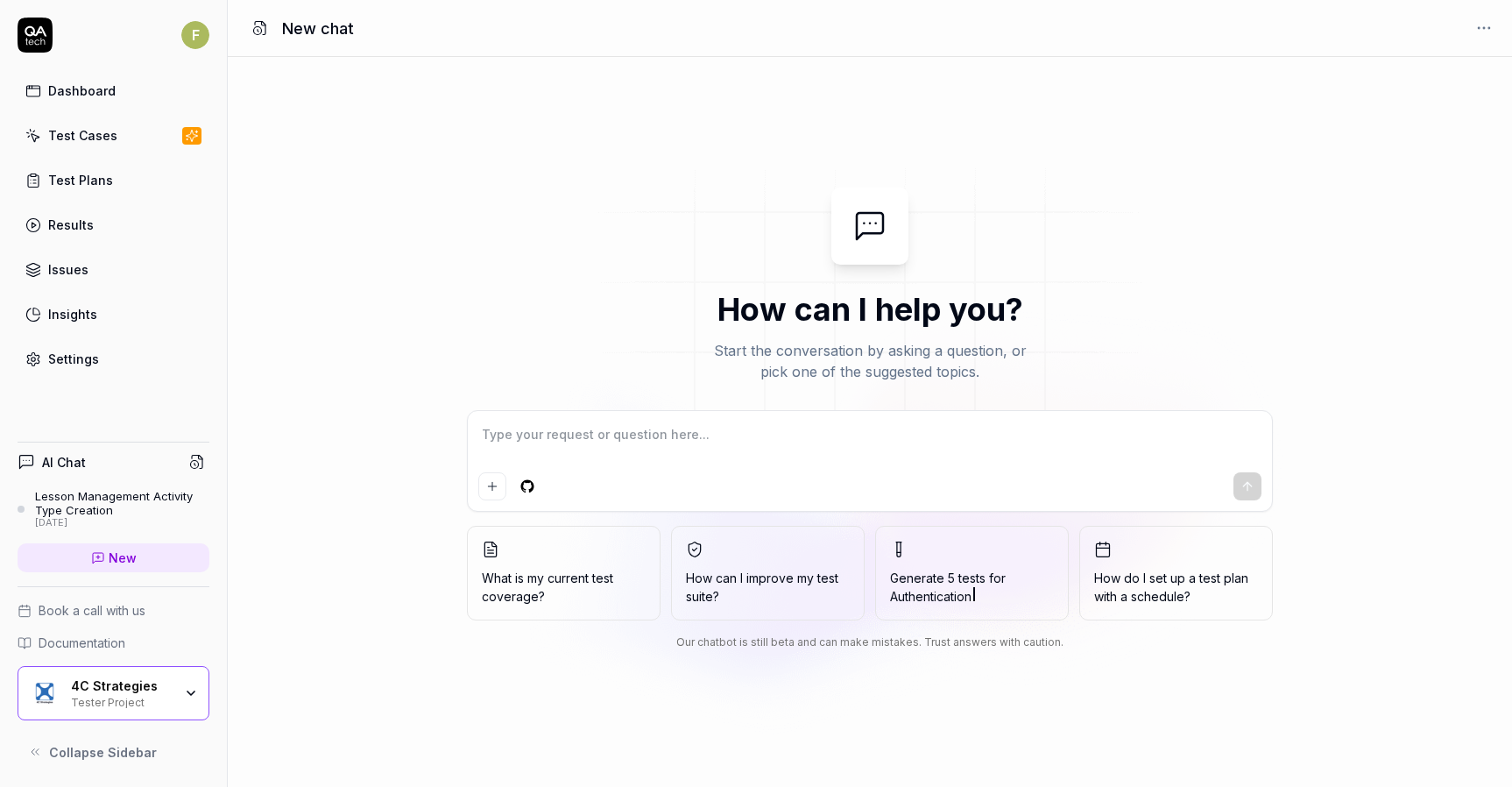
click at [129, 503] on div "Lesson Management Activity Type Creation" at bounding box center [123, 502] width 175 height 28
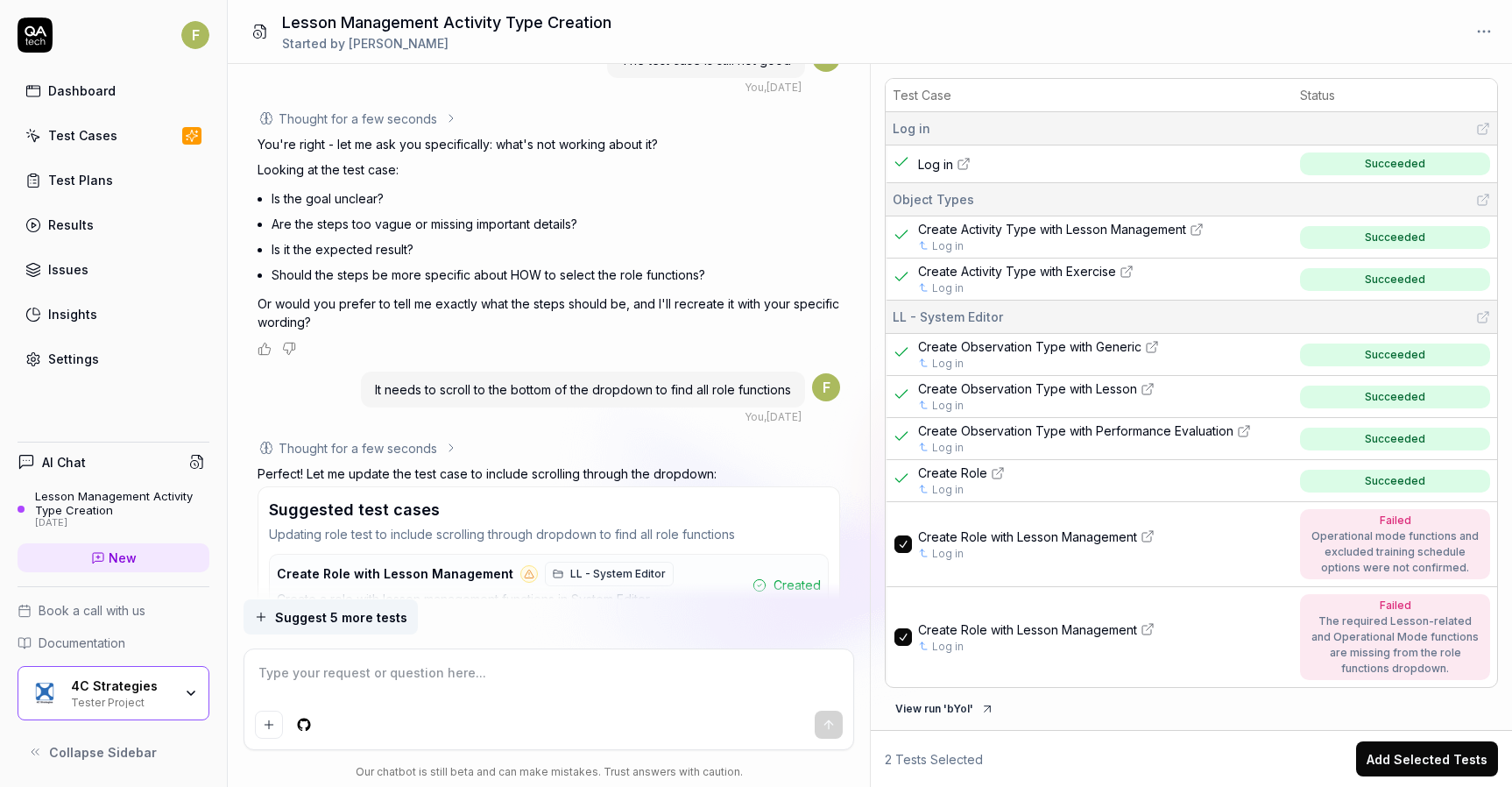
scroll to position [11921, 0]
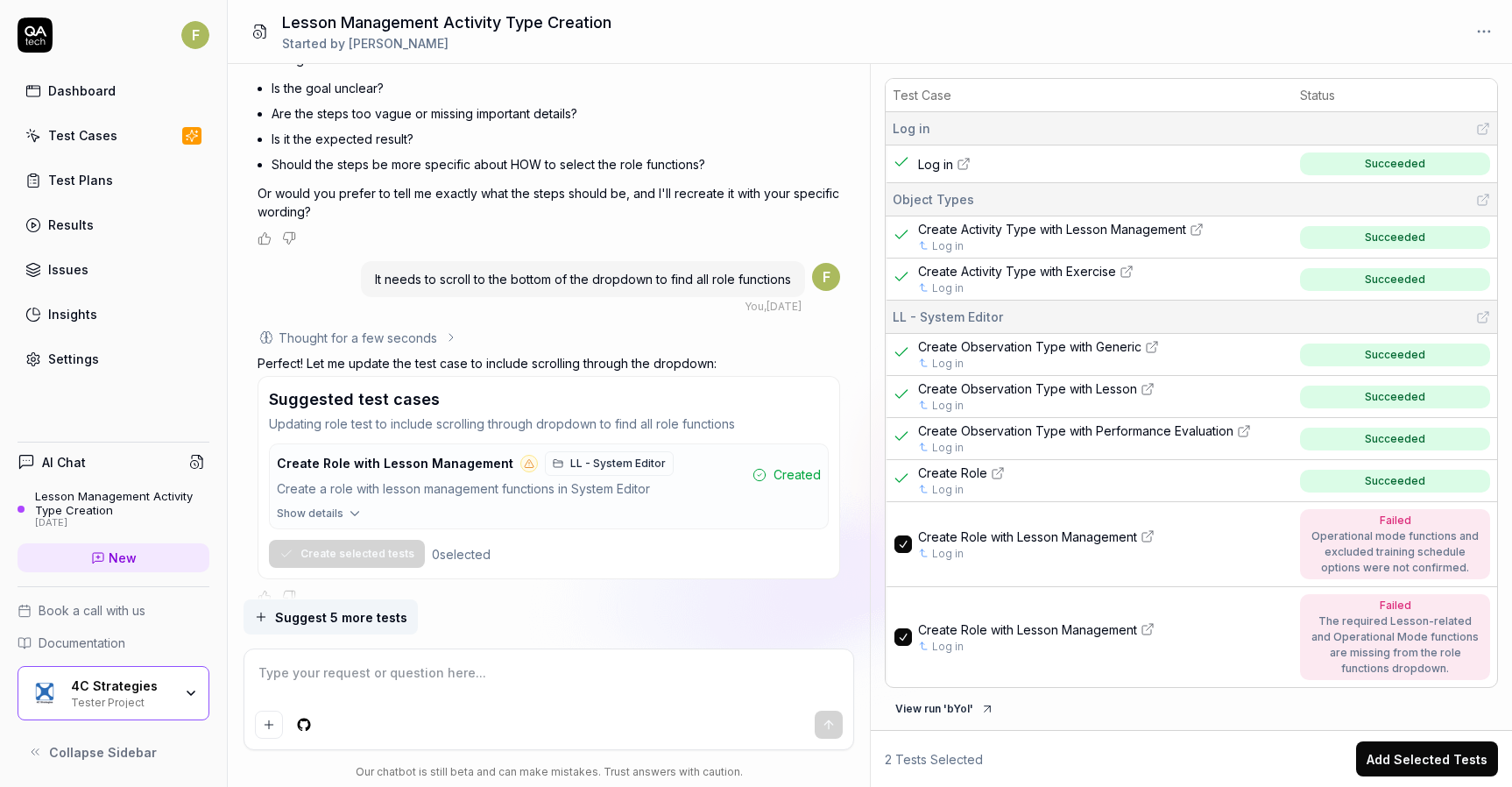
click at [467, 696] on textarea at bounding box center [548, 681] width 587 height 44
type textarea "*"
type textarea "O"
type textarea "*"
type textarea "Ok"
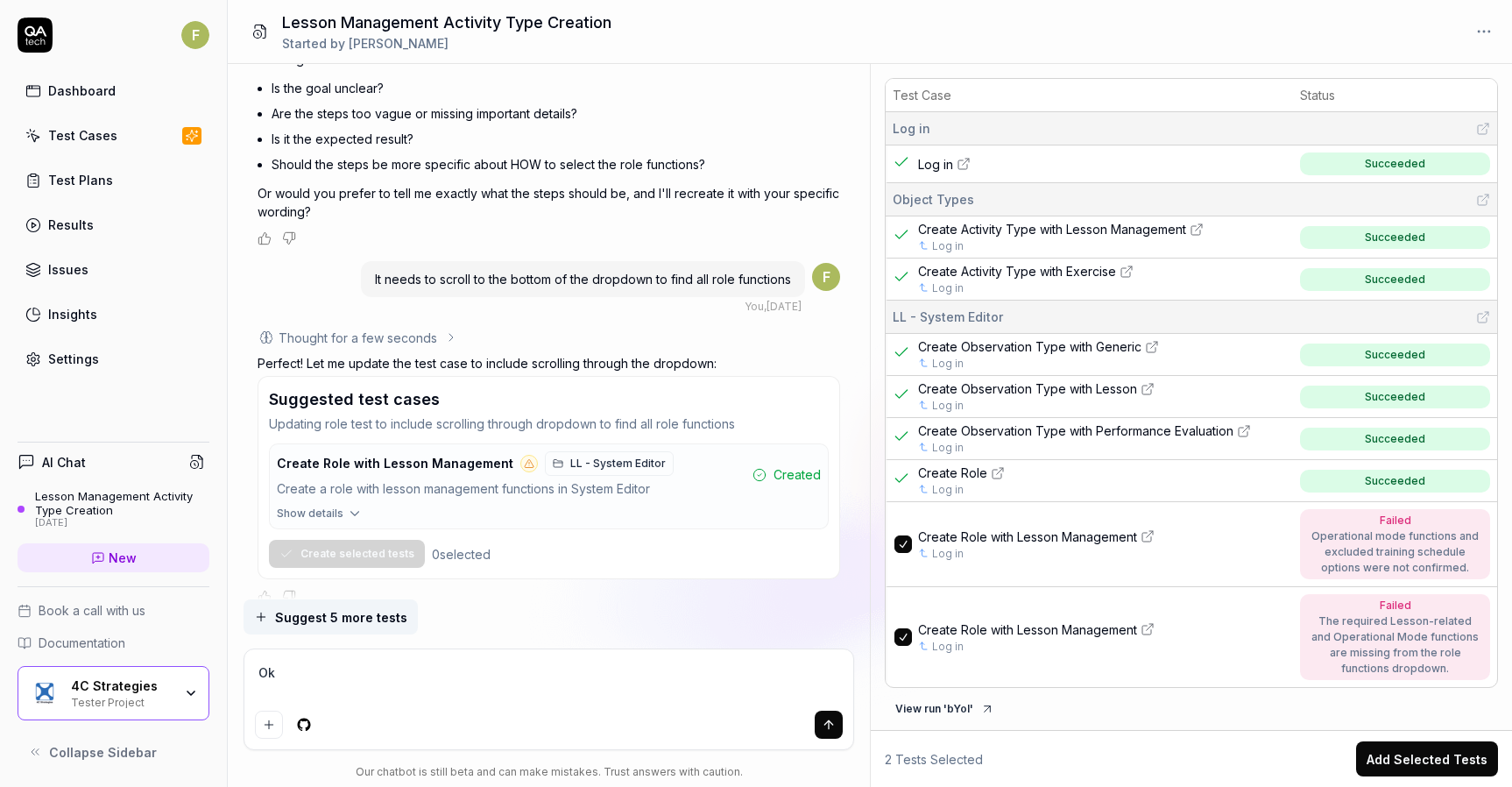
type textarea "*"
type textarea "Oka"
type textarea "*"
type textarea "Okay"
type textarea "*"
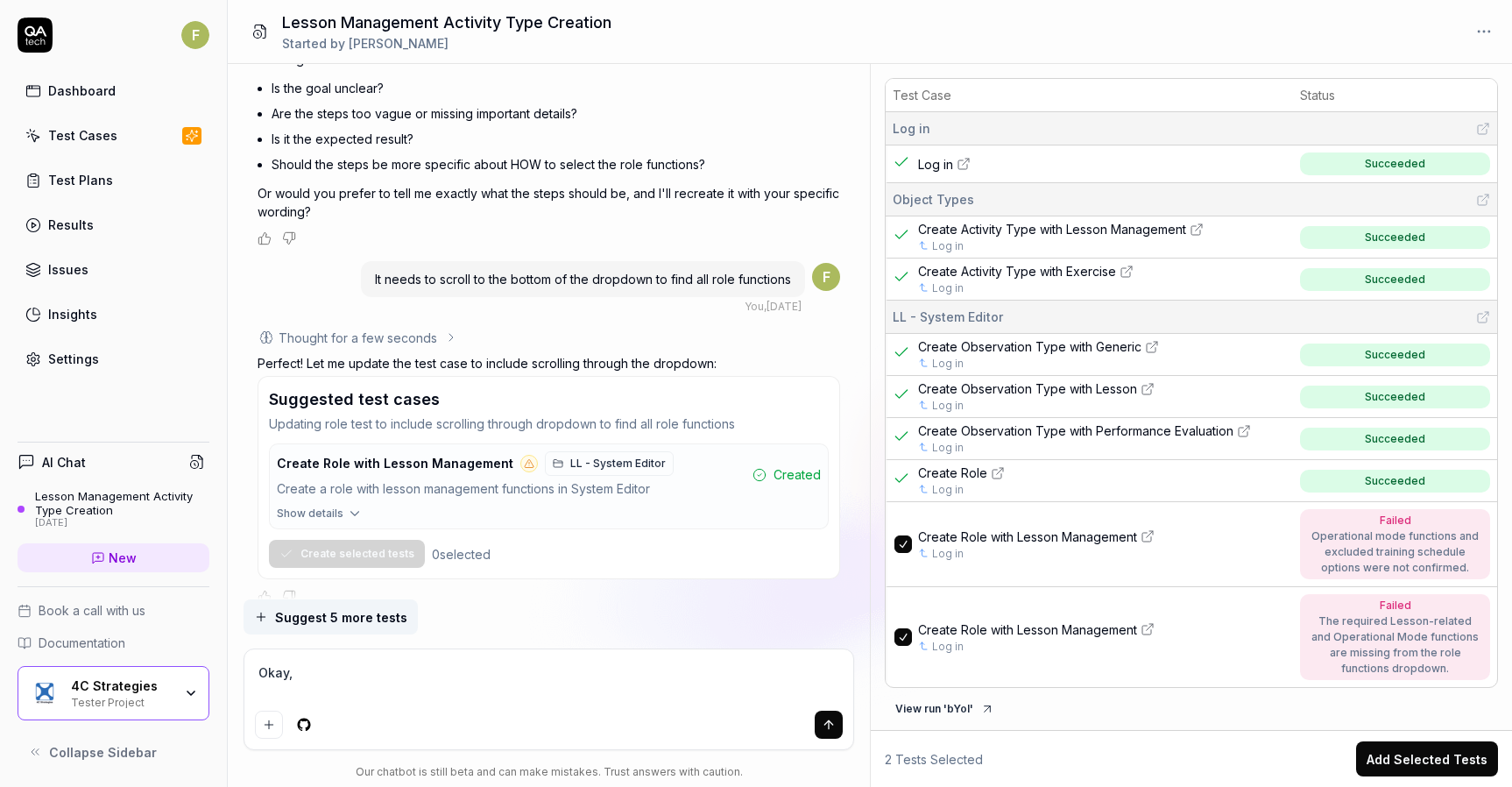
type textarea "Okay,"
type textarea "*"
type textarea "Okay, w"
type textarea "*"
type textarea "Okay, wh"
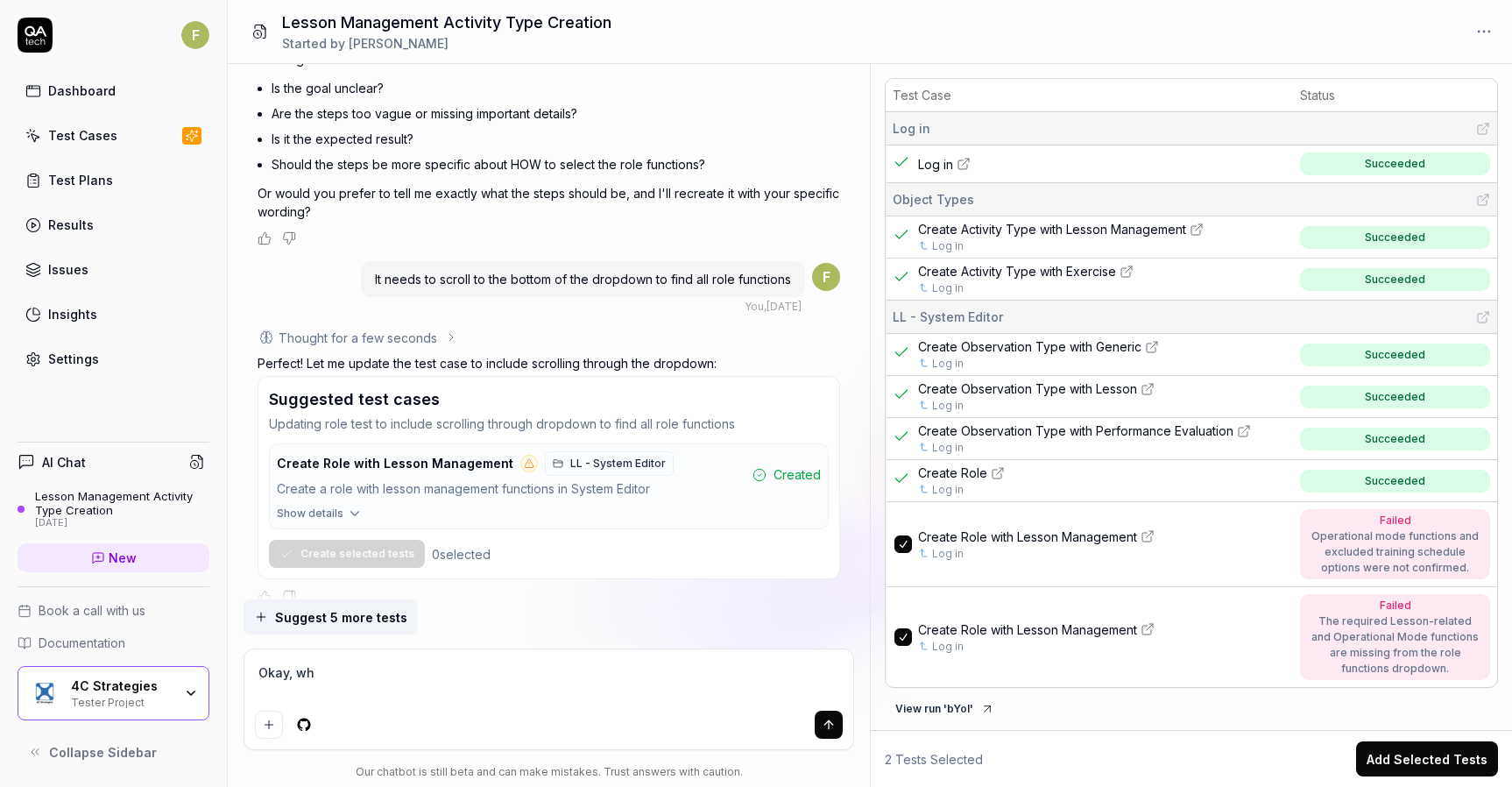
type textarea "*"
type textarea "Okay, what"
type textarea "*"
type textarea "Okay, what"
type textarea "*"
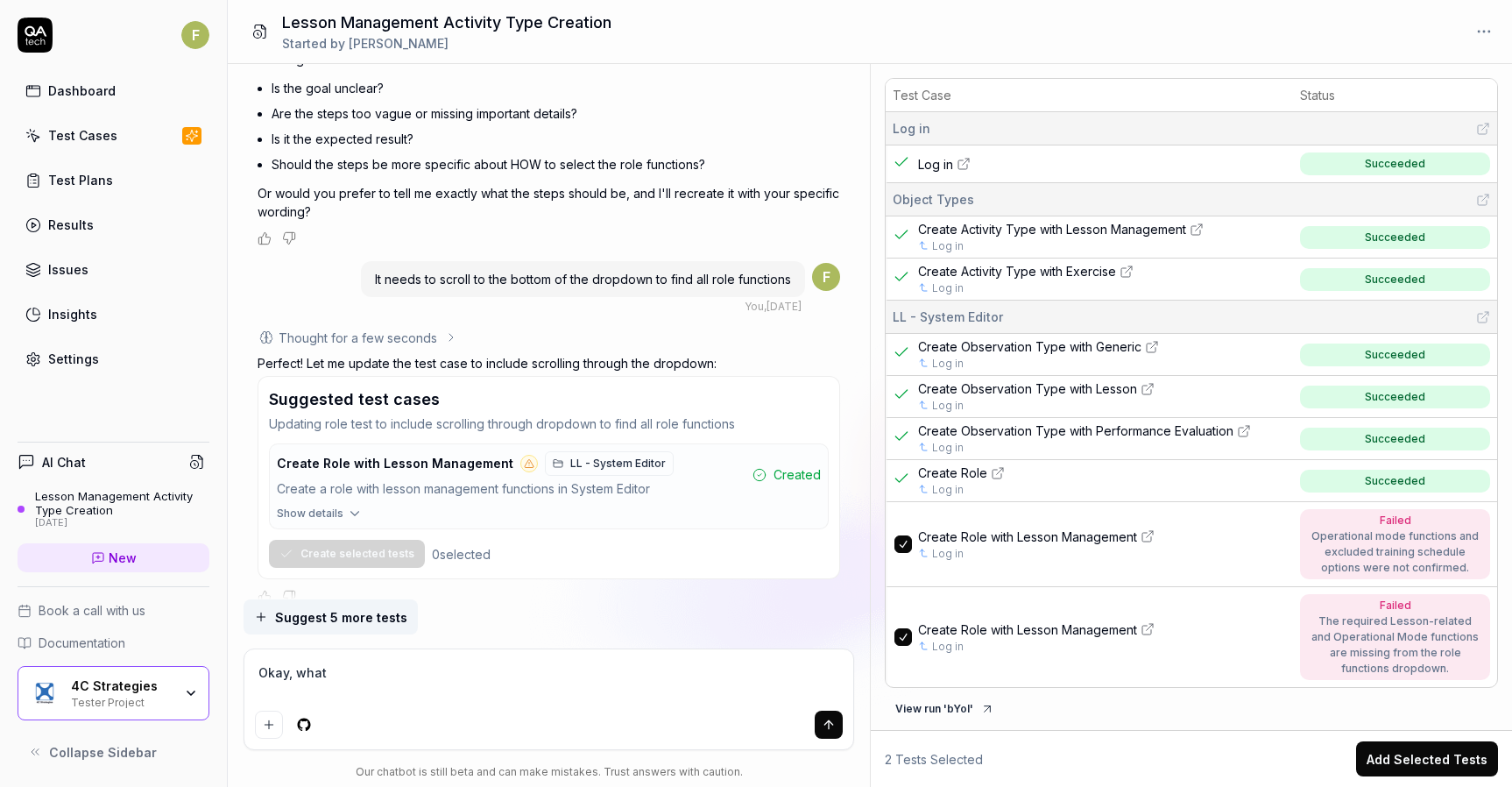
type textarea "Okay, what w"
type textarea "*"
type textarea "Okay, what wo"
type textarea "*"
type textarea "Okay, what wor"
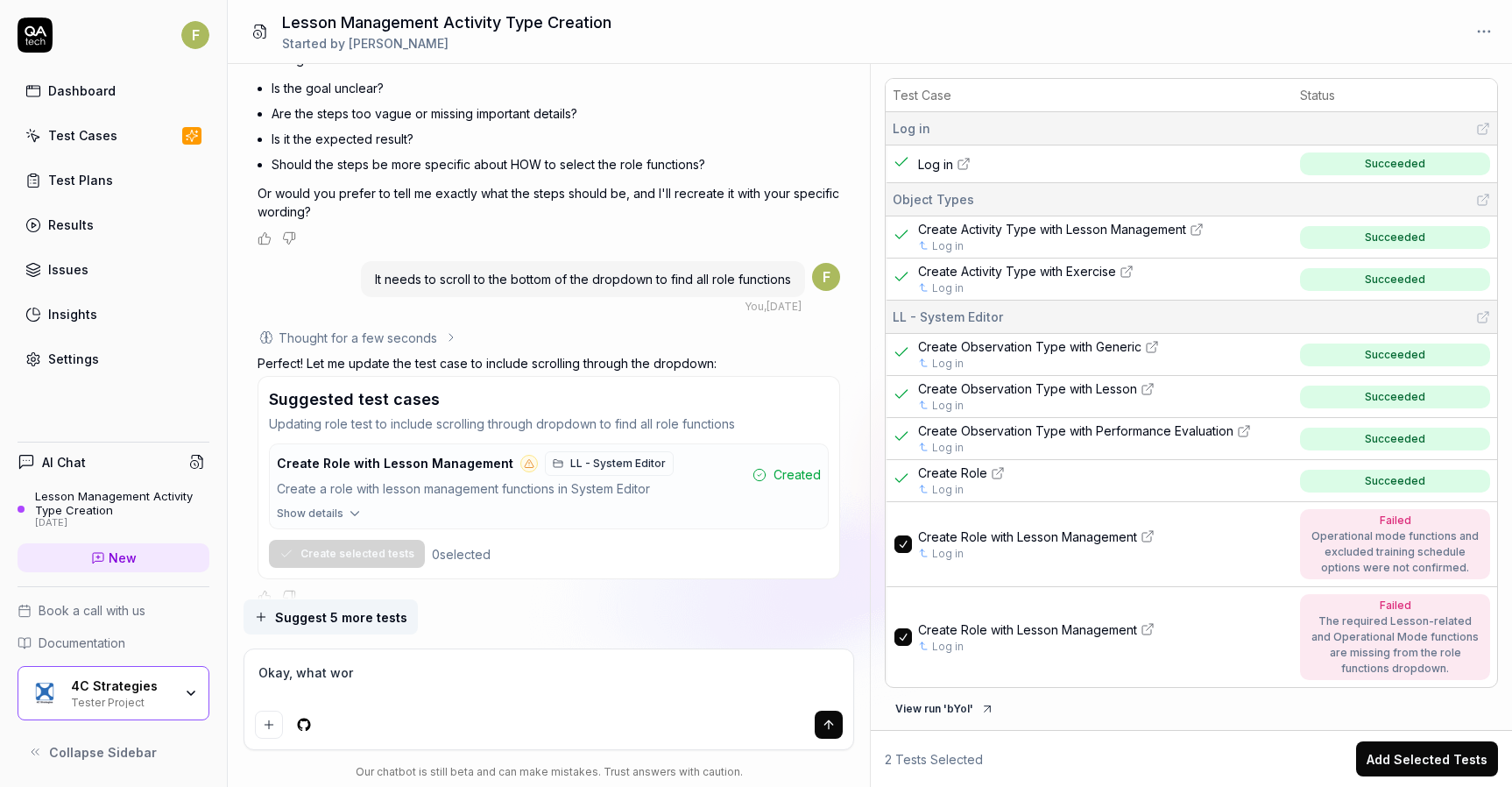
type textarea "*"
type textarea "Okay, what work"
type textarea "*"
type textarea "Okay, what workfl"
type textarea "*"
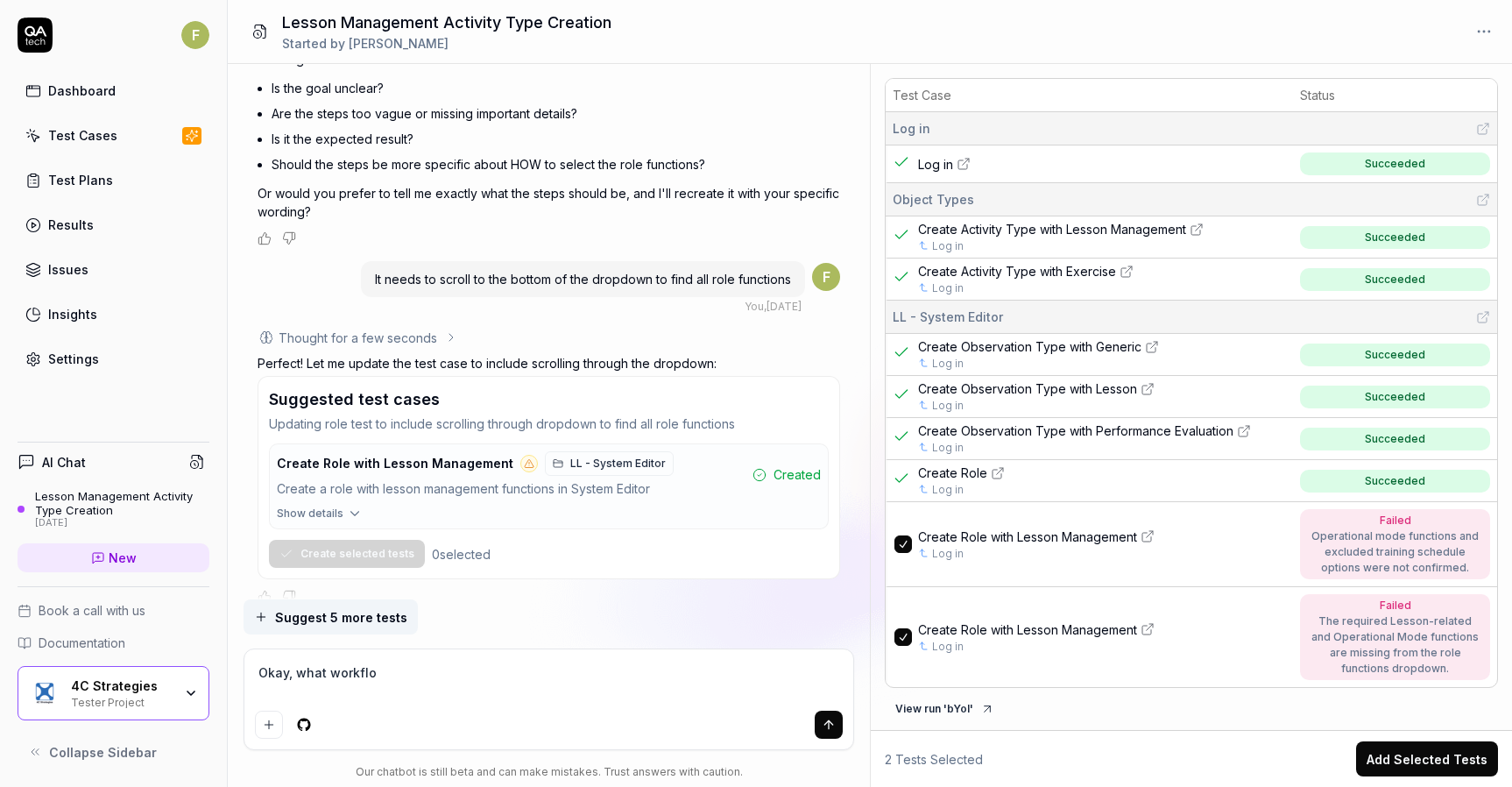
type textarea "Okay, what workflow"
type textarea "*"
type textarea "Okay, what workflows"
type textarea "*"
type textarea "Okay, what workflows"
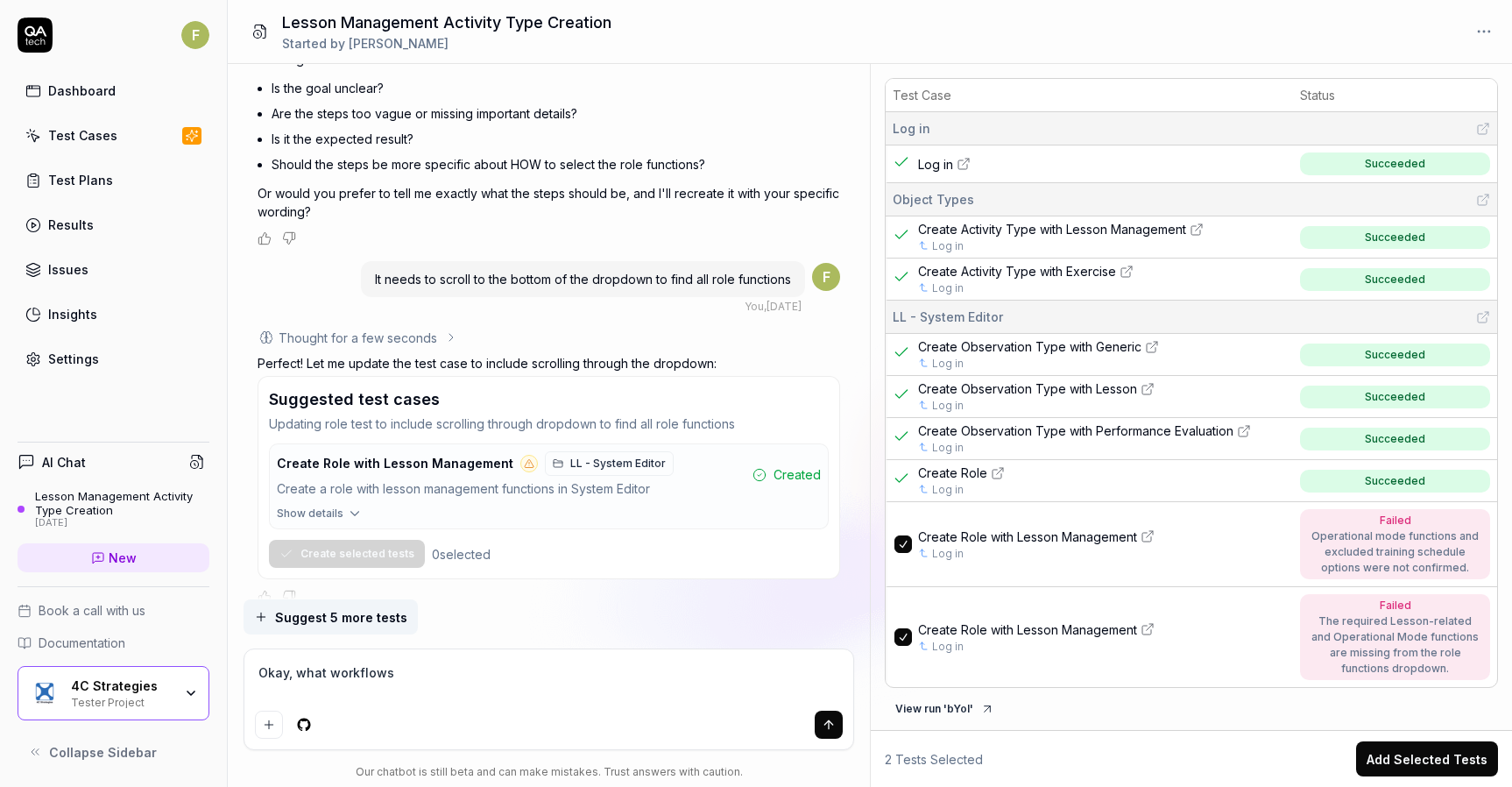
type textarea "*"
type textarea "Okay, what workflows fo"
type textarea "*"
type textarea "Okay, what workflows for"
type textarea "*"
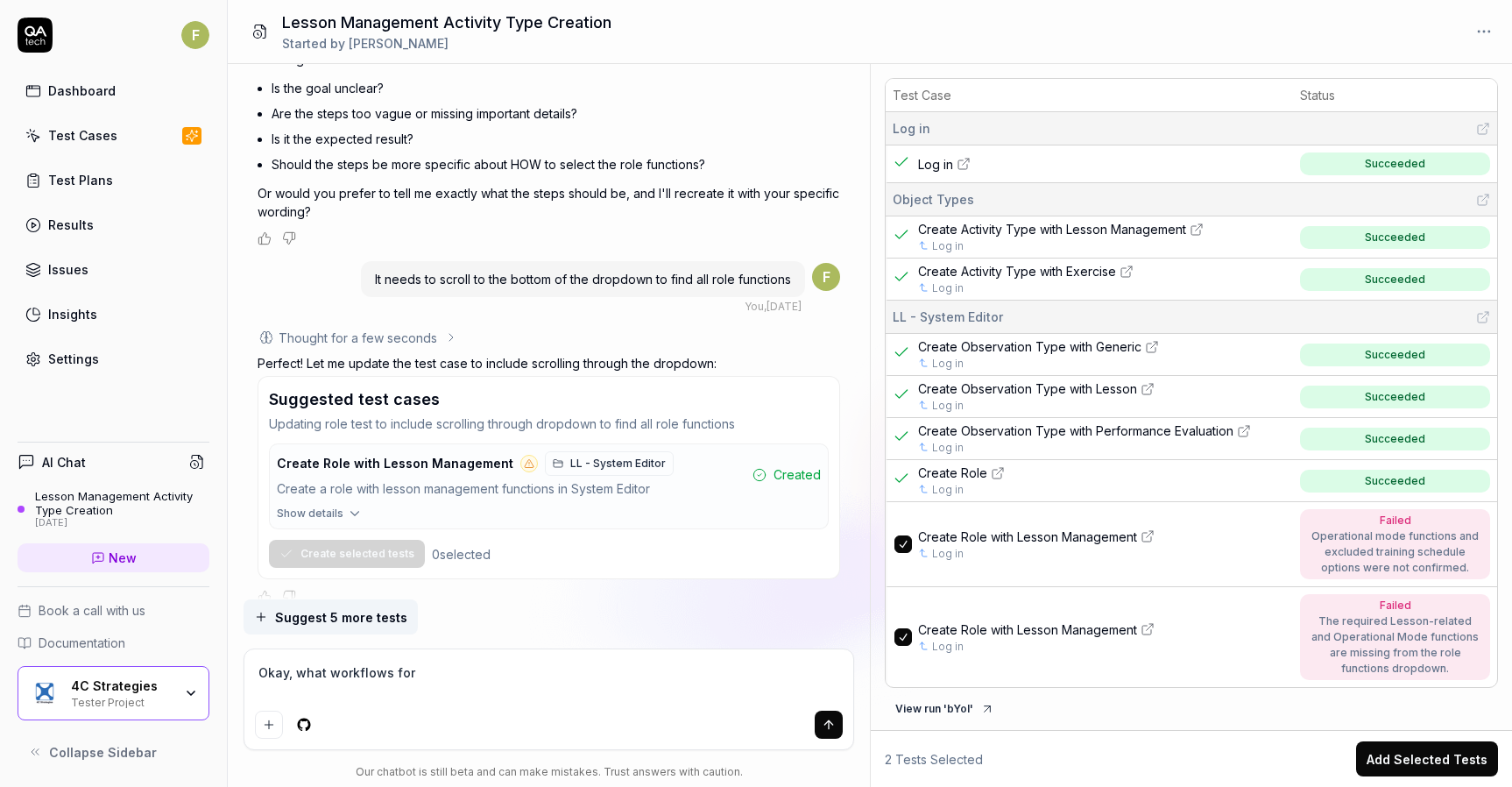
type textarea "Okay, what workflows for"
type textarea "*"
type textarea "Okay, what workflows for L"
type textarea "*"
type textarea "Okay, what workflows for Le"
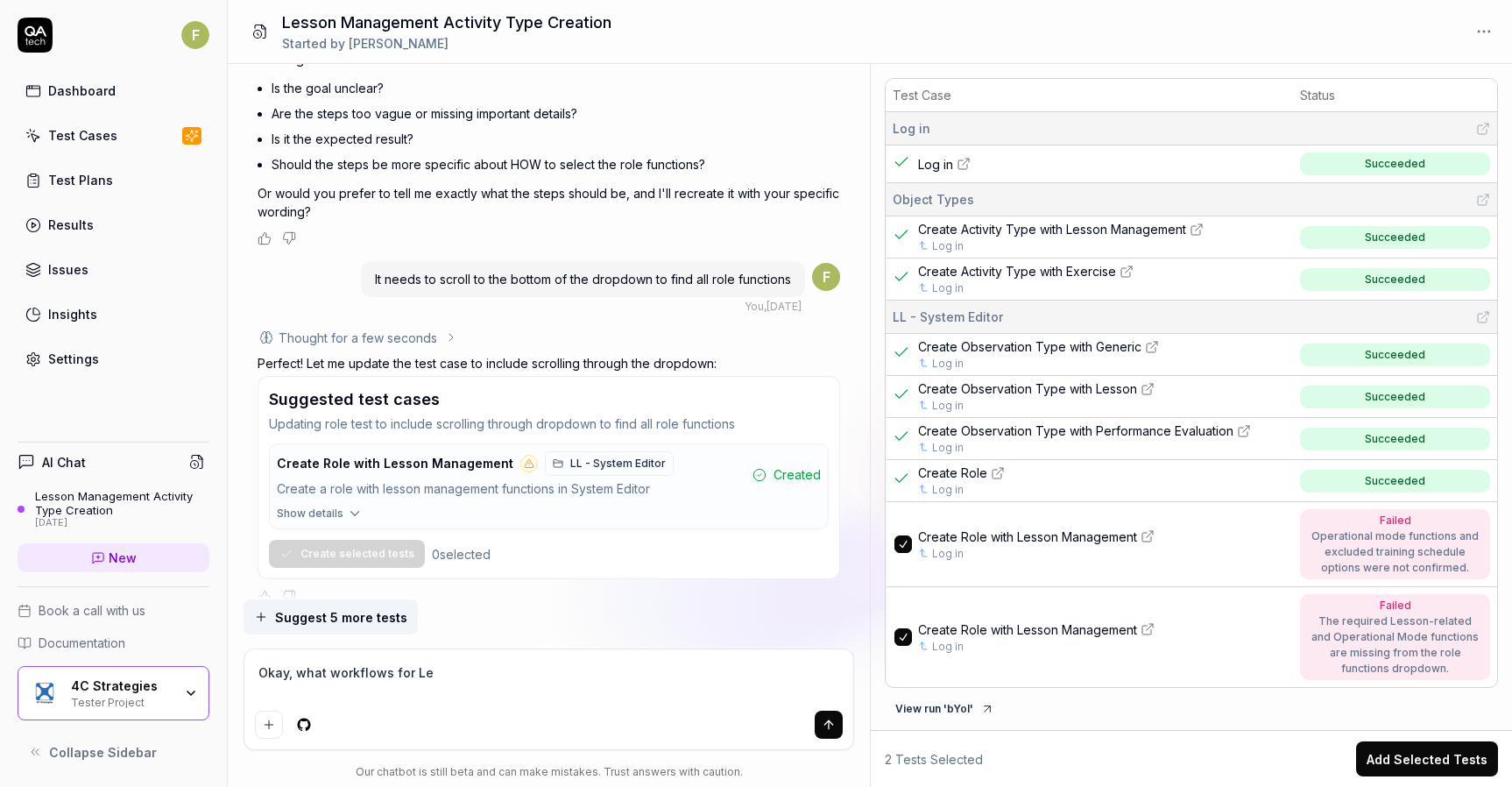
type textarea "*"
type textarea "Okay, what workflows for Les"
type textarea "*"
type textarea "Okay, what workflows for Less"
type textarea "*"
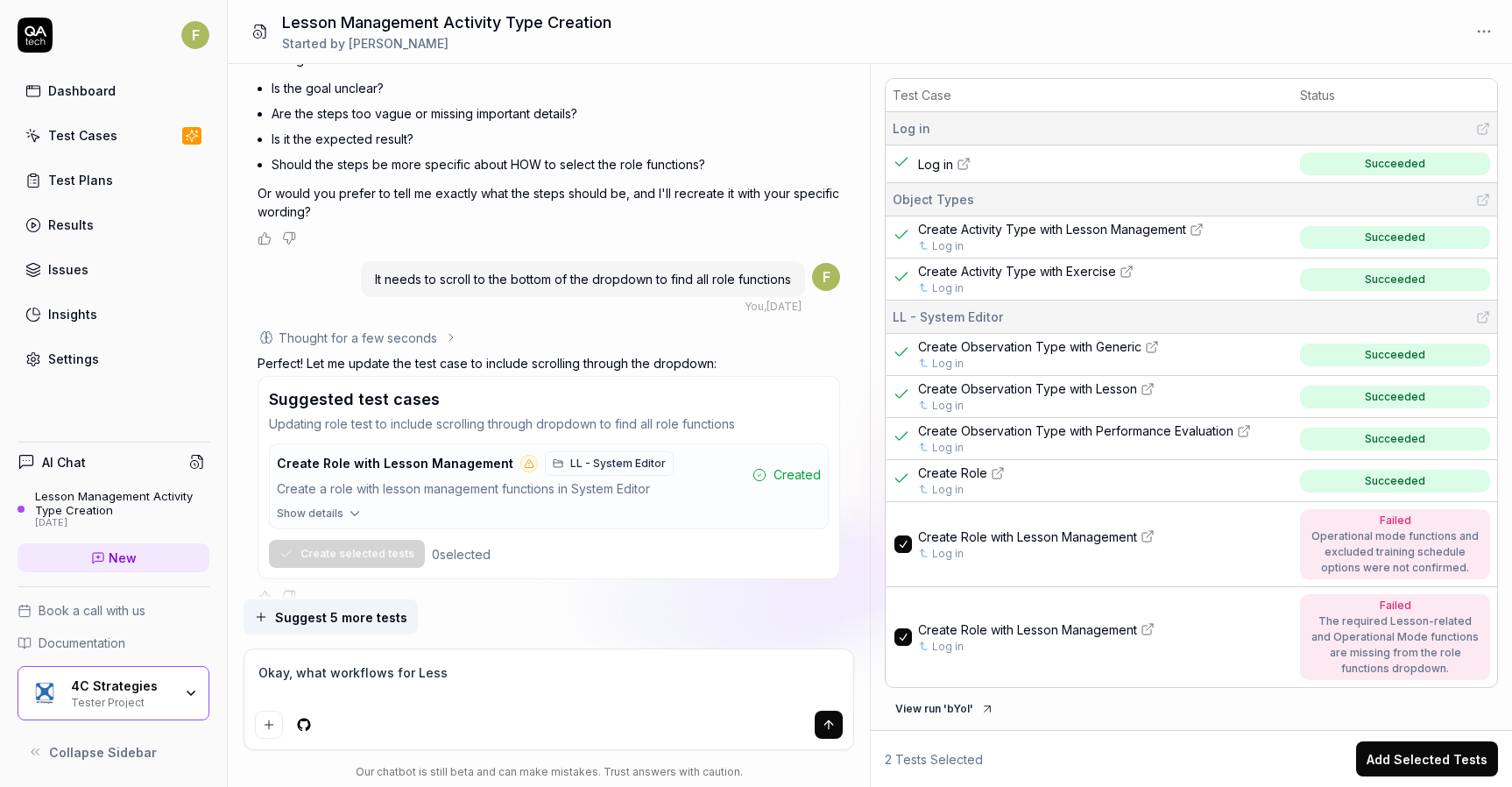
type textarea "Okay, what workflows for Lesso"
type textarea "*"
type textarea "Okay, what workflows for Lesson"
type textarea "*"
type textarea "Okay, what workflows for Lesson L"
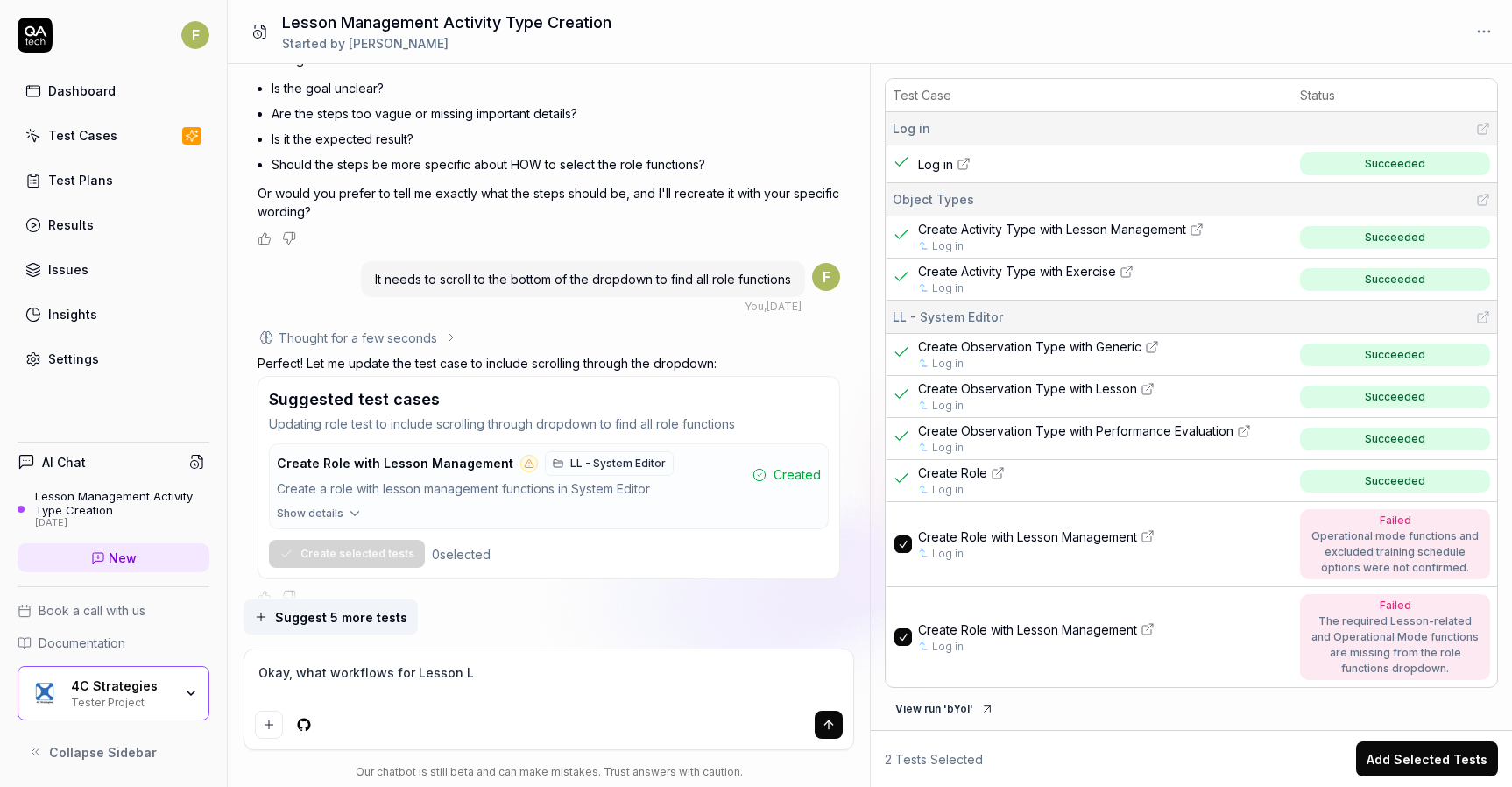
type textarea "*"
type textarea "Okay, what workflows for Lesson Le"
type textarea "*"
type textarea "Okay, what workflows for Lesson Lea"
type textarea "*"
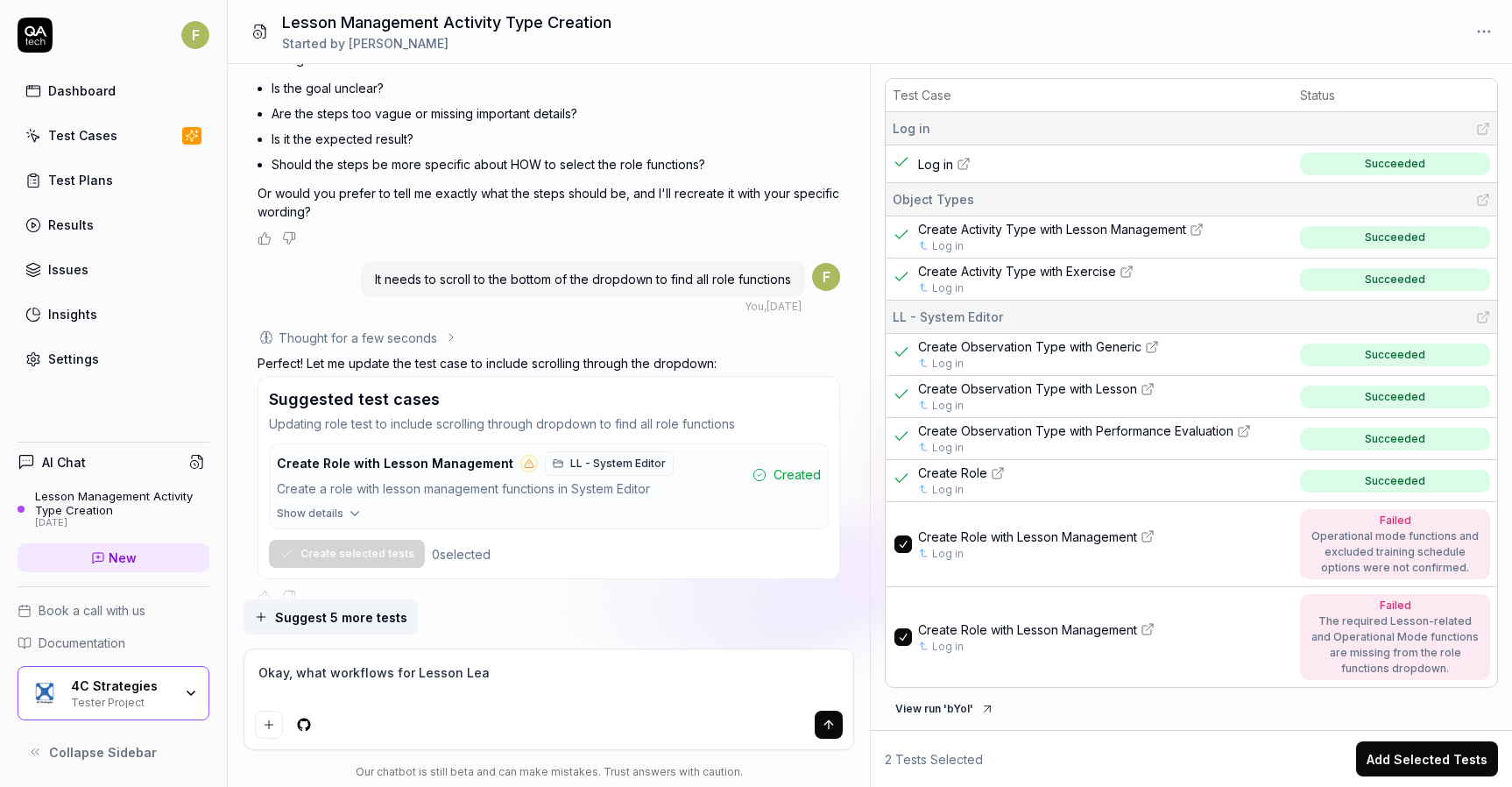
type textarea "Okay, what workflows for Lesson [PERSON_NAME]"
type textarea "*"
type textarea "Okay, what workflows for Lesson Learn"
type textarea "*"
type textarea "Okay, what workflows for Lesson Learne"
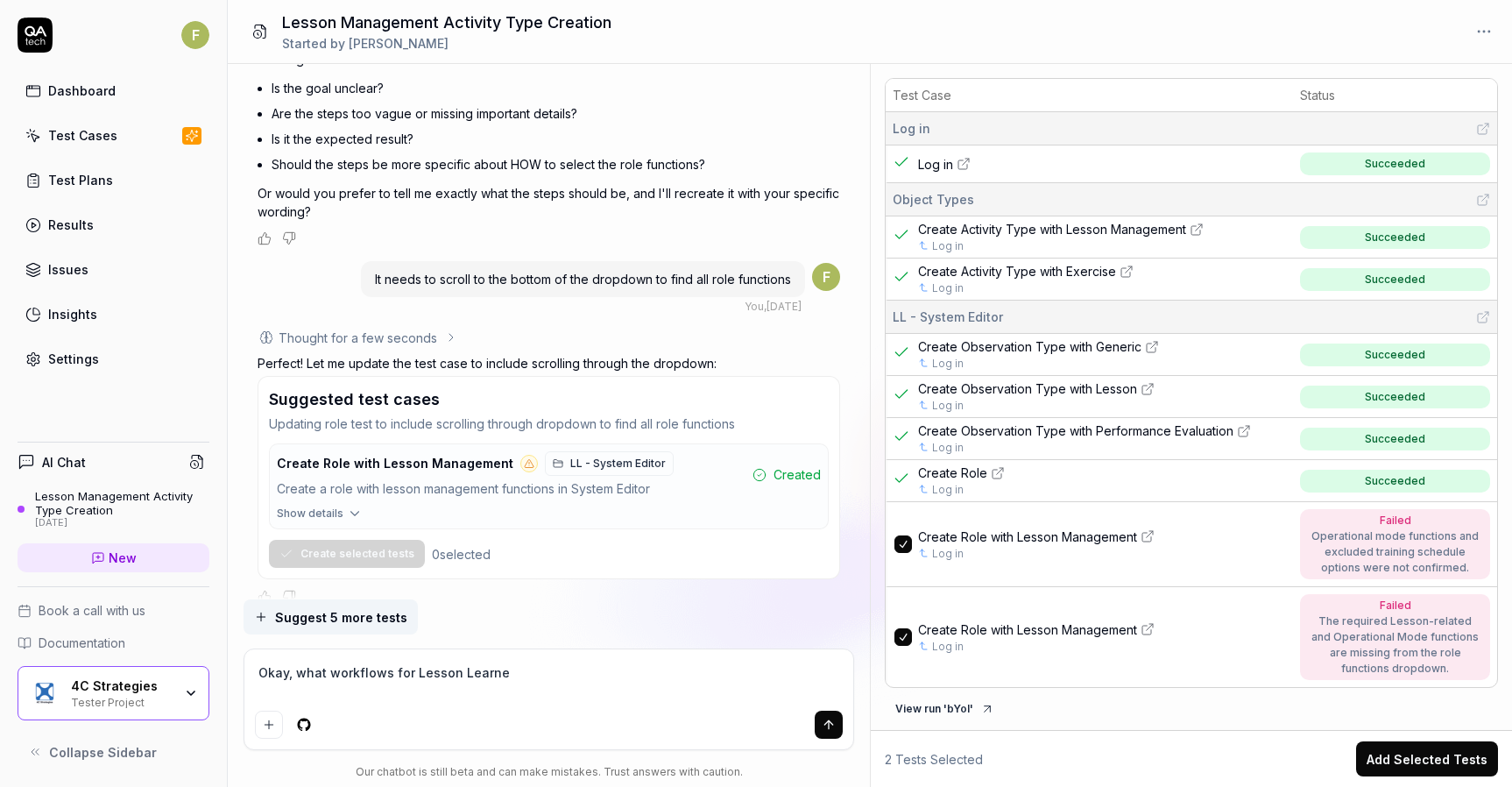
type textarea "*"
type textarea "Okay, what workflows for Lesson Learned"
type textarea "*"
type textarea "Okay, what workflows for Lesson Learned"
type textarea "*"
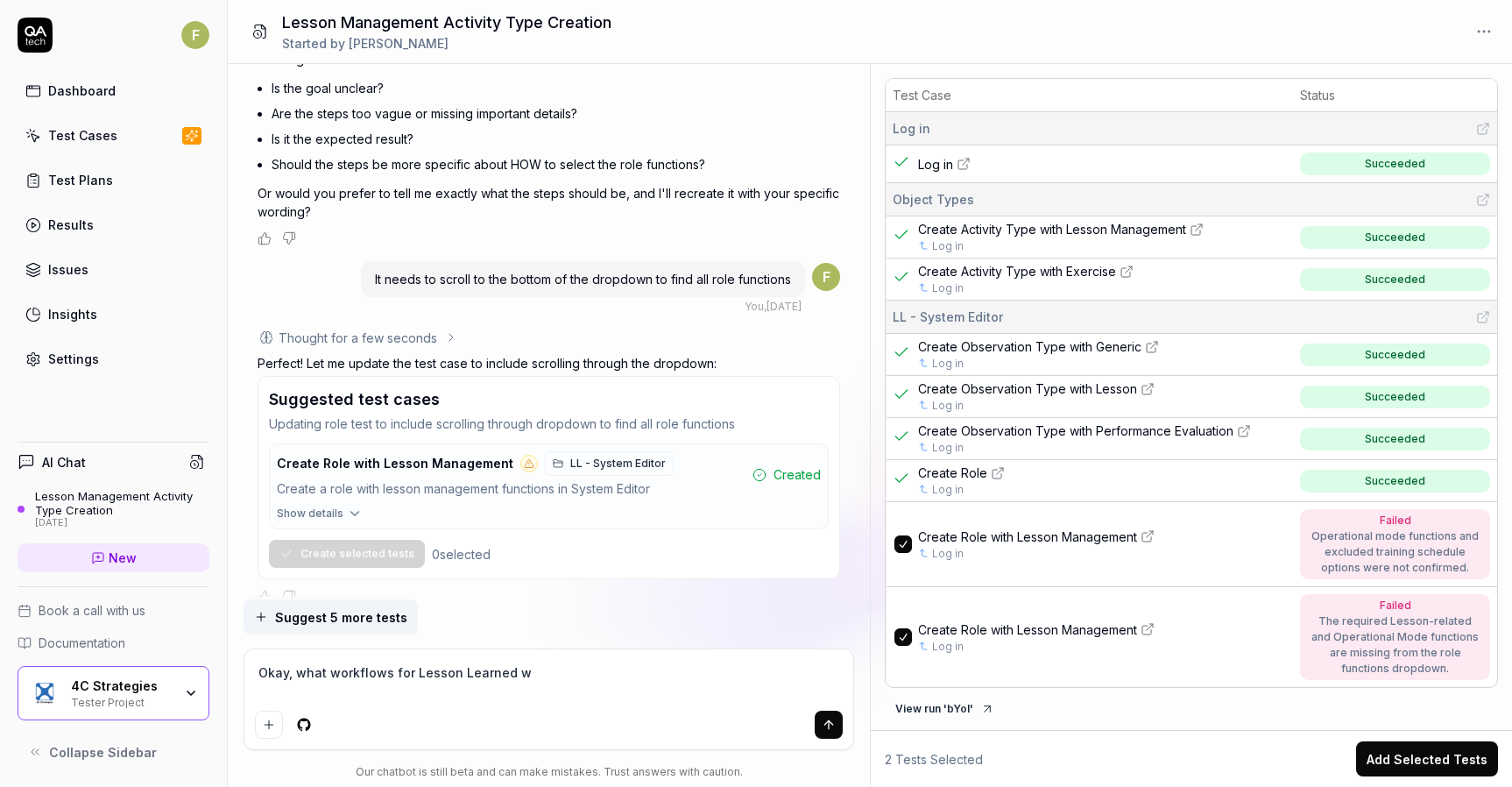
type textarea "Okay, what workflows for Lesson Learned wo"
type textarea "*"
type textarea "Okay, what workflows for Lesson Learned wou"
type textarea "*"
type textarea "Okay, what workflows for Lesson Learned woul"
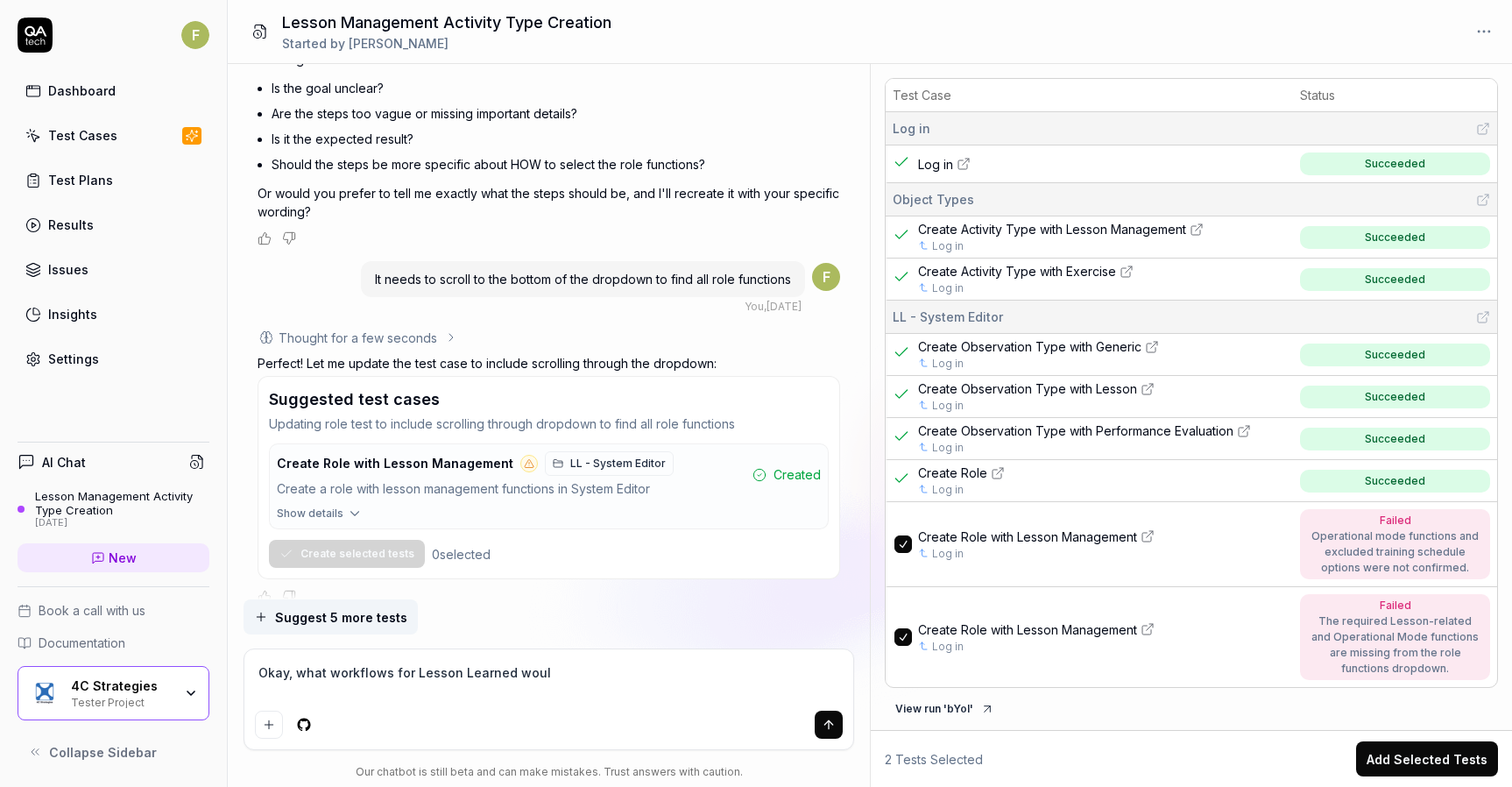
type textarea "*"
type textarea "Okay, what workflows for Lesson Learned would"
type textarea "*"
type textarea "Okay, what workflows for Lesson Learned would"
type textarea "*"
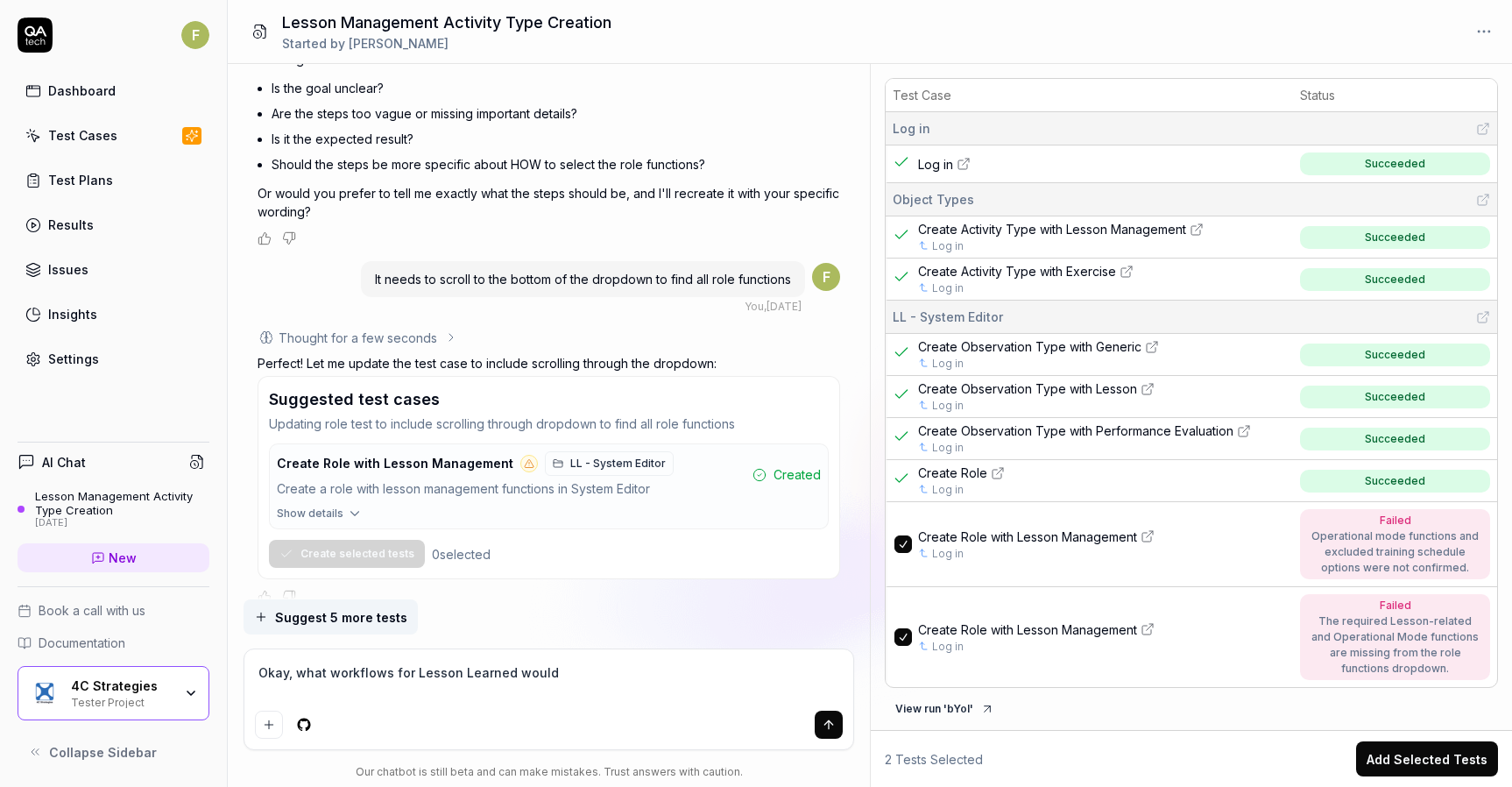
type textarea "Okay, what workflows for Lesson Learned would y"
type textarea "*"
type textarea "Okay, what workflows for Lesson Learned would yo"
type textarea "*"
type textarea "Okay, what workflows for Lesson Learned would you"
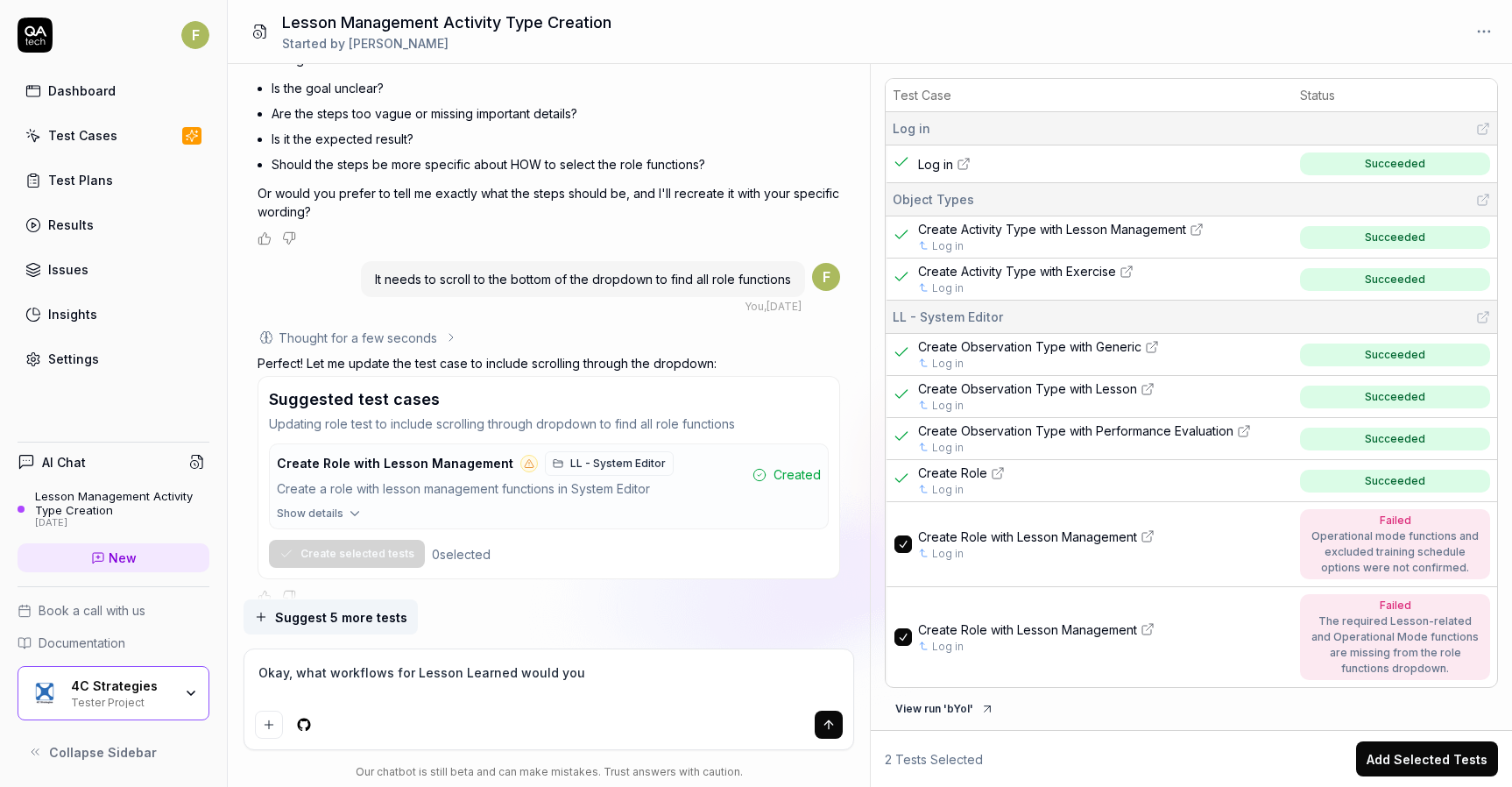
type textarea "*"
type textarea "Okay, what workflows for Lesson Learned would you"
type textarea "*"
type textarea "Okay, what workflows for Lesson Learned would you s"
type textarea "*"
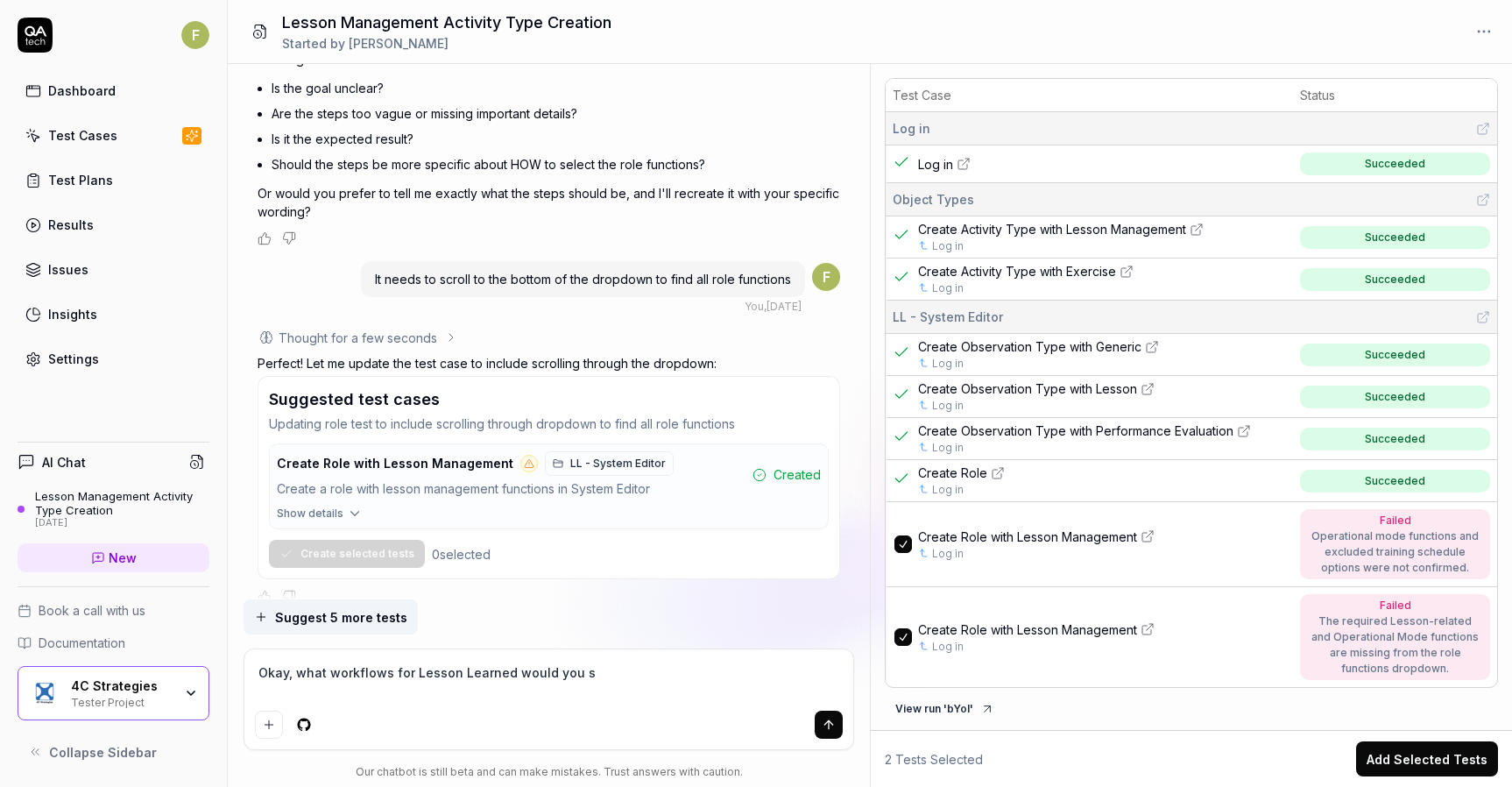
type textarea "Okay, what workflows for Lesson Learned would you su"
type textarea "*"
type textarea "Okay, what workflows for Lesson Learned would you sug"
type textarea "*"
type textarea "Okay, what workflows for Lesson Learned would you [PERSON_NAME]"
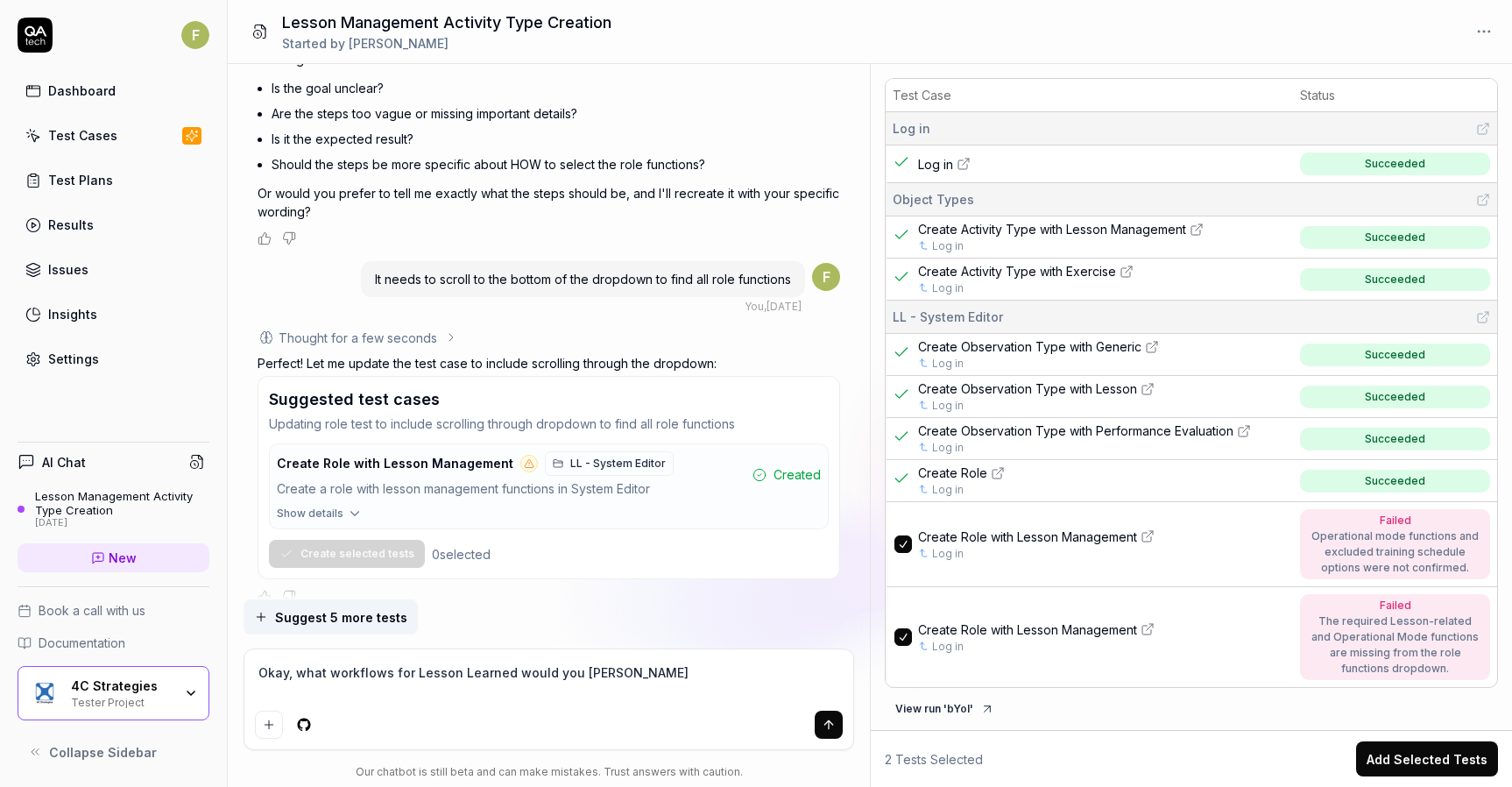
type textarea "*"
type textarea "Okay, what workflows for Lesson Learned would you sugge"
type textarea "*"
type textarea "Okay, what workflows for Lesson Learned would you suggest"
type textarea "*"
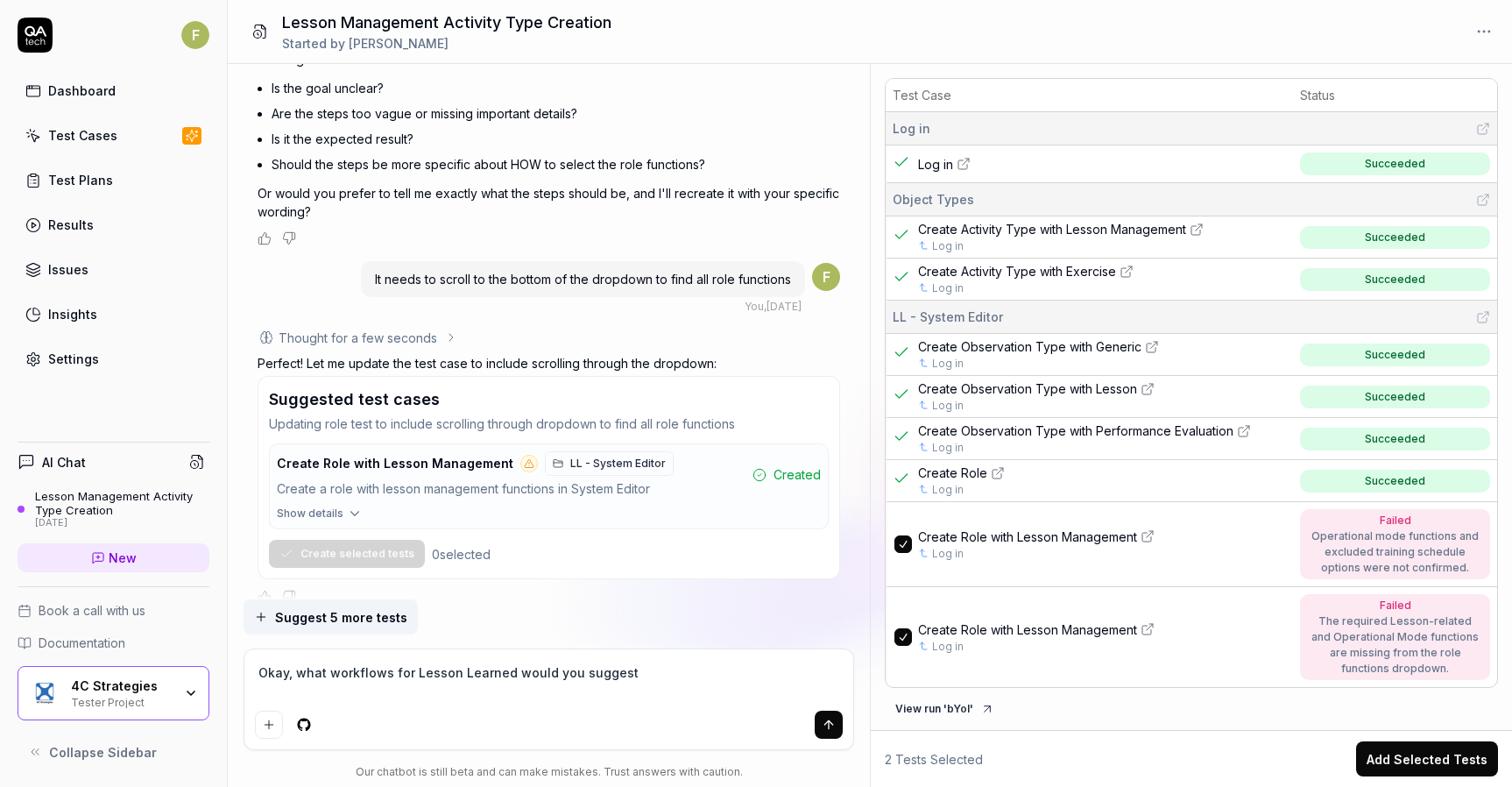
type textarea "Okay, what workflows for Lesson Learned would you suggest?"
type textarea "*"
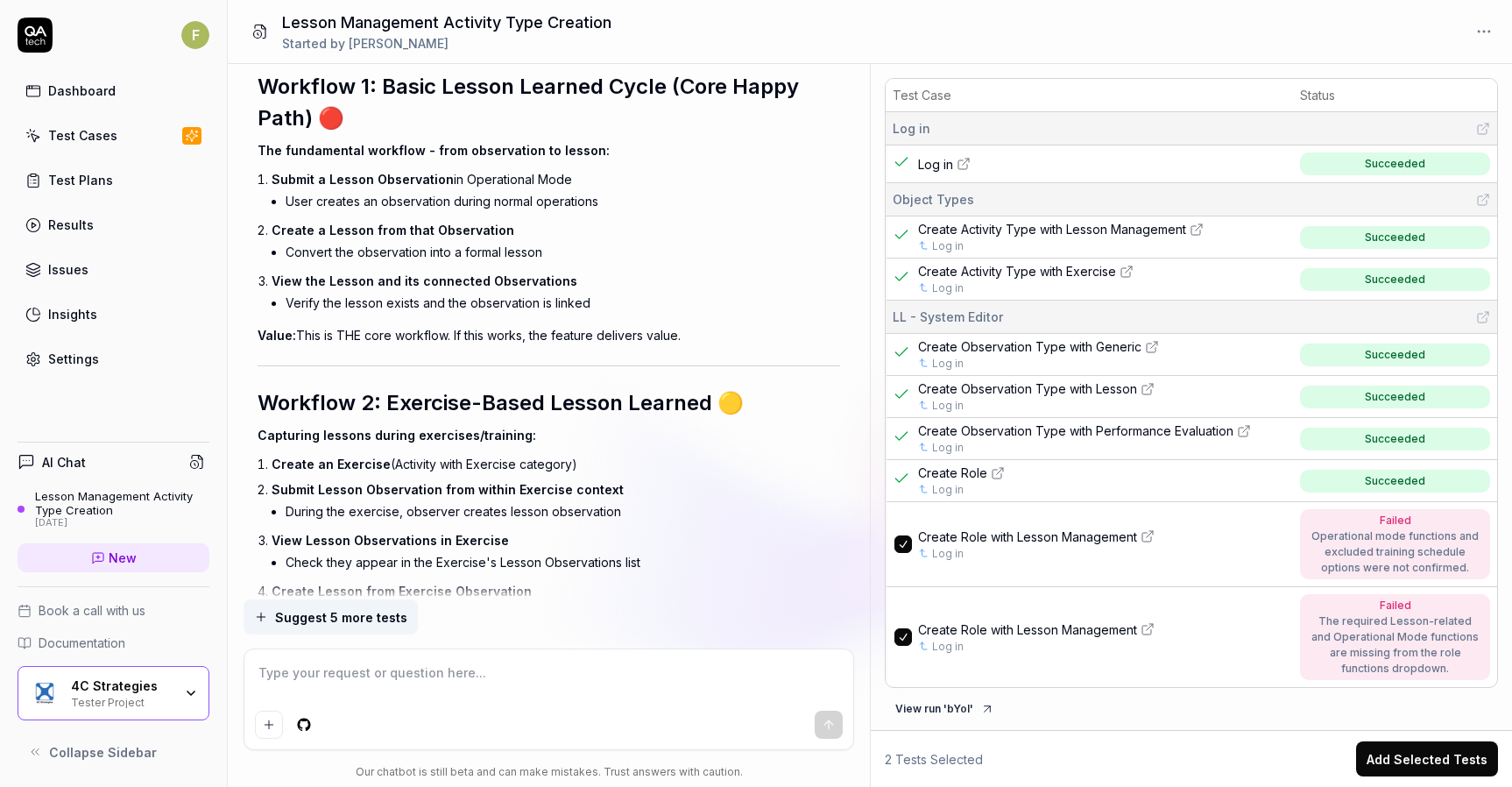
scroll to position [12552, 0]
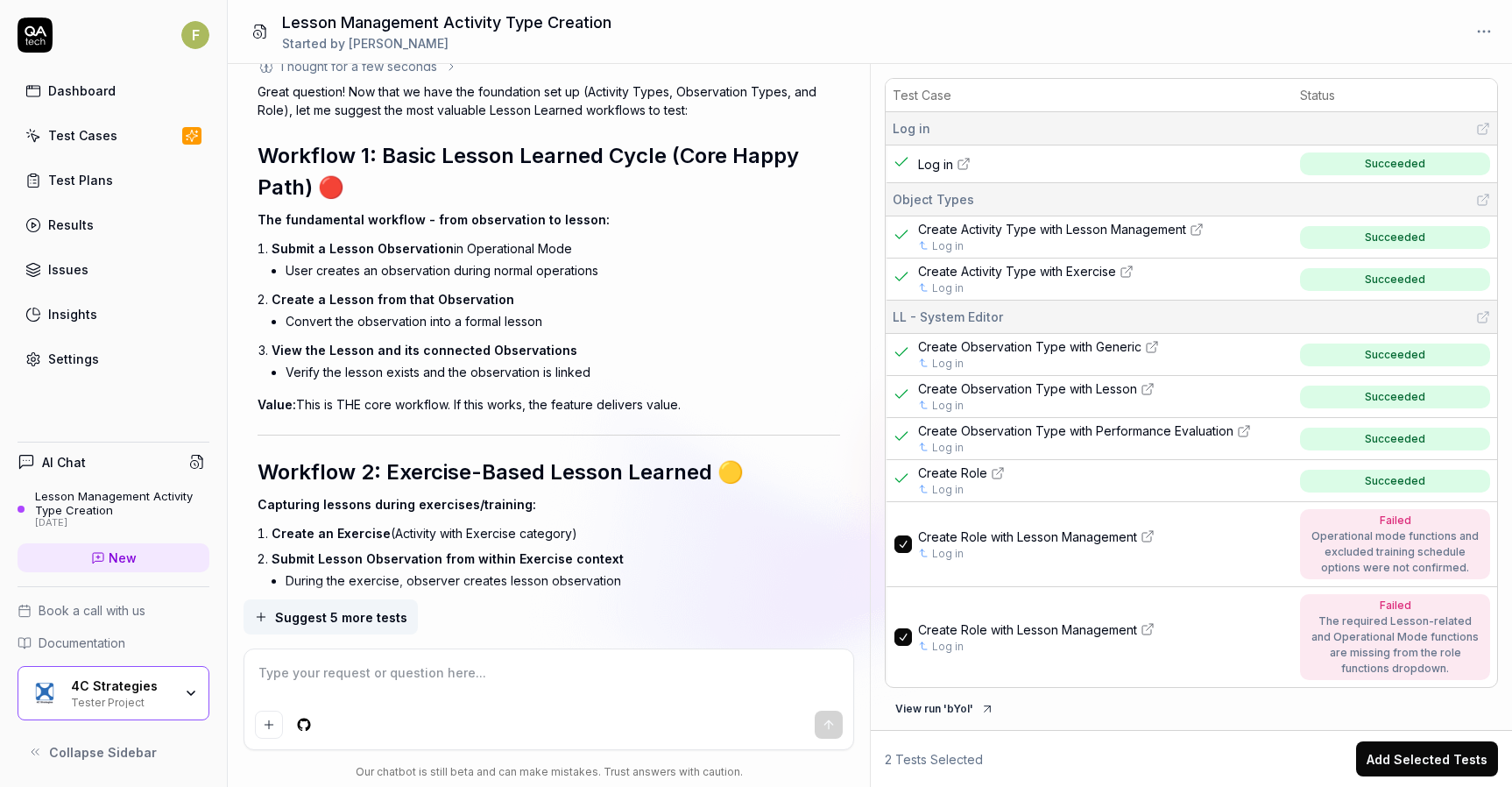
click at [448, 680] on textarea at bounding box center [548, 681] width 587 height 44
type textarea "*"
type textarea "l"
type textarea "*"
type textarea "le"
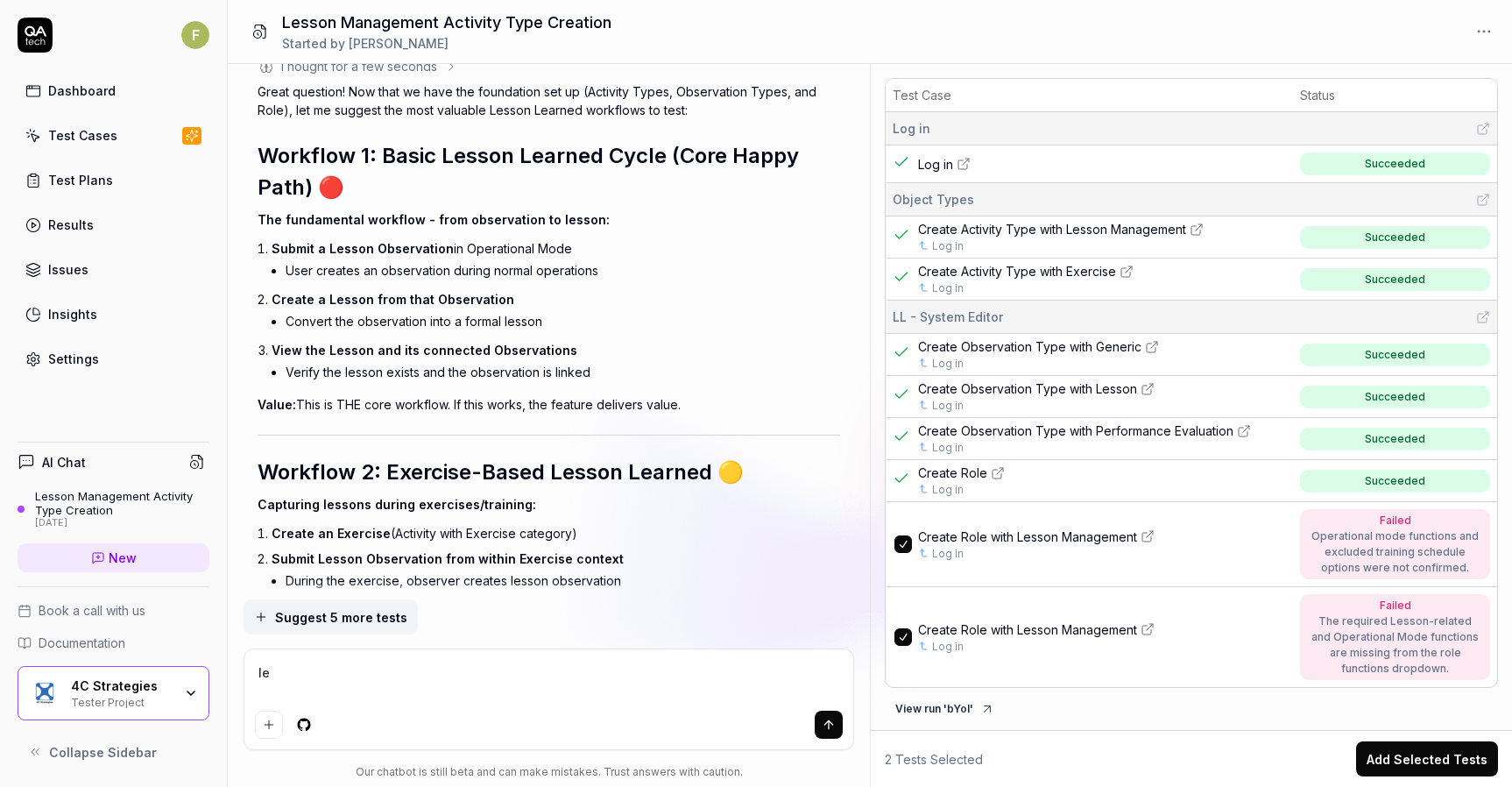
type textarea "*"
type textarea "l"
type textarea "*"
type textarea "L"
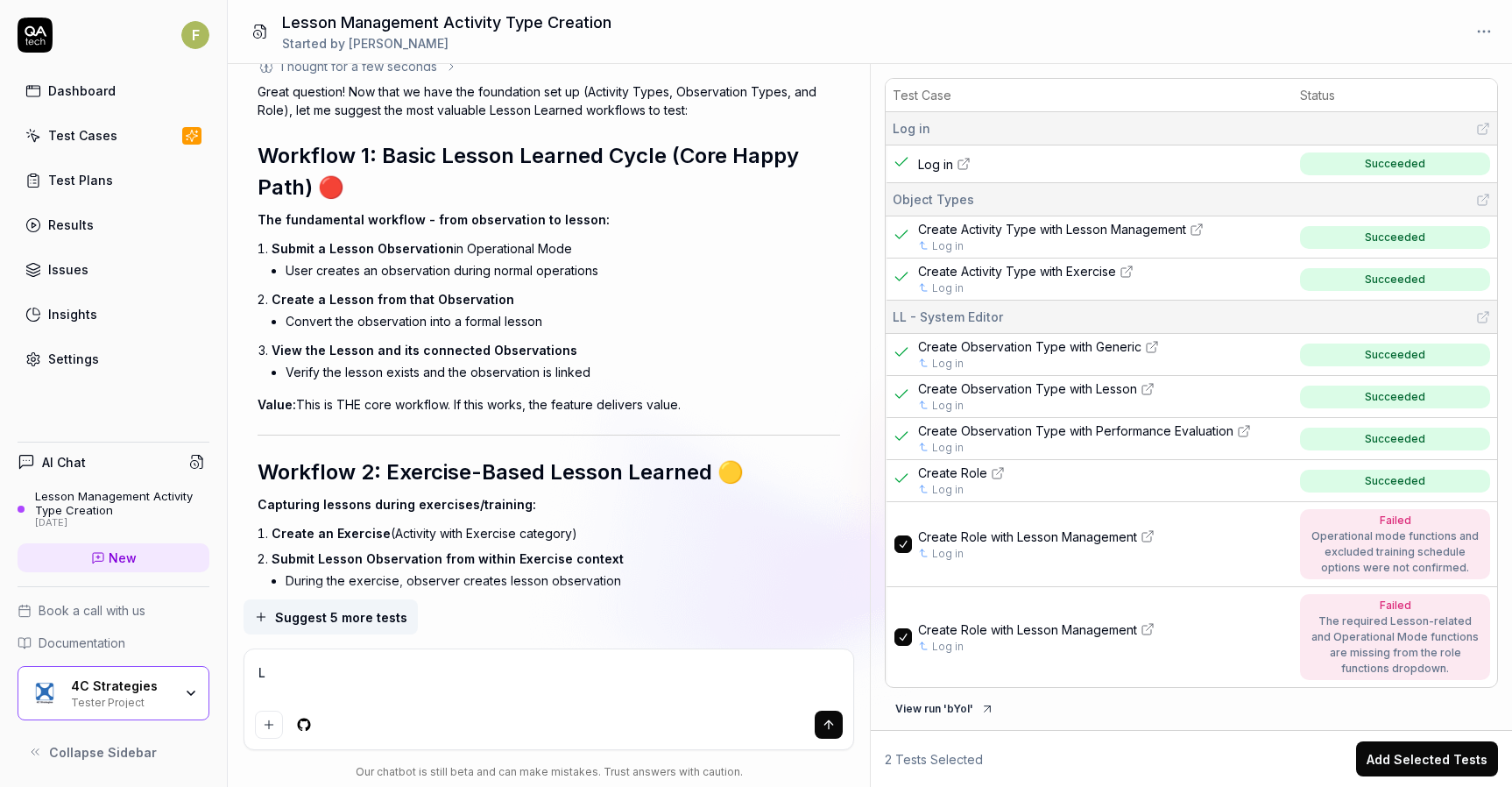
type textarea "*"
type textarea "Le"
type textarea "*"
type textarea "Let'"
type textarea "*"
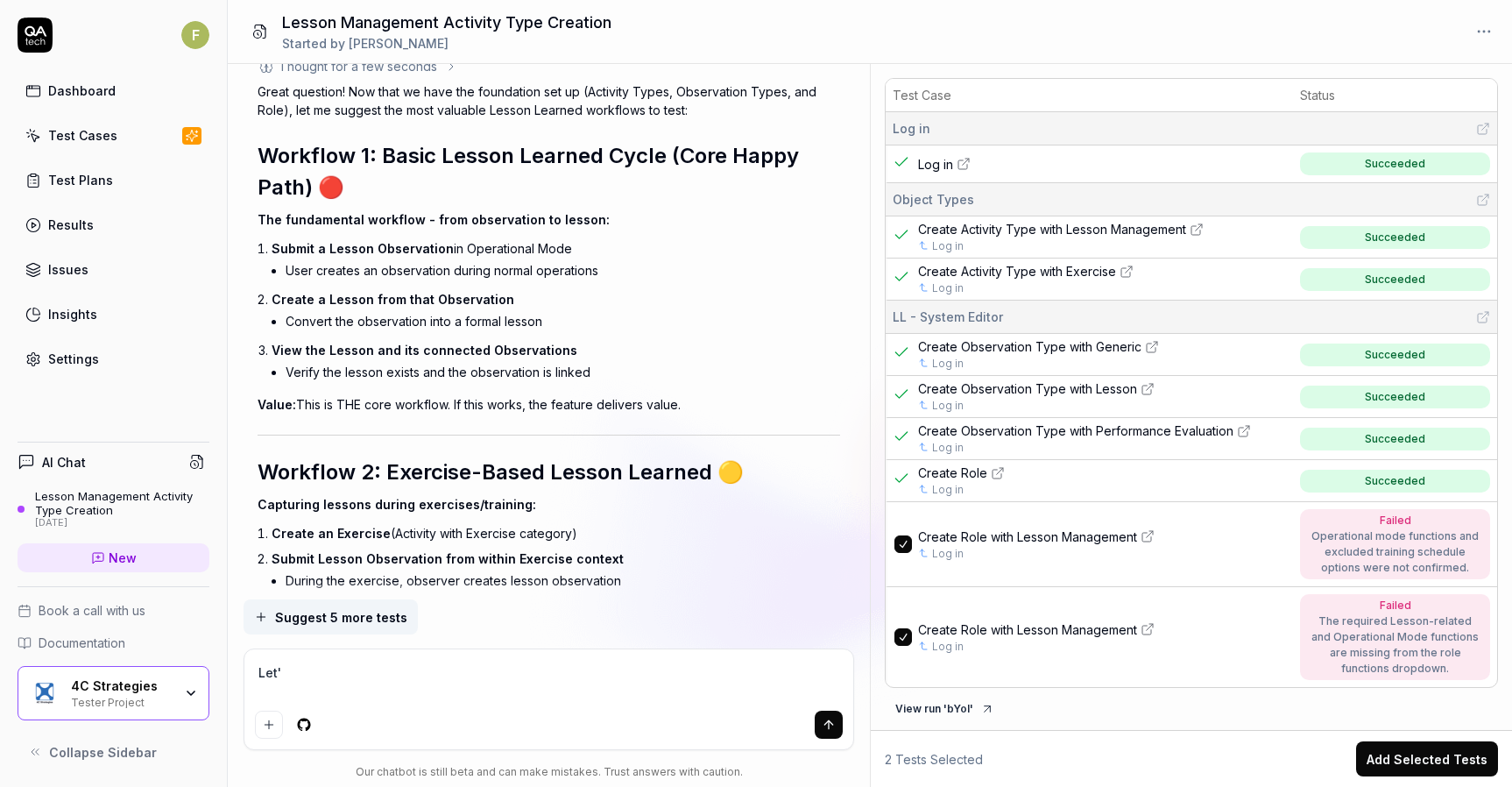
type textarea "Let's"
type textarea "*"
type textarea "Let's"
type textarea "*"
type textarea "Let's s"
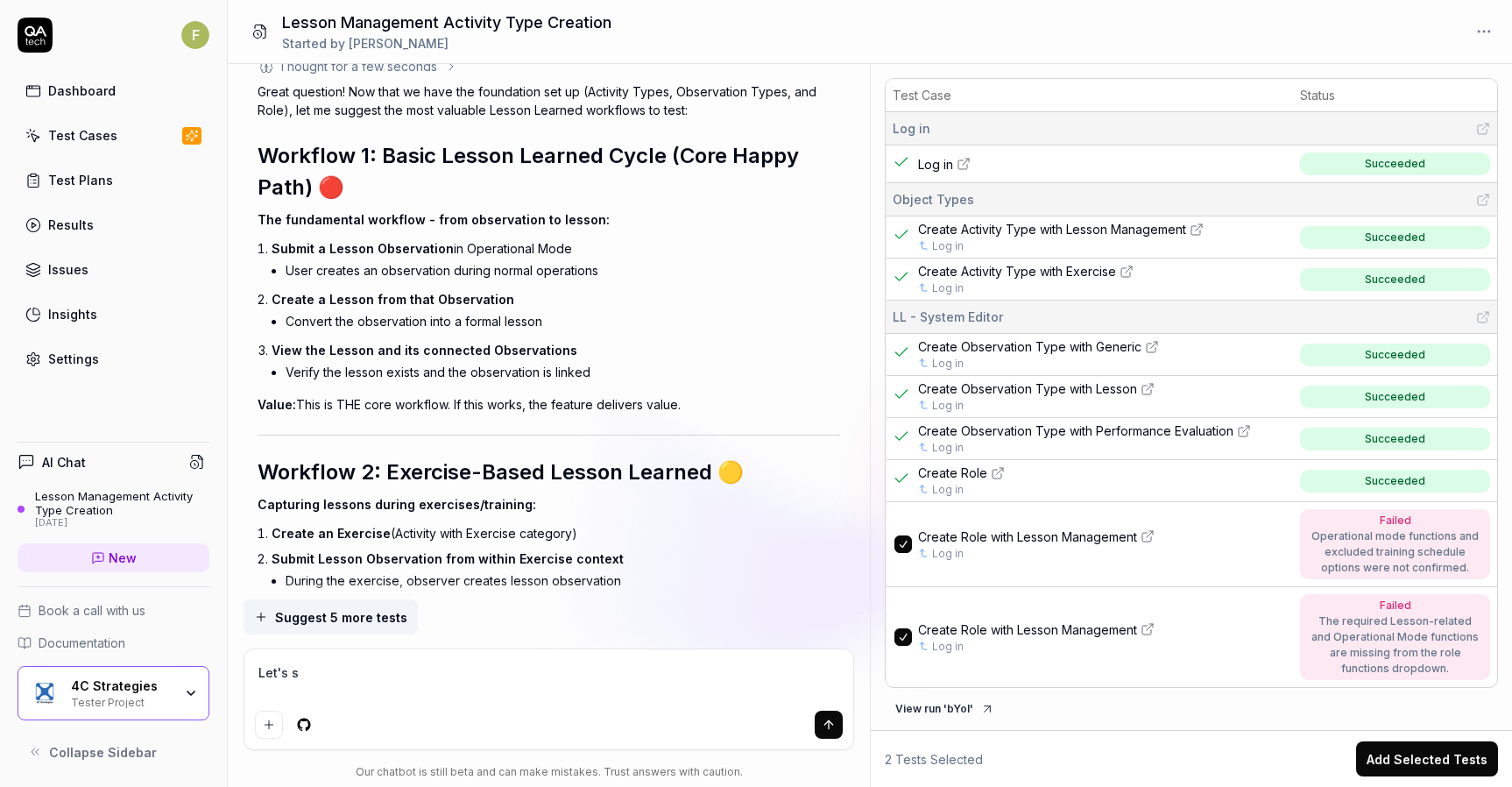
type textarea "*"
type textarea "Let's se"
type textarea "*"
type textarea "Let's se"
type textarea "*"
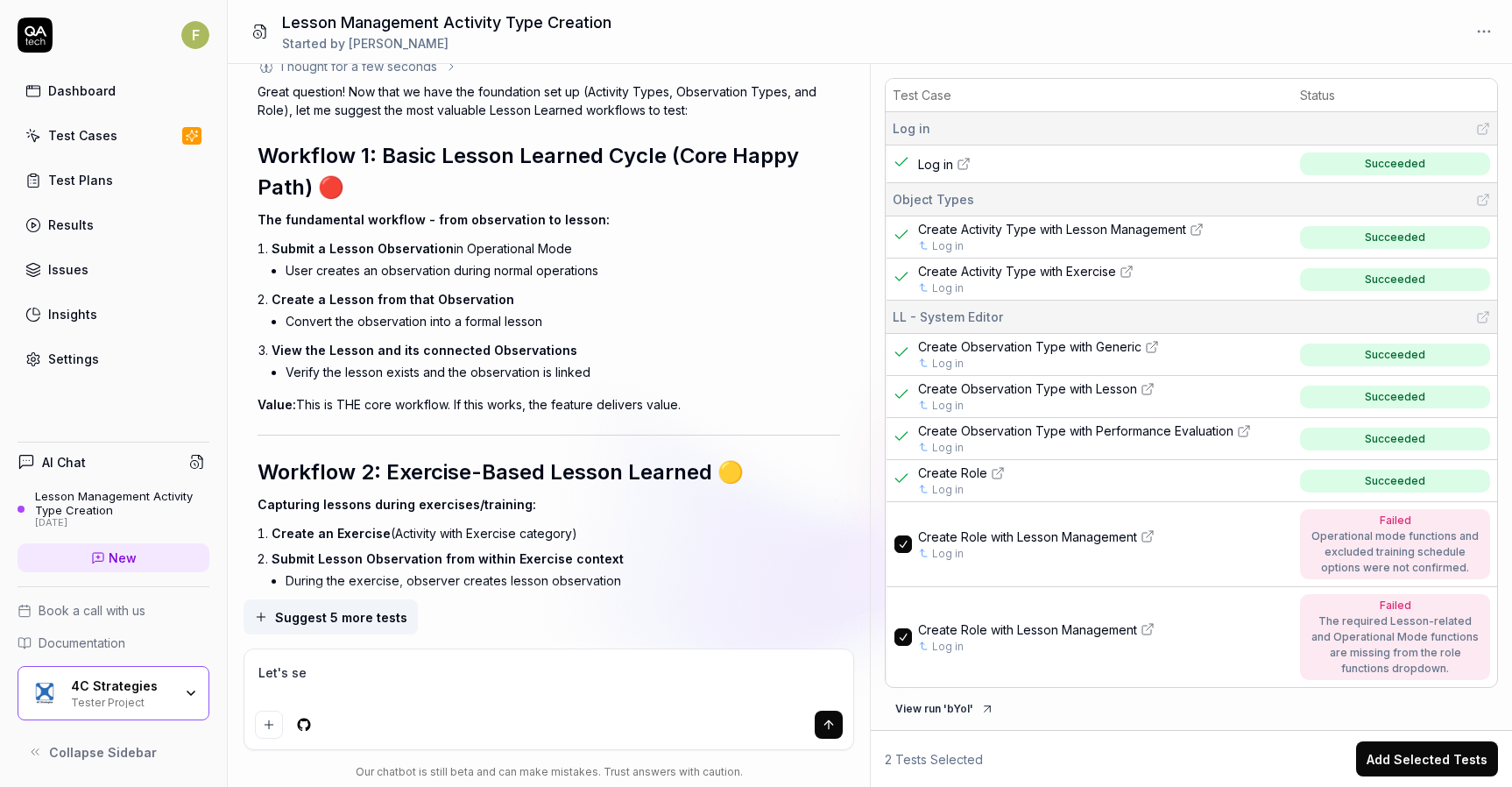
type textarea "Let's se"
type textarea "*"
type textarea "Let's see"
type textarea "*"
type textarea "Let's see"
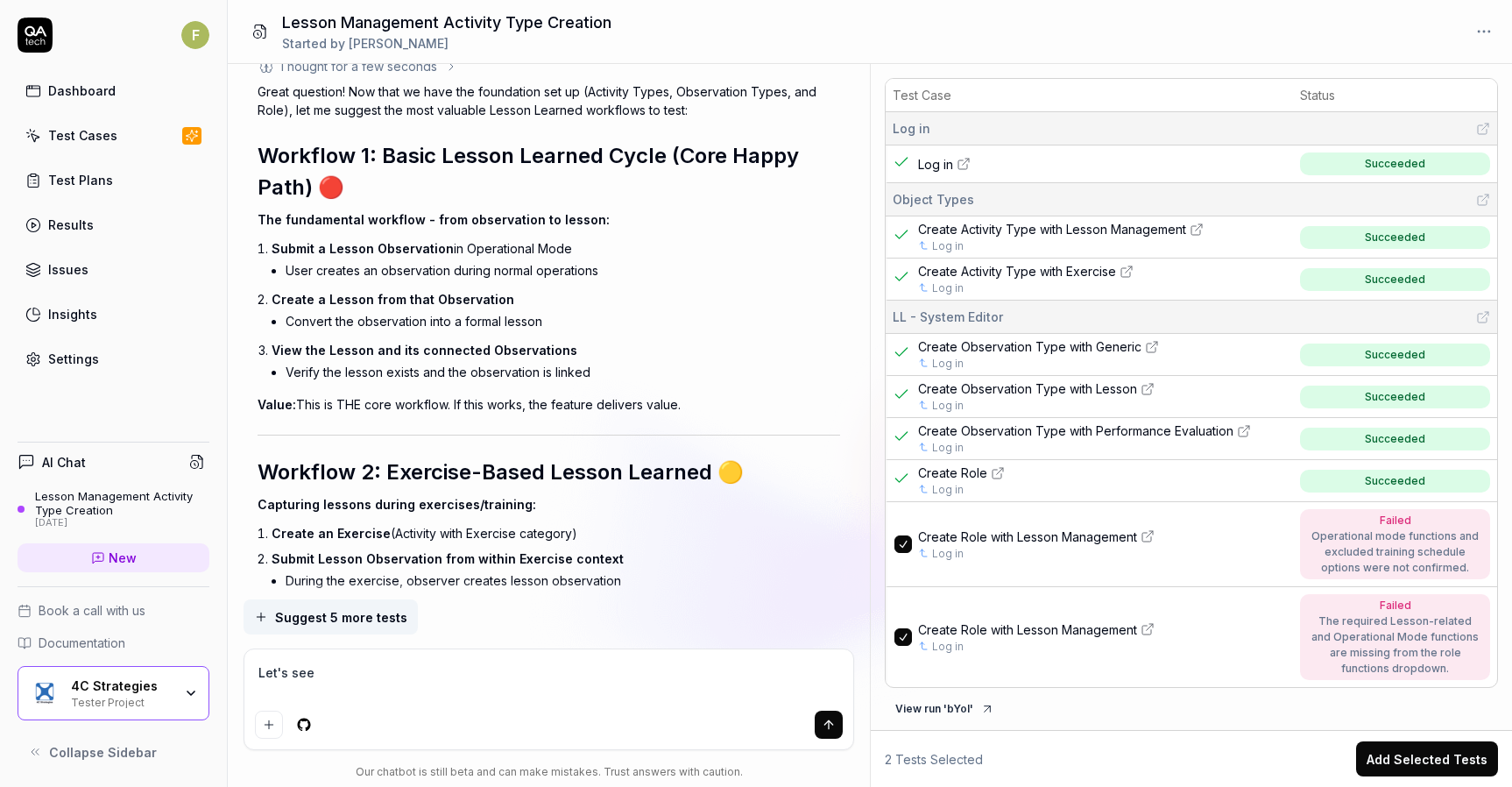
type textarea "*"
type textarea "Let's see h"
type textarea "*"
type textarea "Let's see ho"
type textarea "*"
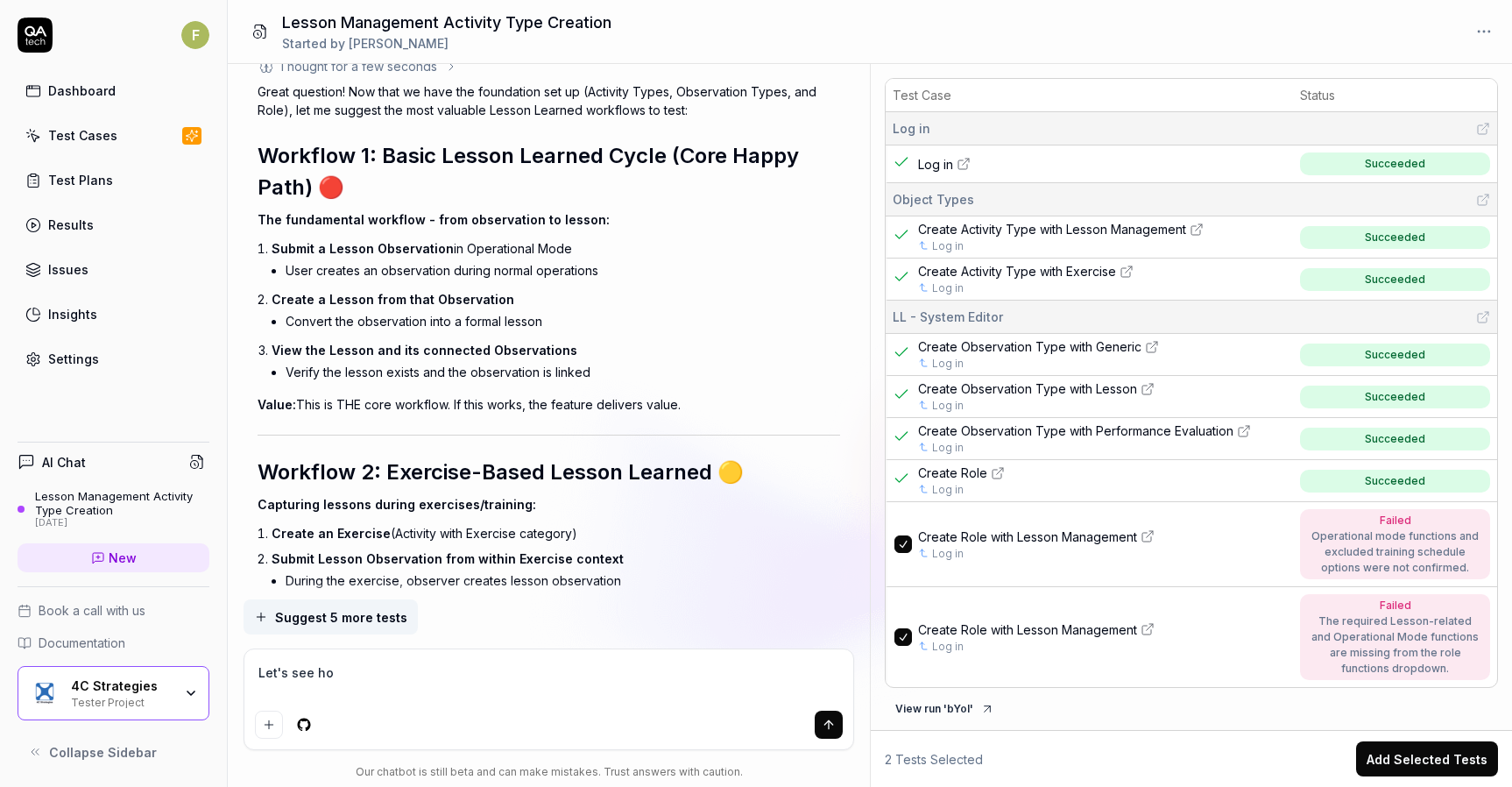
type textarea "Let's see how"
type textarea "*"
type textarea "Let's see how"
type textarea "*"
type textarea "Let's see how Wo"
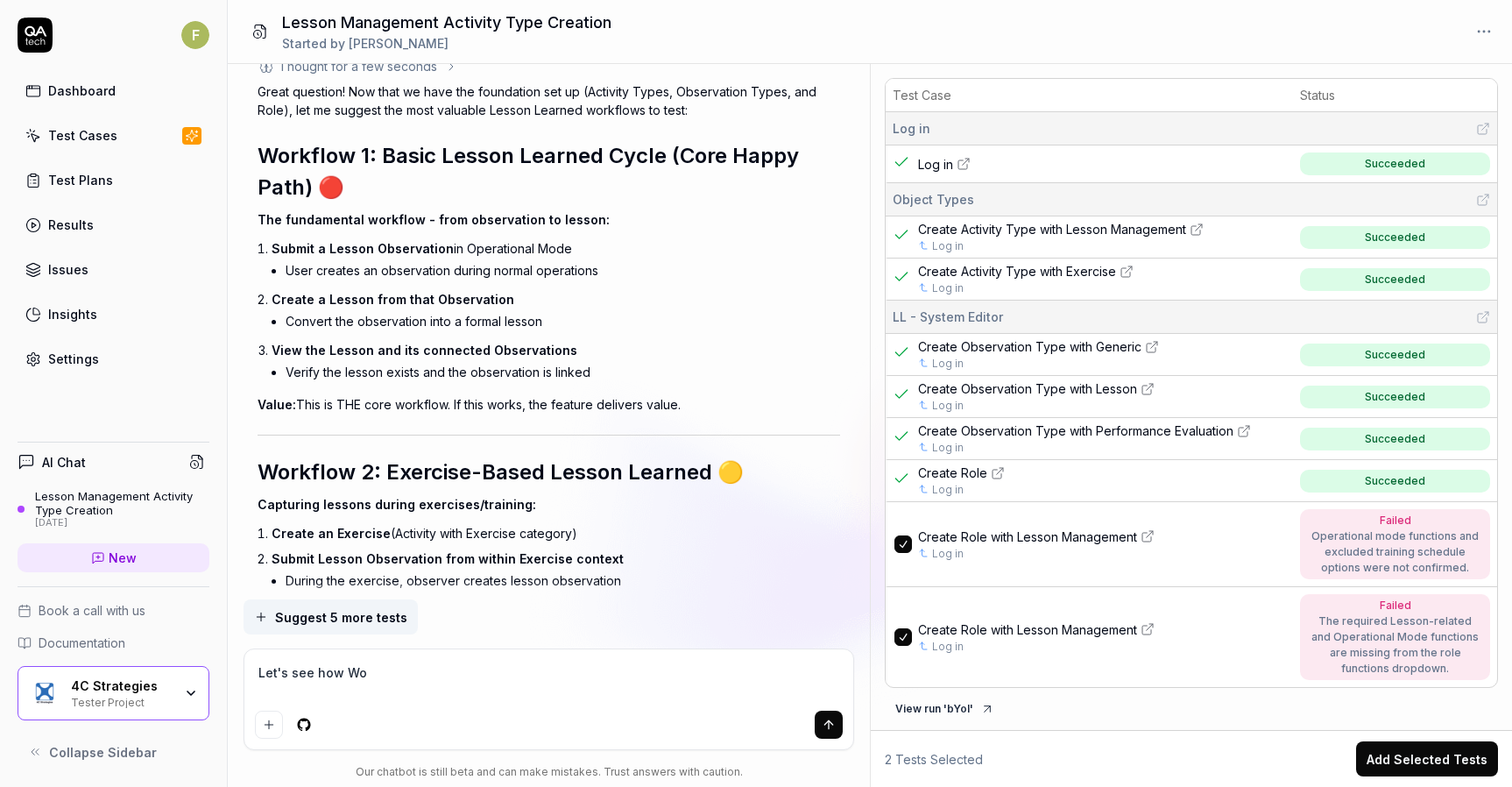
type textarea "*"
type textarea "Let's see how W"
type textarea "*"
type textarea "Let's see how [PERSON_NAME]"
type textarea "*"
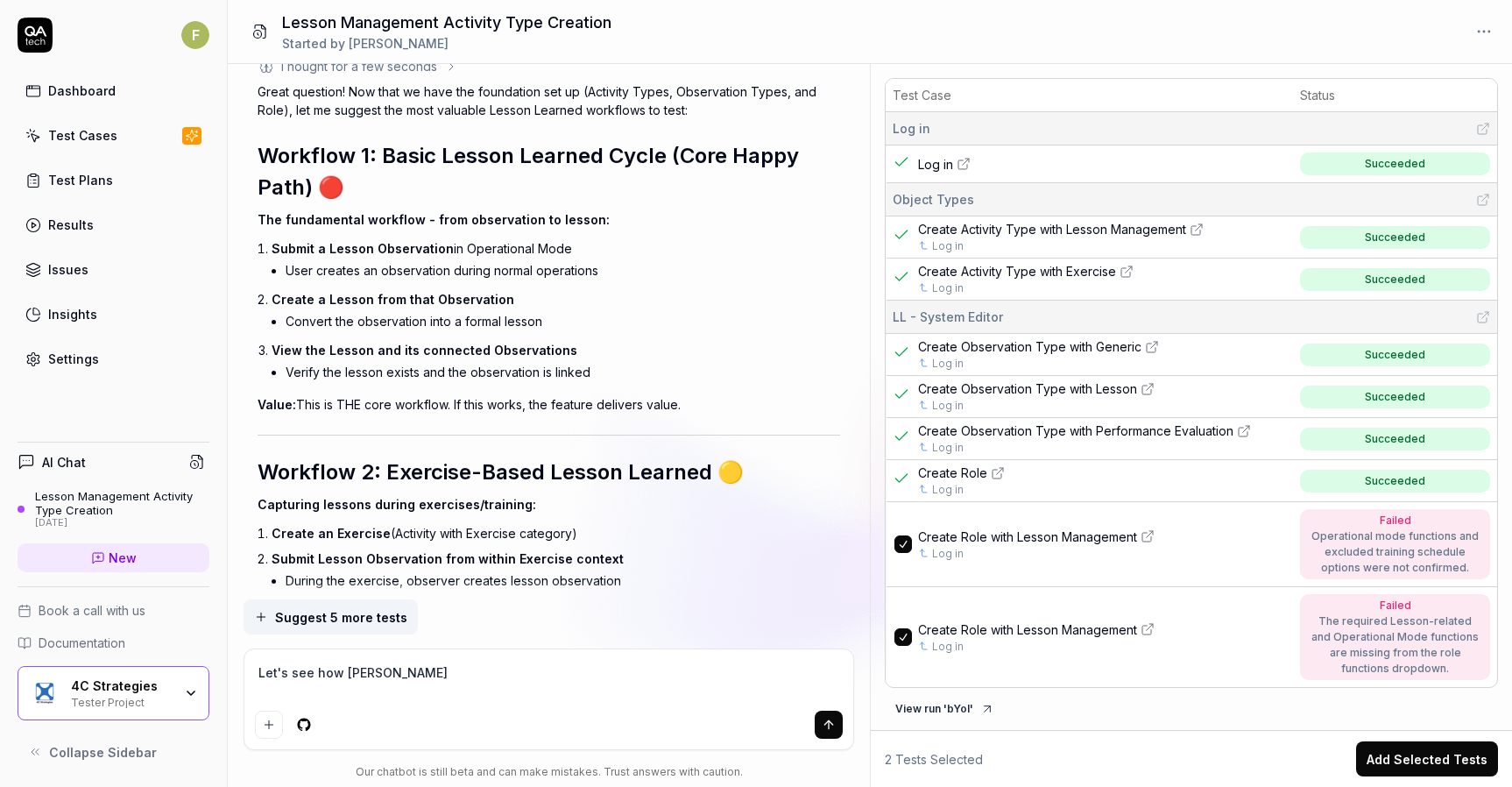
type textarea "Let's see how Wrk"
type textarea "*"
type textarea "Let's see how [PERSON_NAME]"
type textarea "*"
type textarea "Let's see how W"
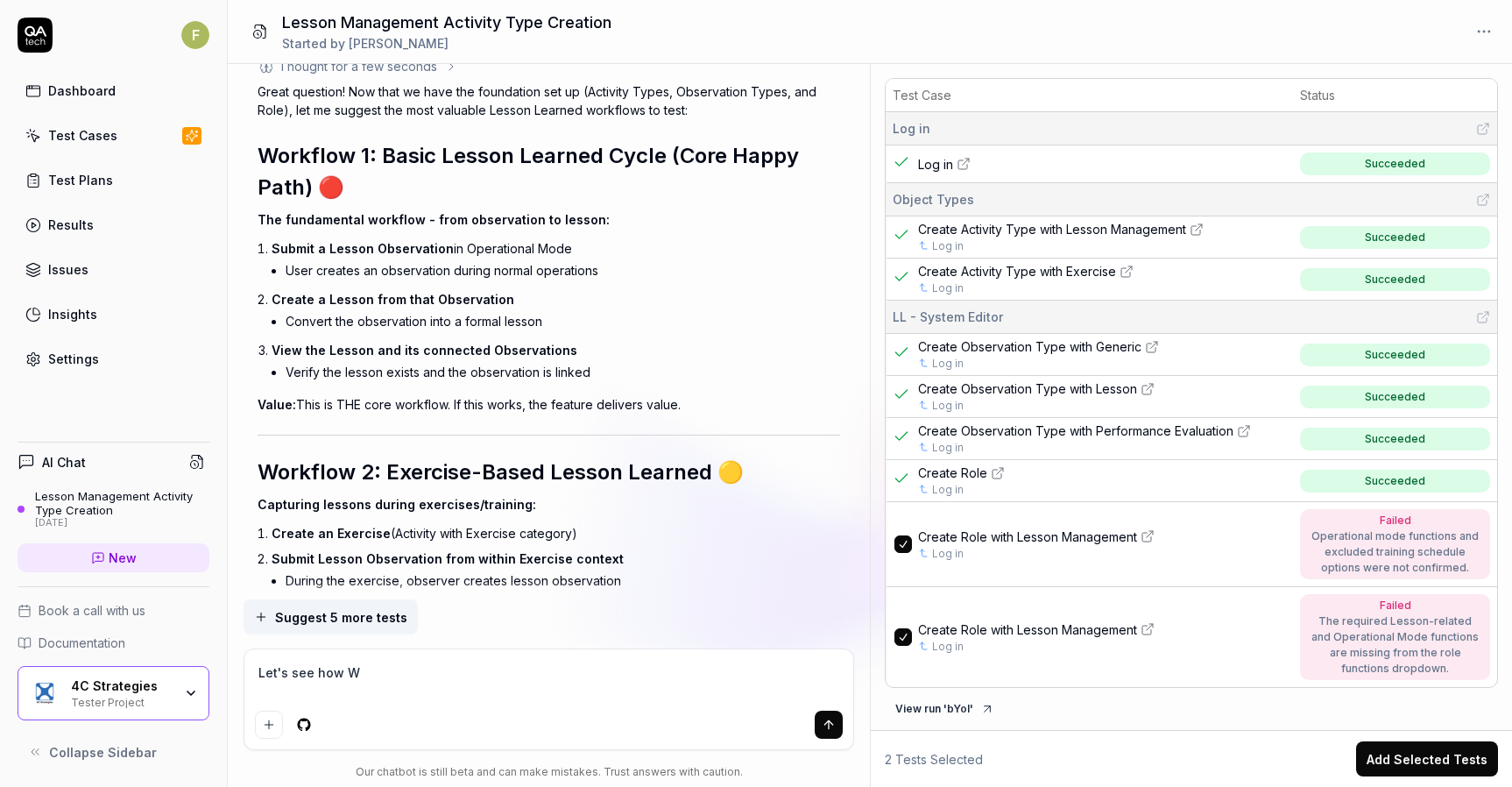
type textarea "*"
type textarea "Let's see how Wo"
type textarea "*"
type textarea "Let's see how Wor"
type textarea "*"
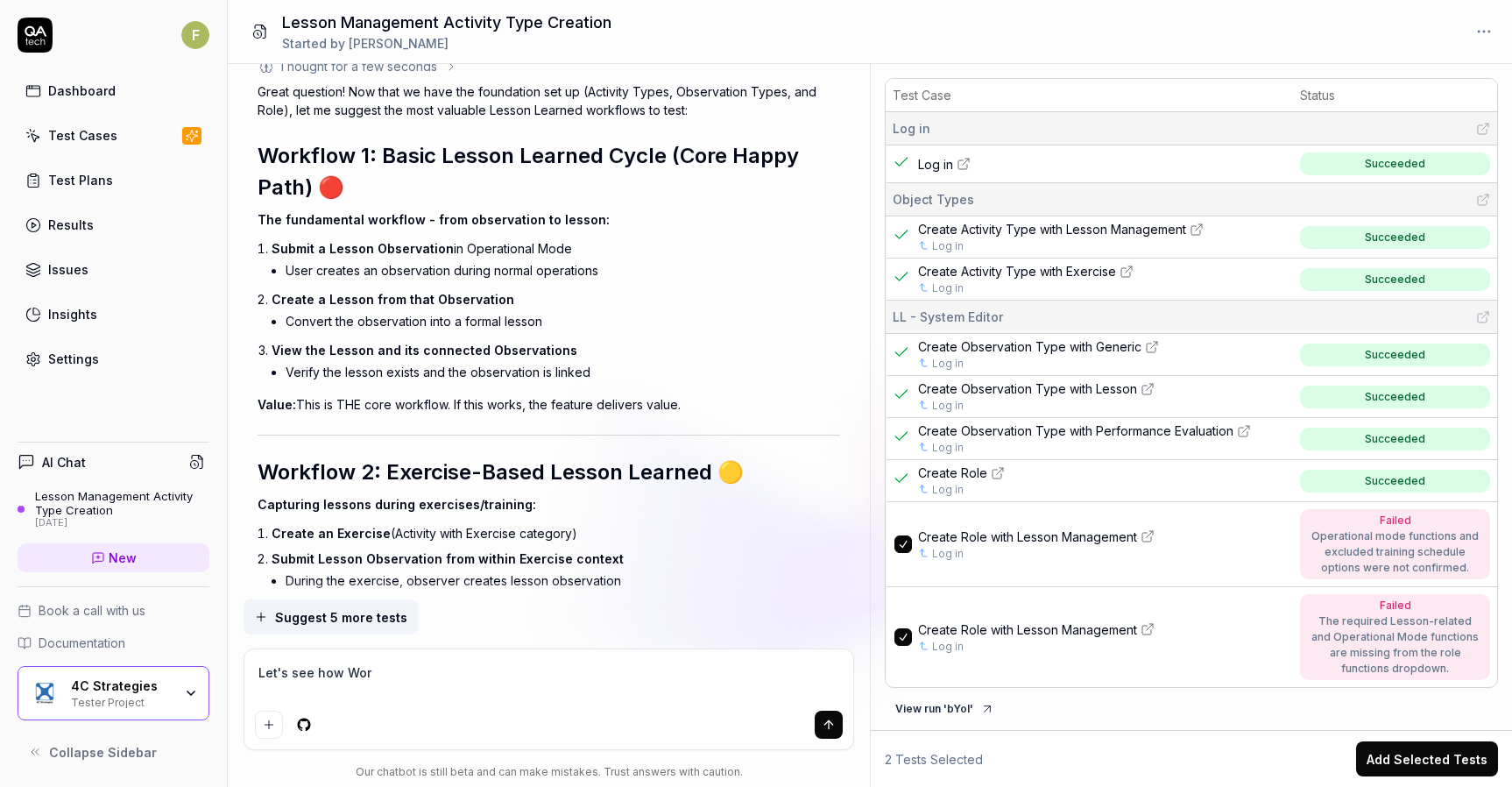
type textarea "Let's see how Work"
type textarea "*"
type textarea "Let's see how Workf"
type textarea "*"
type textarea "Let's see how Workfl"
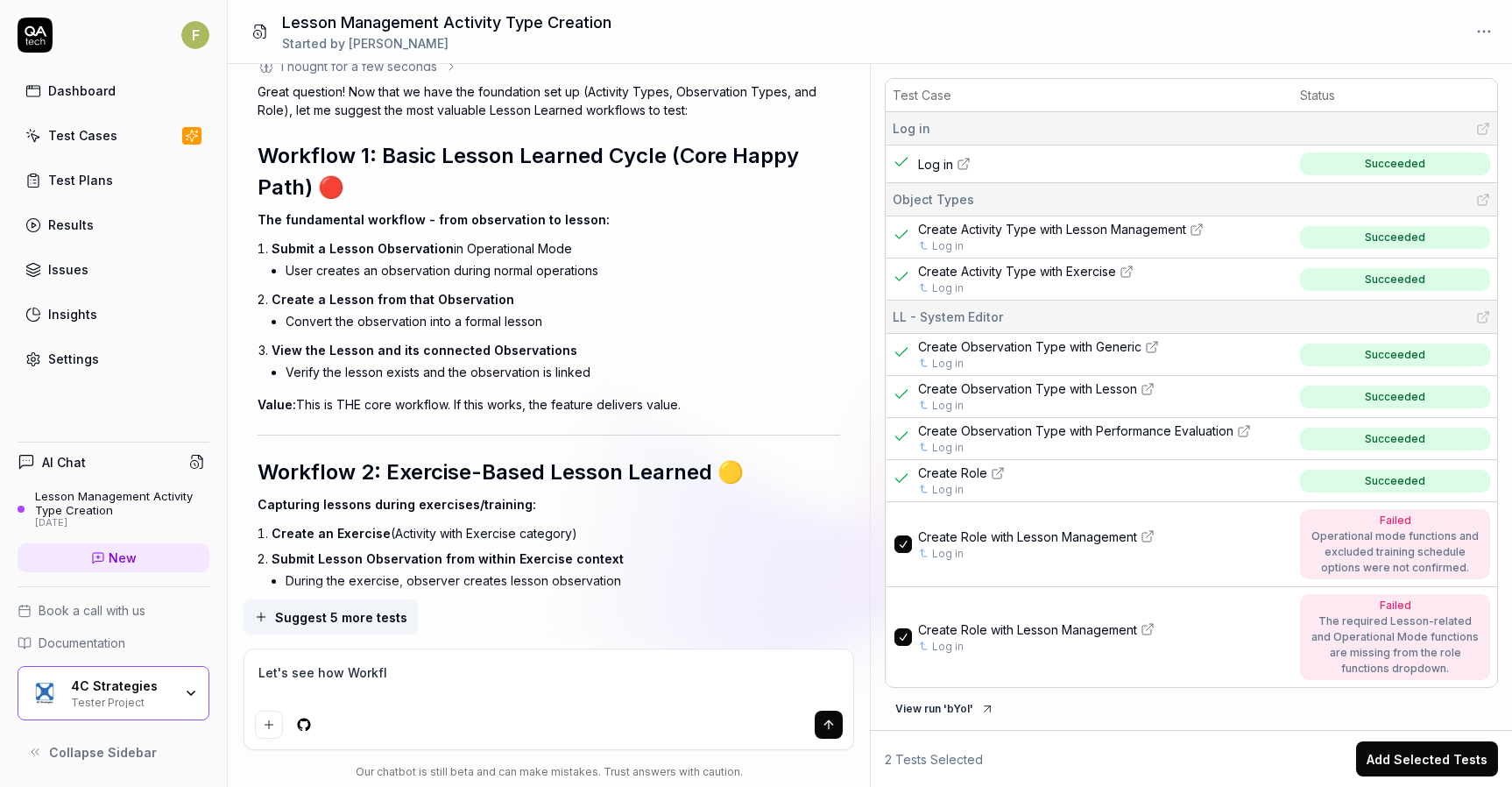
type textarea "*"
type textarea "Let's see how Workflo"
type textarea "*"
type textarea "Let's see how Workflow"
type textarea "*"
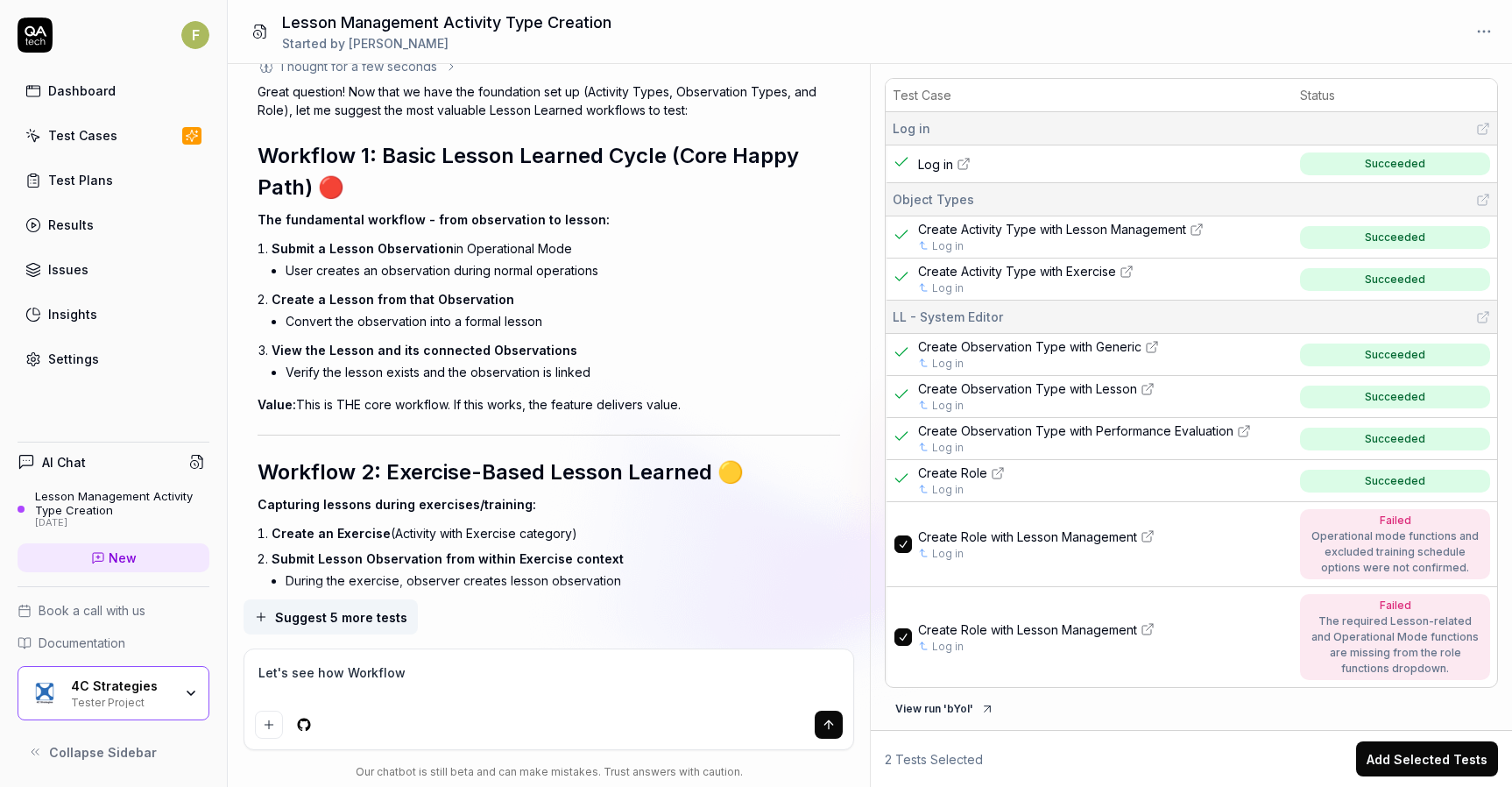
type textarea "Let's see how Workflow"
type textarea "*"
type textarea "Let's see how Workflow 1"
type textarea "*"
type textarea "Let's see how Workflow 1"
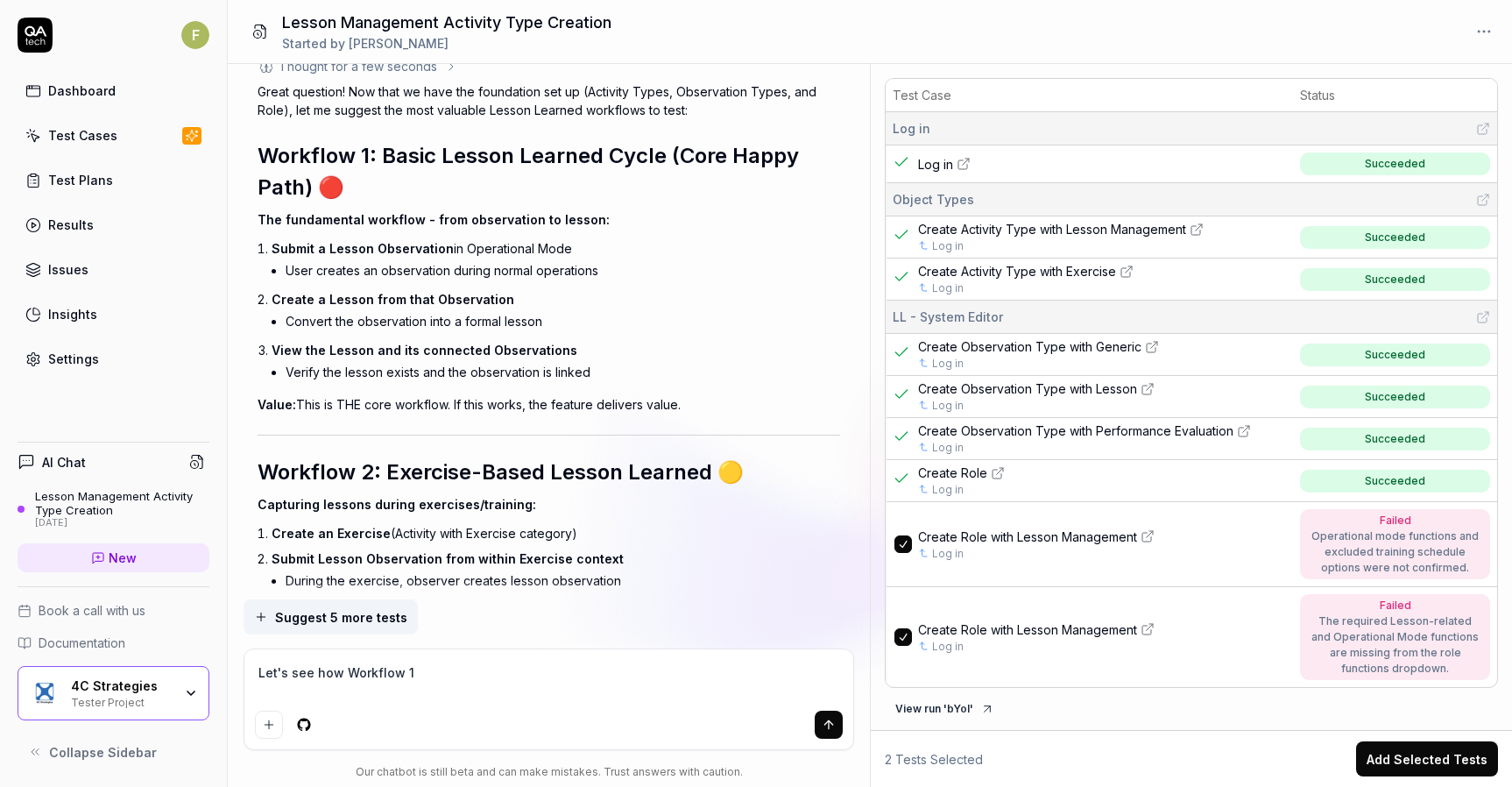
type textarea "*"
type textarea "Let's see how Workflow 1 p"
type textarea "*"
type textarea "Let's see how Workflow 1 pl"
type textarea "*"
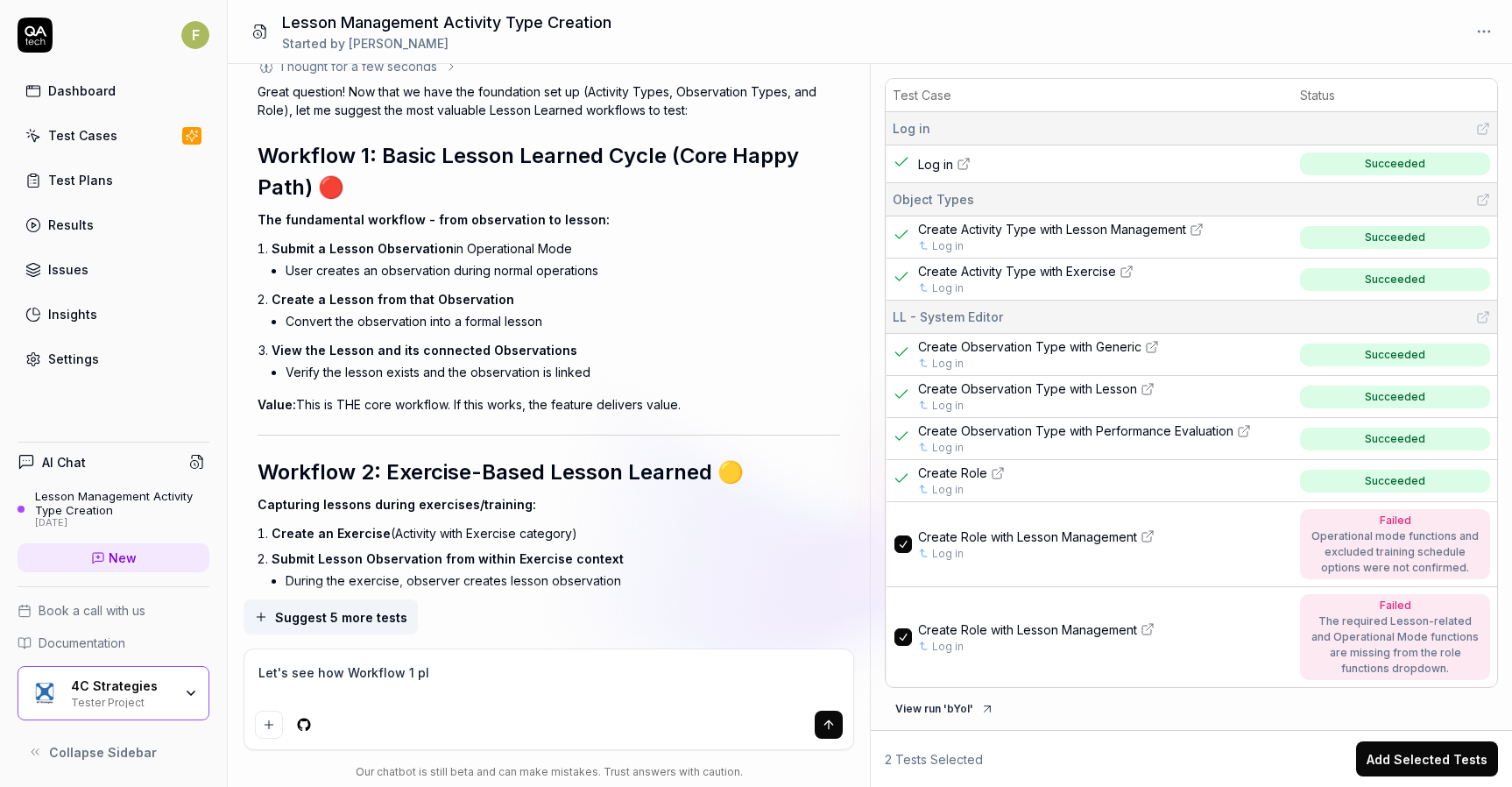
type textarea "Let's see how Workflow 1 pla"
type textarea "*"
type textarea "Let's see how Workflow 1 play"
type textarea "*"
type textarea "Let's see how Workflow 1 plays"
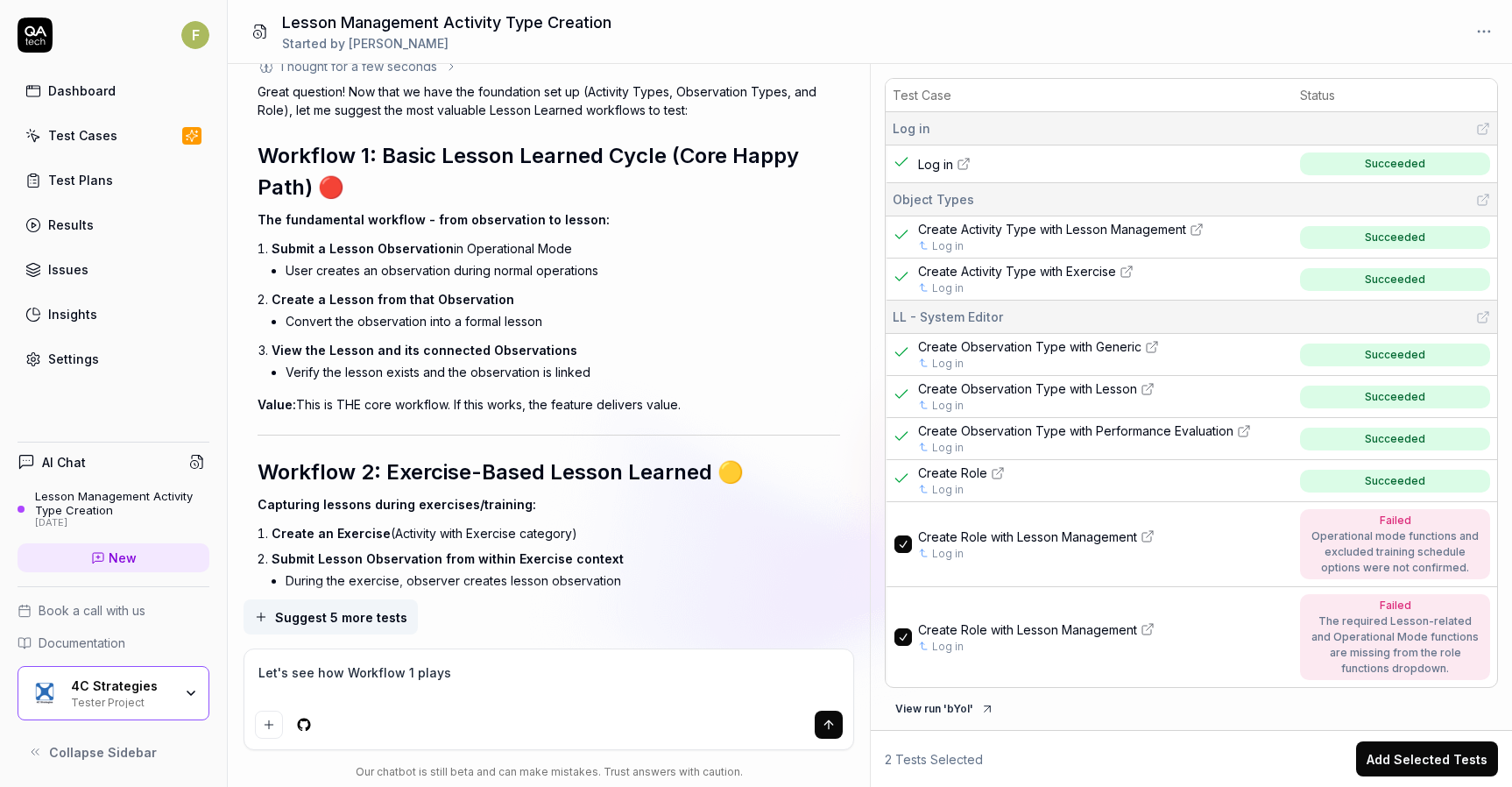
type textarea "*"
type textarea "Let's see how Workflow 1 plays o"
type textarea "*"
type textarea "Let's see how Workflow 1 plays ou"
type textarea "*"
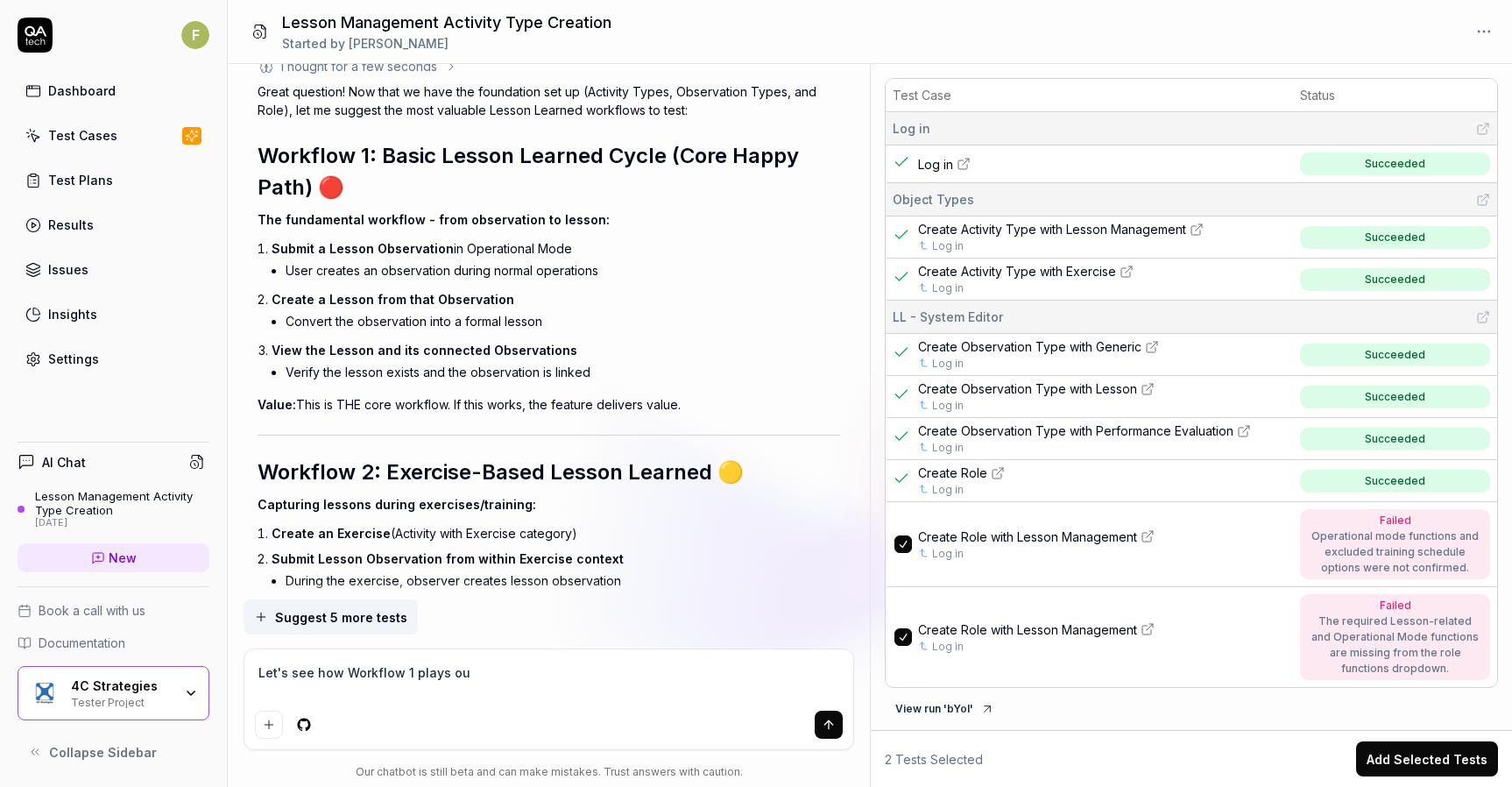
type textarea "Let's see how Workflow 1 plays out"
type textarea "*"
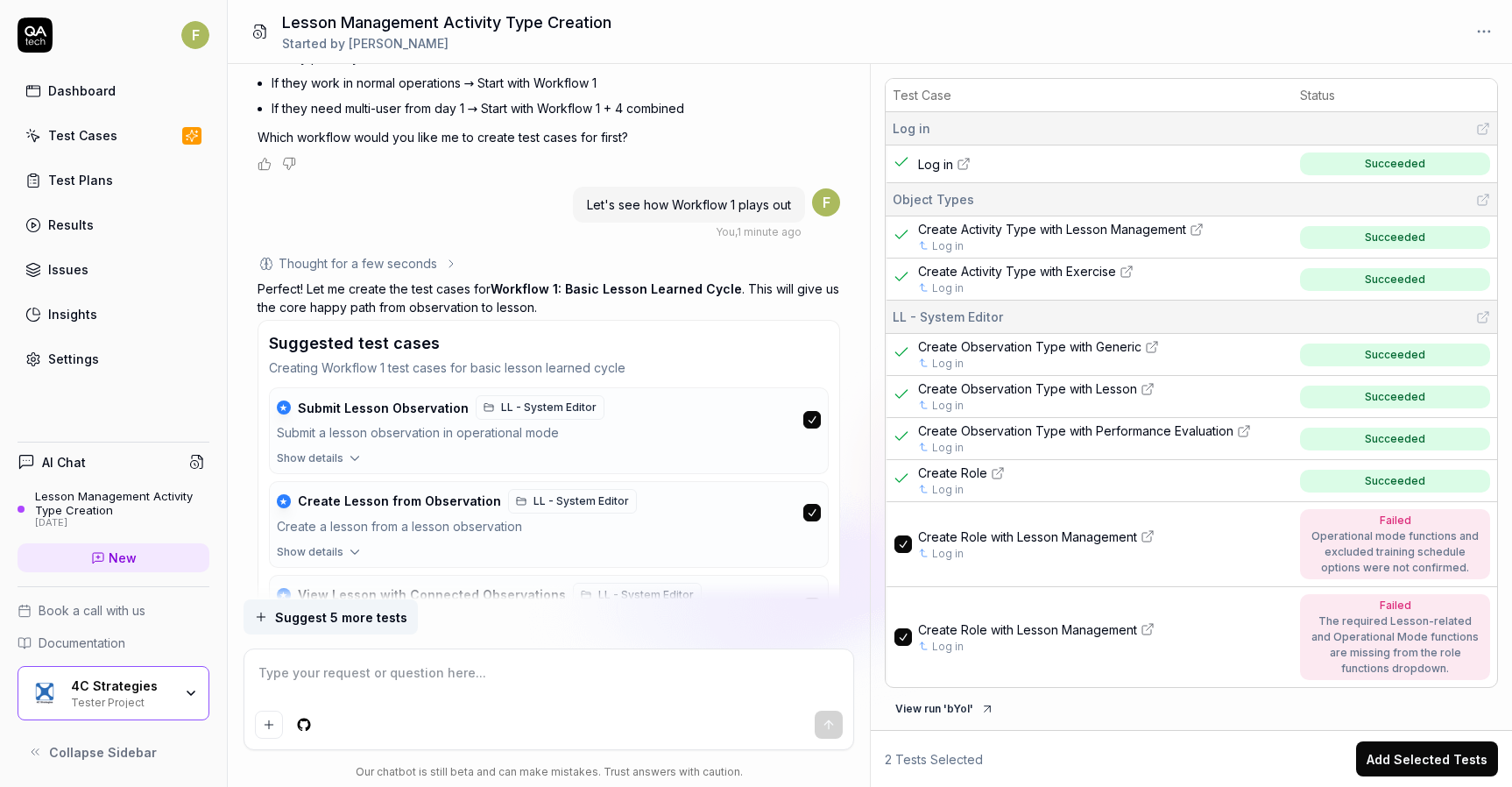
scroll to position [14610, 0]
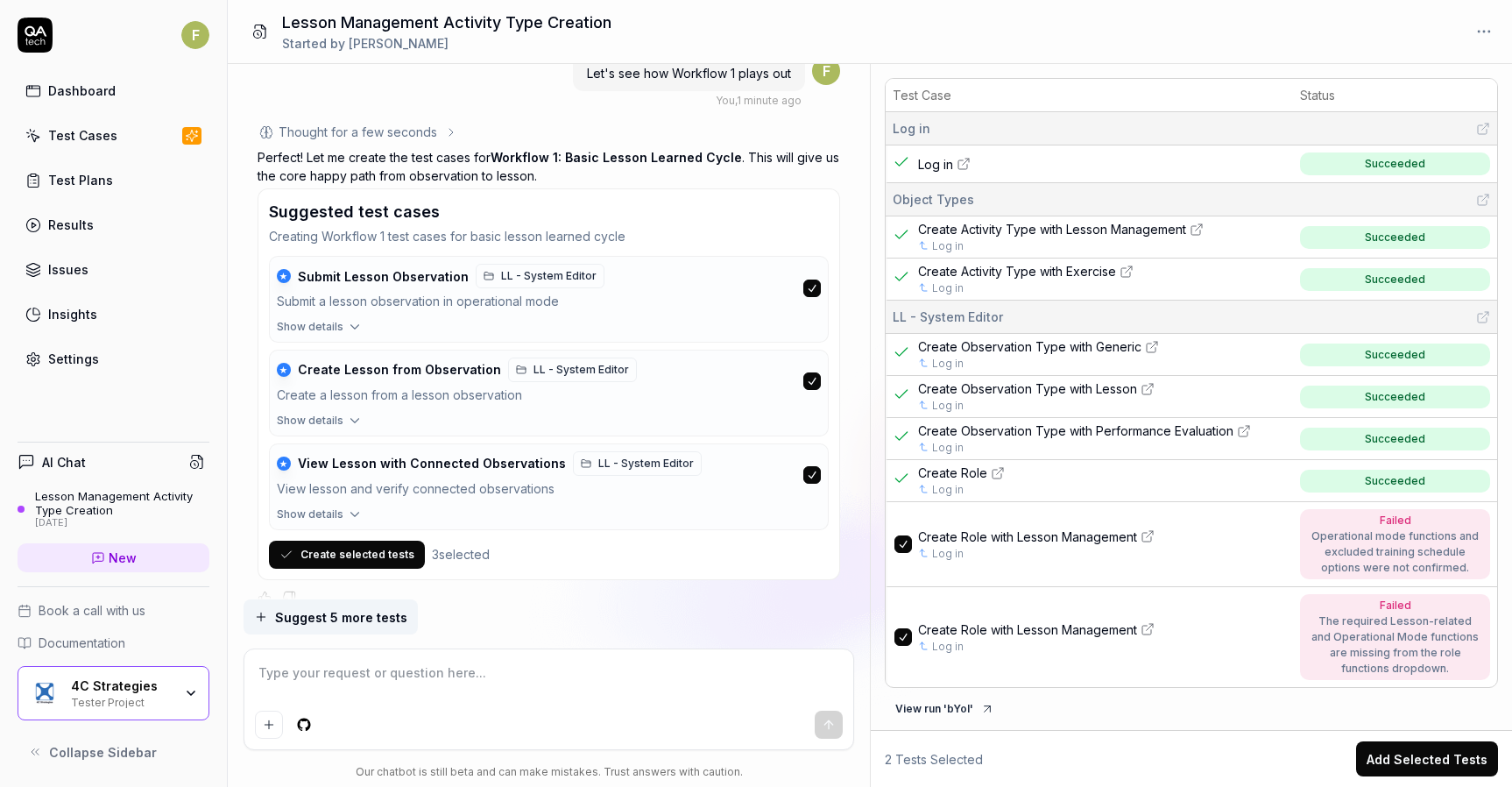
click at [331, 319] on span "Show details" at bounding box center [310, 327] width 67 height 16
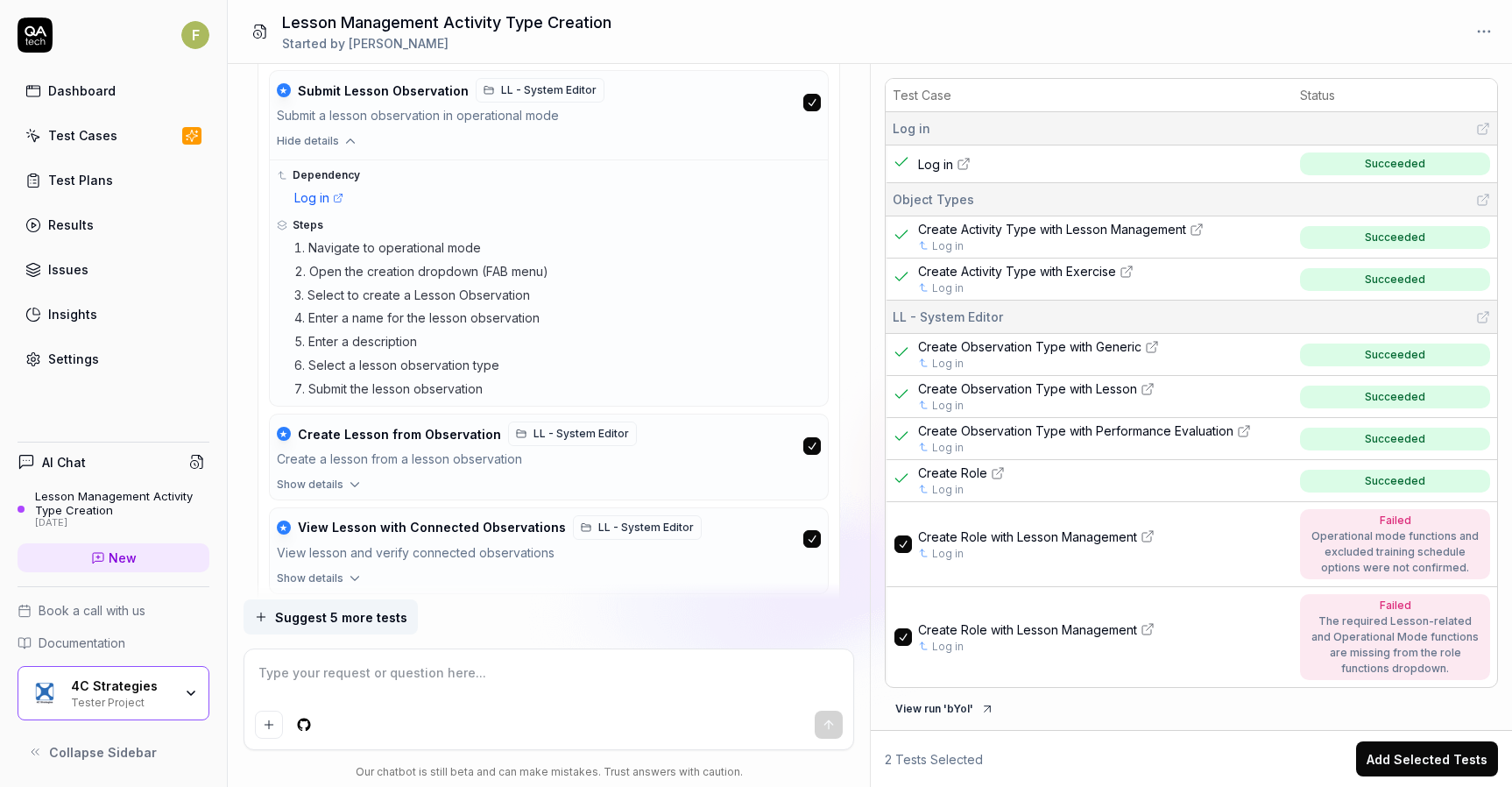
scroll to position [14799, 0]
click at [356, 473] on icon "button" at bounding box center [355, 481] width 16 height 16
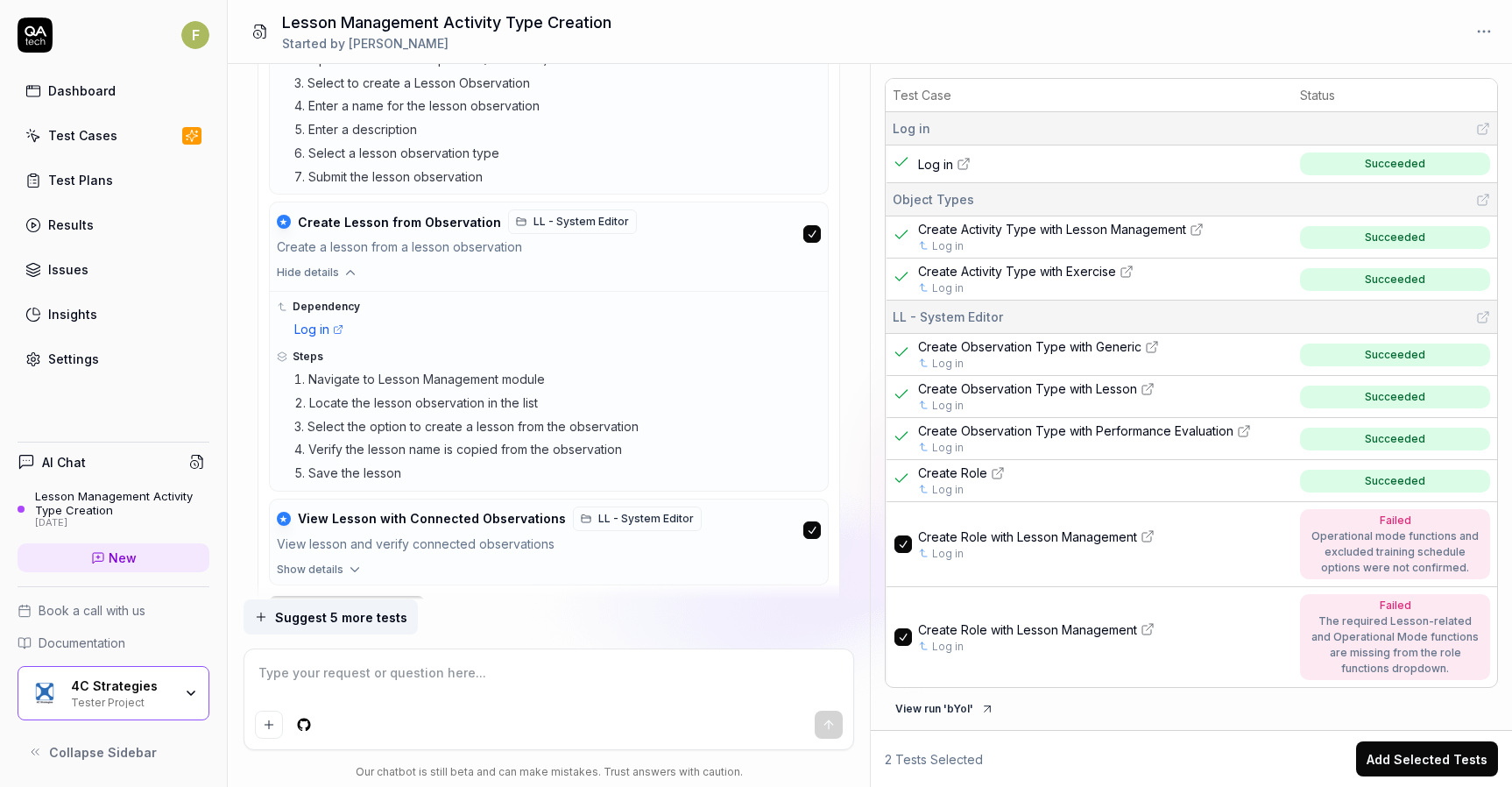
scroll to position [15009, 0]
click at [339, 561] on span "Show details" at bounding box center [310, 569] width 67 height 16
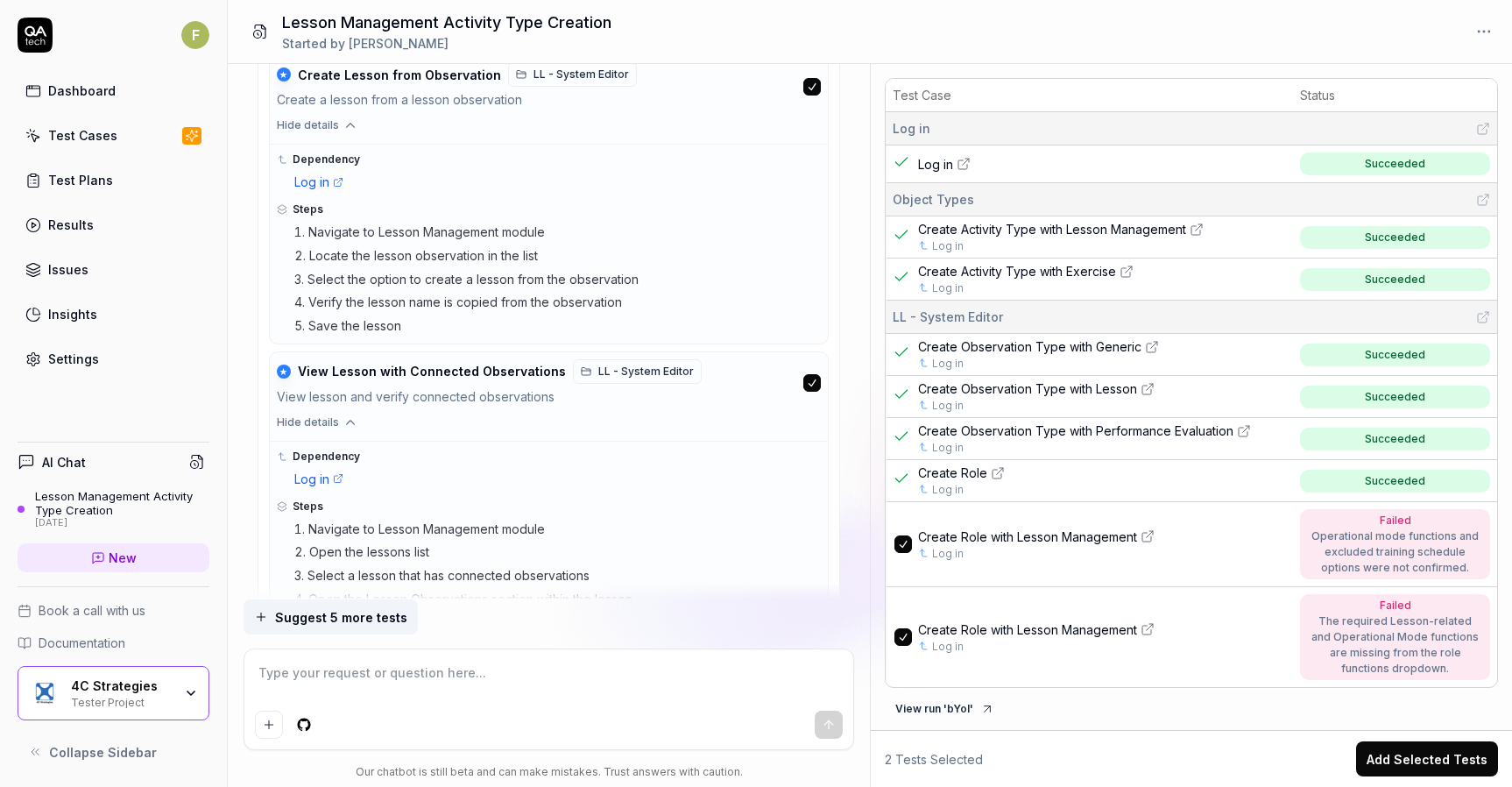
scroll to position [15266, 0]
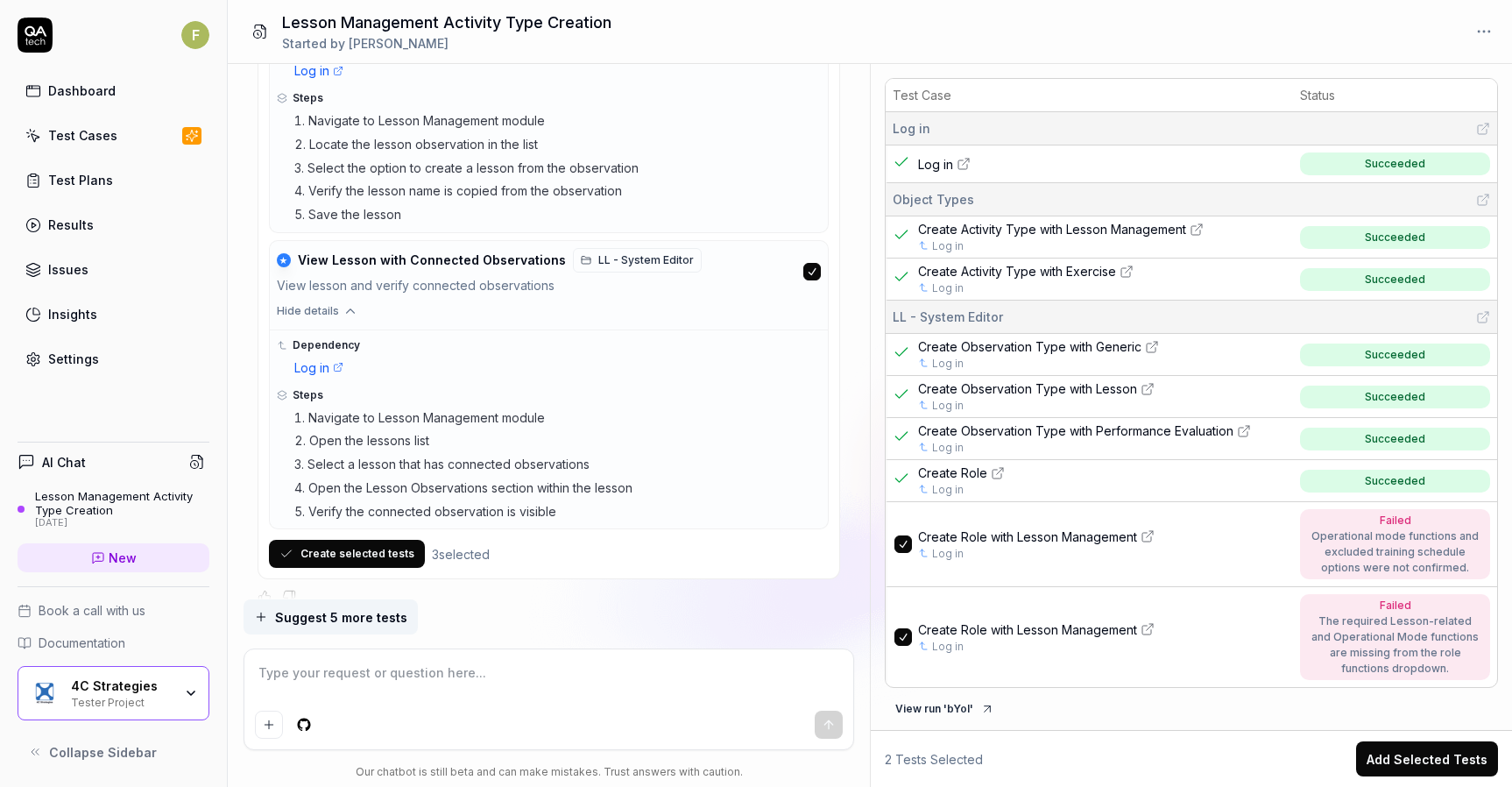
click at [383, 540] on button "Create selected tests" at bounding box center [346, 553] width 156 height 28
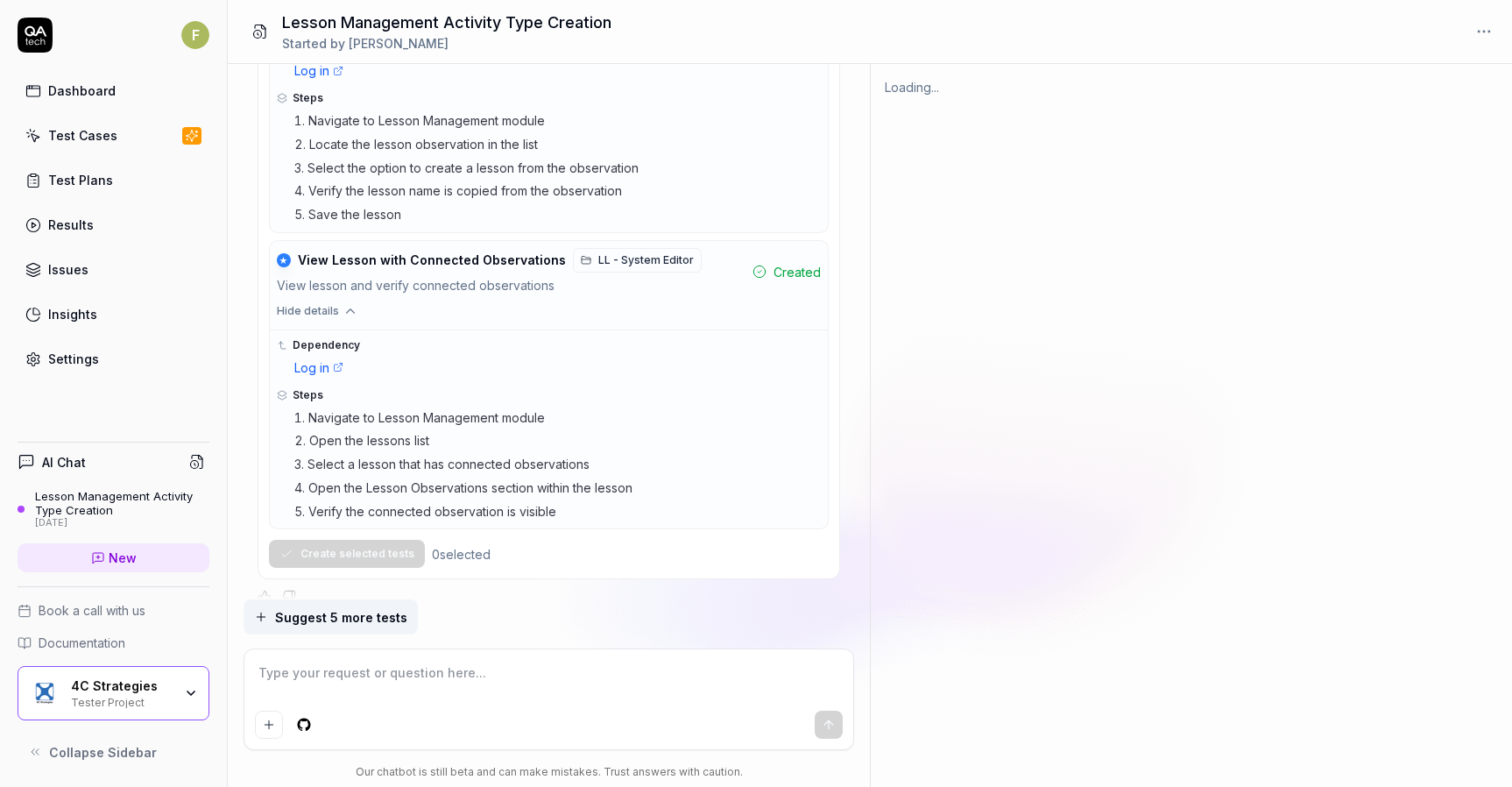
scroll to position [0, 0]
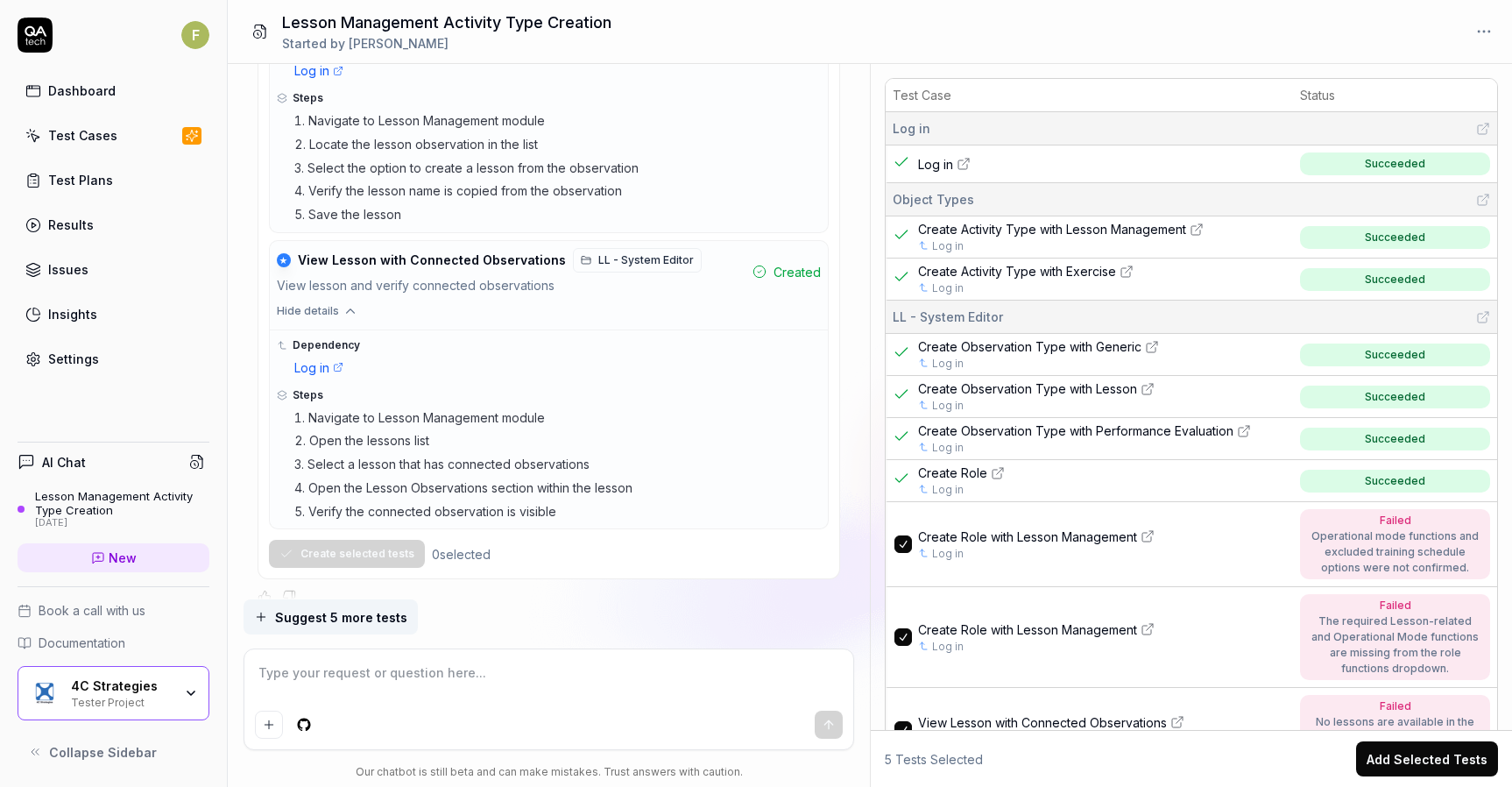
click at [113, 137] on link "Test Cases" at bounding box center [114, 135] width 192 height 34
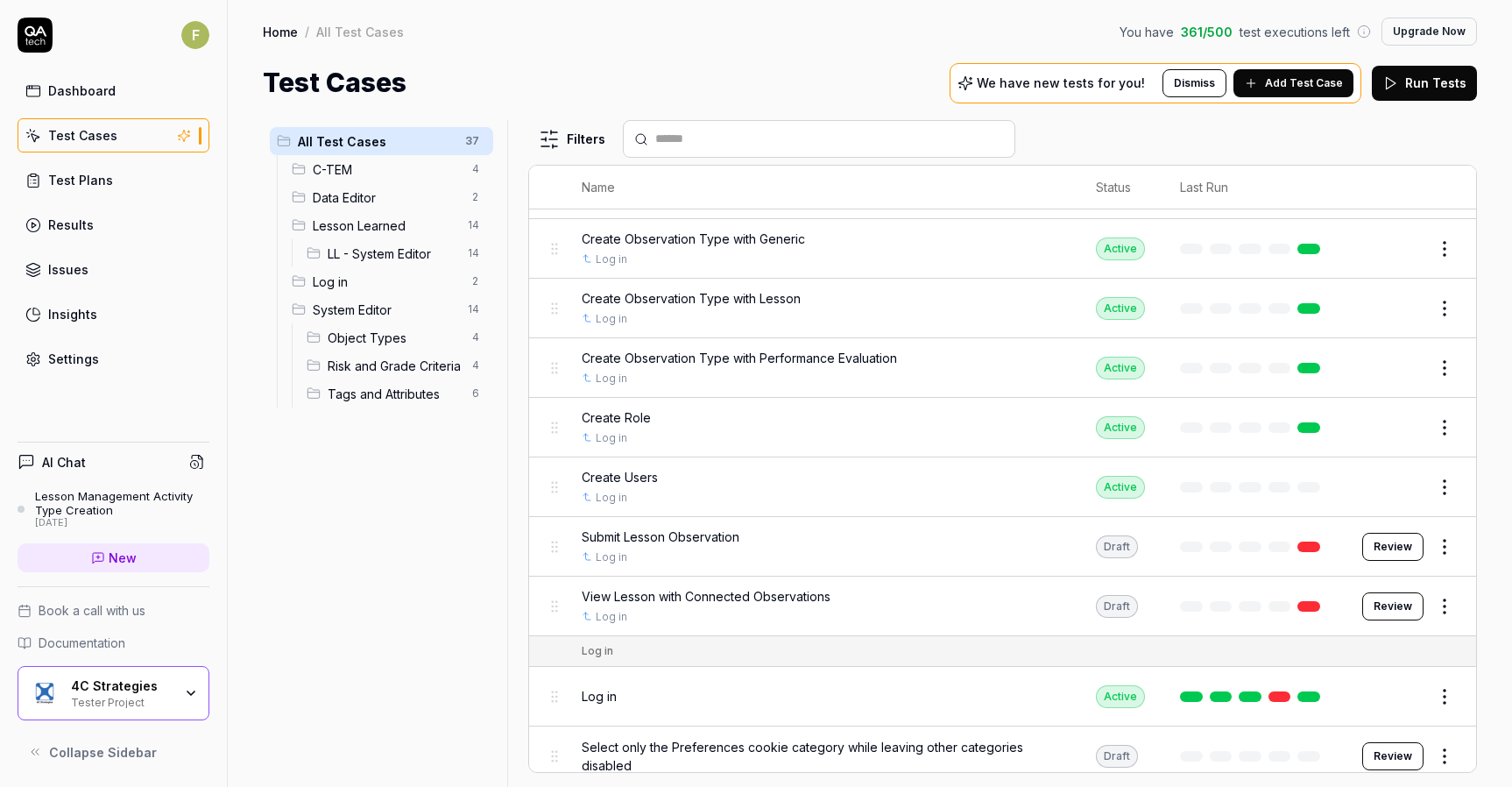
scroll to position [1061, 0]
click at [1396, 548] on button "Review" at bounding box center [1393, 545] width 62 height 28
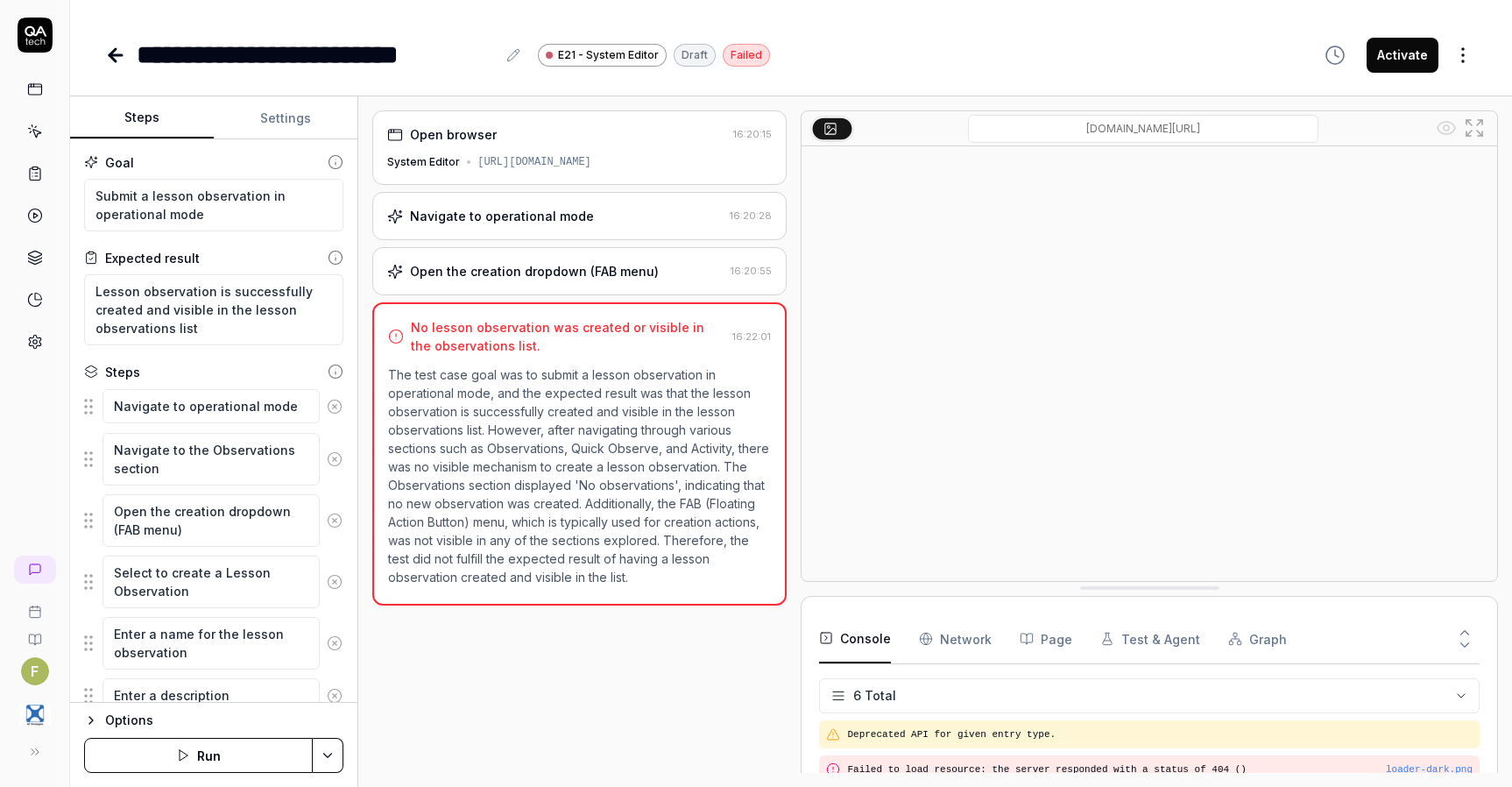
scroll to position [86, 0]
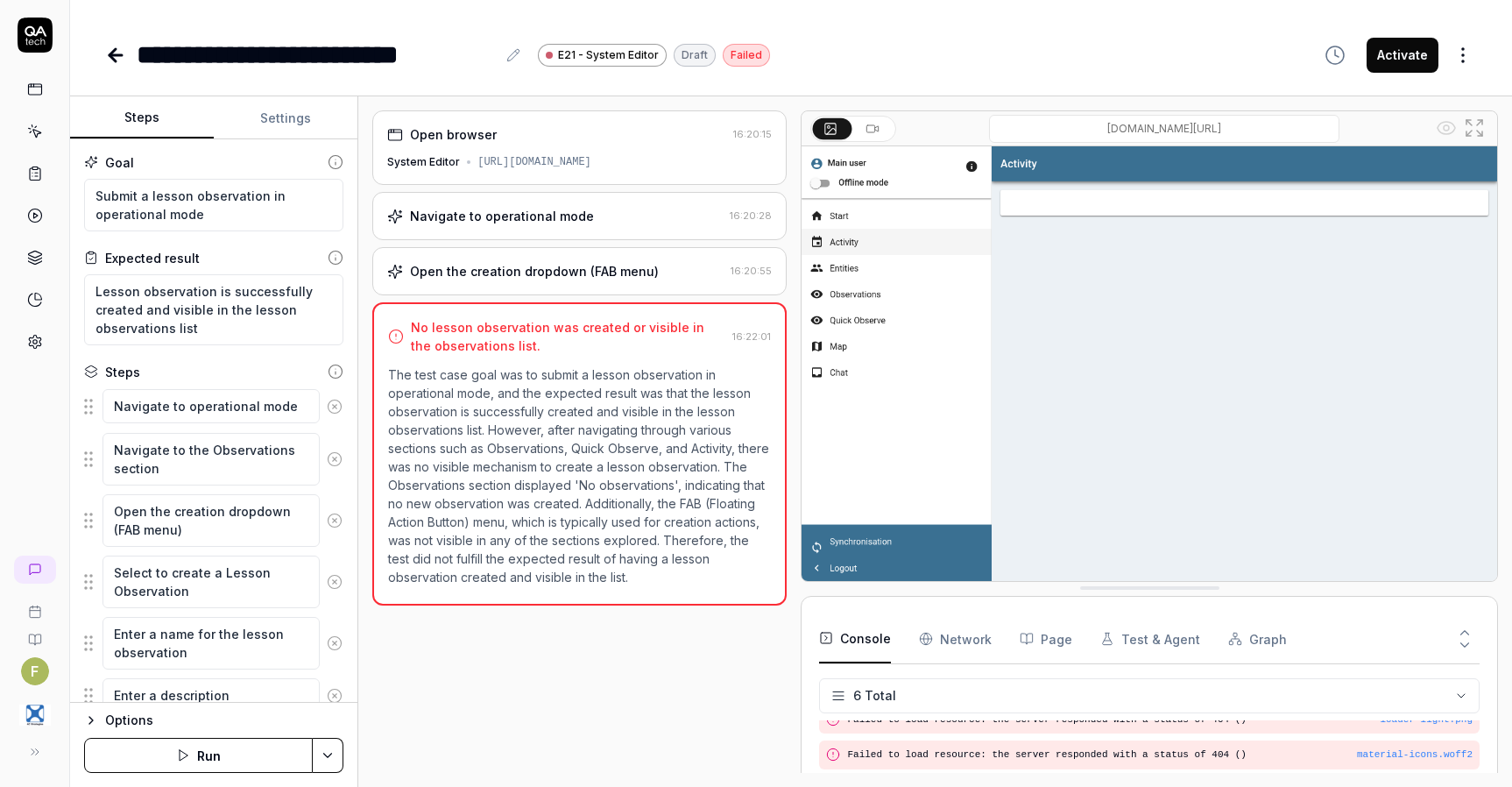
click at [656, 170] on div "System Editor [URL][DOMAIN_NAME]" at bounding box center [580, 162] width 385 height 16
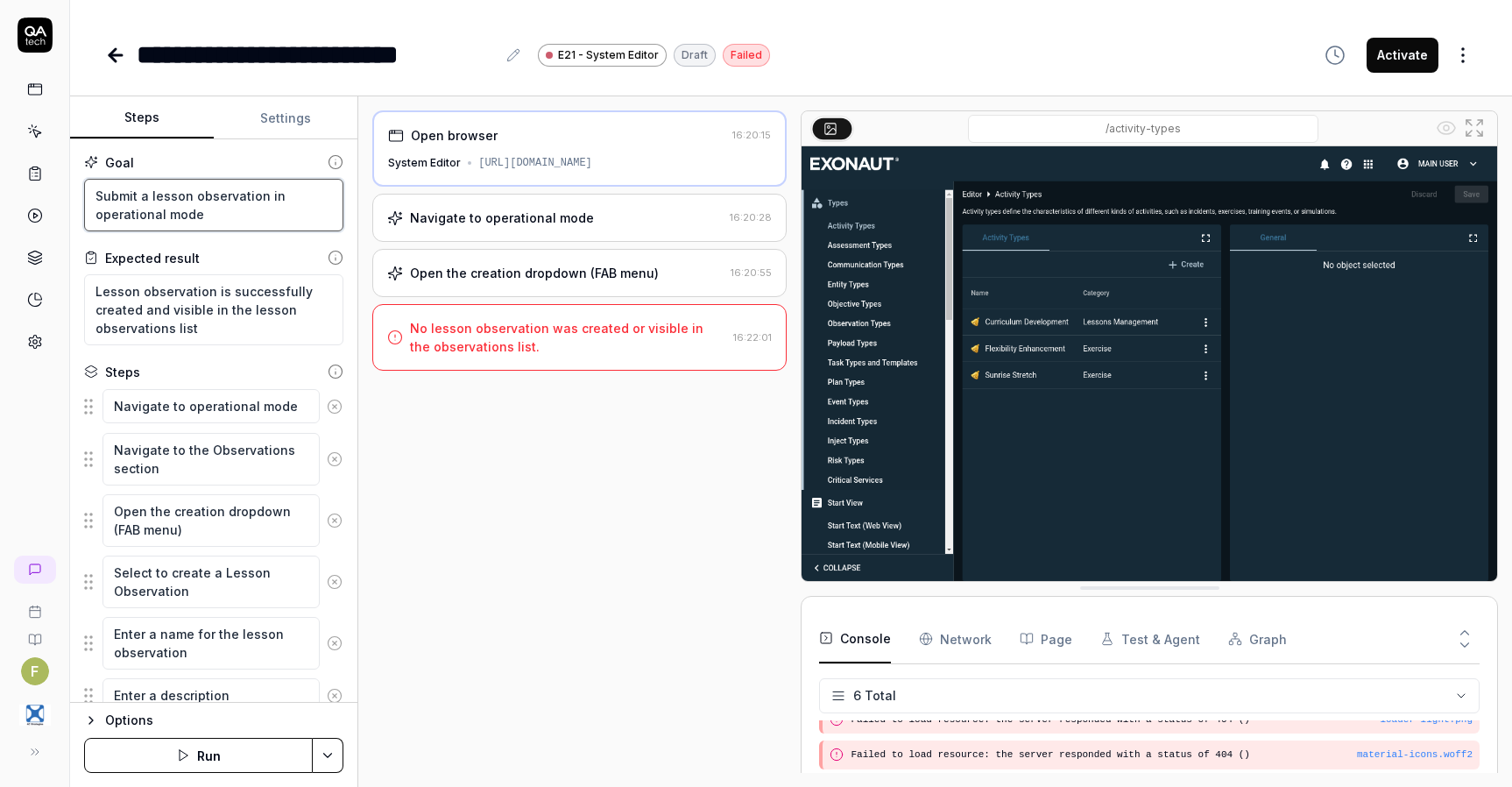
click at [246, 220] on textarea "Submit a lesson observation in operational mode" at bounding box center [214, 205] width 259 height 53
type textarea "*"
type textarea "Submit a lesson observation in operational mode"
type textarea "*"
type textarea "Submit a lesson observation in operational mode i"
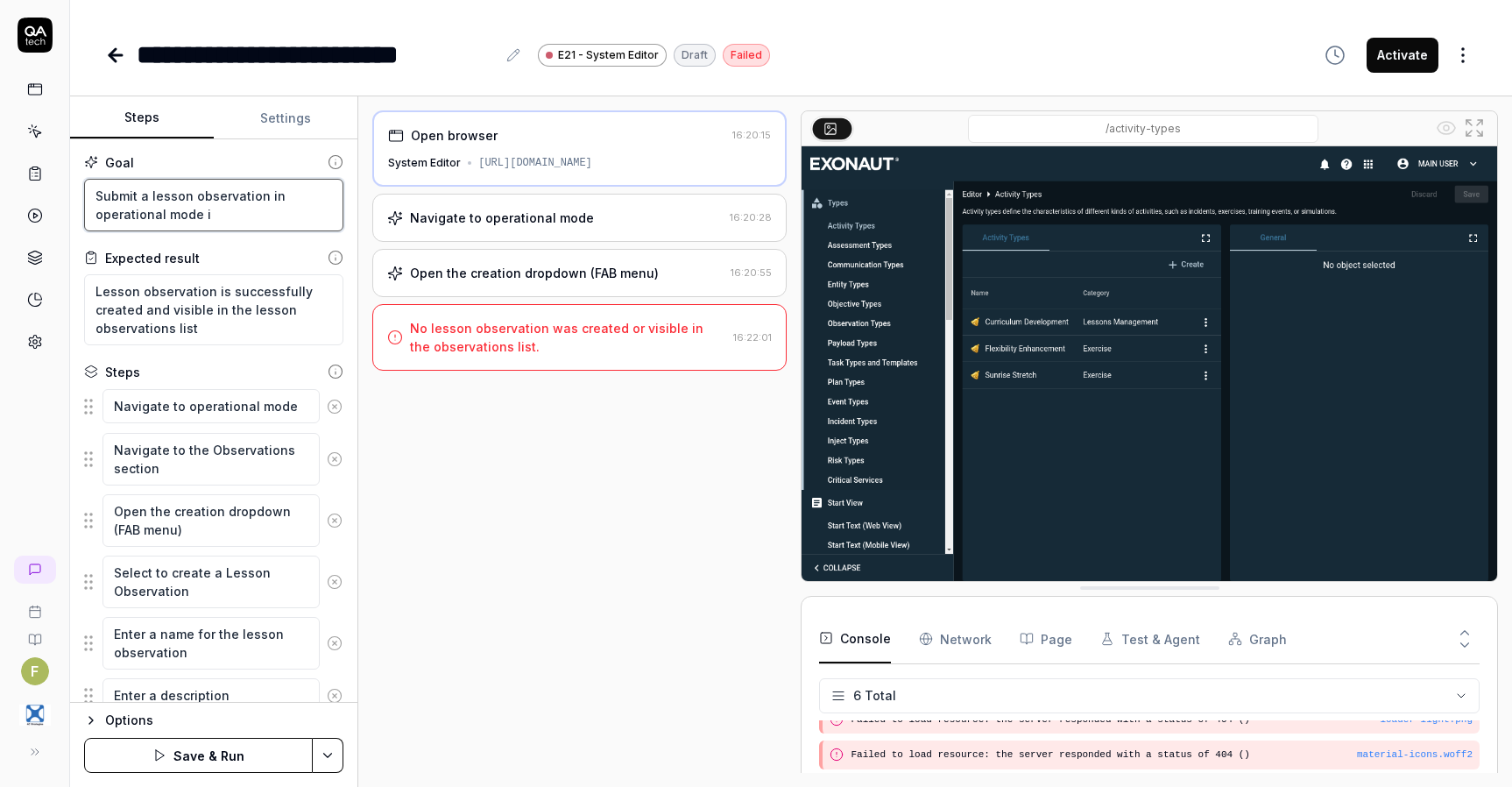
type textarea "*"
type textarea "Submit a lesson observation in operational mode in"
type textarea "*"
type textarea "Submit a lesson observation in operational mode in"
type textarea "*"
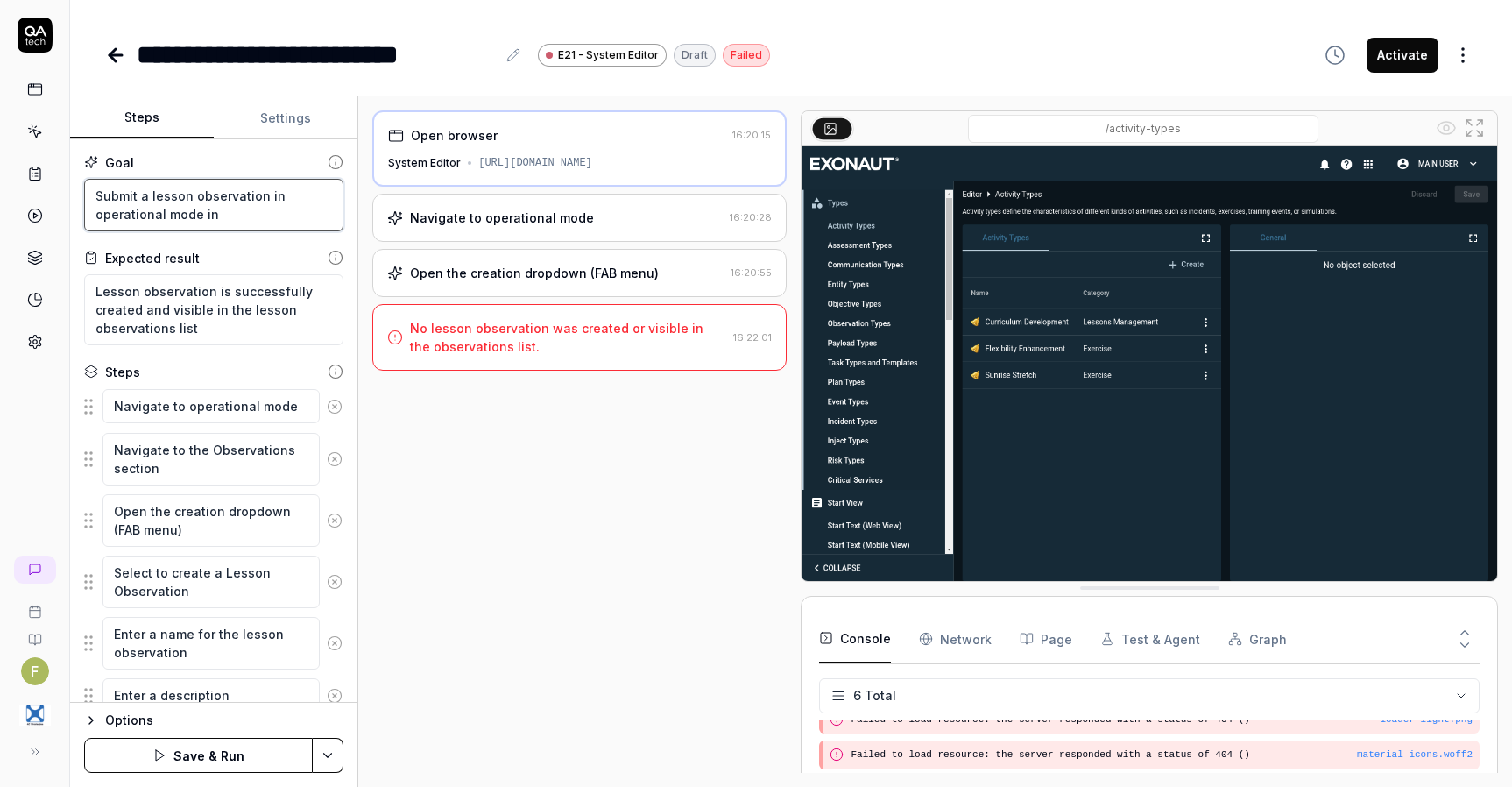
type textarea "Submit a lesson observation in operational mode in C"
click at [201, 752] on button "Save & Run" at bounding box center [198, 756] width 229 height 35
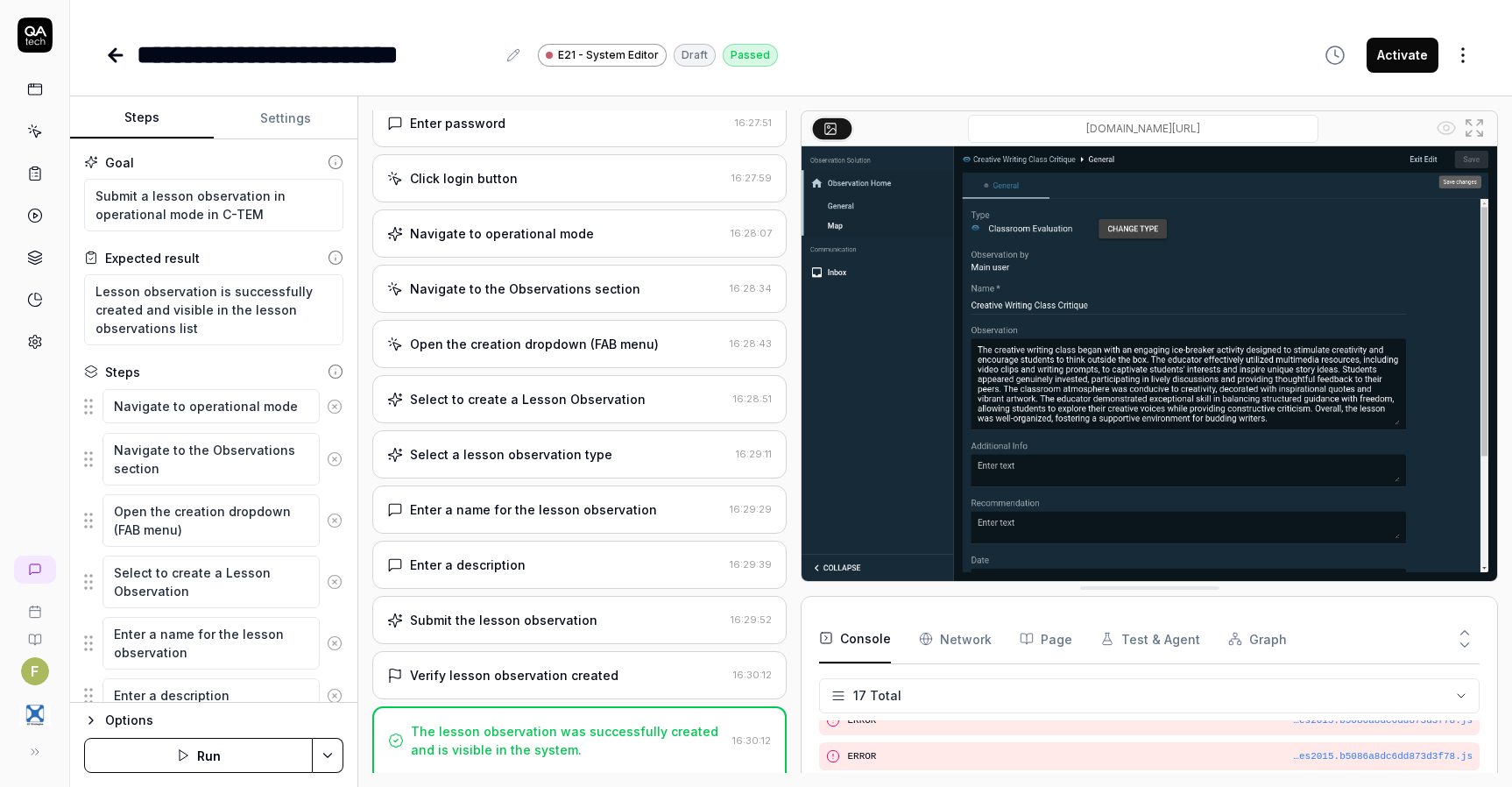
scroll to position [476, 0]
click at [34, 126] on icon at bounding box center [35, 131] width 16 height 16
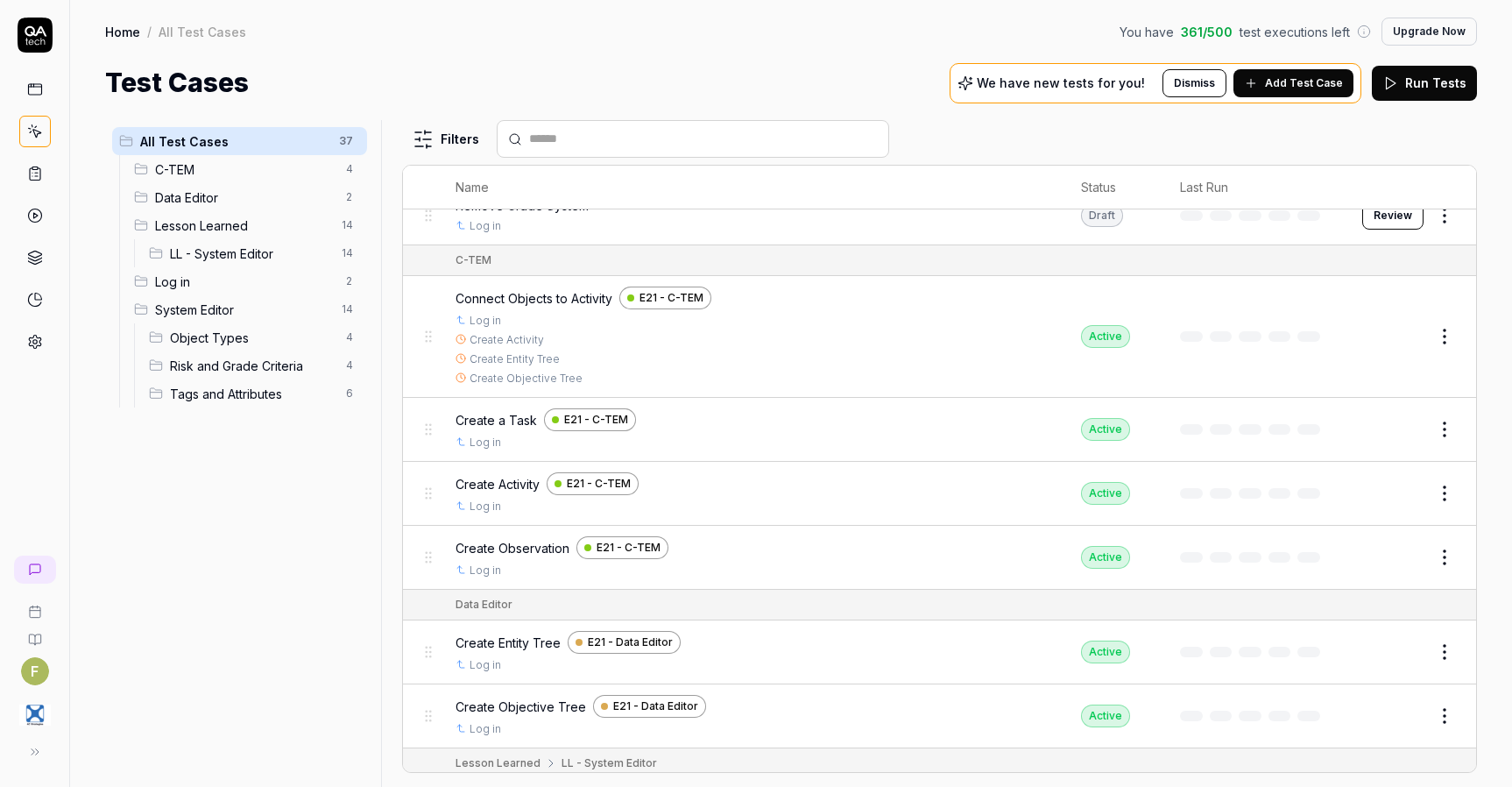
scroll to position [25, 0]
click at [351, 228] on html "F Home / All Test Cases You have 361 / 500 test executions left Upgrade Now Hom…" at bounding box center [756, 394] width 1512 height 787
click at [312, 299] on div "Add Scenario" at bounding box center [275, 298] width 176 height 38
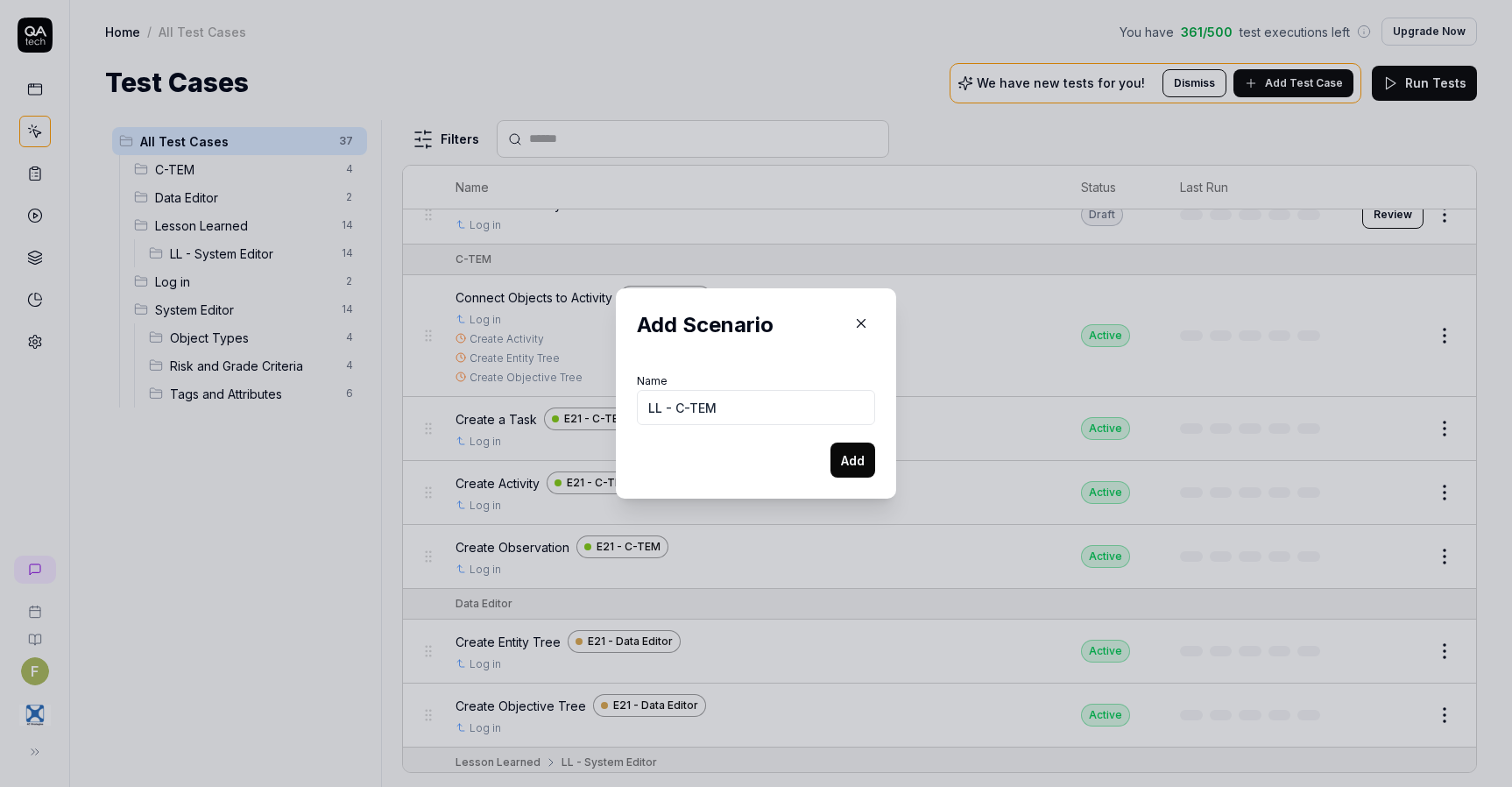
click at [842, 460] on button "Add" at bounding box center [854, 460] width 45 height 35
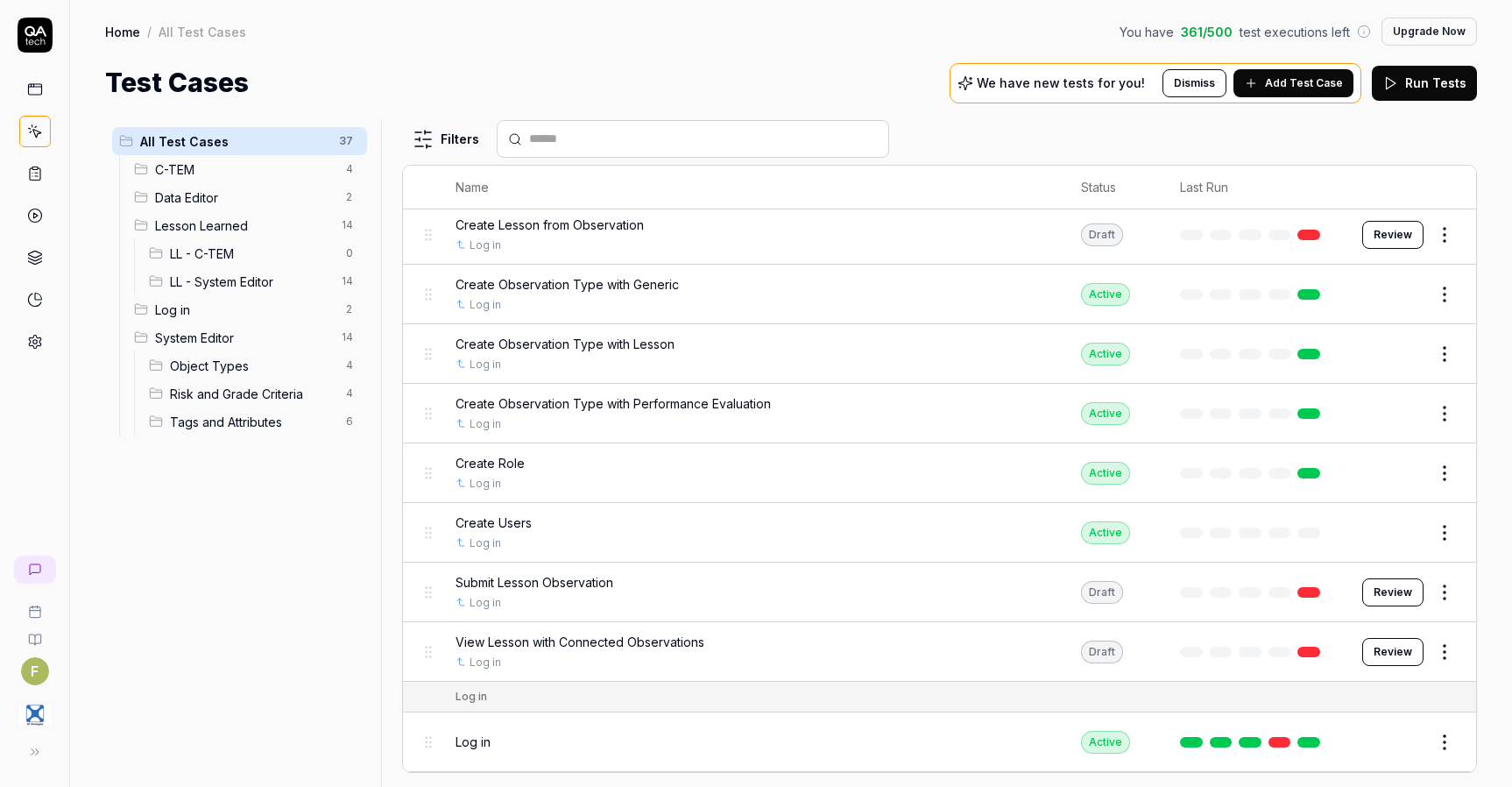
scroll to position [1016, 0]
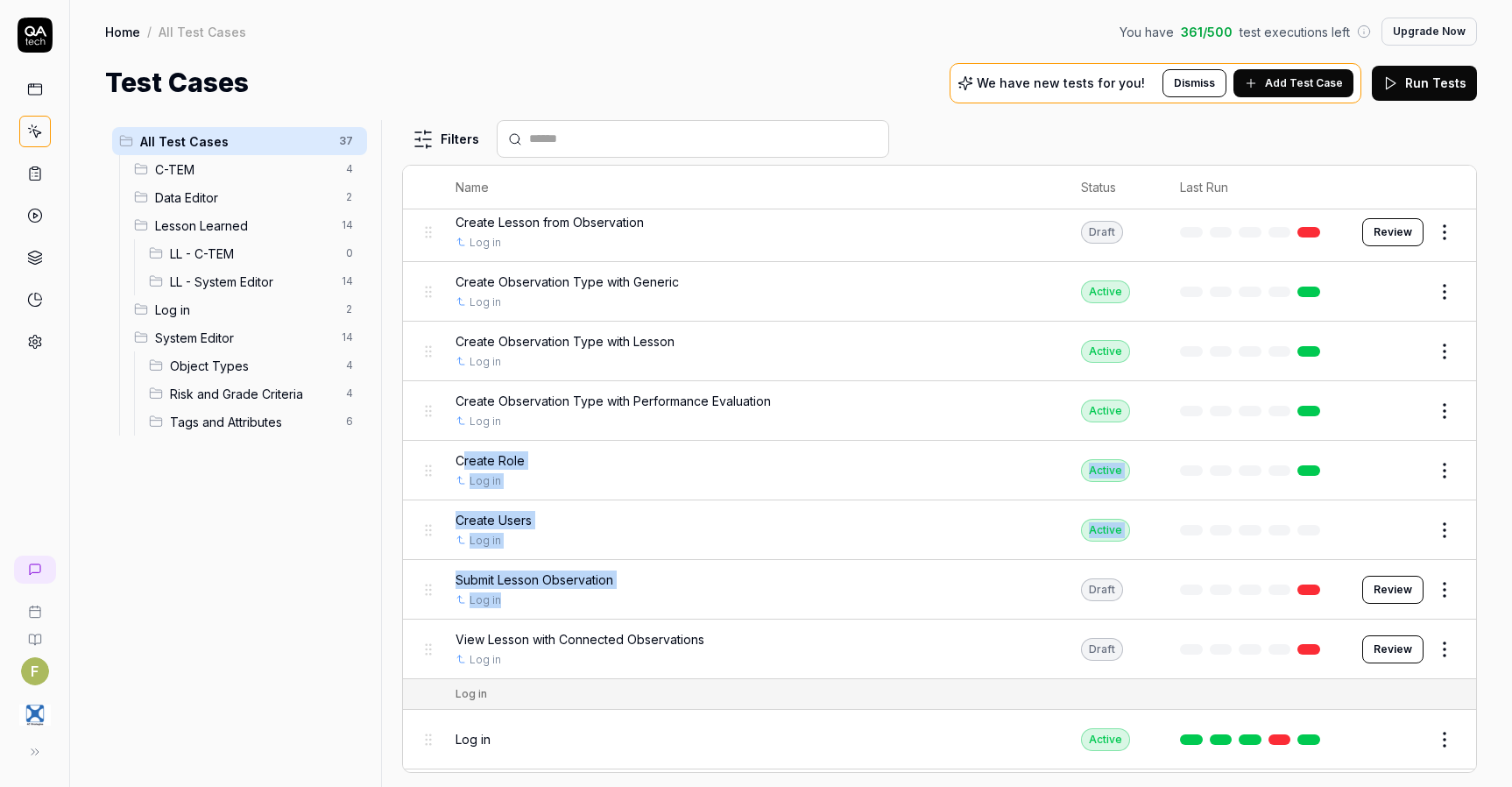
drag, startPoint x: 666, startPoint y: 593, endPoint x: 477, endPoint y: 467, distance: 227.1
click at [463, 459] on tbody "Lesson Learned LL - System Editor Add Levels to Grade System Create a Grade Sys…" at bounding box center [940, 218] width 1073 height 922
click at [656, 577] on div "Submit Lesson Observation" at bounding box center [751, 579] width 591 height 19
click at [439, 594] on td "Submit Lesson Observation Log in" at bounding box center [752, 590] width 626 height 60
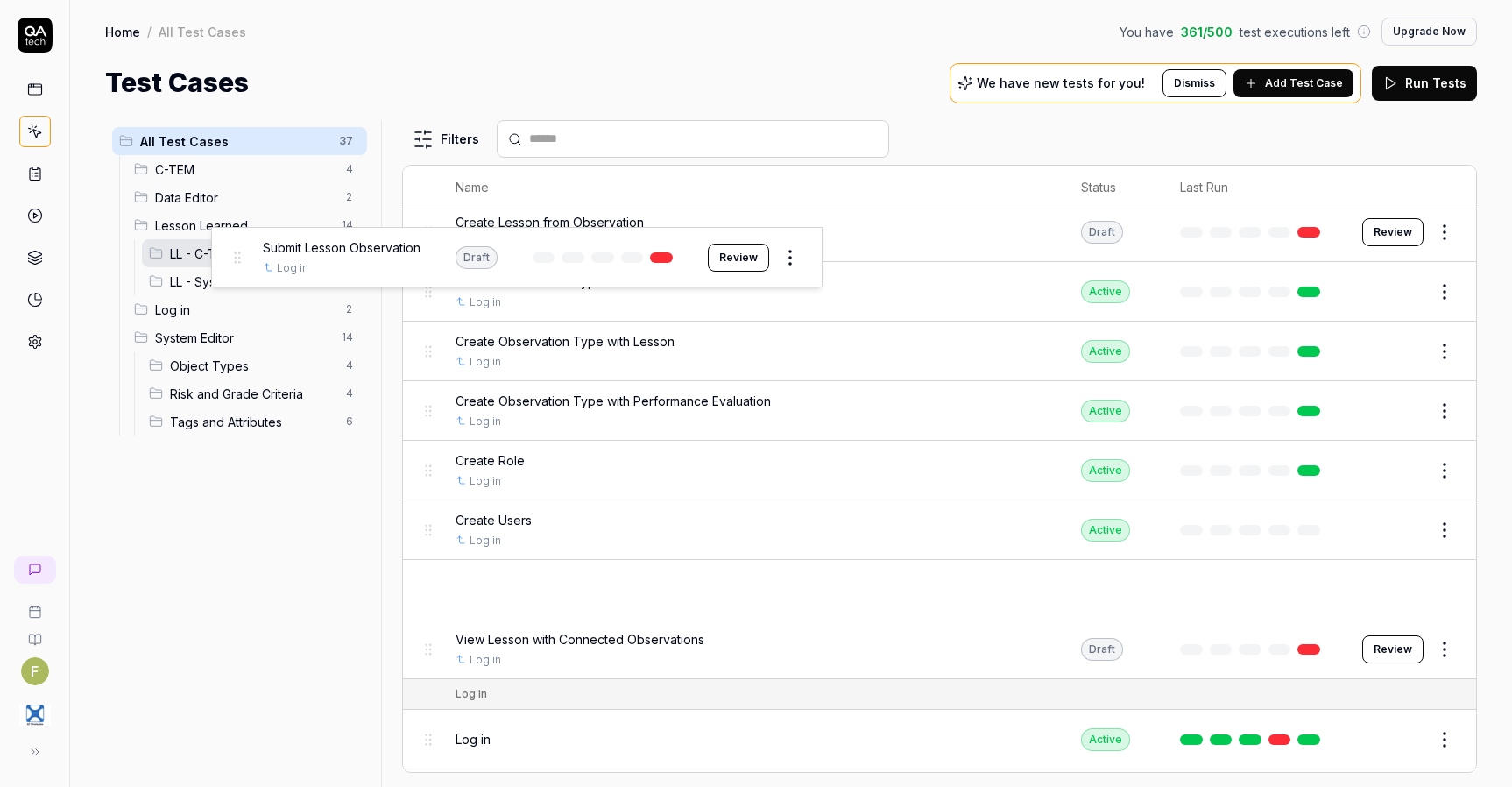
drag, startPoint x: 426, startPoint y: 593, endPoint x: 234, endPoint y: 258, distance: 386.1
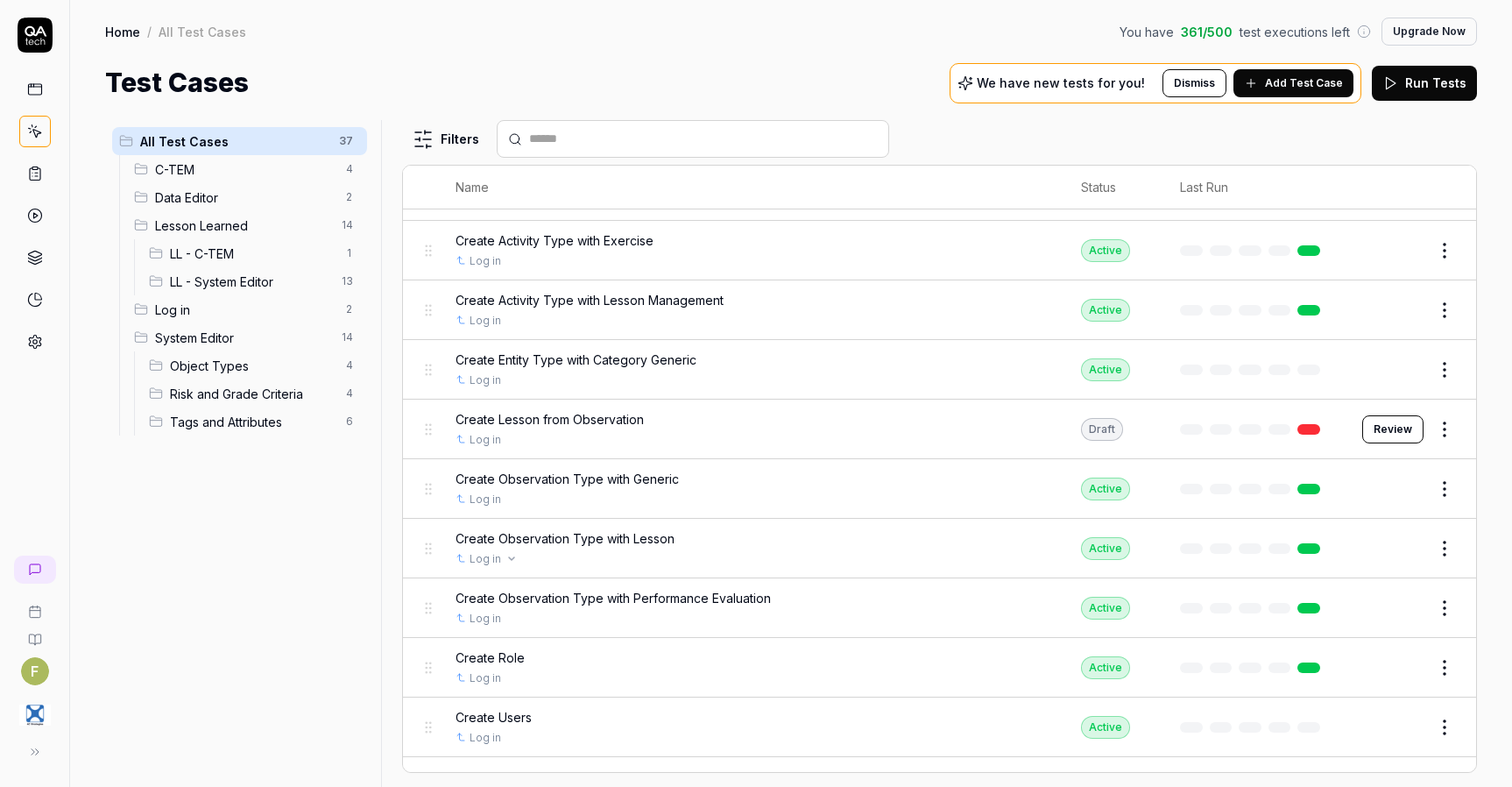
scroll to position [1175, 0]
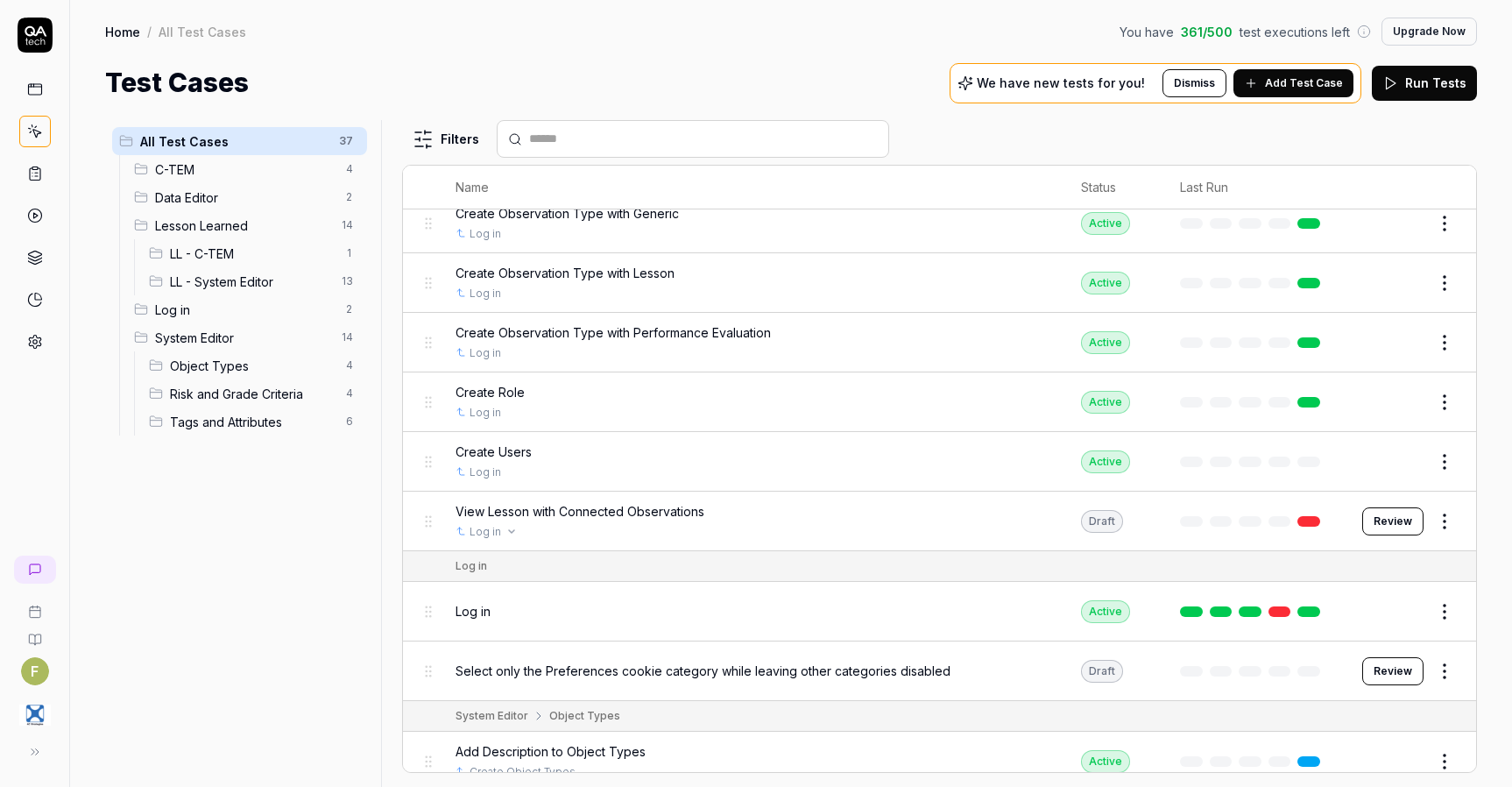
click at [759, 524] on div "Log in" at bounding box center [751, 532] width 591 height 16
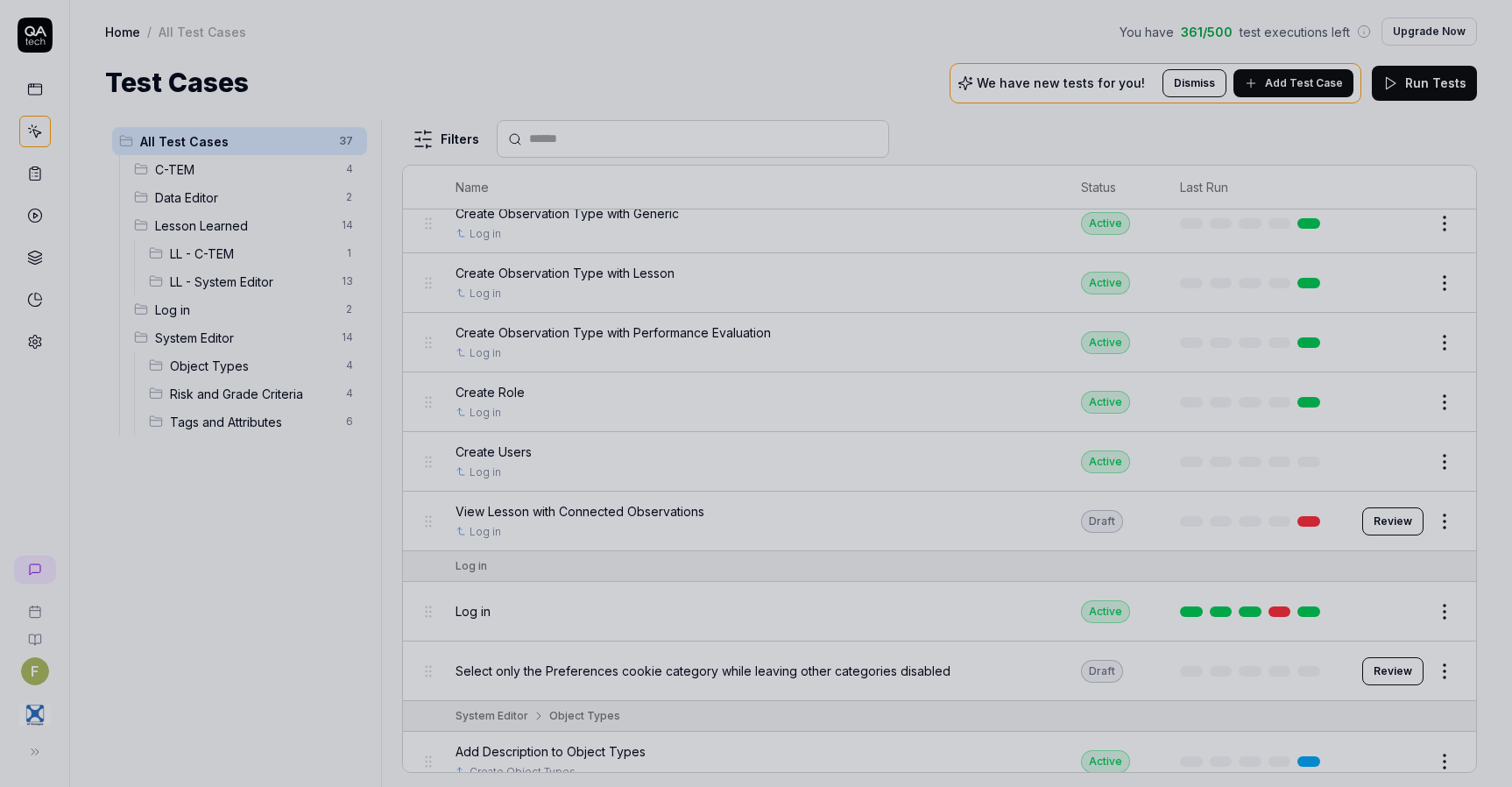
click at [1026, 513] on div at bounding box center [756, 394] width 1512 height 787
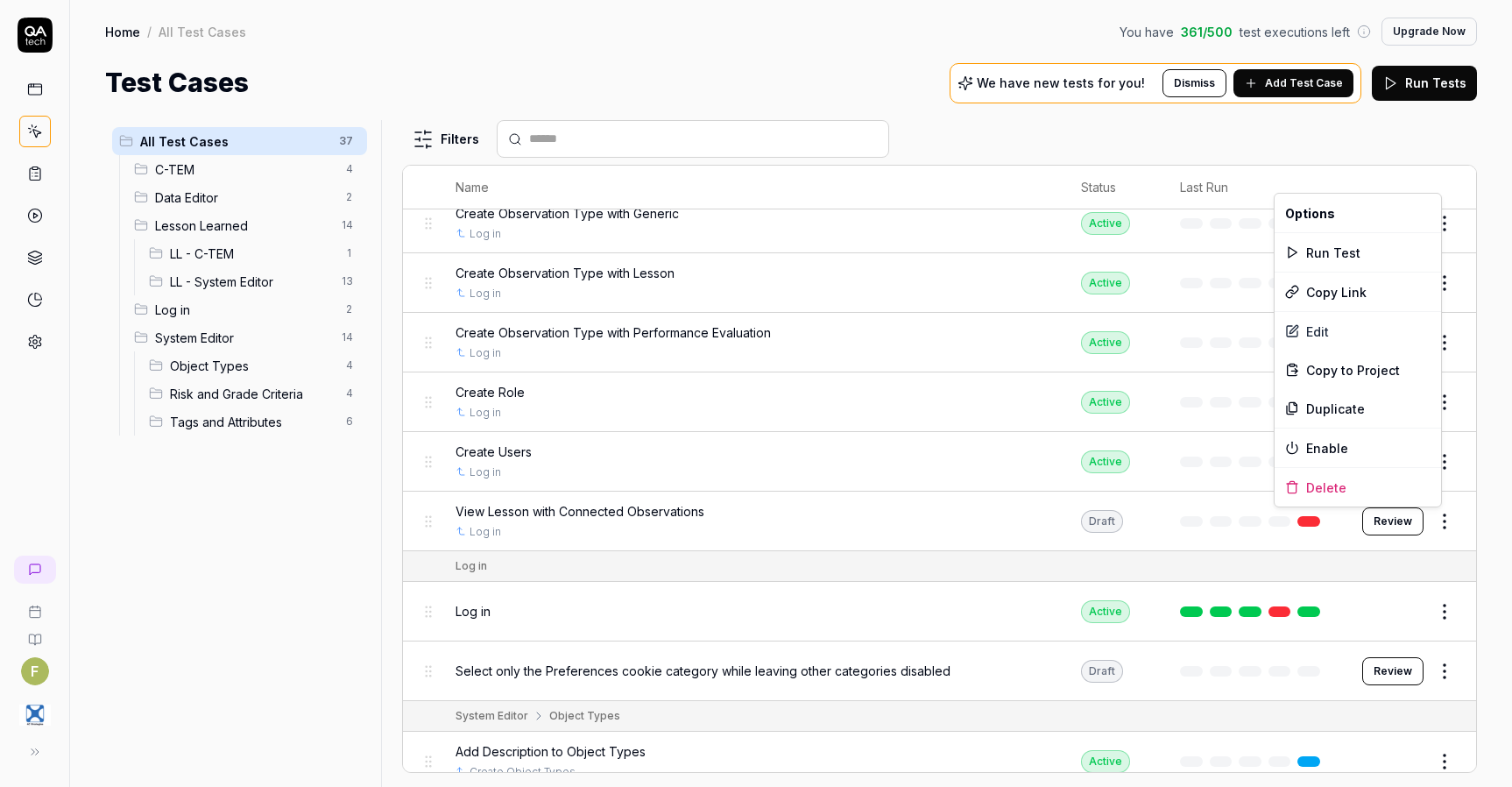
click at [1445, 520] on html "F Home / All Test Cases You have 361 / 500 test executions left Upgrade Now Hom…" at bounding box center [756, 394] width 1512 height 787
click at [1373, 326] on div "Edit" at bounding box center [1358, 331] width 167 height 38
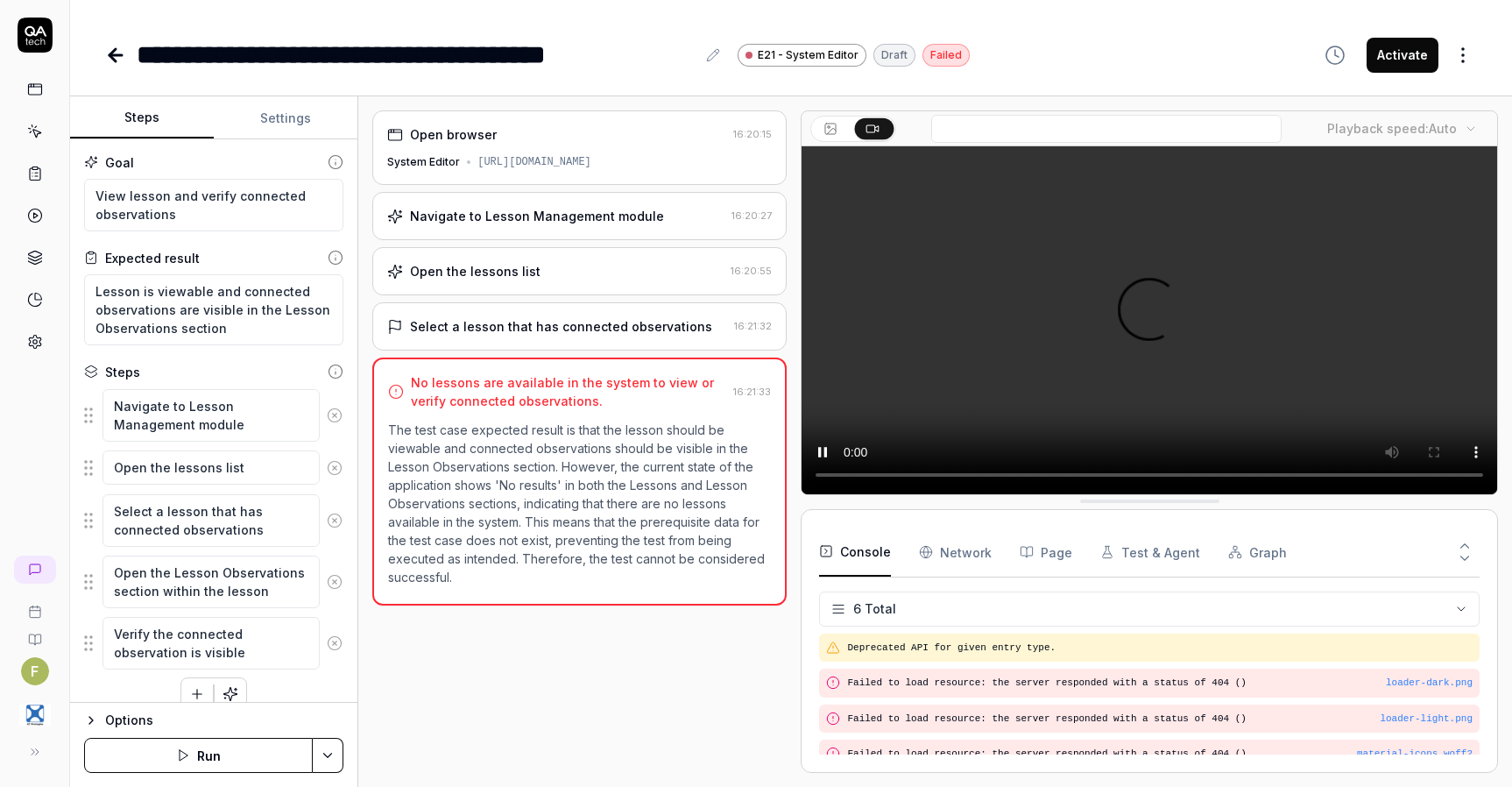
scroll to position [86, 0]
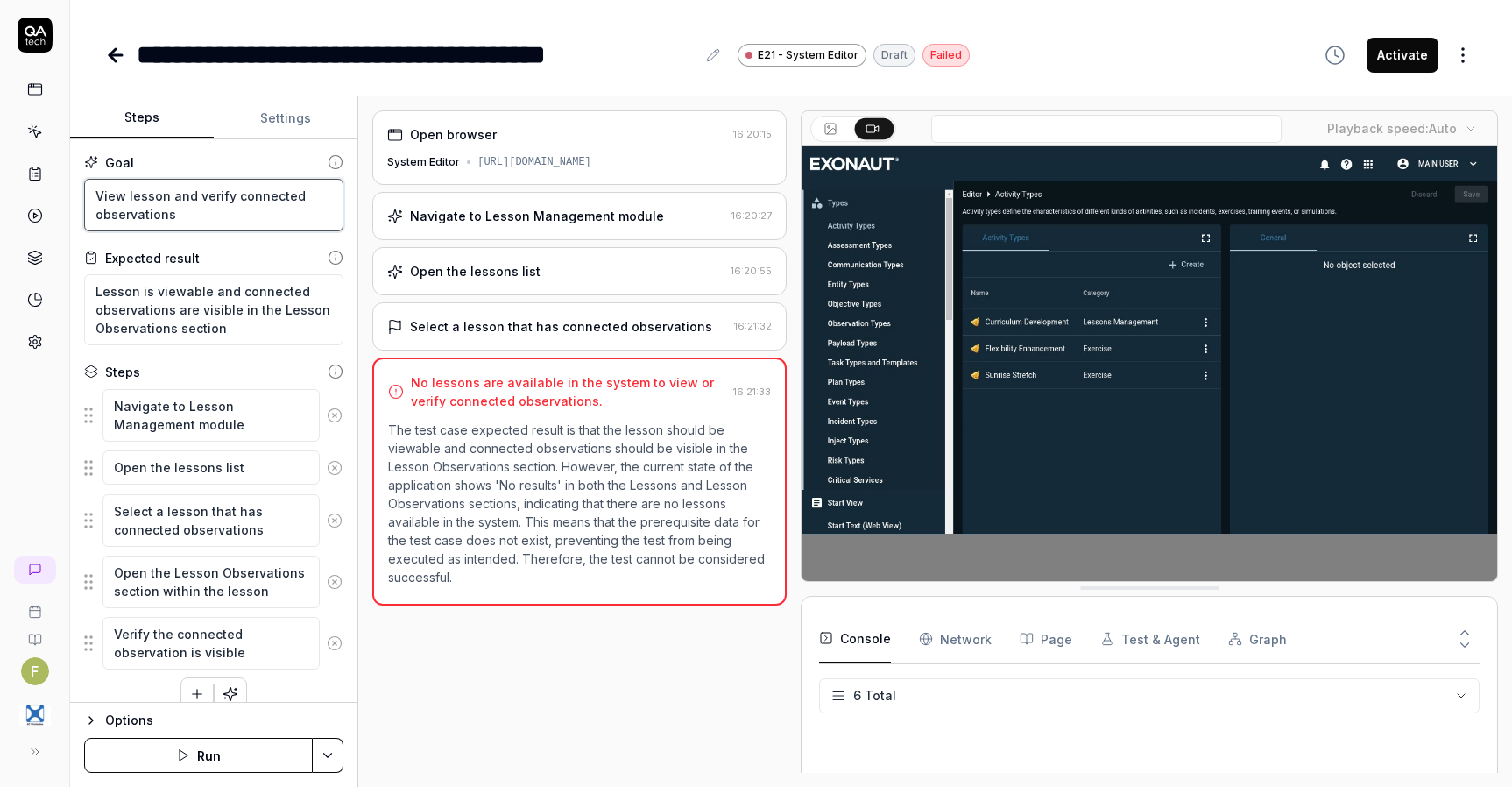
click at [229, 224] on textarea "View lesson and verify connected observations" at bounding box center [214, 205] width 259 height 53
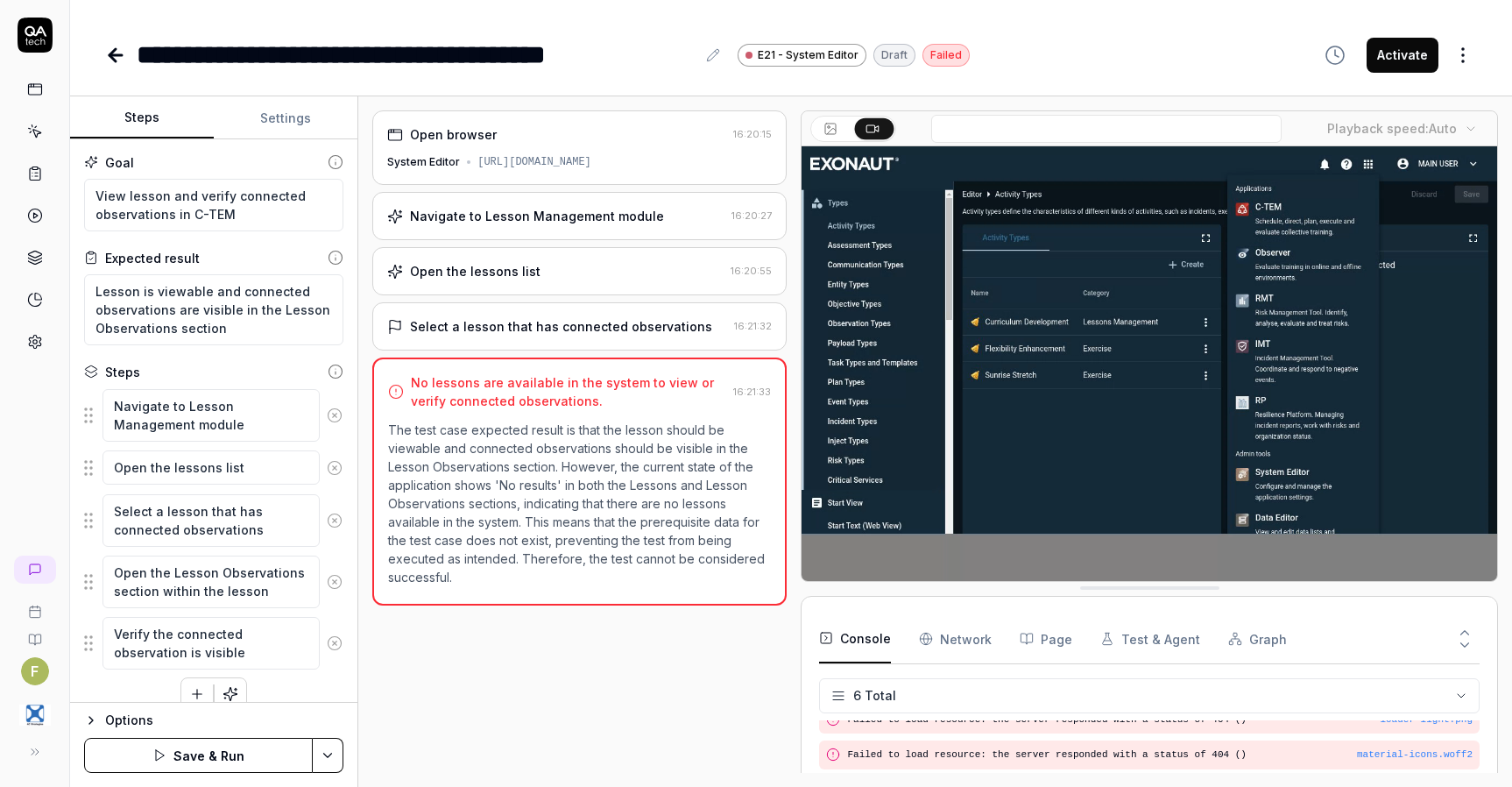
click at [217, 759] on button "Save & Run" at bounding box center [198, 756] width 229 height 35
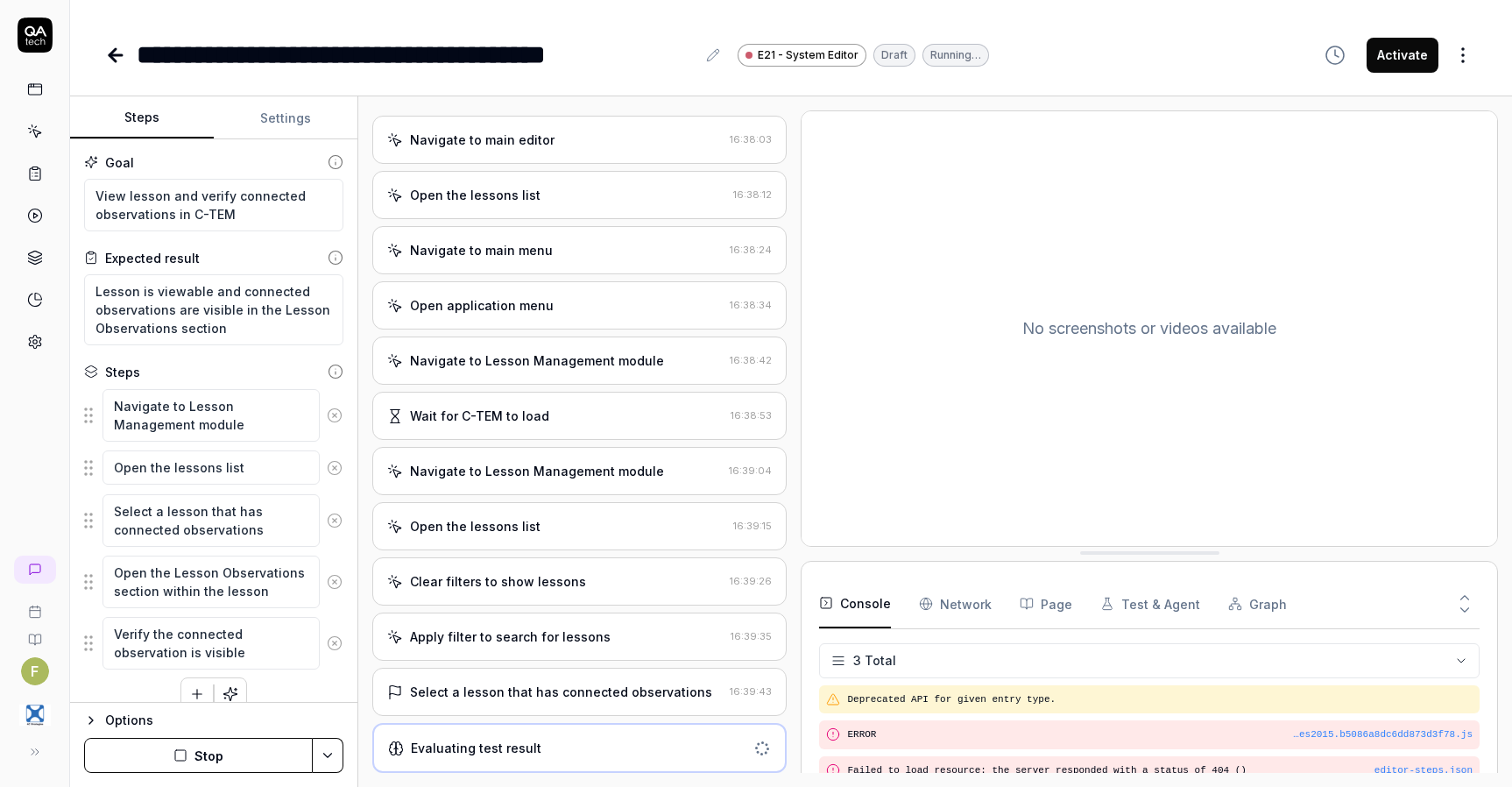
scroll to position [585, 0]
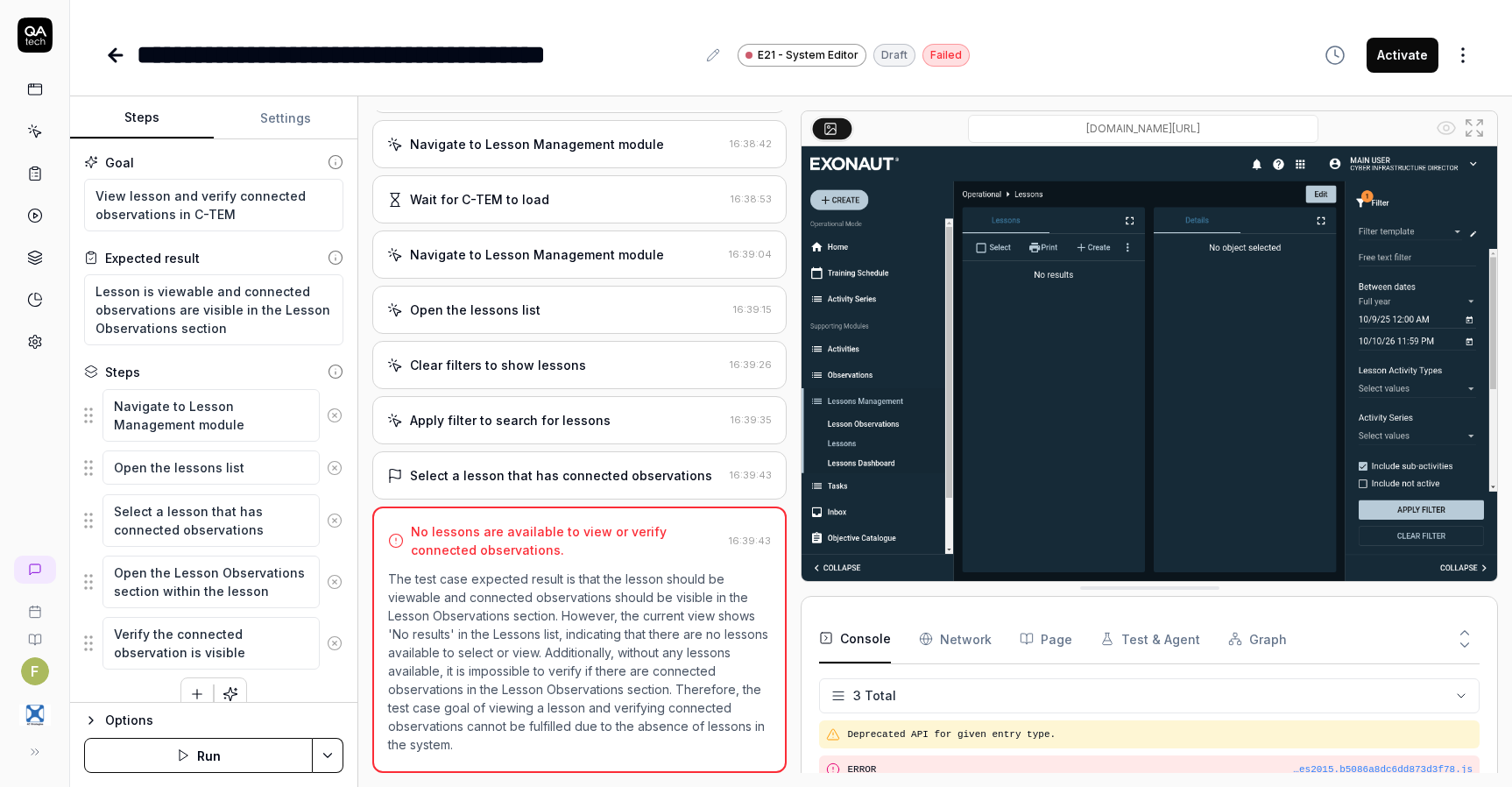
click at [595, 410] on div "Apply filter to search for lessons 16:39:35" at bounding box center [580, 420] width 414 height 48
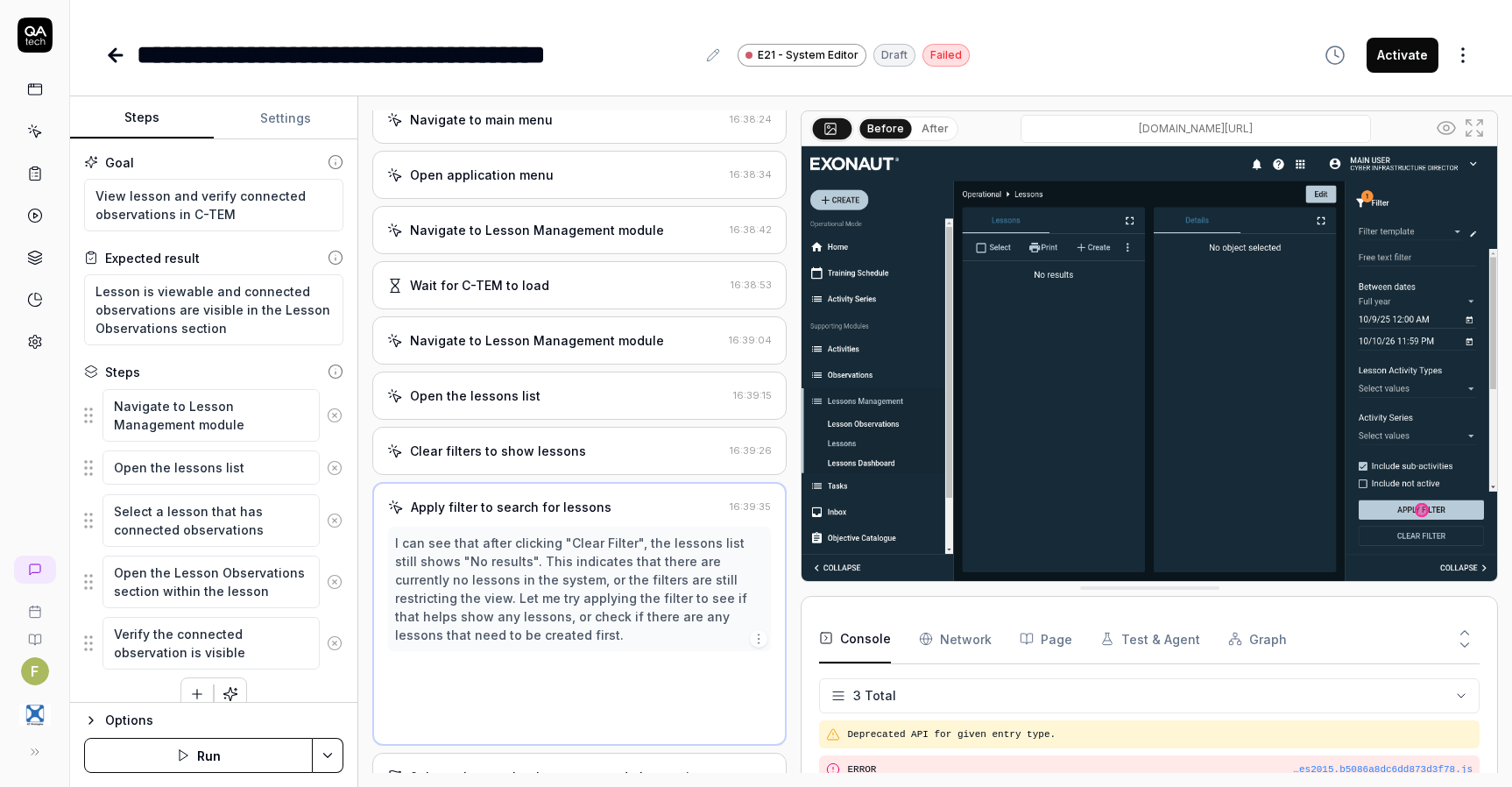
scroll to position [471, 0]
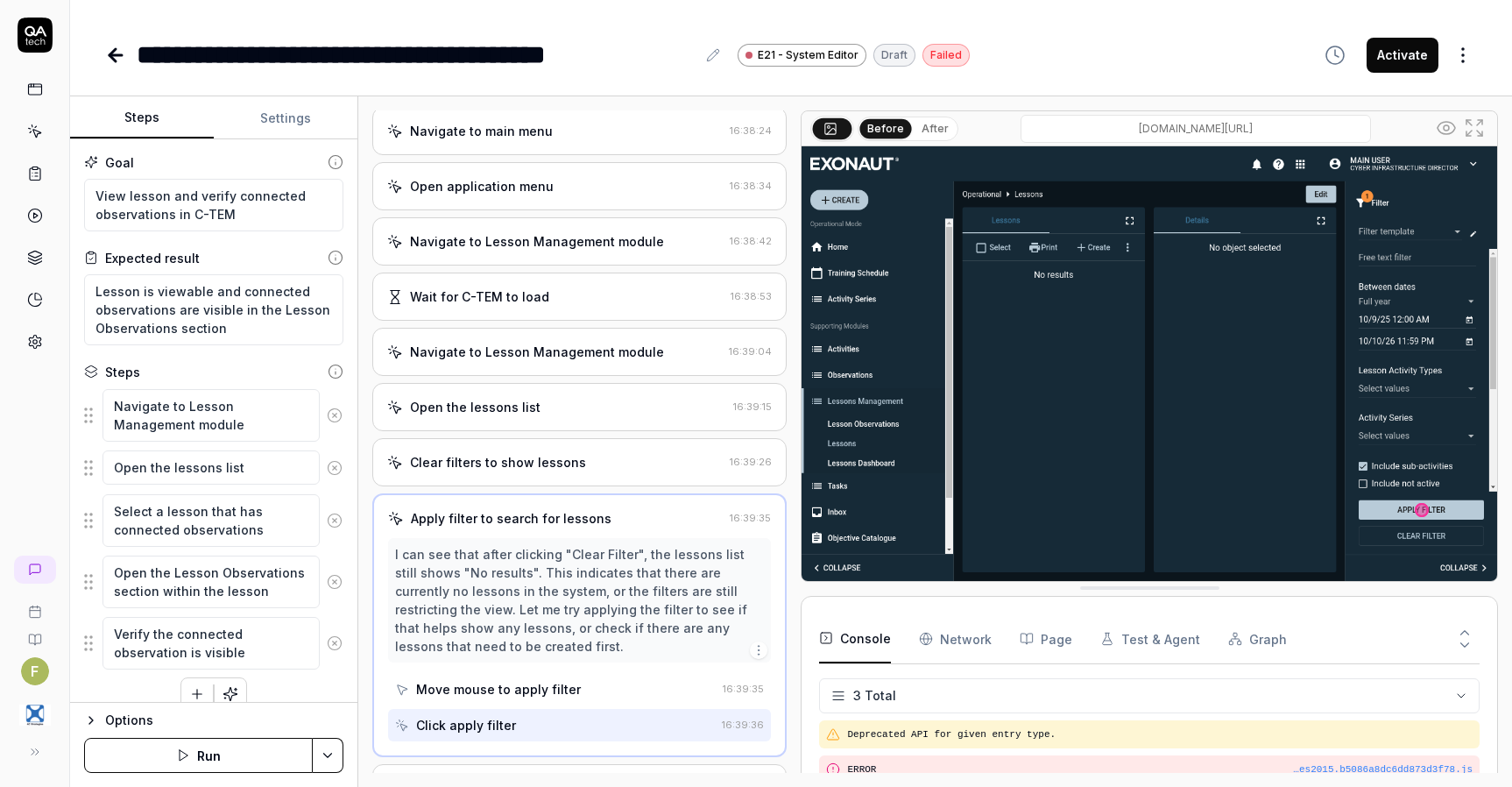
click at [614, 431] on div "Open the lessons list 16:39:15" at bounding box center [580, 406] width 414 height 48
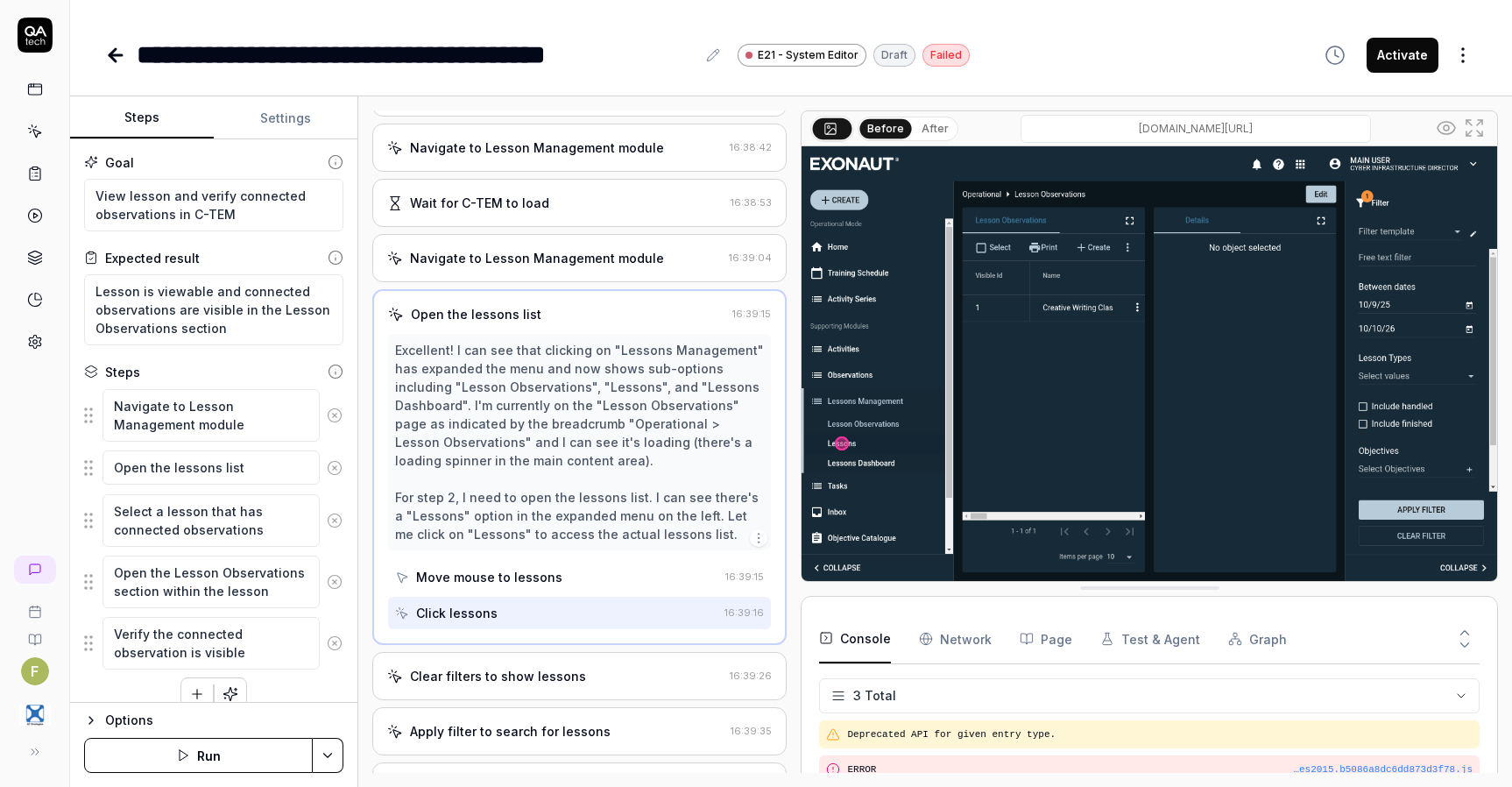
scroll to position [568, 0]
drag, startPoint x: 553, startPoint y: 498, endPoint x: 496, endPoint y: 498, distance: 57.0
click at [496, 498] on div "Excellent! I can see that clicking on "Lessons Management" has expanded the men…" at bounding box center [580, 440] width 369 height 202
click at [138, 287] on textarea "Lesson is viewable and connected observations are visible in the Lesson Observa…" at bounding box center [214, 310] width 259 height 71
click at [235, 760] on button "Save & Run" at bounding box center [198, 756] width 229 height 35
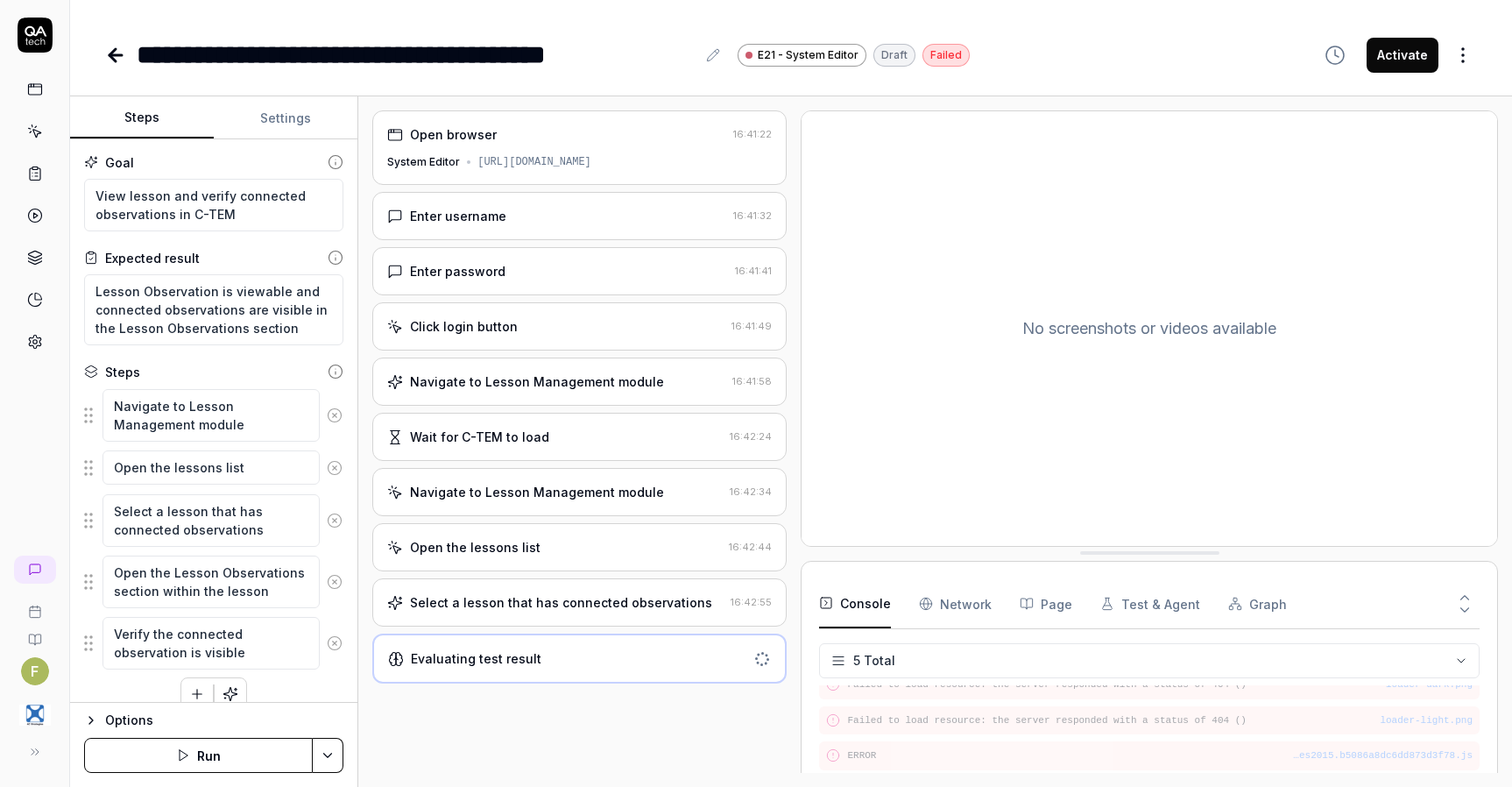
click at [635, 742] on div "Open browser 16:41:22 System Editor [URL][DOMAIN_NAME] Enter username 16:41:32 …" at bounding box center [580, 442] width 414 height 662
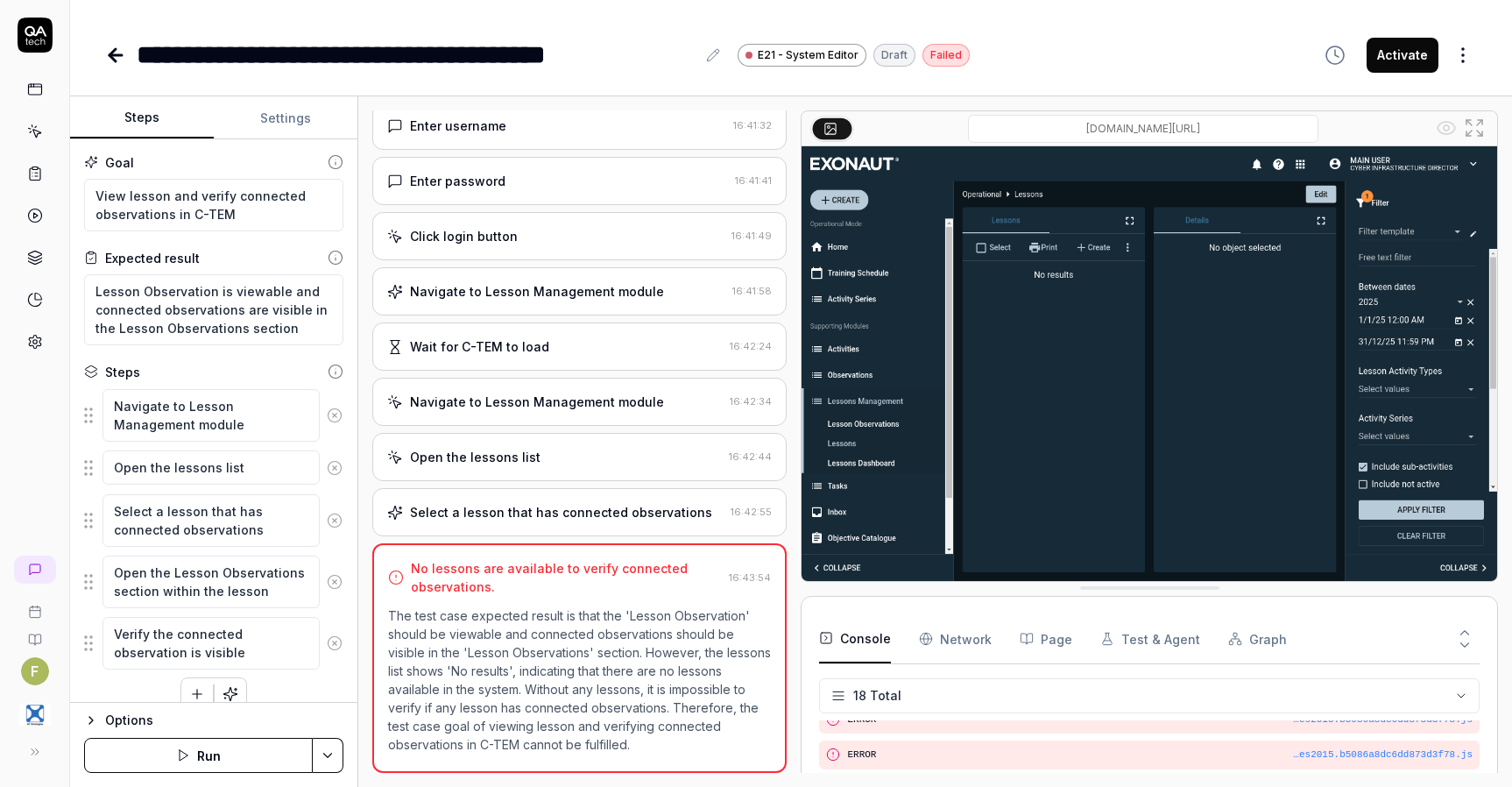
click at [454, 396] on div "Navigate to Lesson Management module" at bounding box center [537, 401] width 254 height 19
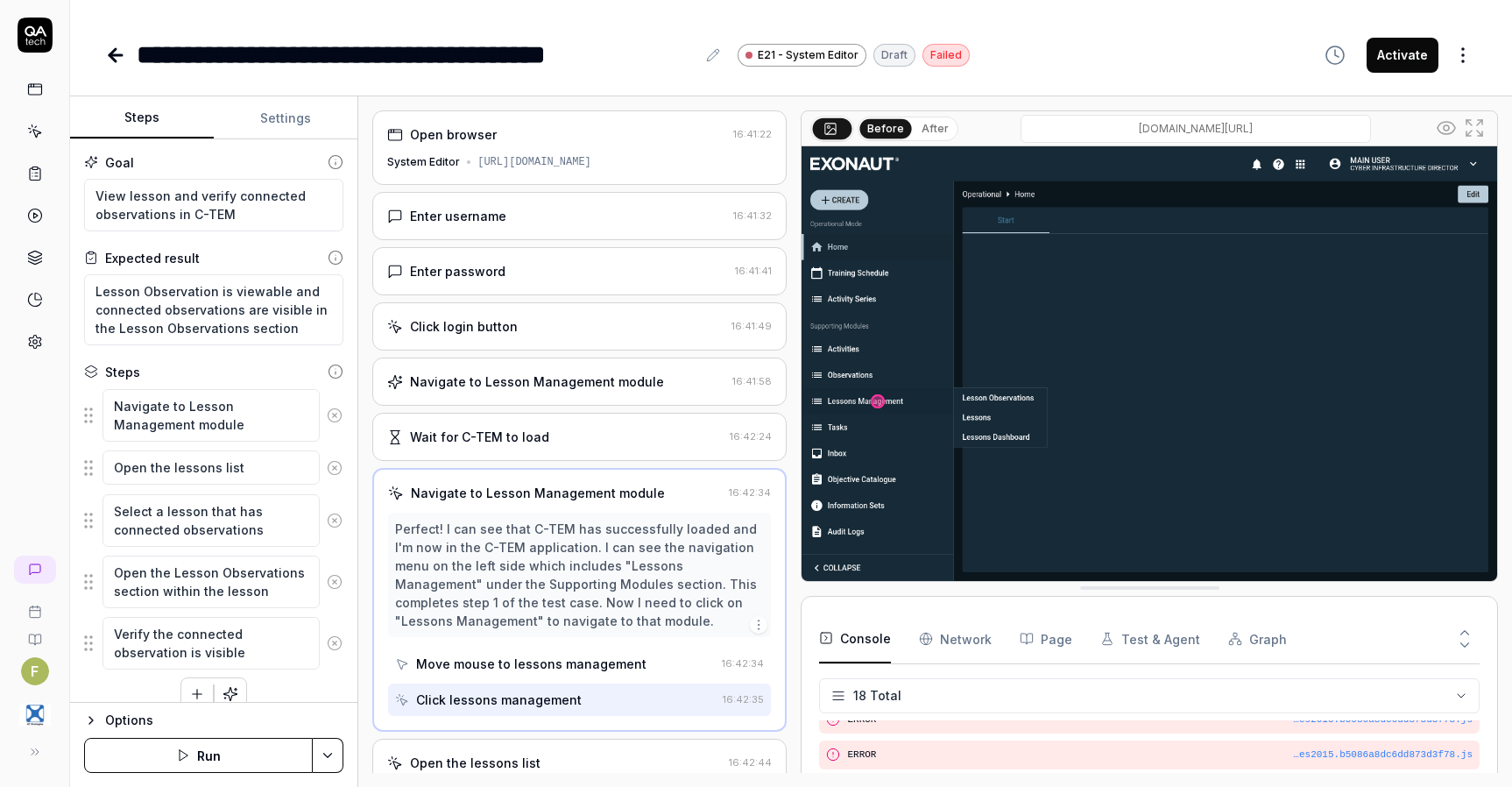
scroll to position [159, 0]
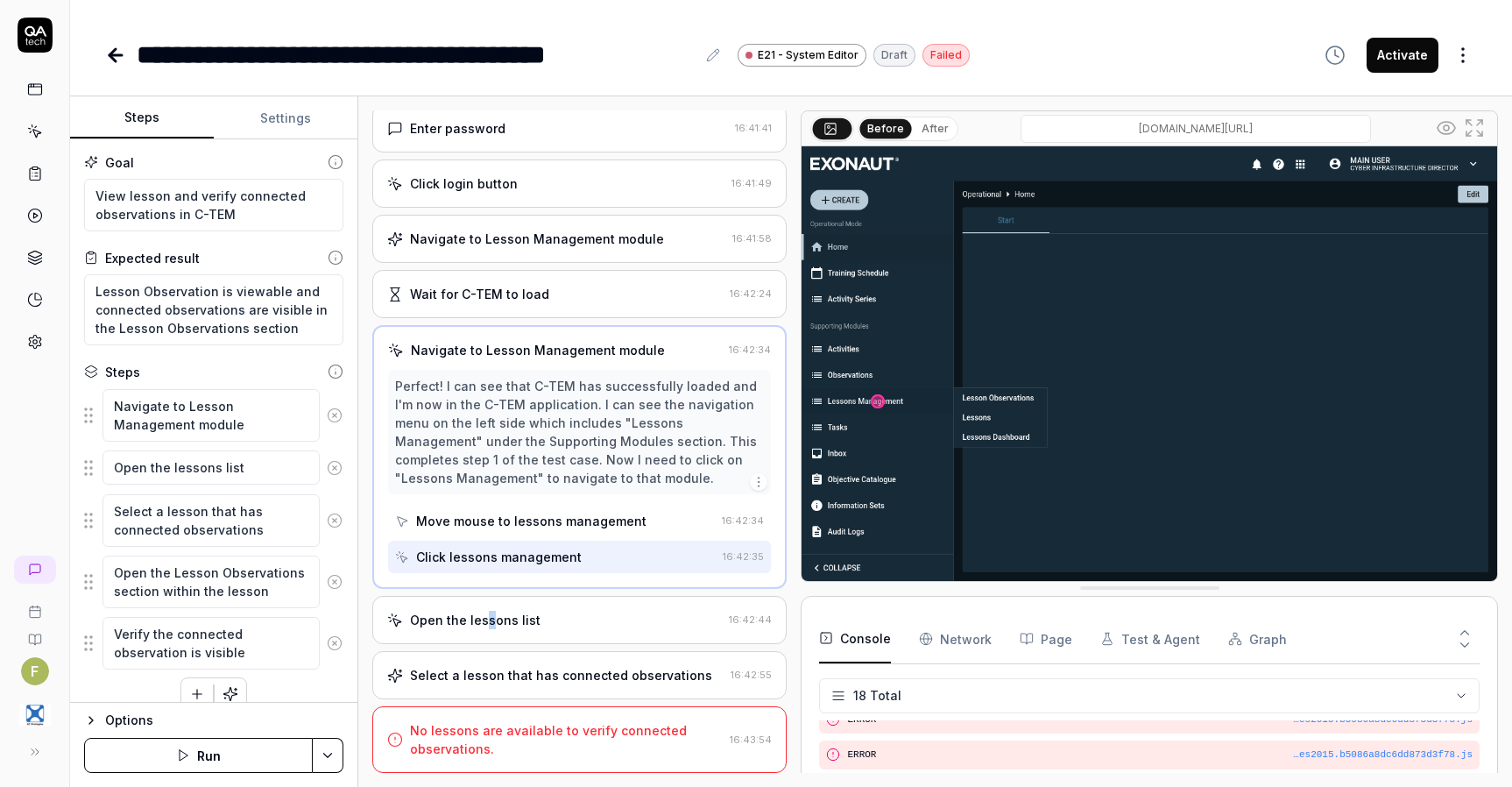
click at [488, 624] on div "Open the lessons list" at bounding box center [475, 619] width 130 height 19
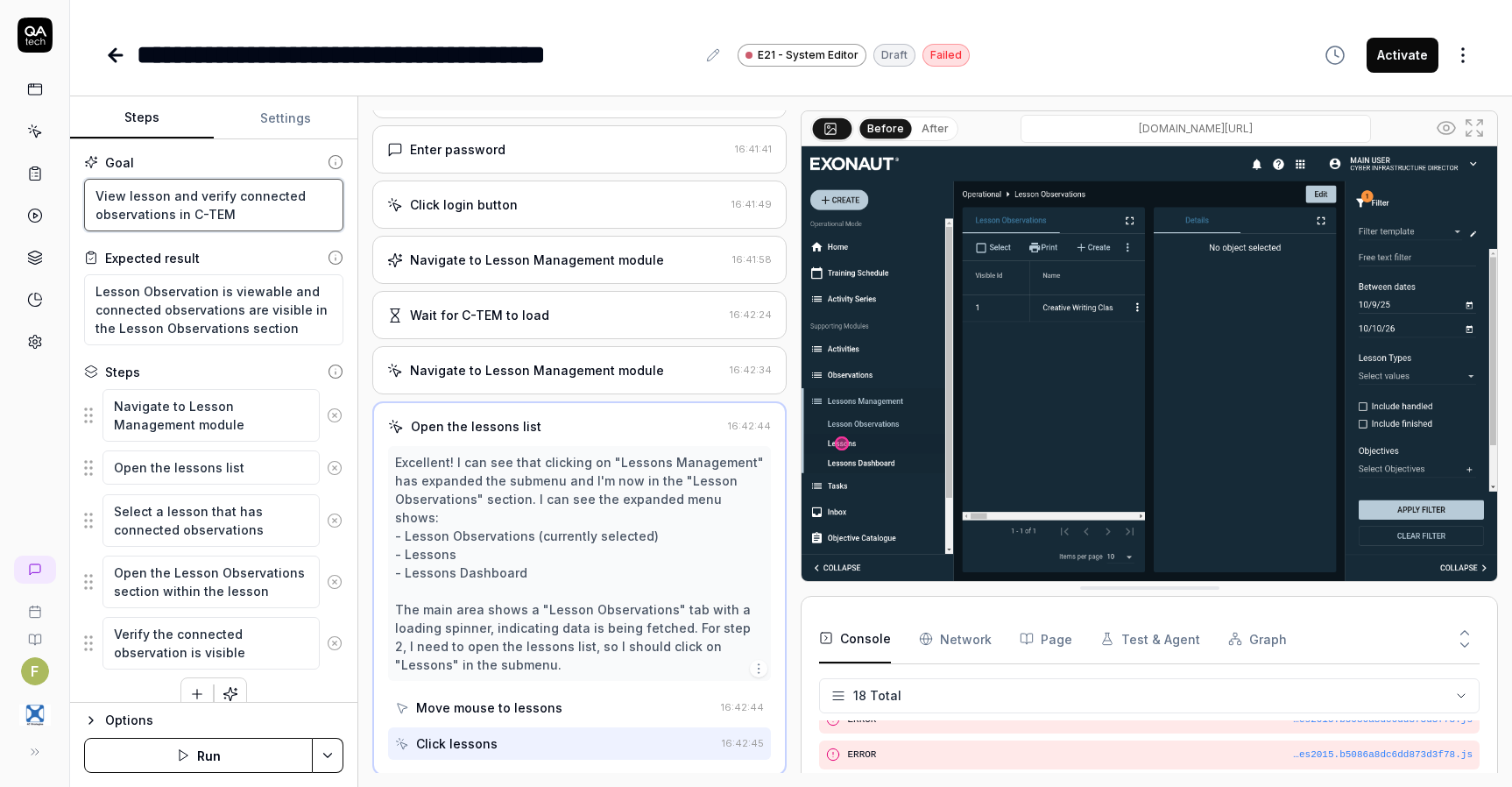
click at [160, 194] on textarea "View lesson and verify connected observations in C-TEM" at bounding box center [214, 205] width 259 height 53
click at [119, 55] on icon at bounding box center [116, 55] width 13 height 0
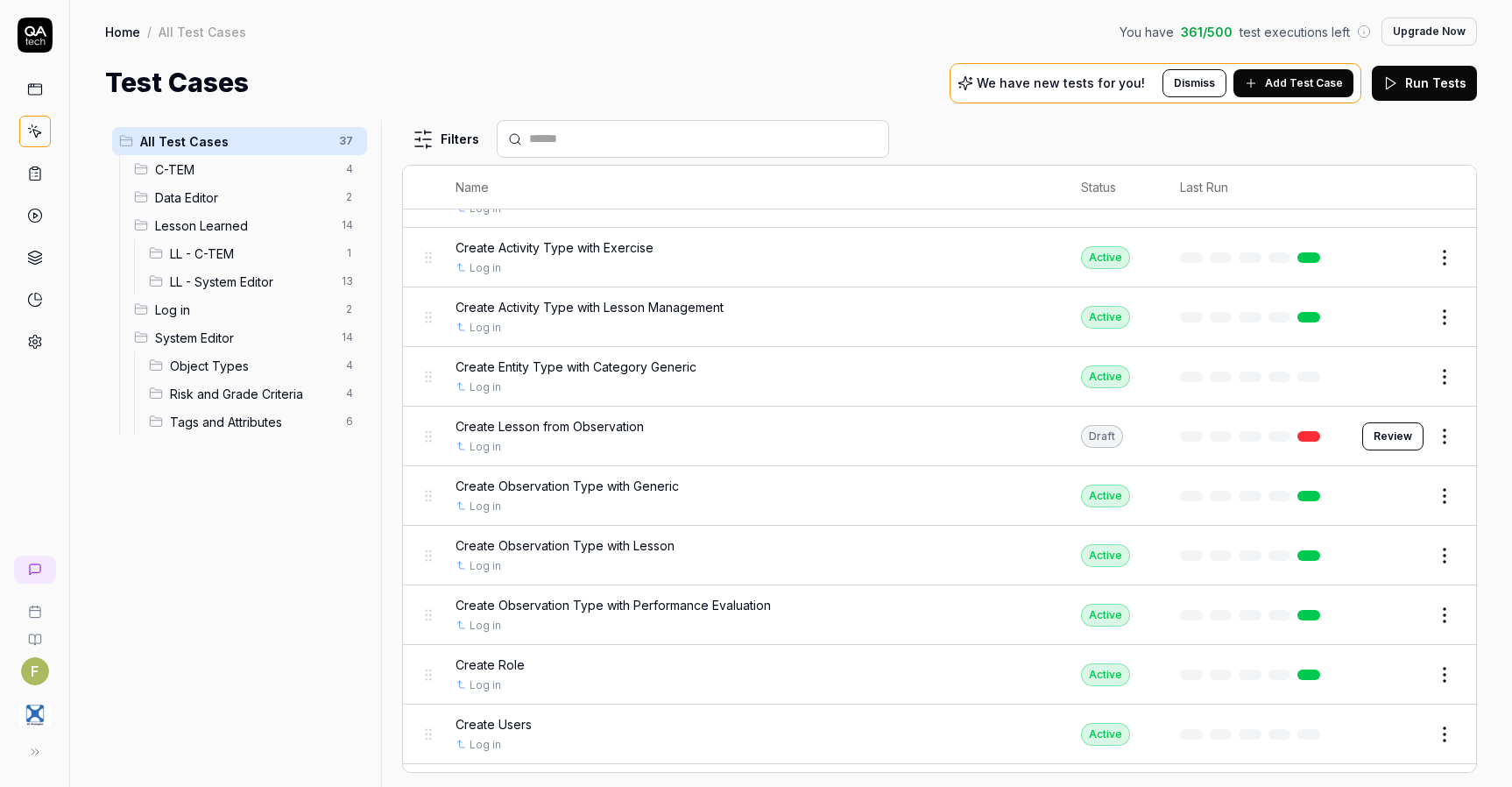
scroll to position [901, 0]
click at [1435, 442] on html "F Home / All Test Cases You have 361 / 500 test executions left Upgrade Now Hom…" at bounding box center [756, 394] width 1512 height 787
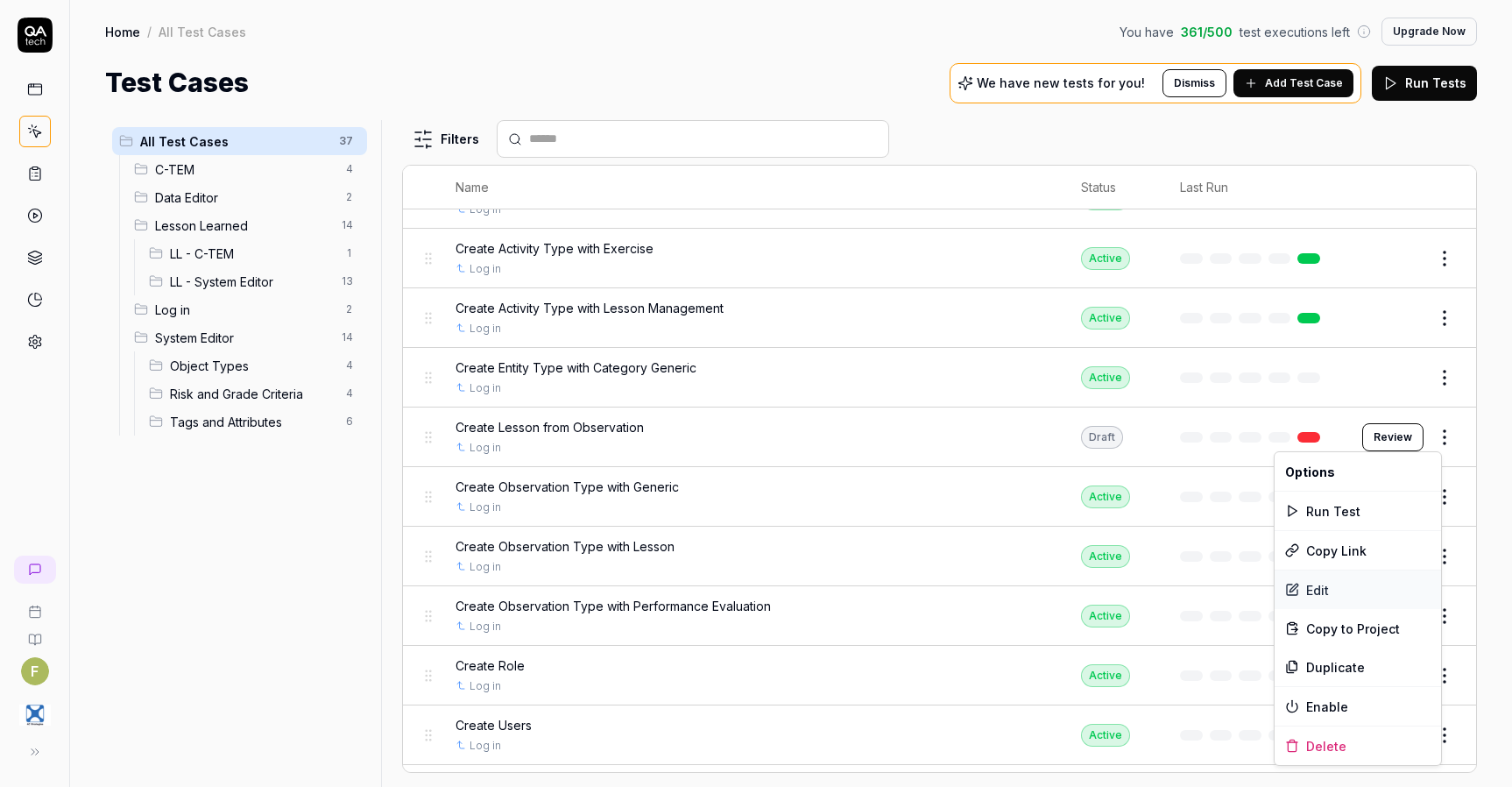
click at [1334, 586] on div "Edit" at bounding box center [1358, 589] width 167 height 38
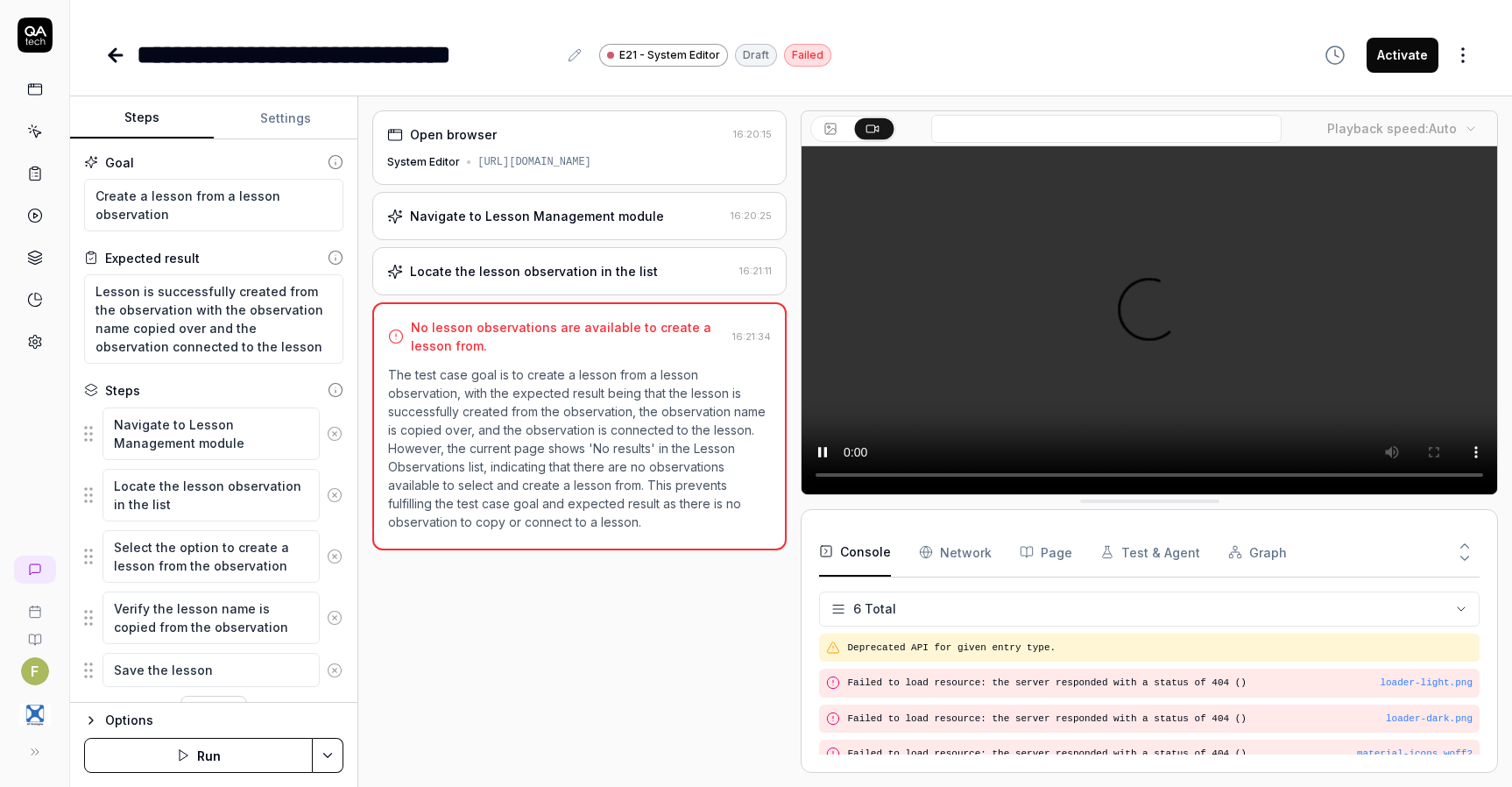
scroll to position [86, 0]
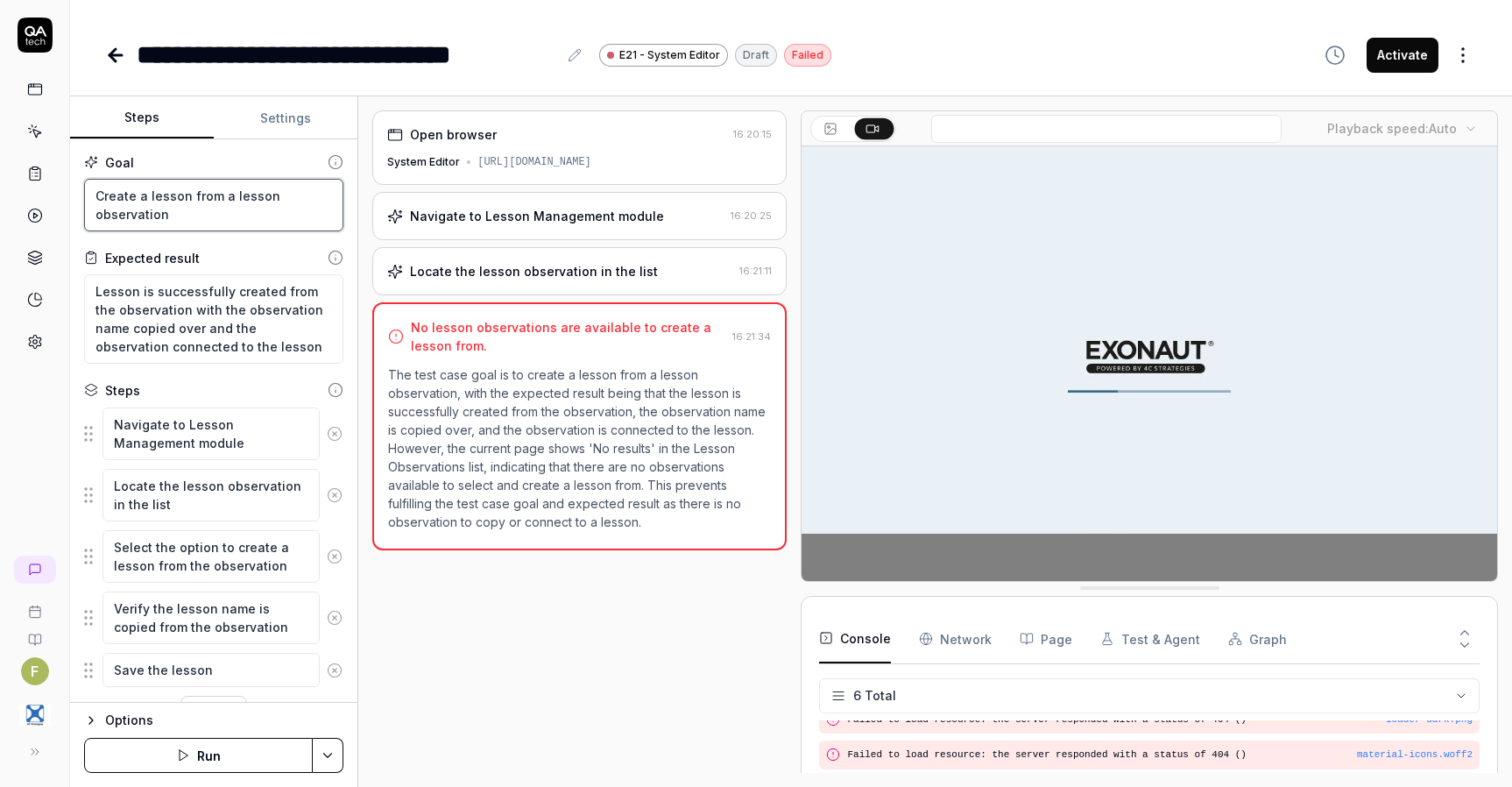
click at [206, 212] on textarea "Create a lesson from a lesson observation" at bounding box center [214, 205] width 259 height 53
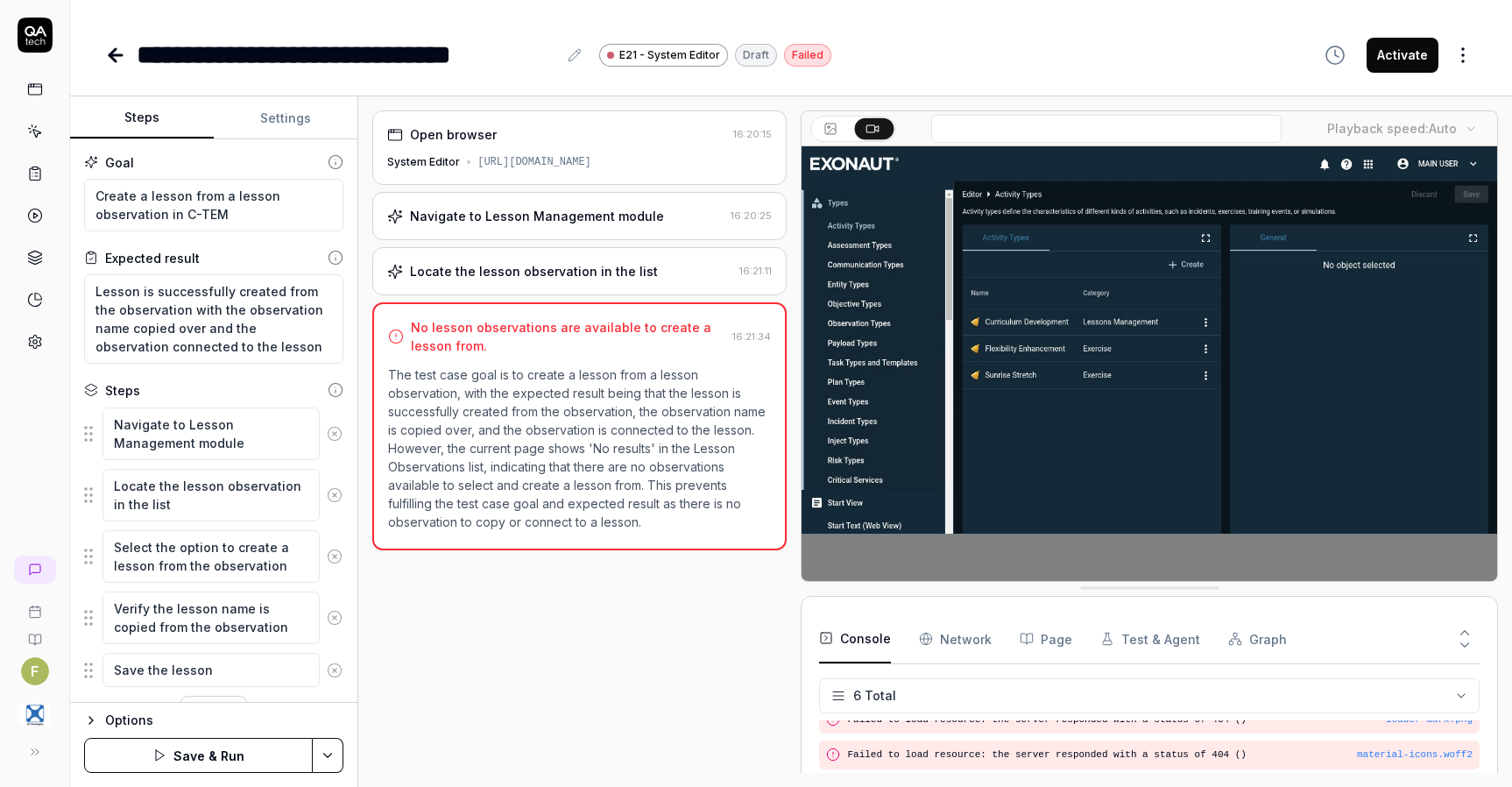
click at [176, 745] on button "Save & Run" at bounding box center [198, 756] width 229 height 35
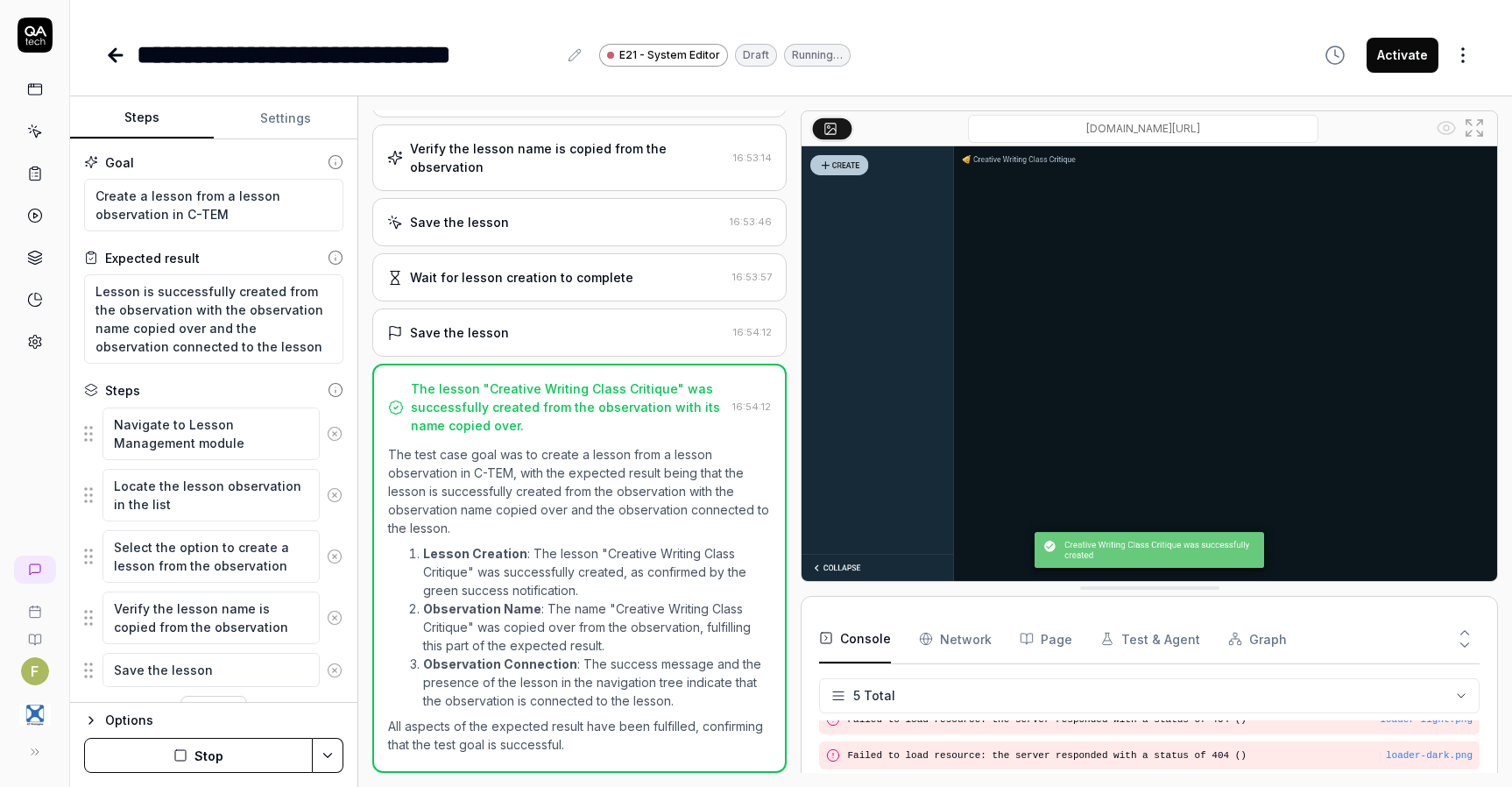
scroll to position [599, 0]
